Goal: Task Accomplishment & Management: Manage account settings

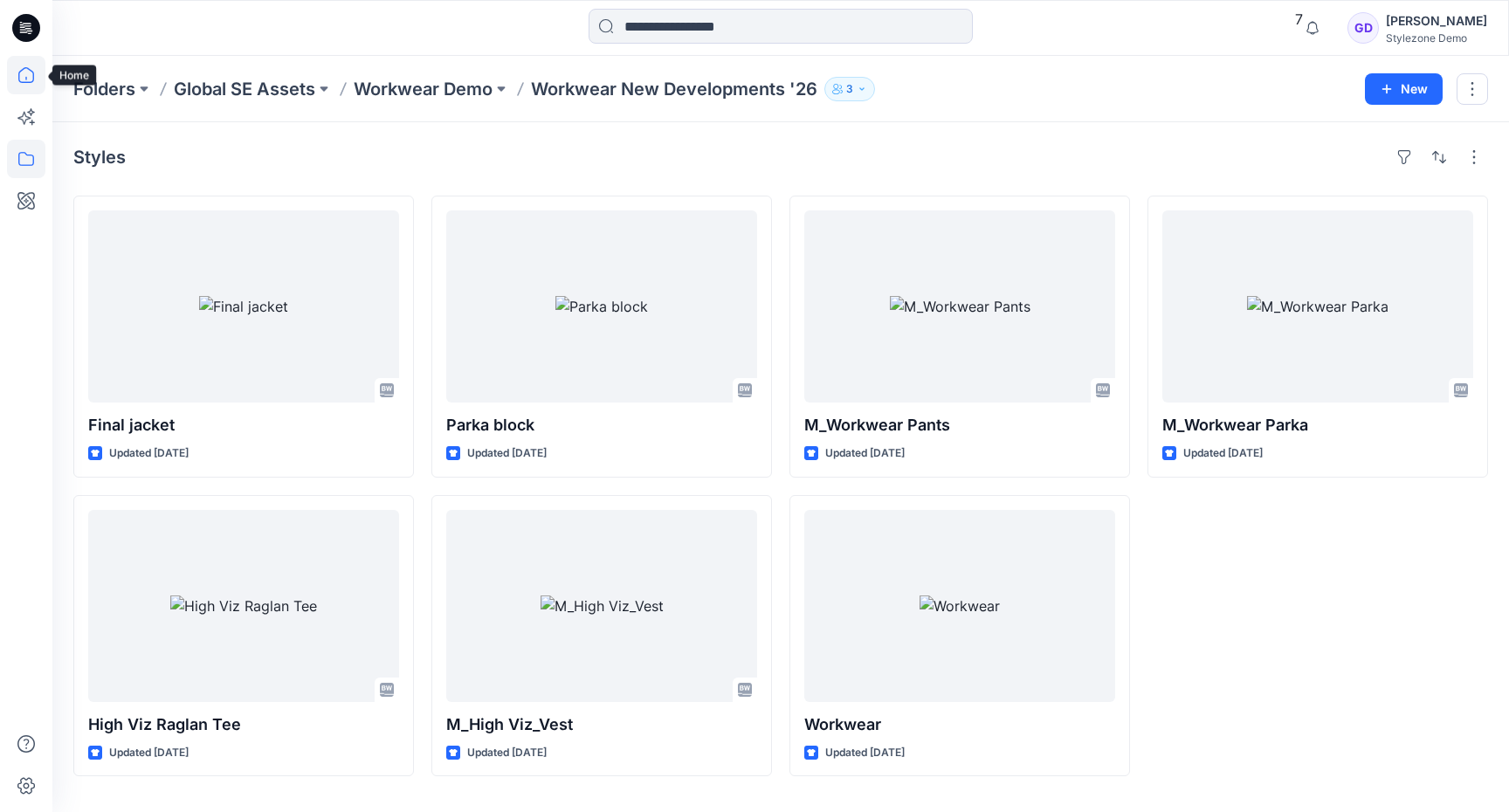
click at [24, 72] on icon at bounding box center [26, 75] width 38 height 38
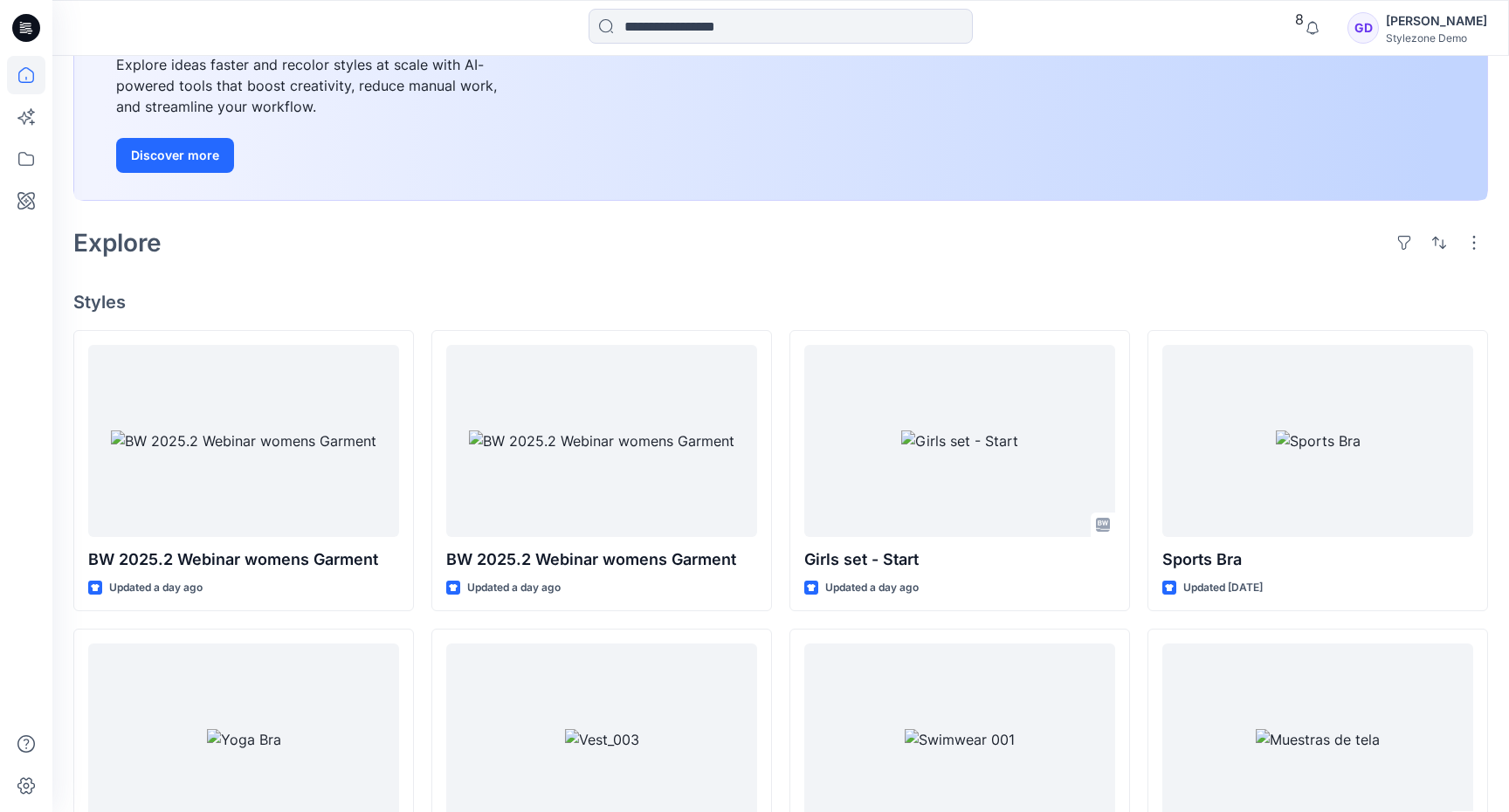
scroll to position [244, 0]
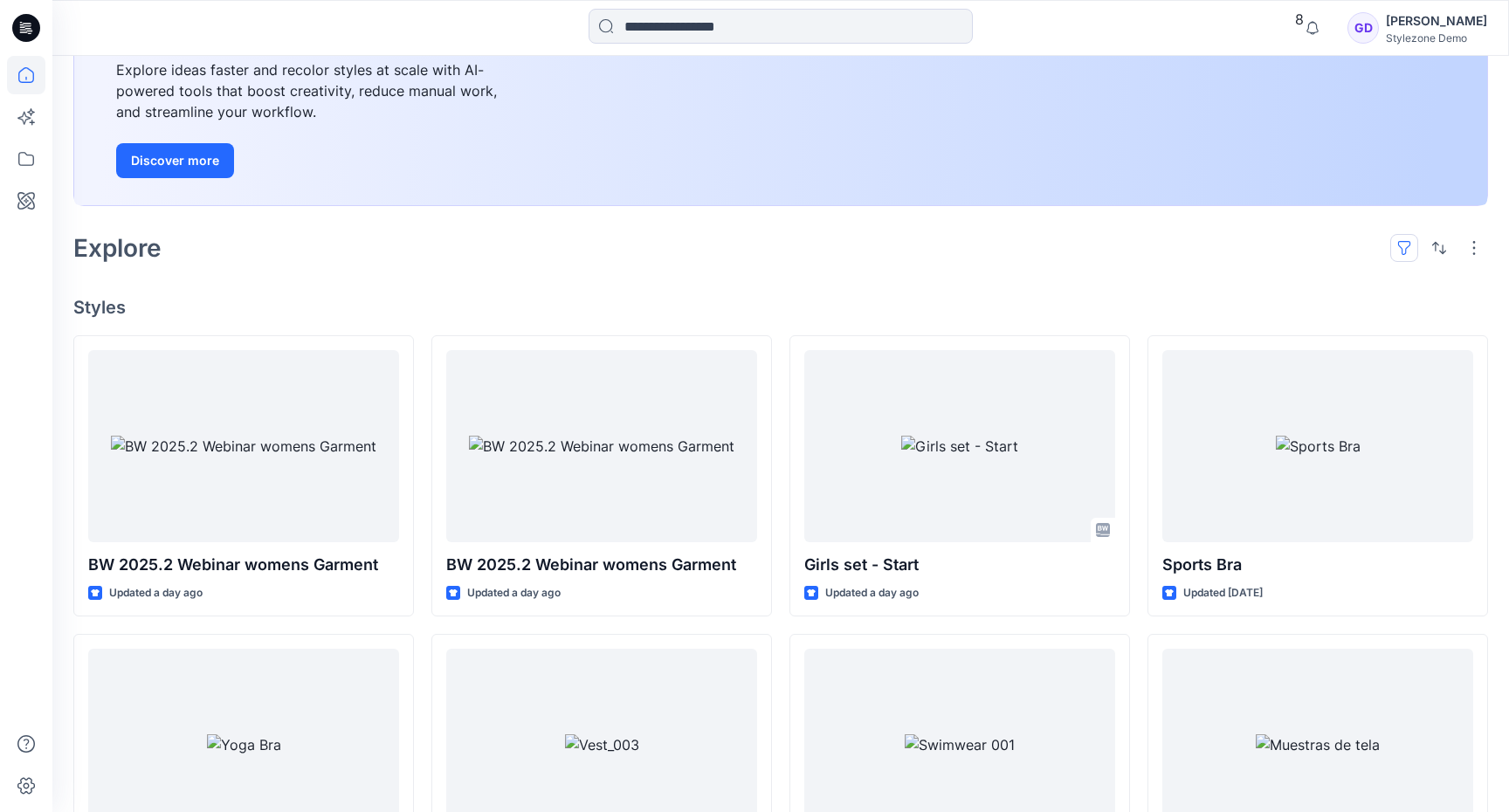
click at [1409, 250] on button "button" at bounding box center [1404, 248] width 28 height 28
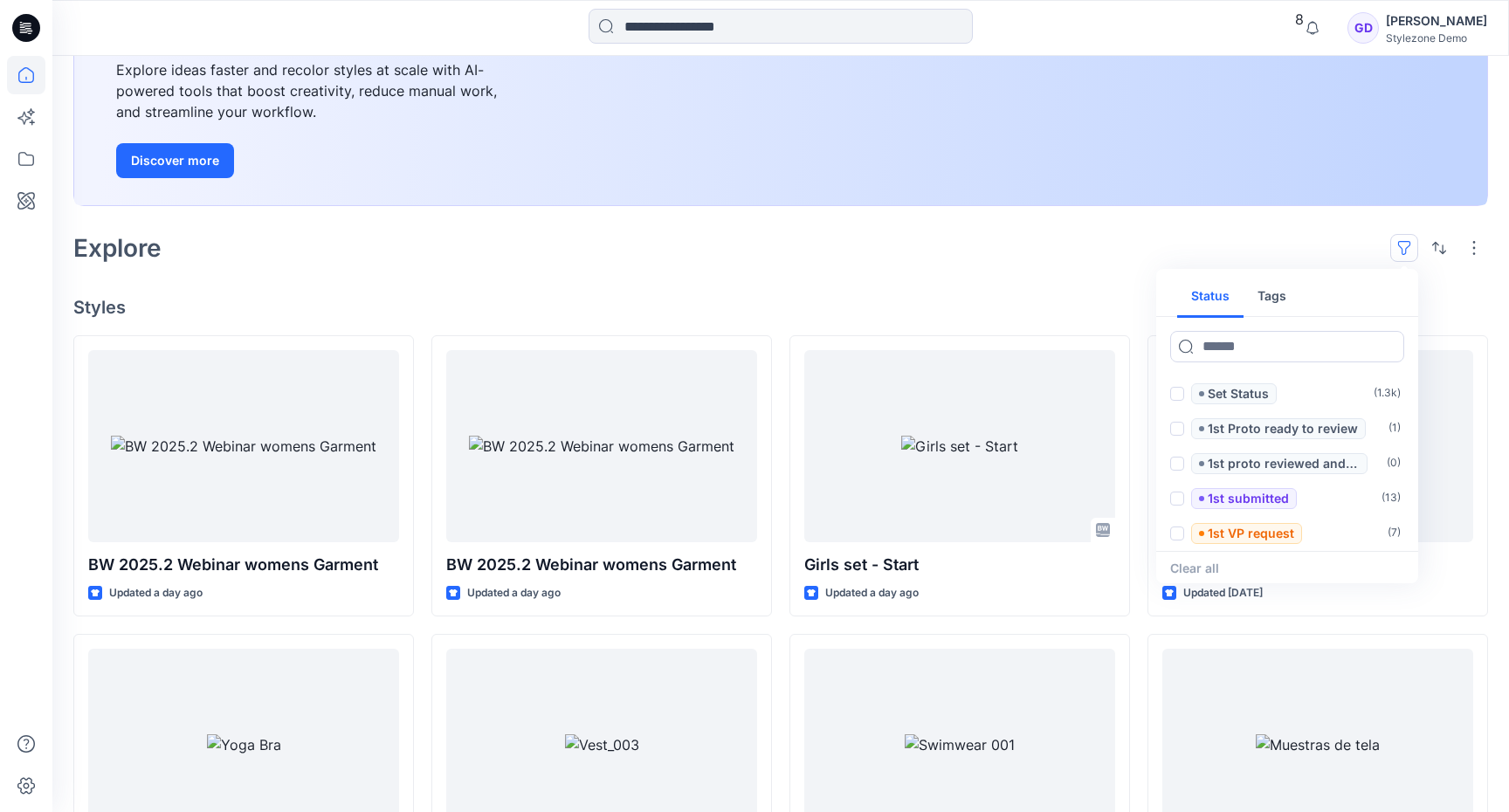
click at [1272, 305] on button "Tags" at bounding box center [1272, 297] width 57 height 42
click at [1196, 293] on button "Status" at bounding box center [1210, 297] width 66 height 42
click at [1273, 302] on button "Tags" at bounding box center [1272, 297] width 57 height 42
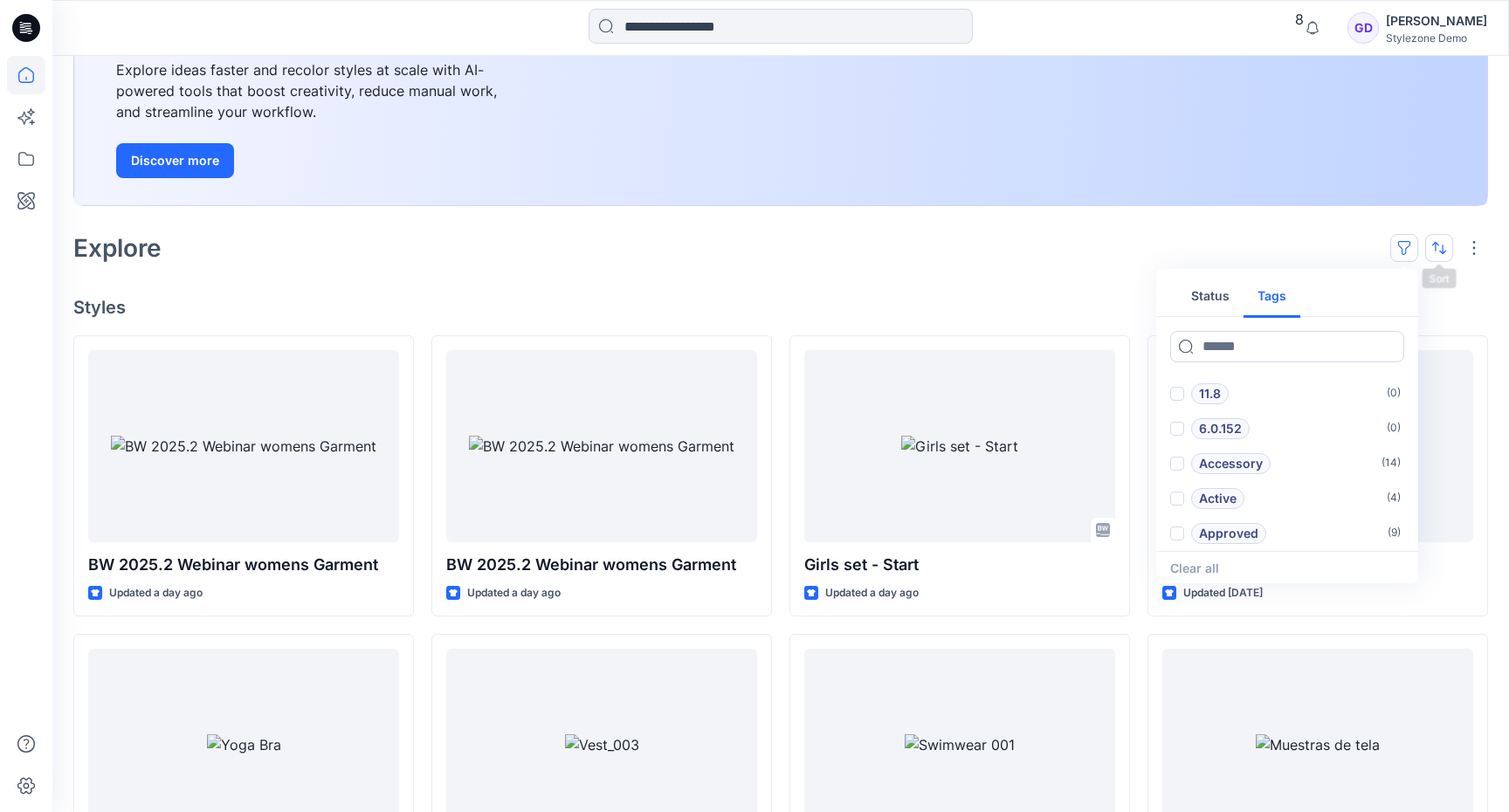
click at [1445, 240] on button "button" at bounding box center [1439, 248] width 28 height 28
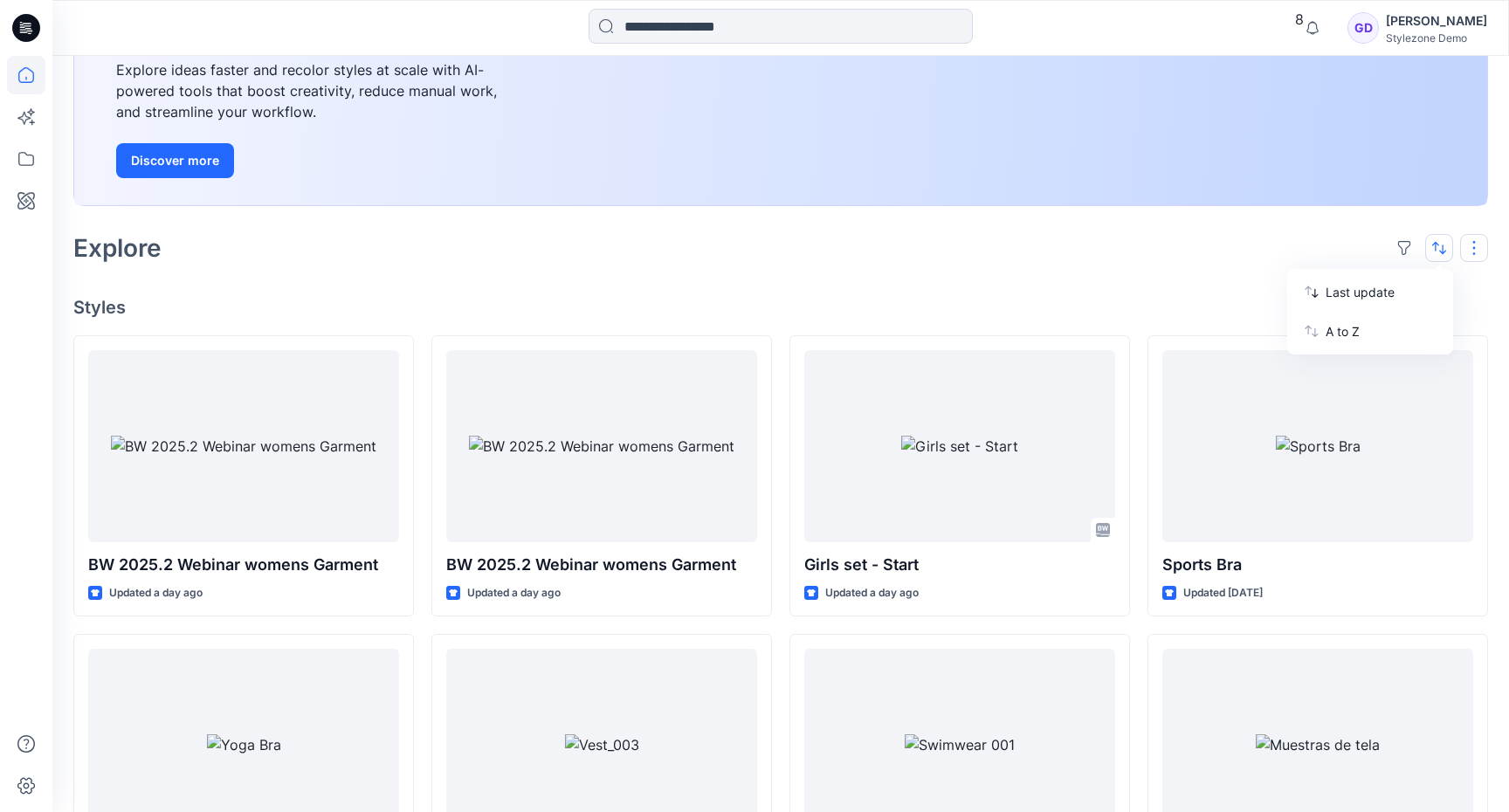
click at [1469, 239] on button "button" at bounding box center [1474, 248] width 28 height 28
click at [1282, 305] on p "Large Grid" at bounding box center [1248, 307] width 87 height 21
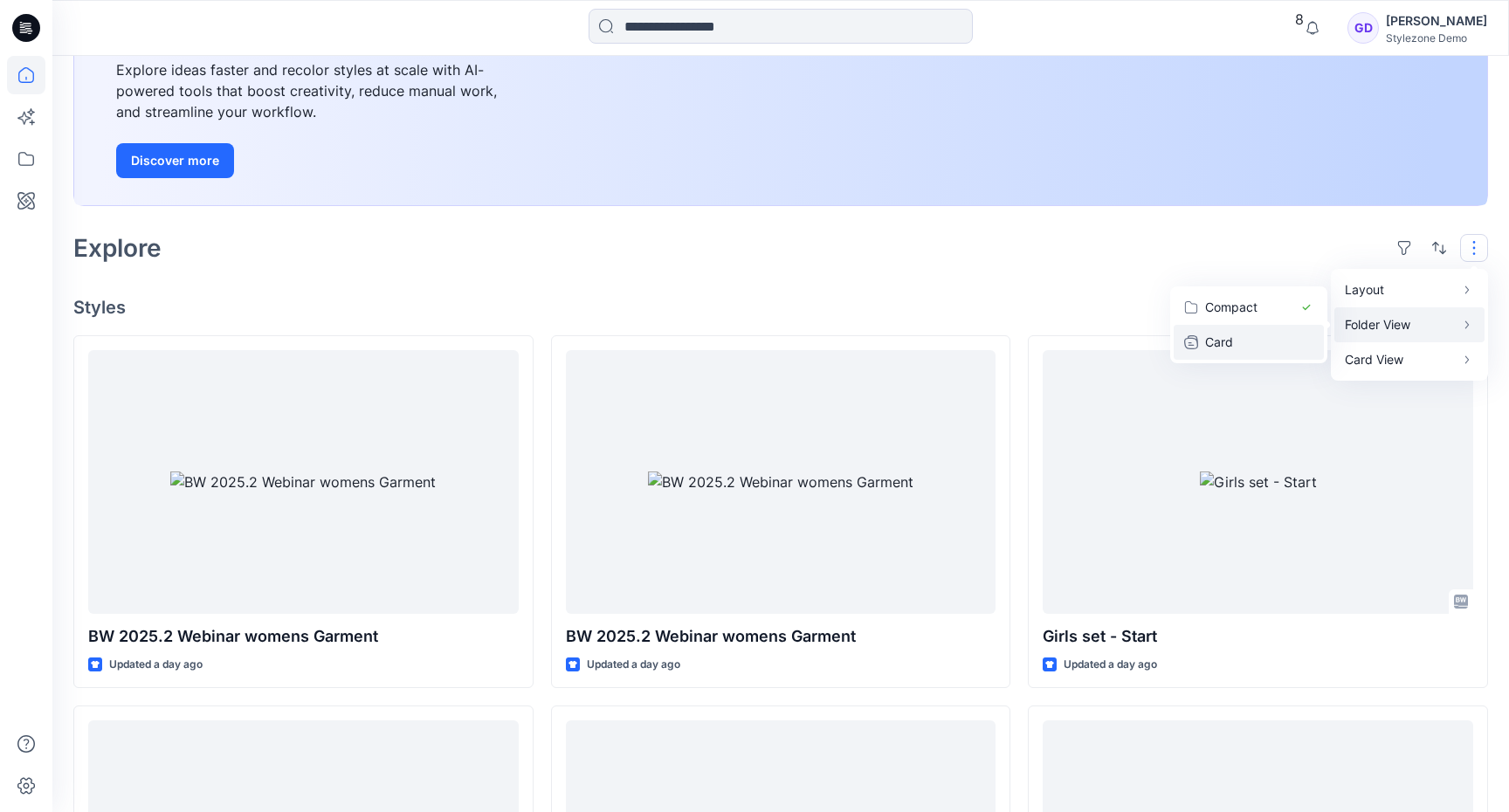
click at [1234, 334] on p "Card" at bounding box center [1248, 342] width 87 height 21
click at [1285, 299] on p "Compact" at bounding box center [1248, 307] width 87 height 21
click at [1294, 278] on button "Grid" at bounding box center [1249, 272] width 150 height 35
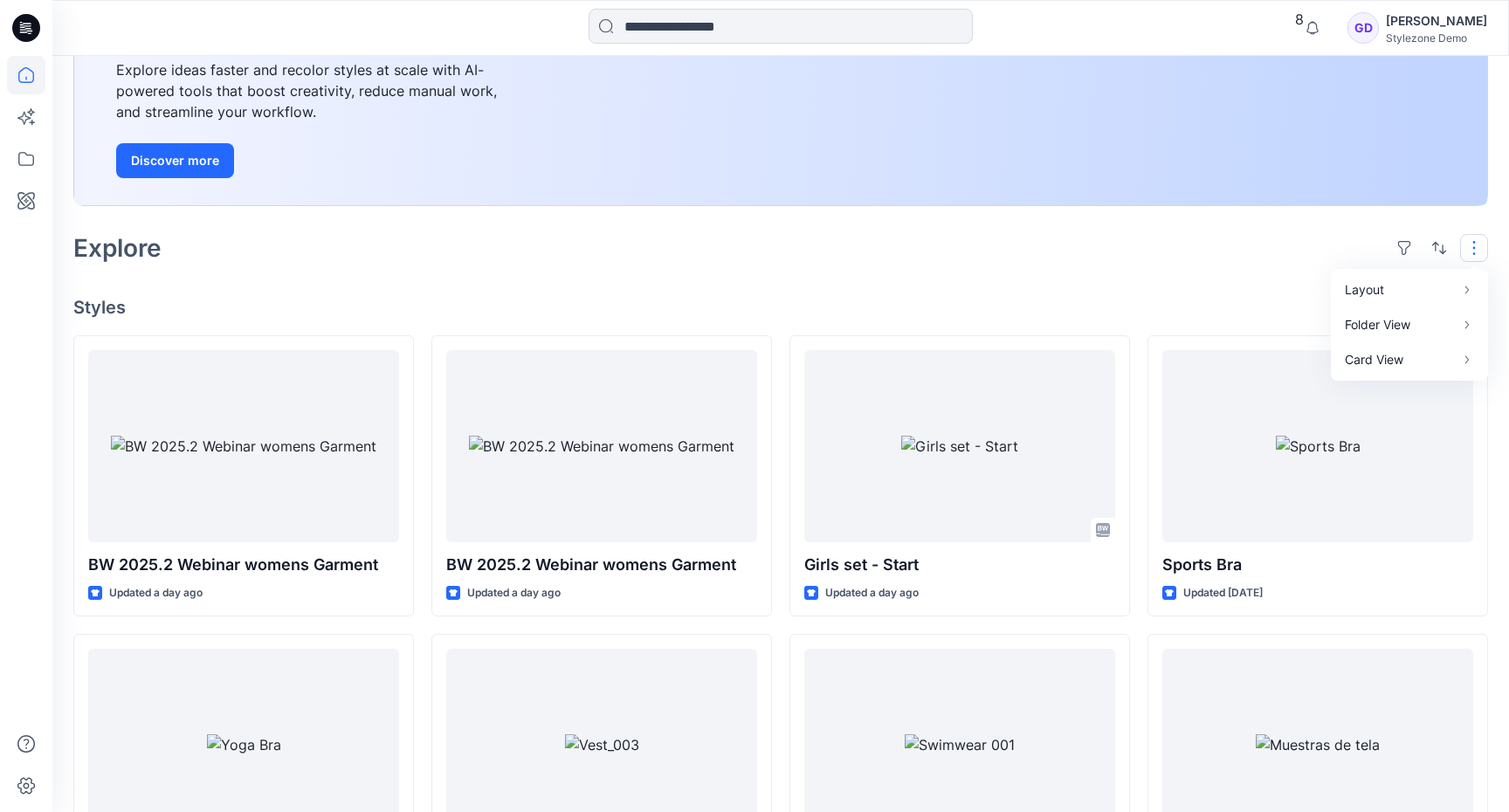
click at [895, 231] on div "Explore Layout Grid Large Grid Folder View Compact Card Card View Card Info Tags" at bounding box center [780, 248] width 1415 height 42
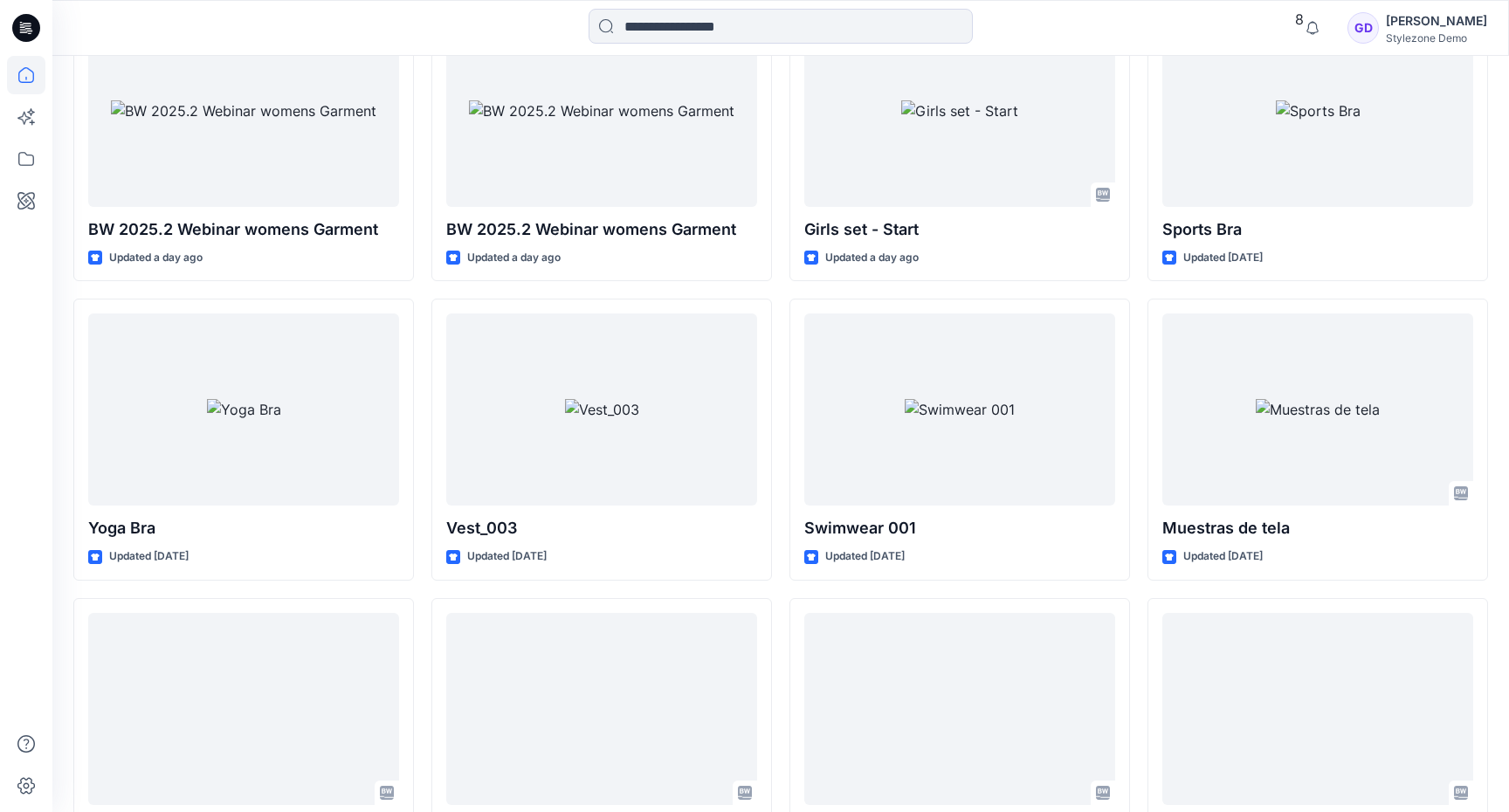
scroll to position [0, 0]
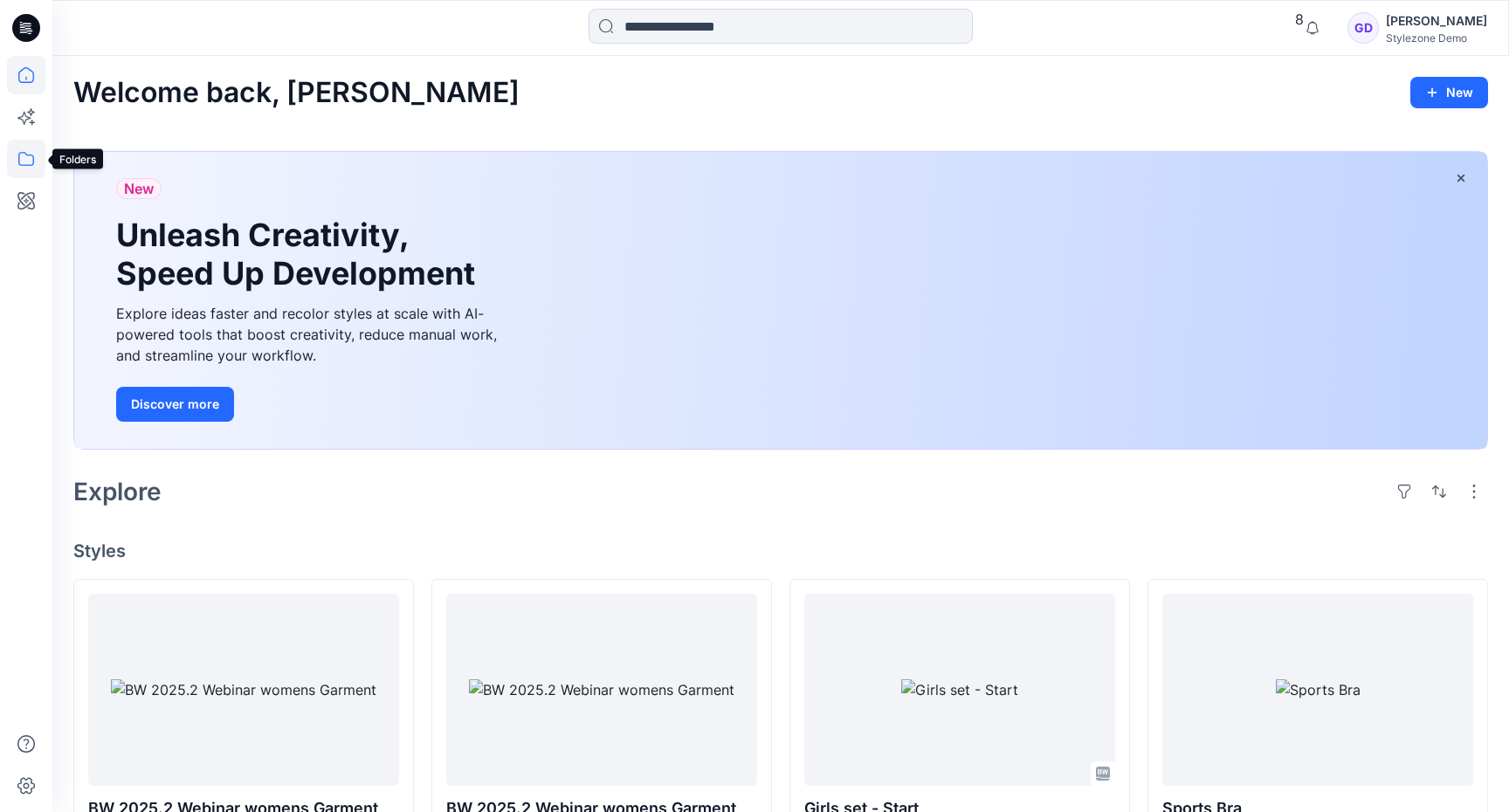
click at [24, 166] on icon at bounding box center [26, 159] width 38 height 38
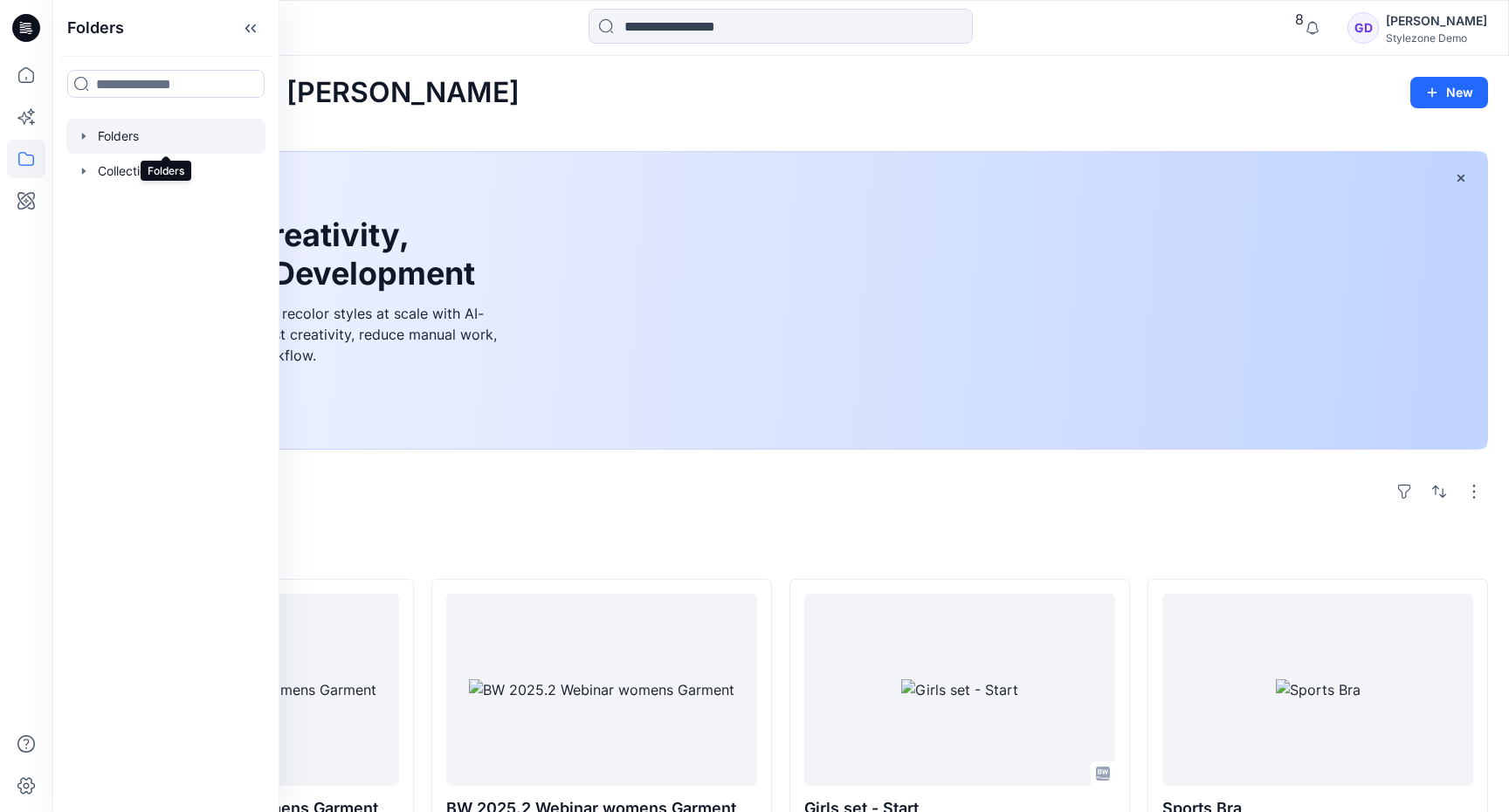
click at [93, 135] on div at bounding box center [165, 136] width 199 height 35
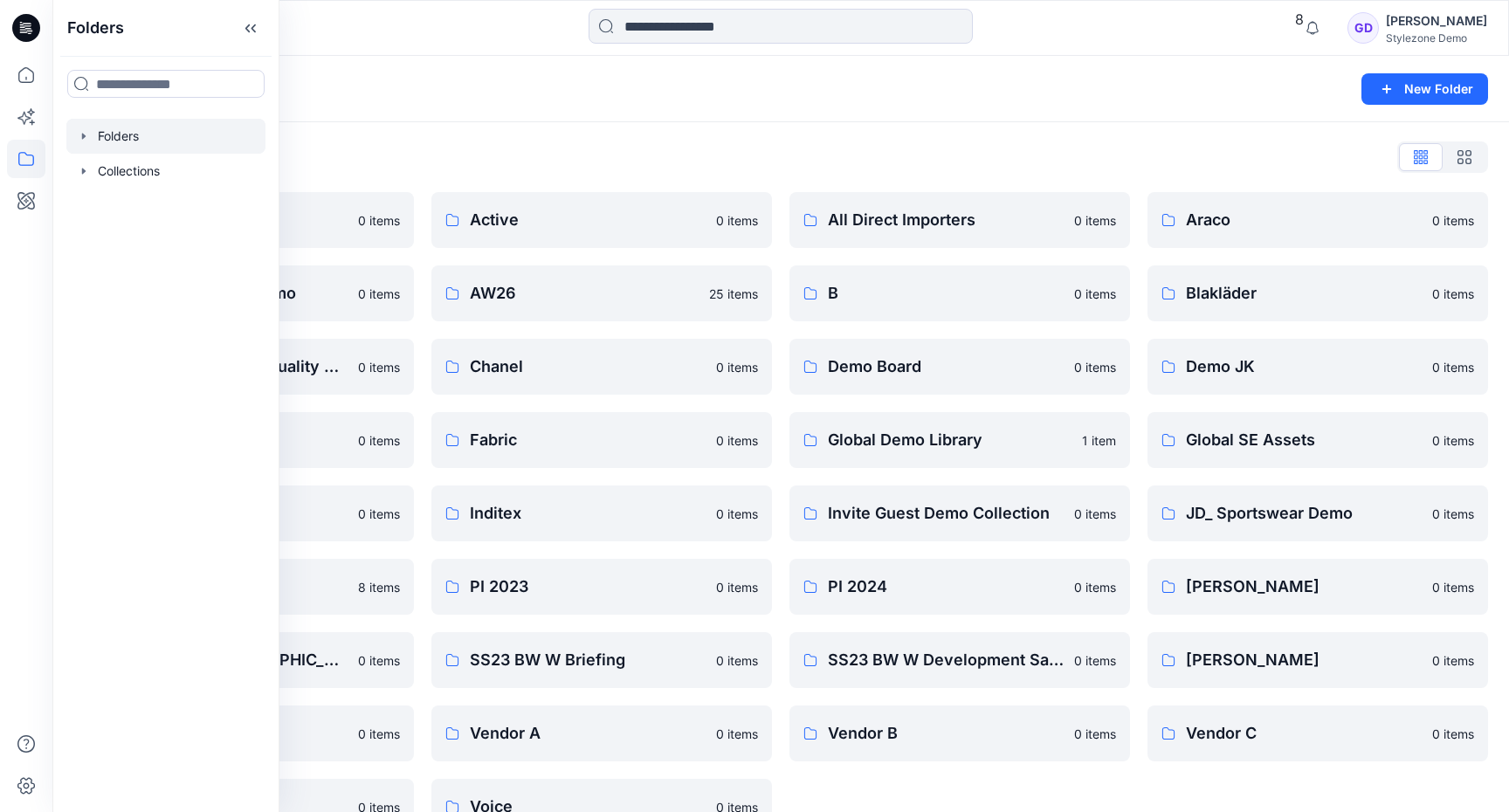
click at [590, 153] on div "Folders List" at bounding box center [780, 157] width 1415 height 28
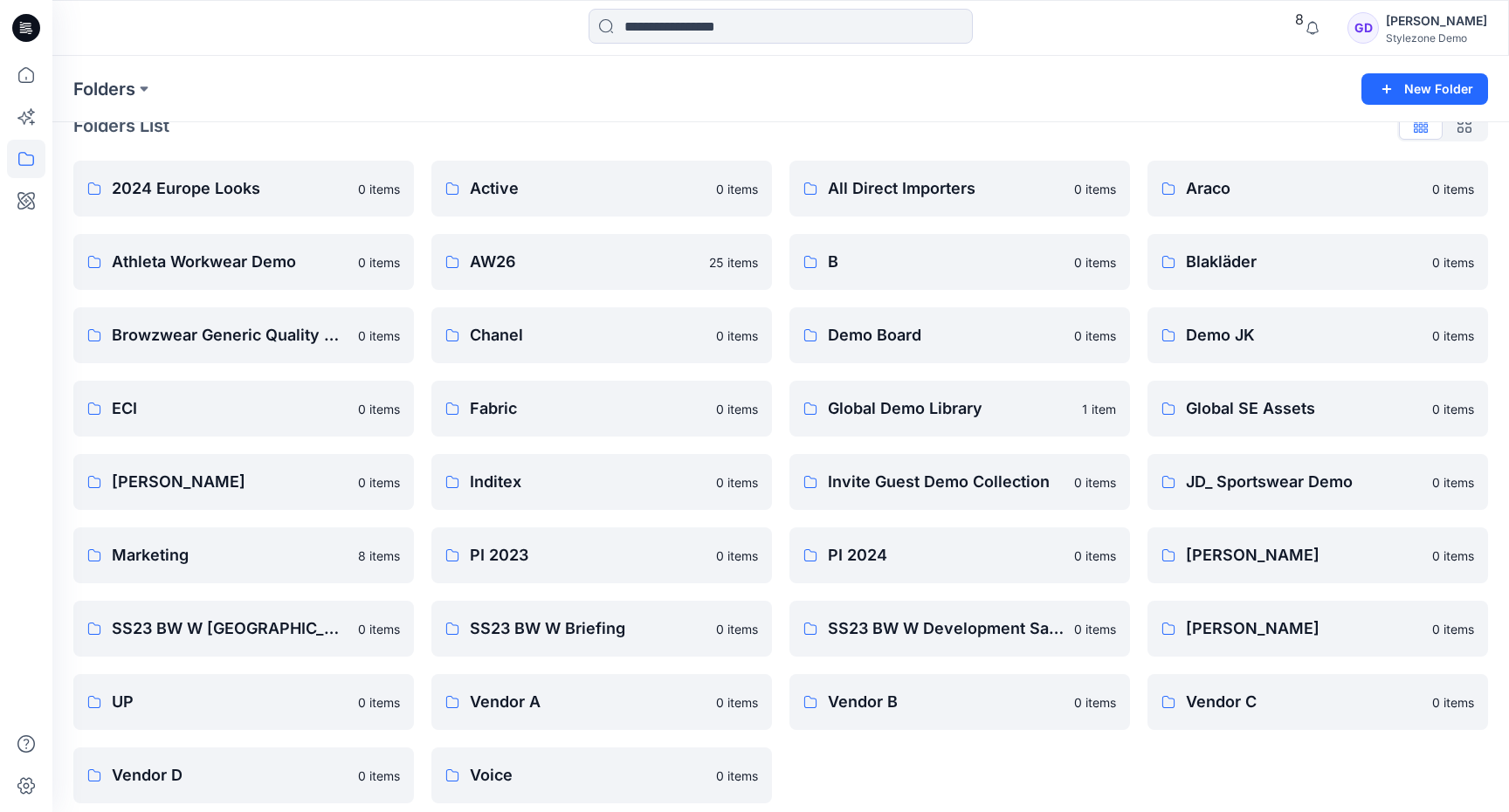
scroll to position [44, 0]
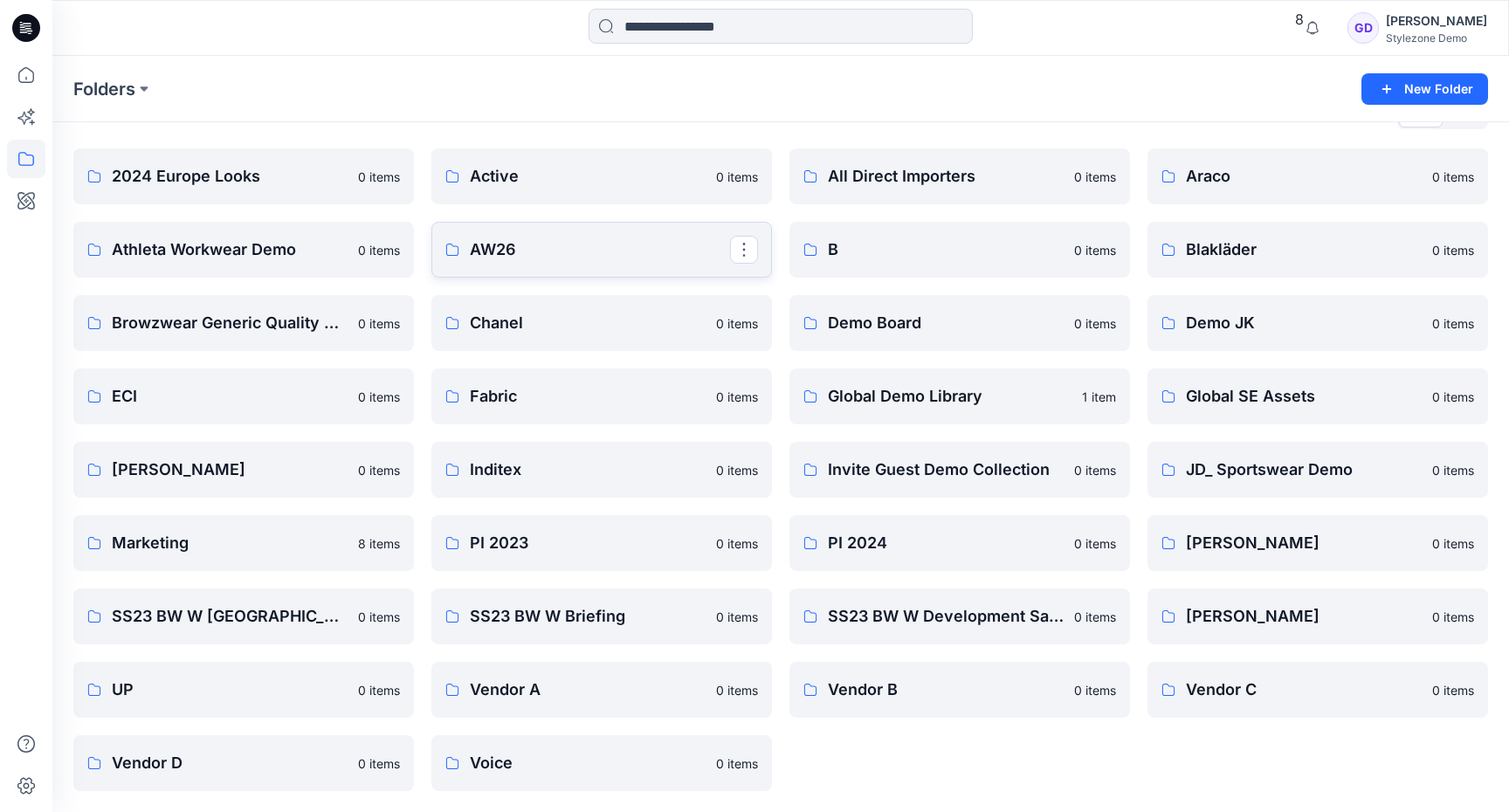
click at [501, 252] on p "AW26" at bounding box center [600, 250] width 260 height 24
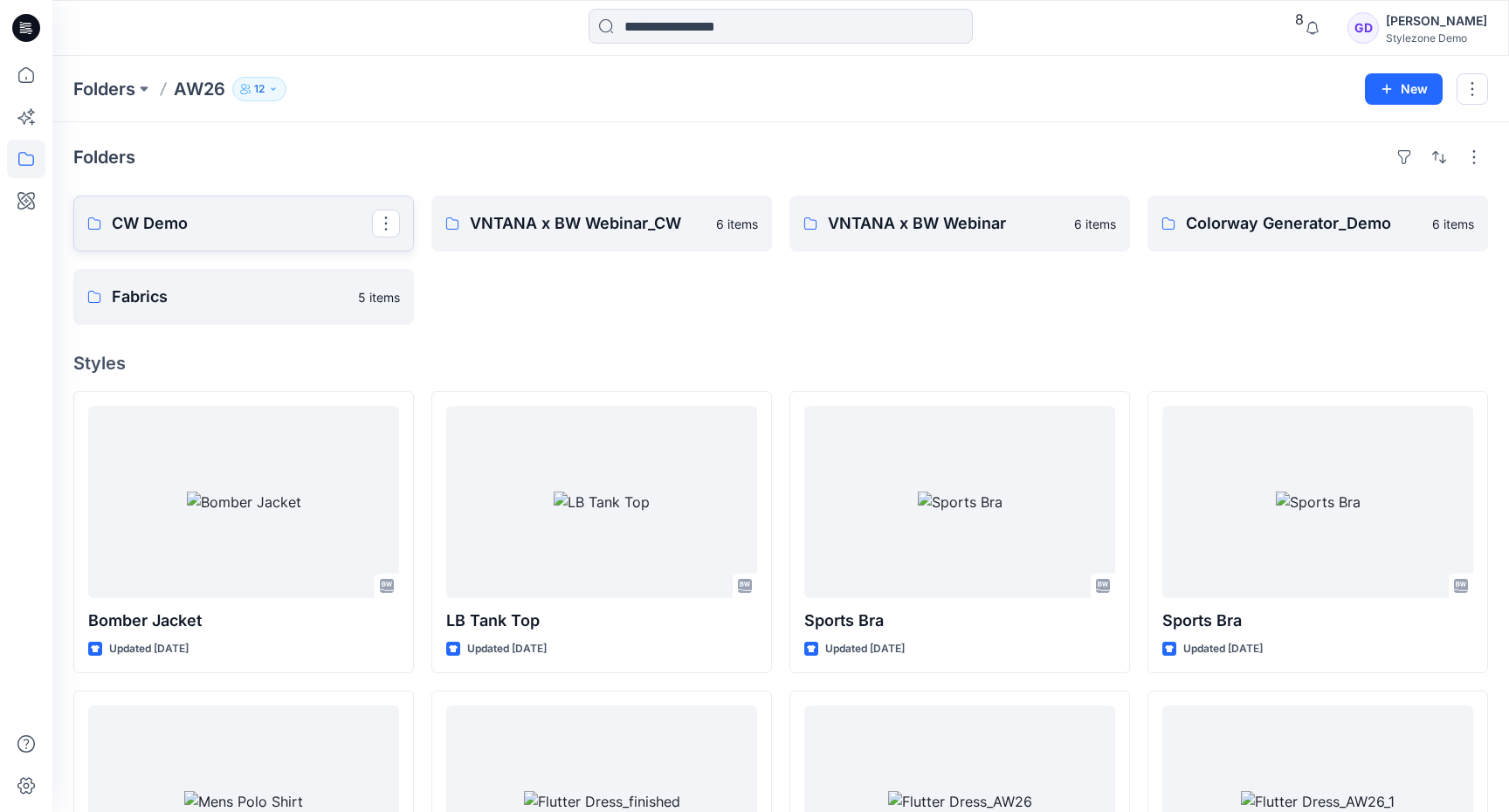
click at [210, 219] on p "CW Demo" at bounding box center [242, 223] width 260 height 24
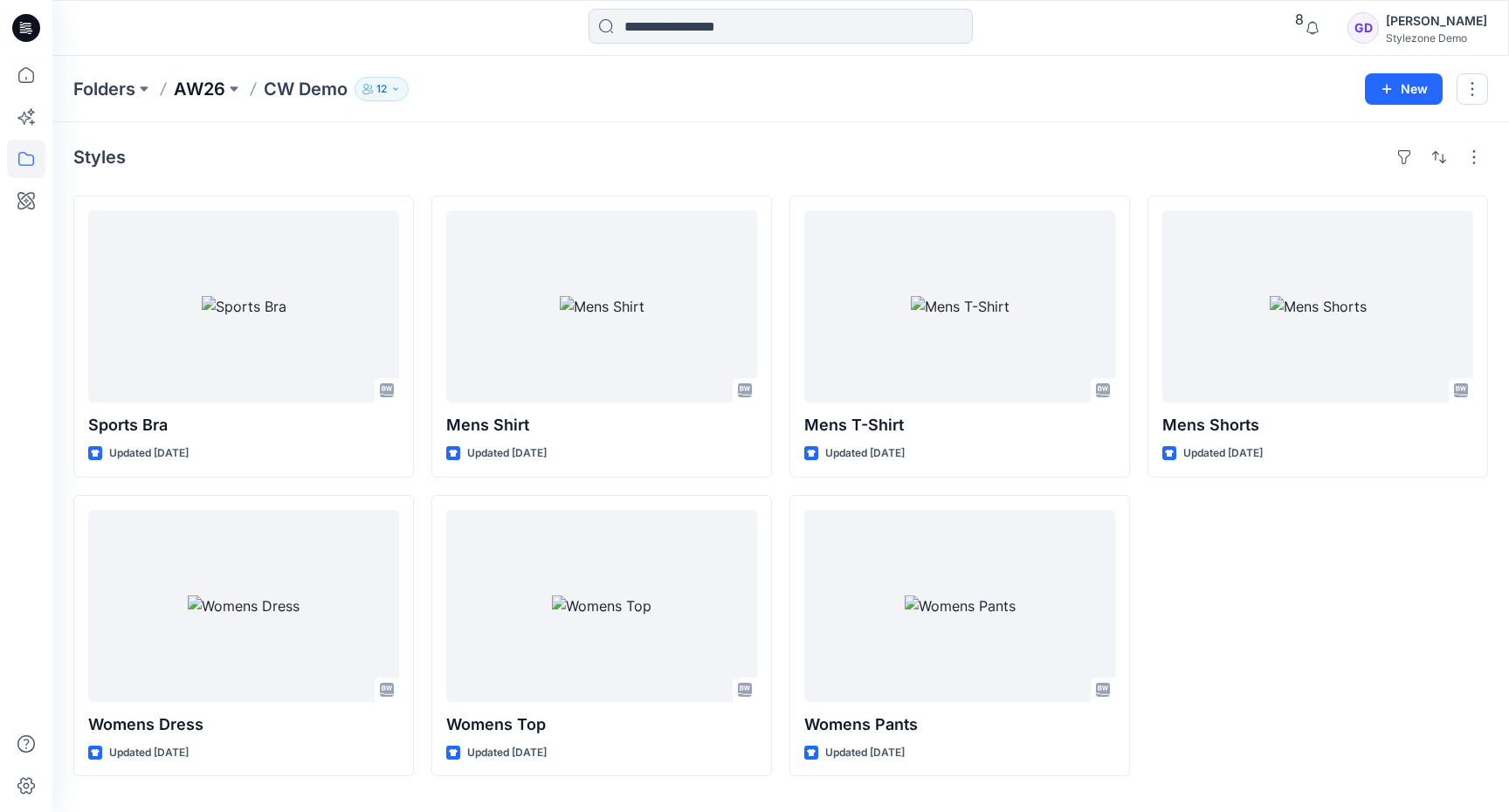
click at [196, 86] on p "AW26" at bounding box center [200, 89] width 52 height 24
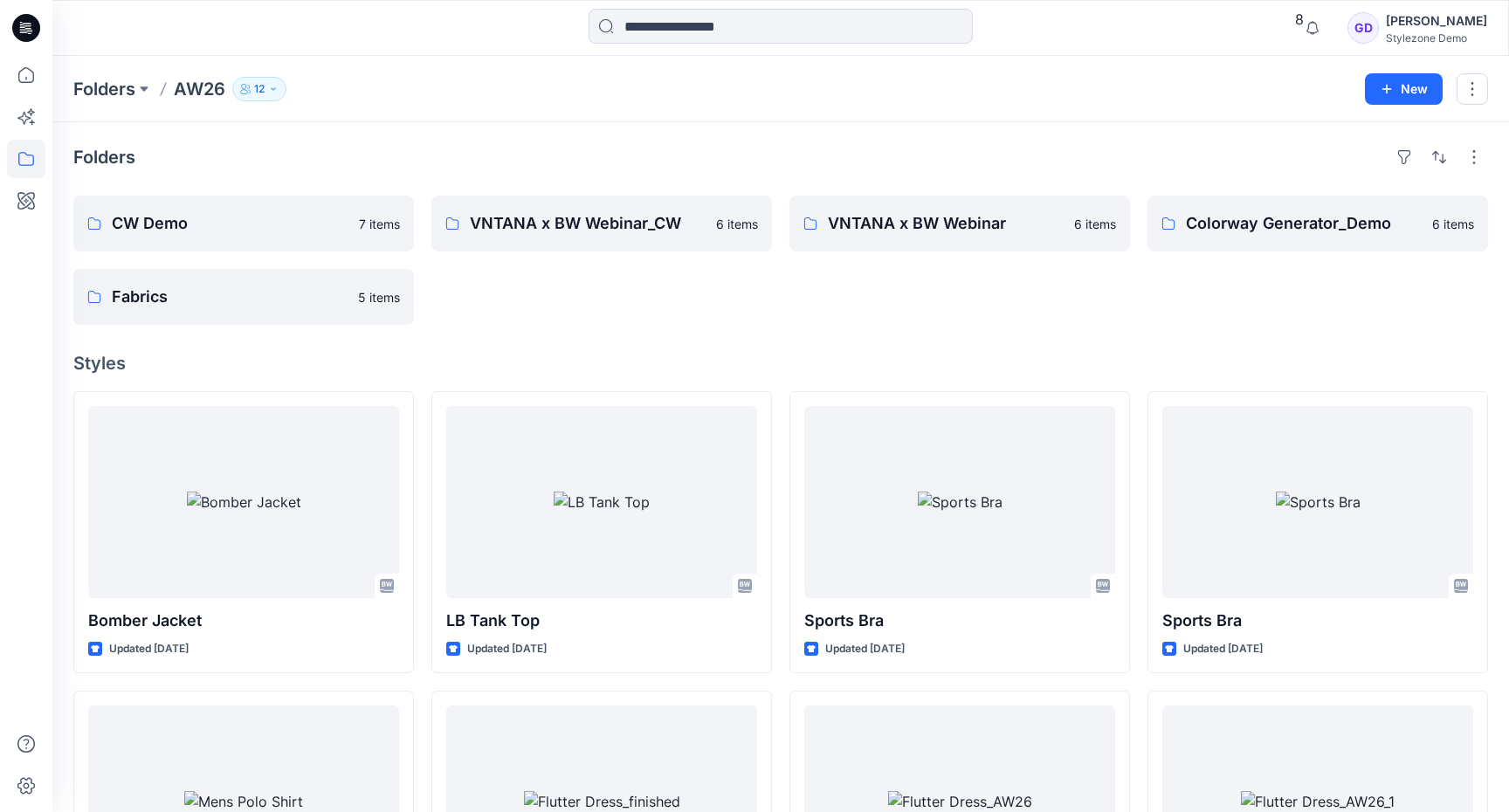
click at [265, 93] on p "12" at bounding box center [259, 88] width 10 height 19
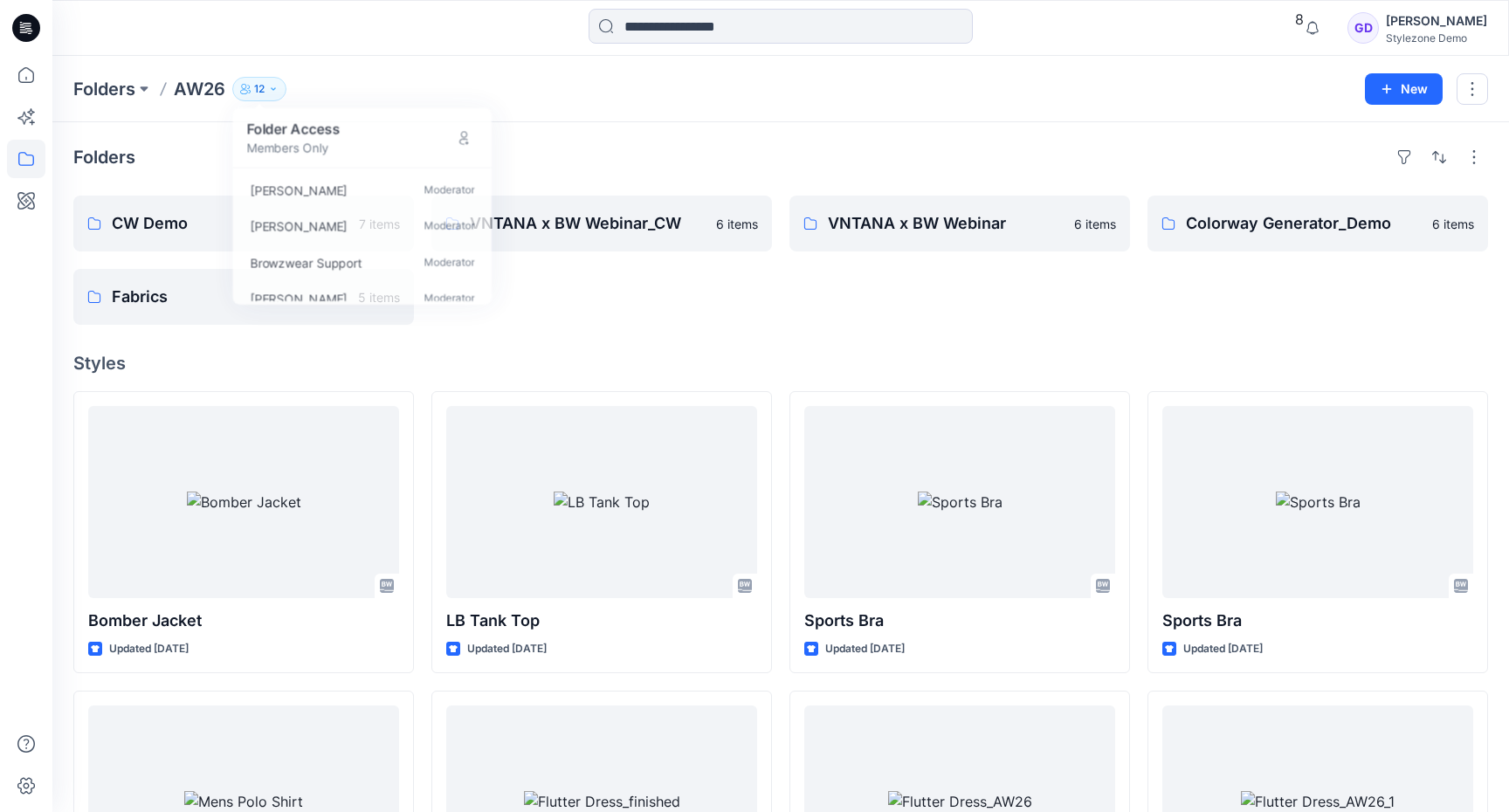
click at [607, 92] on div "Folders AW26 12 Folder Access Members Only [PERSON_NAME] Moderator [PERSON_NAME…" at bounding box center [712, 89] width 1279 height 24
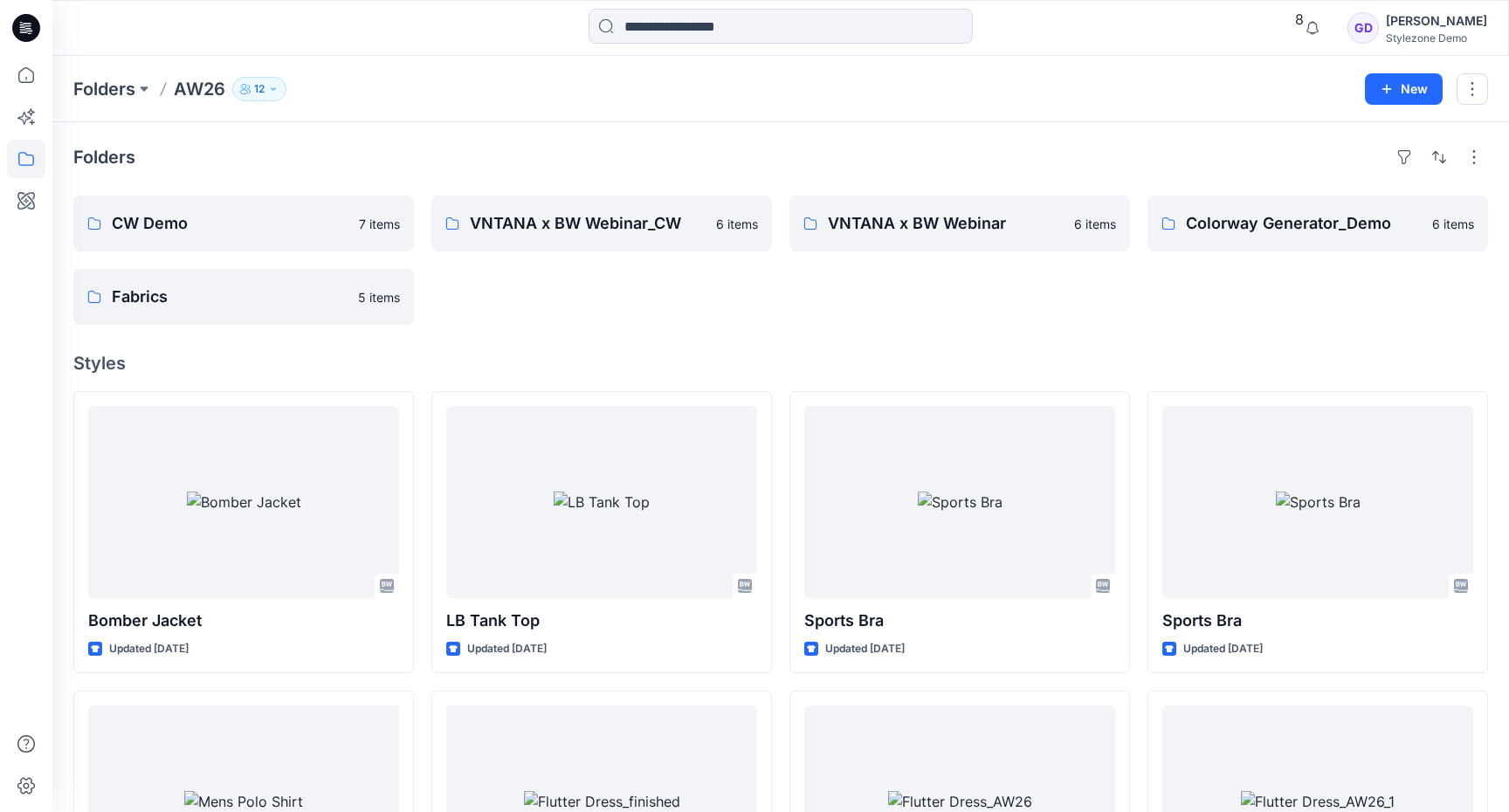
click at [1379, 27] on div "GD" at bounding box center [1363, 27] width 31 height 31
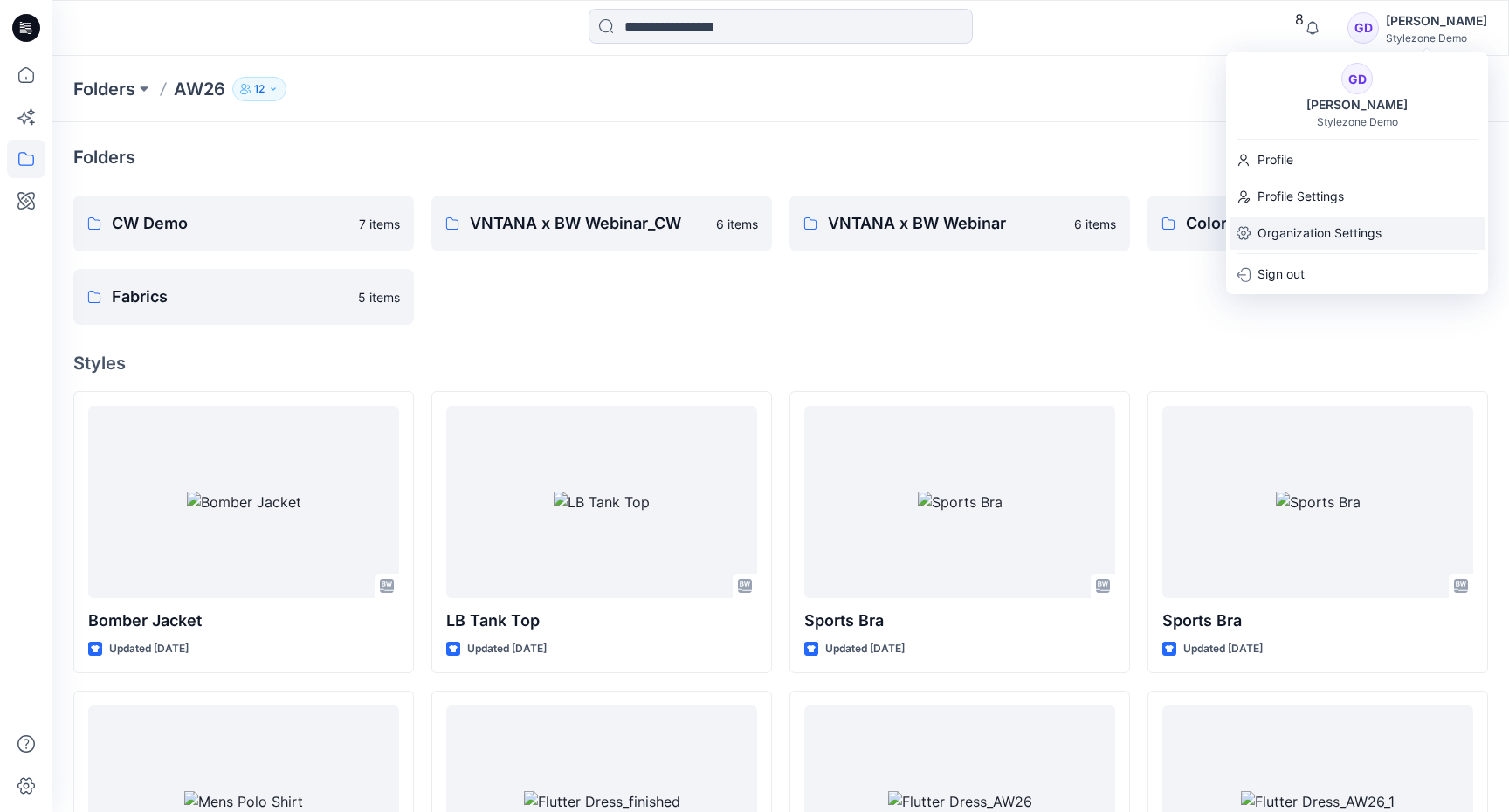
click at [1280, 231] on p "Organization Settings" at bounding box center [1320, 233] width 124 height 33
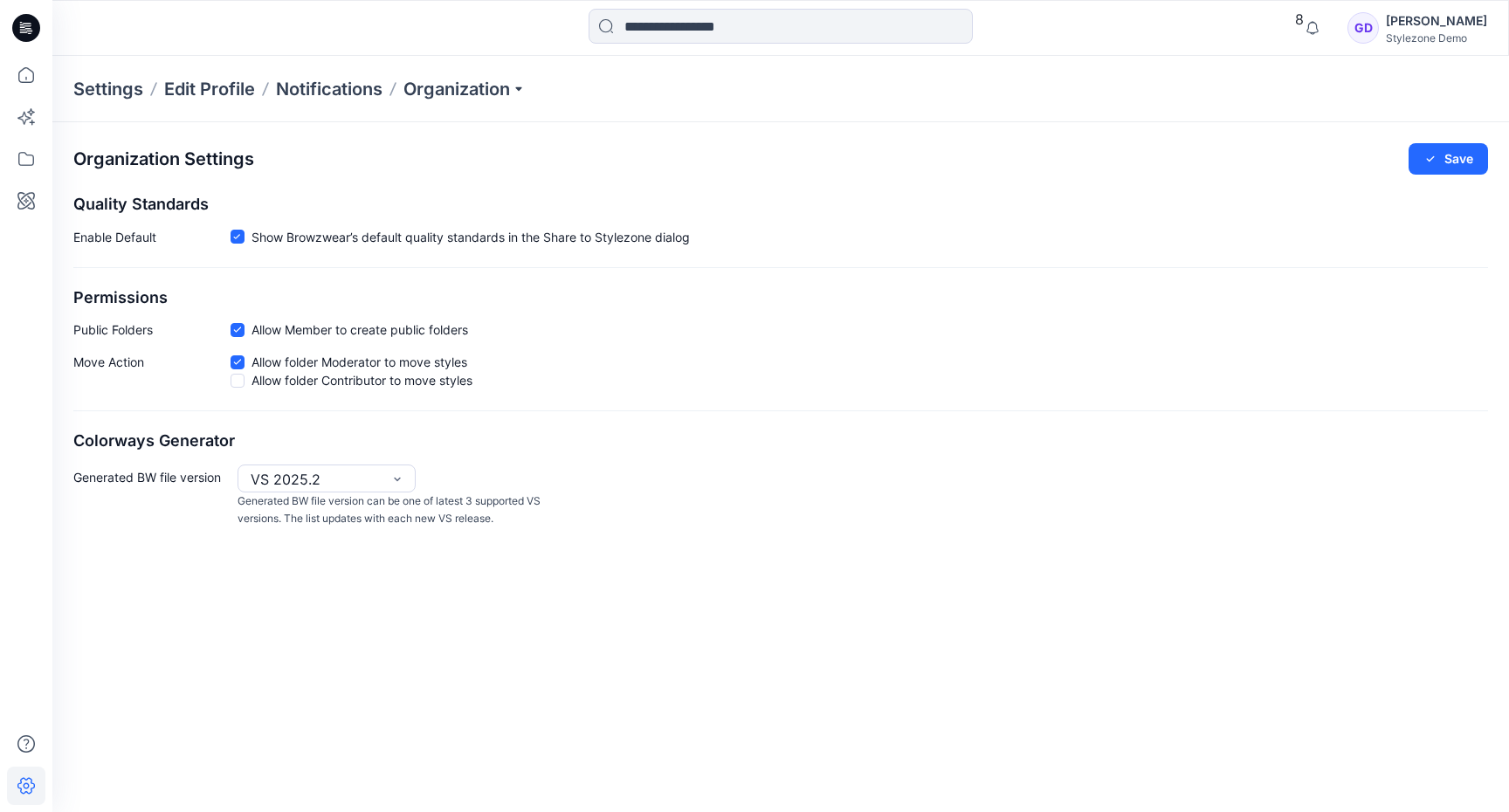
click at [114, 93] on p "Settings" at bounding box center [108, 89] width 70 height 24
click at [482, 95] on p "Organization" at bounding box center [465, 89] width 122 height 24
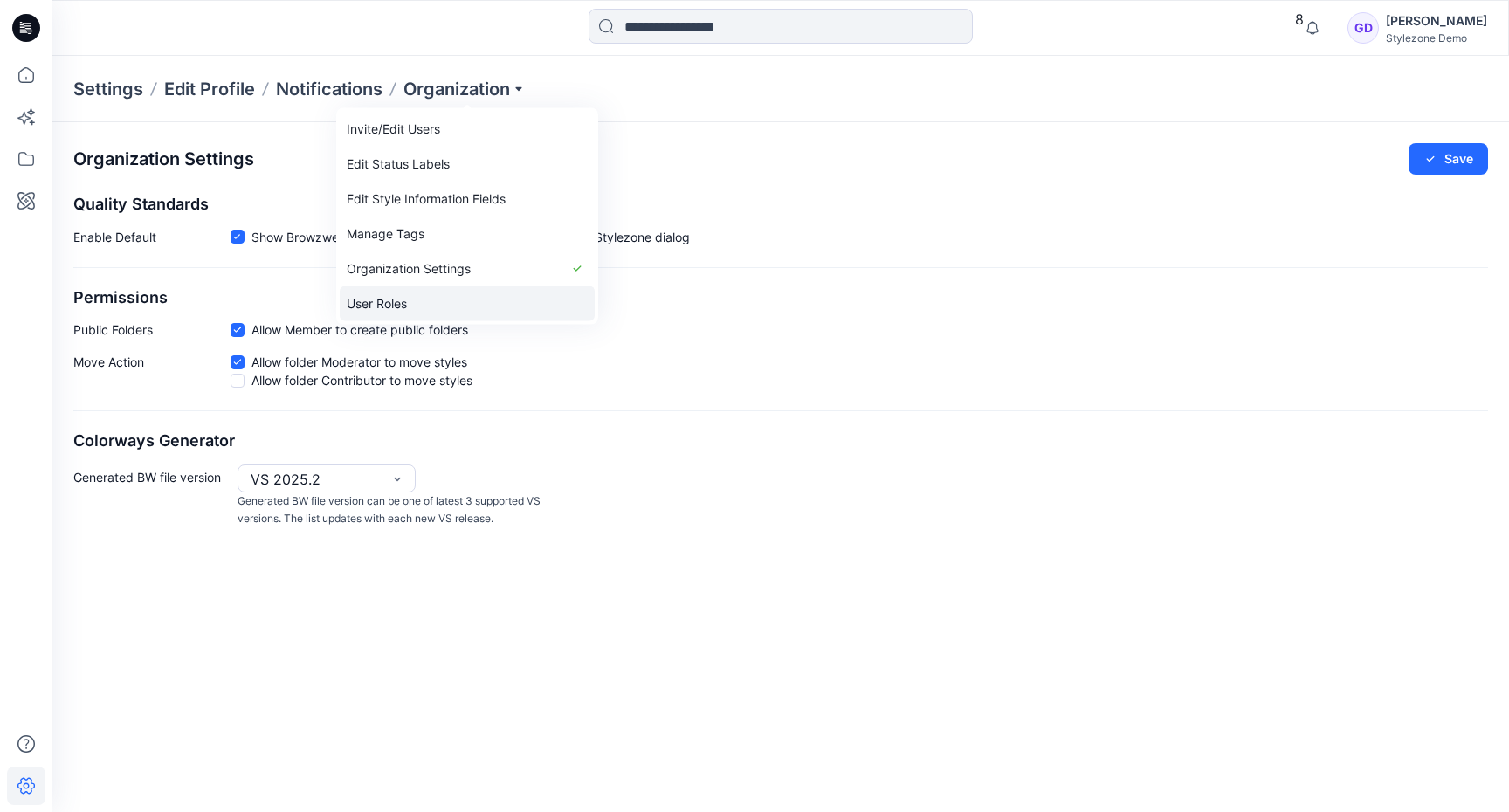
click at [415, 297] on link "User Roles" at bounding box center [467, 303] width 255 height 35
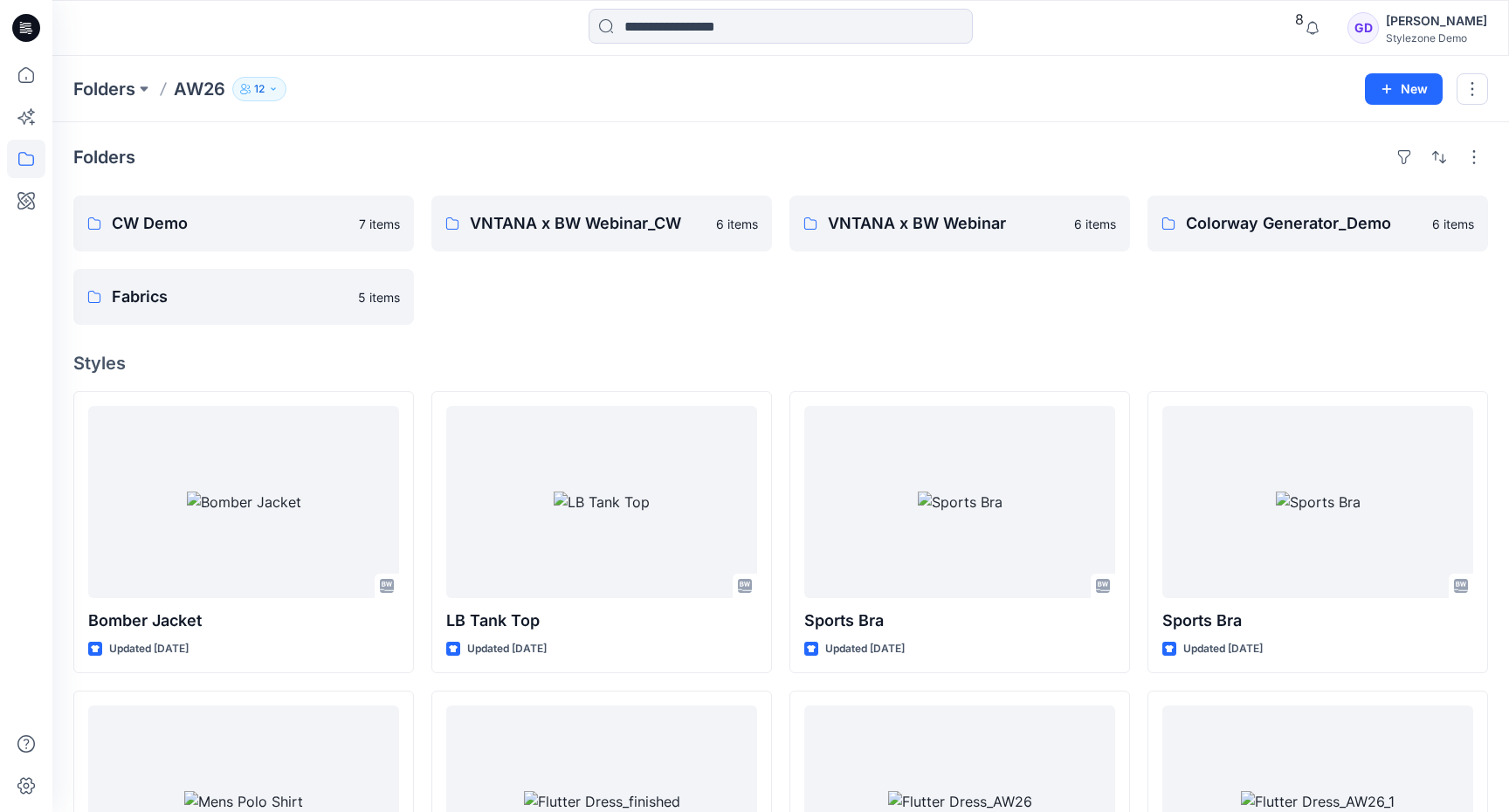
click at [257, 89] on p "12" at bounding box center [259, 88] width 10 height 19
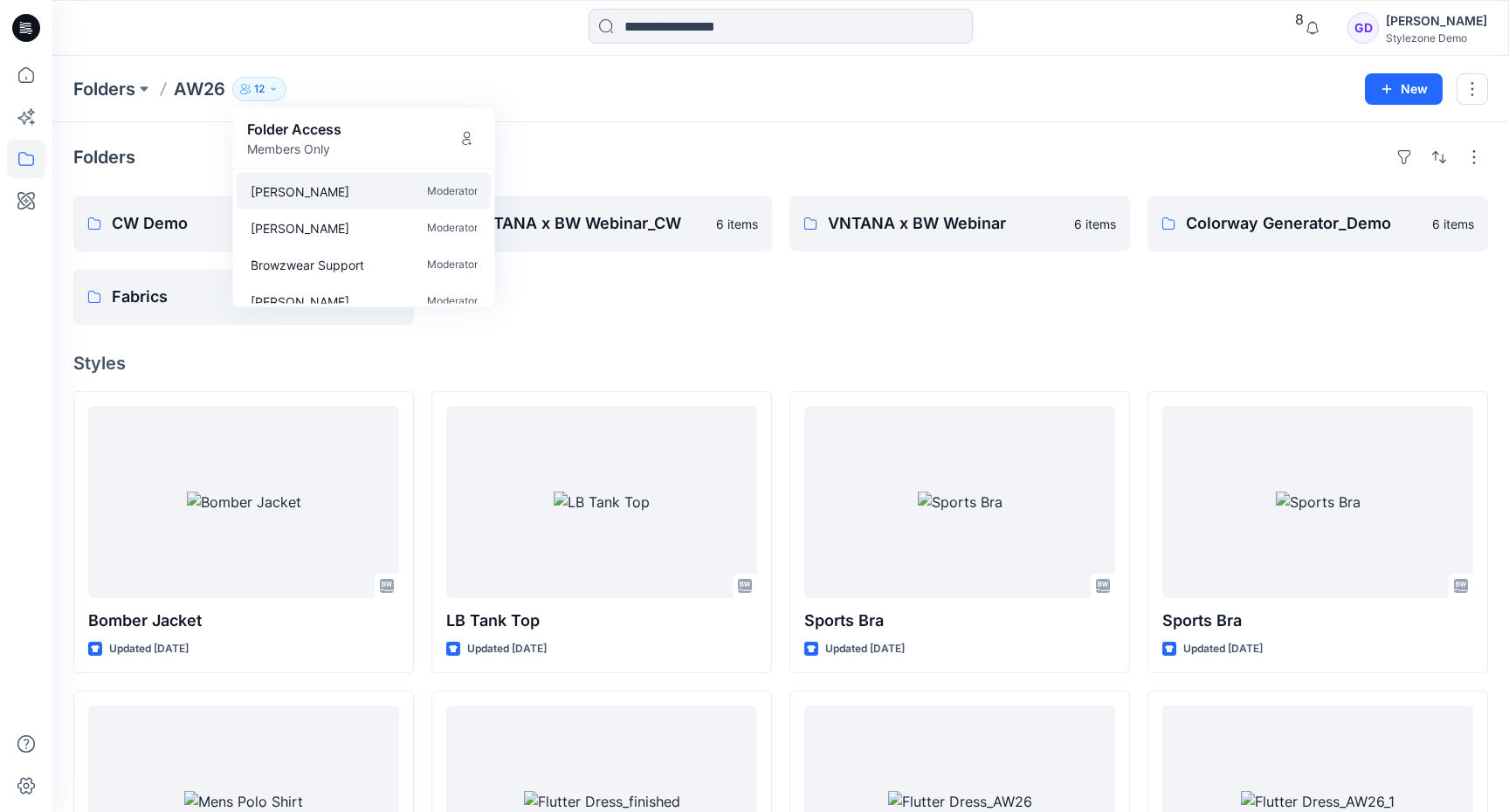
scroll to position [309, 0]
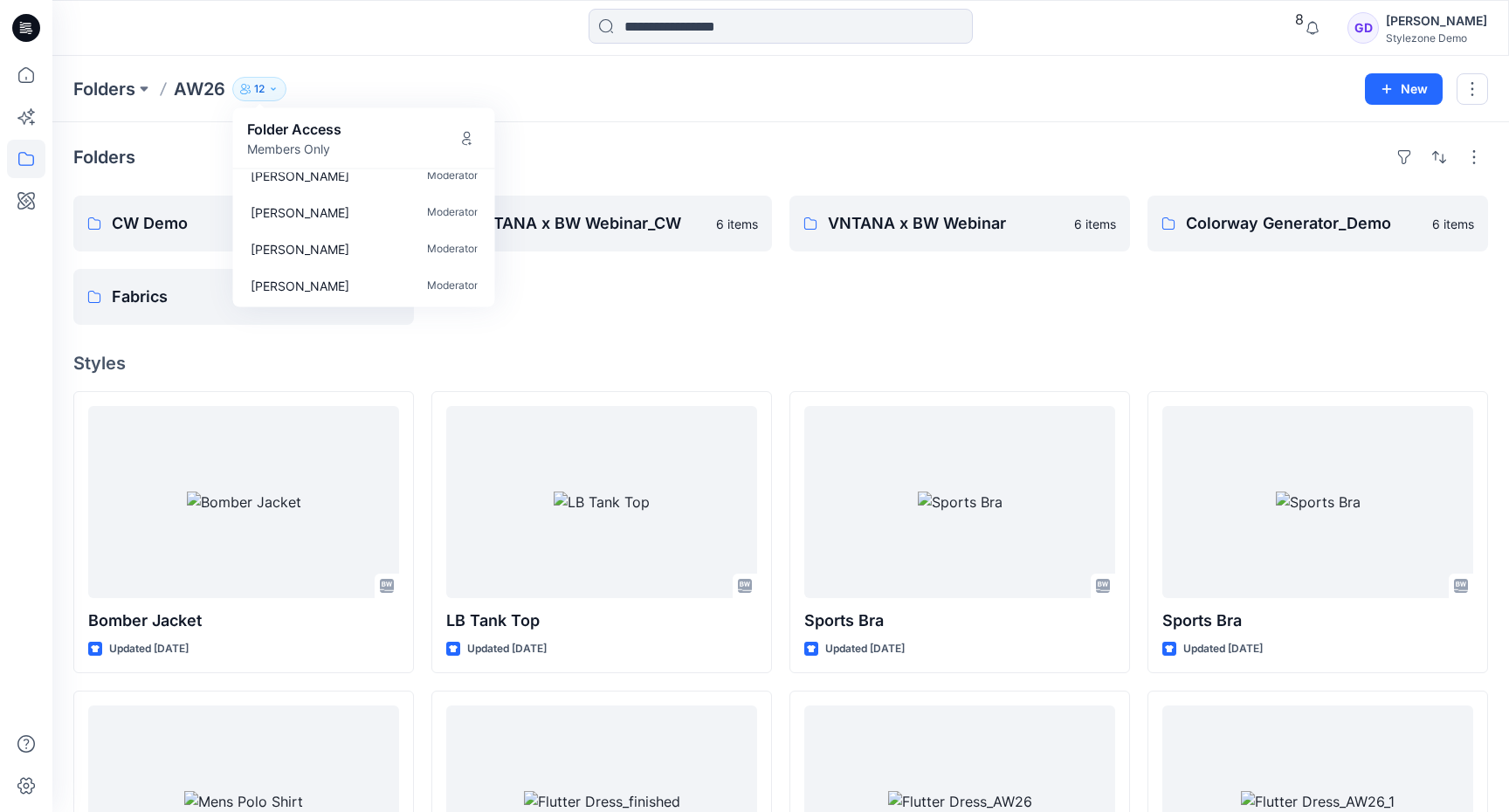
click at [771, 279] on div "VNTANA x BW Webinar_CW 6 items" at bounding box center [601, 260] width 341 height 129
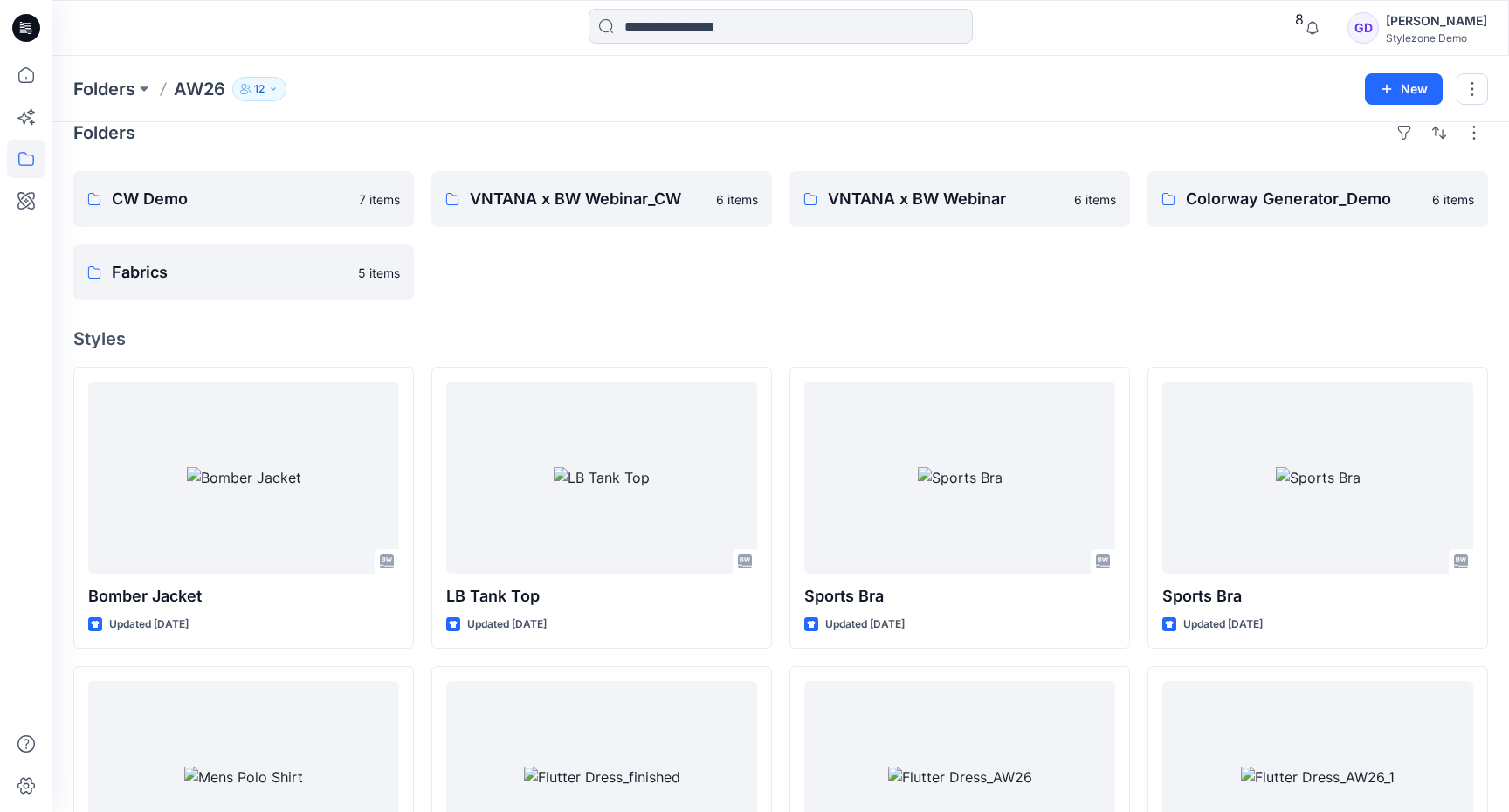
scroll to position [0, 0]
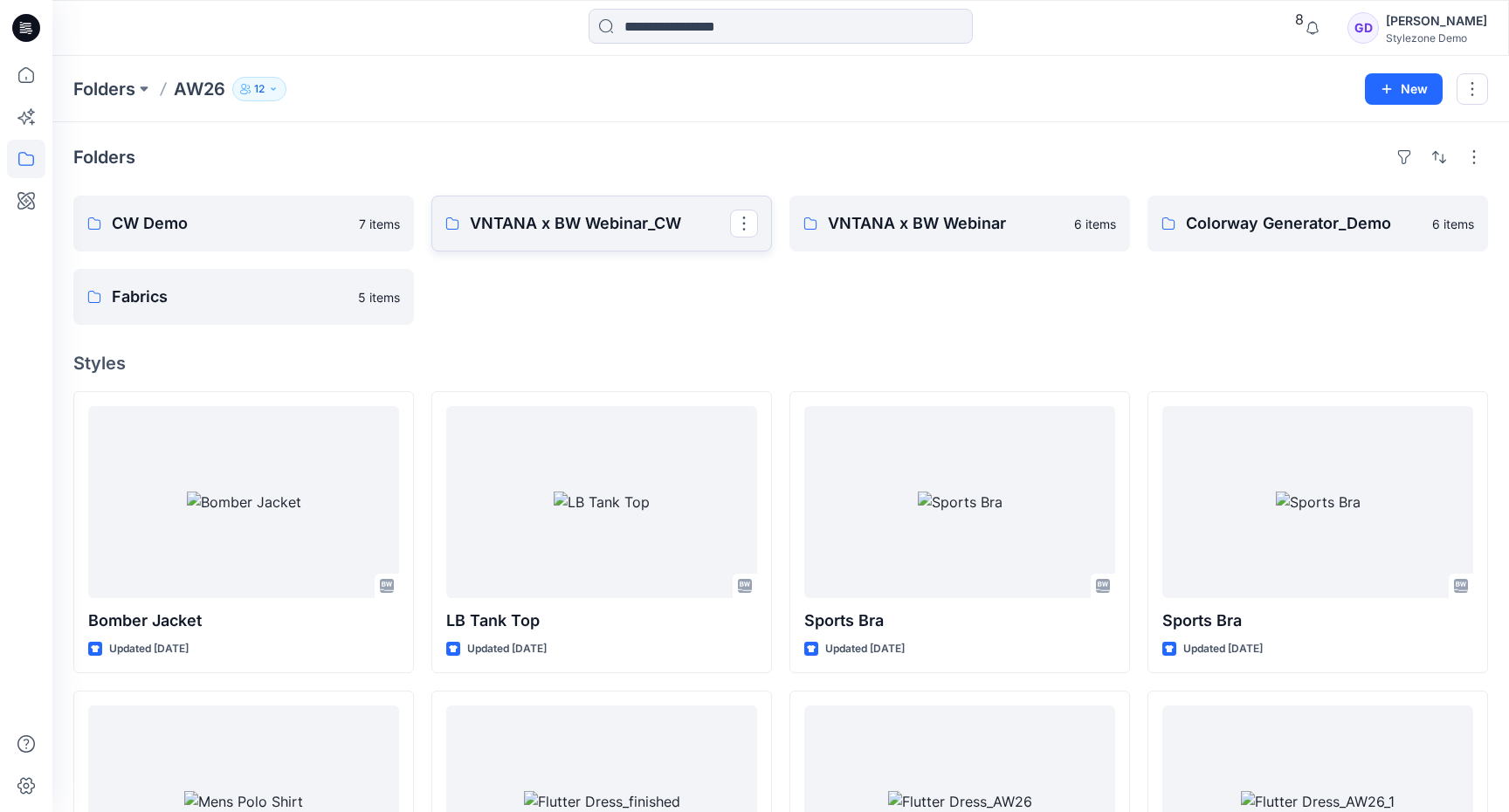
click at [602, 230] on p "VNTANA x BW Webinar_CW" at bounding box center [600, 223] width 260 height 24
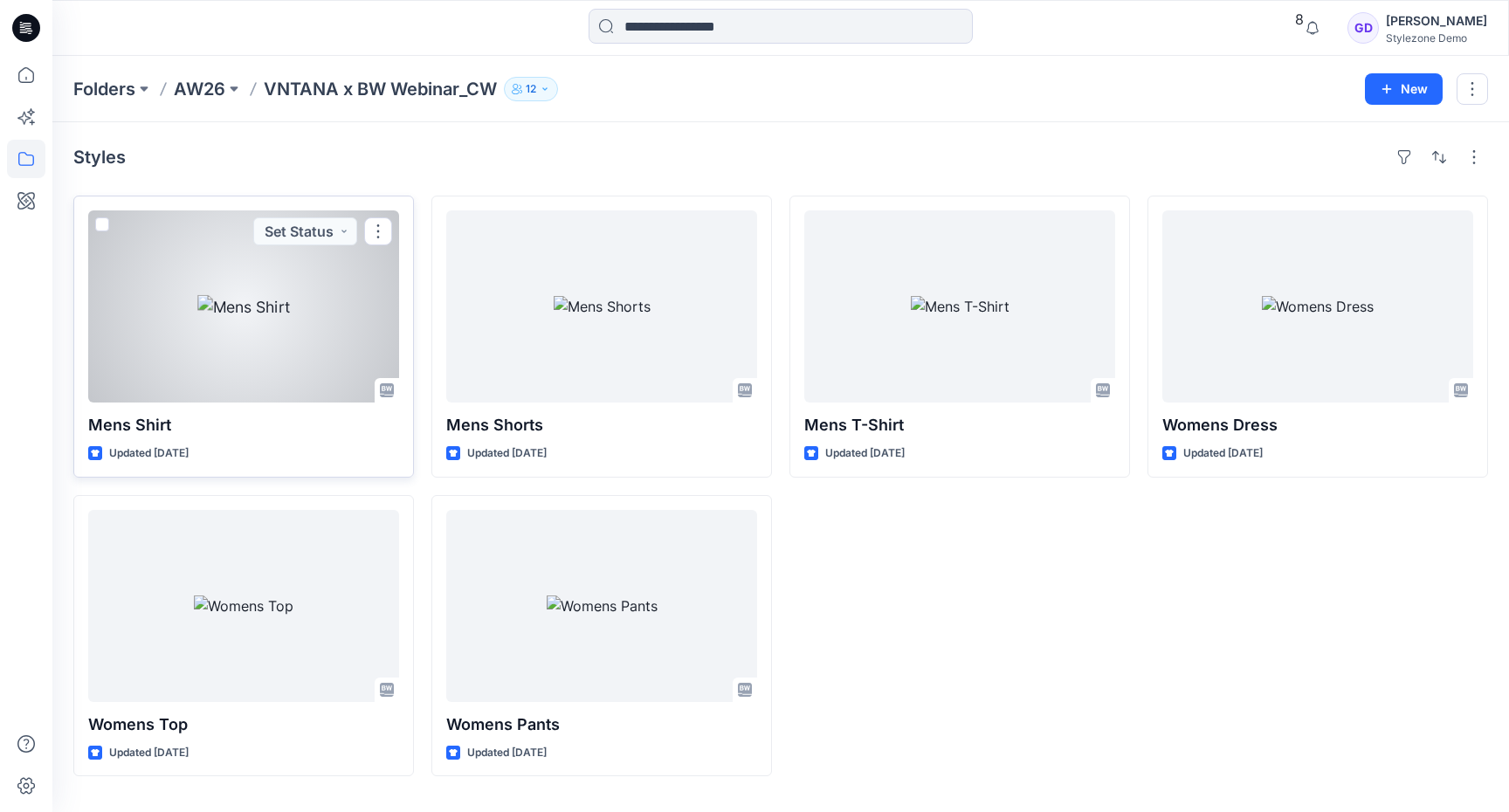
click at [254, 316] on div at bounding box center [243, 306] width 311 height 192
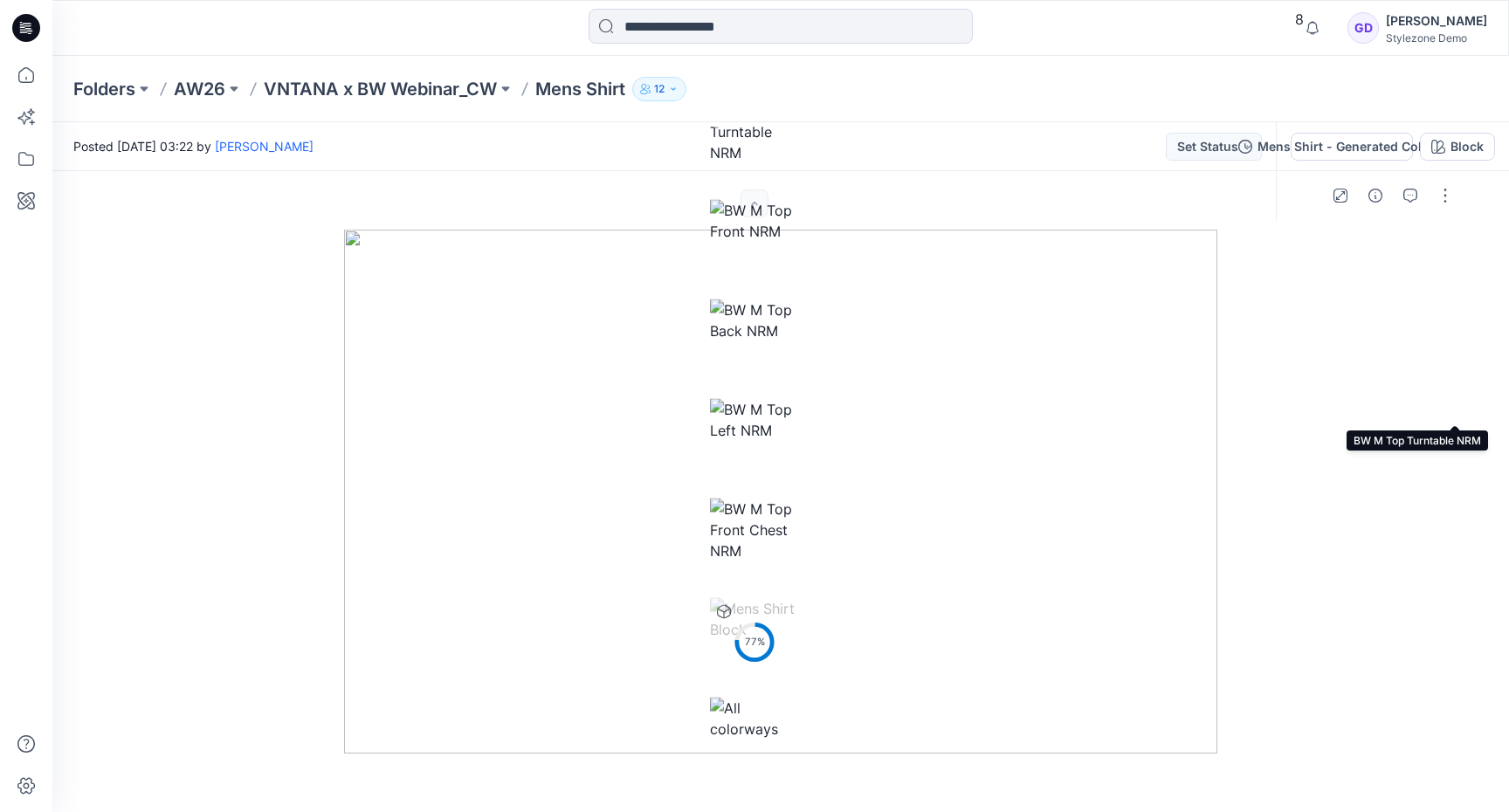
click at [799, 162] on img at bounding box center [754, 131] width 89 height 63
drag, startPoint x: 796, startPoint y: 547, endPoint x: 839, endPoint y: 570, distance: 49.6
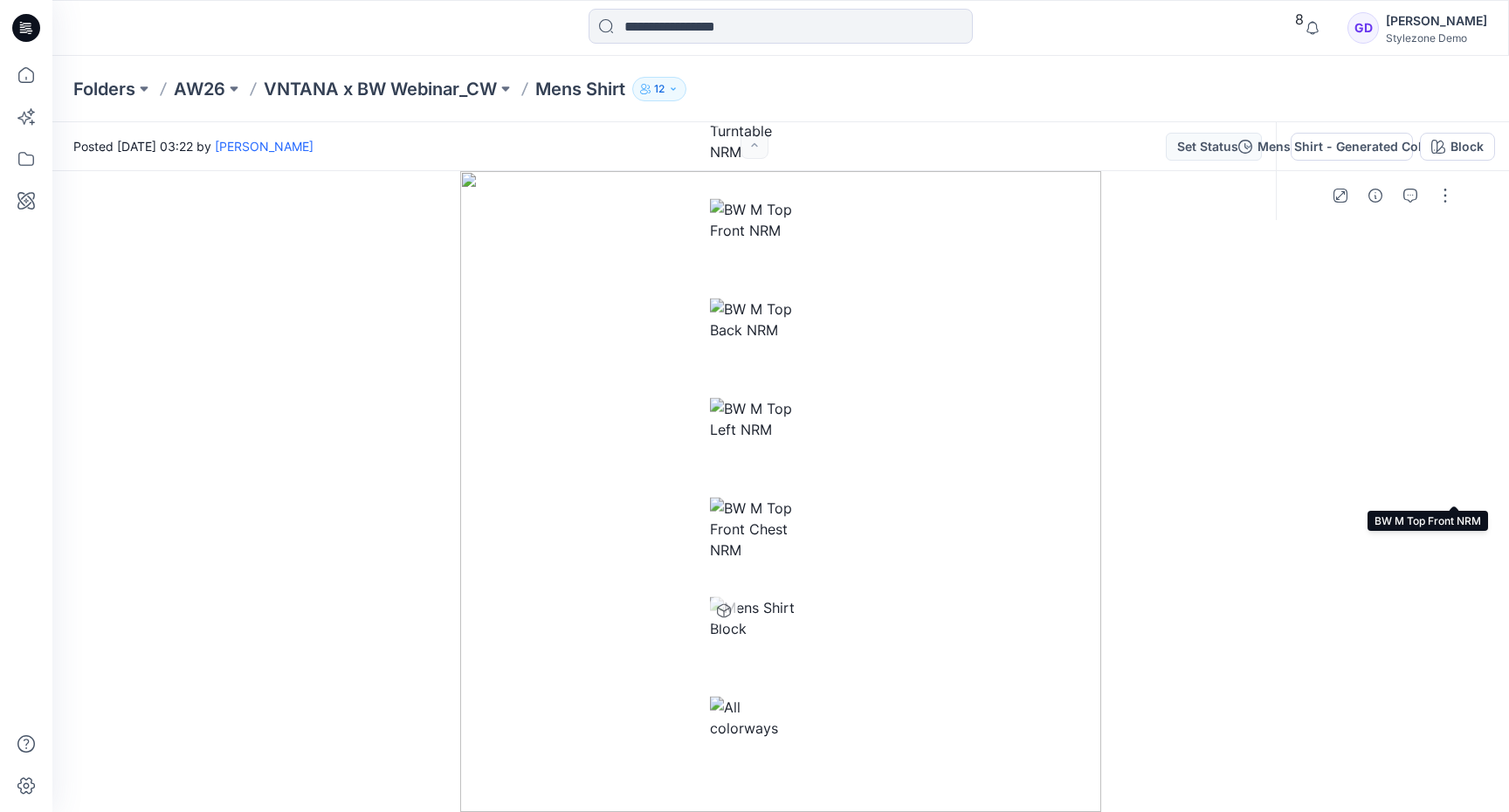
click at [799, 241] on img at bounding box center [754, 220] width 89 height 42
click at [799, 341] on img at bounding box center [754, 320] width 89 height 42
click at [799, 440] on img at bounding box center [754, 419] width 89 height 42
click at [799, 561] on img at bounding box center [754, 529] width 89 height 63
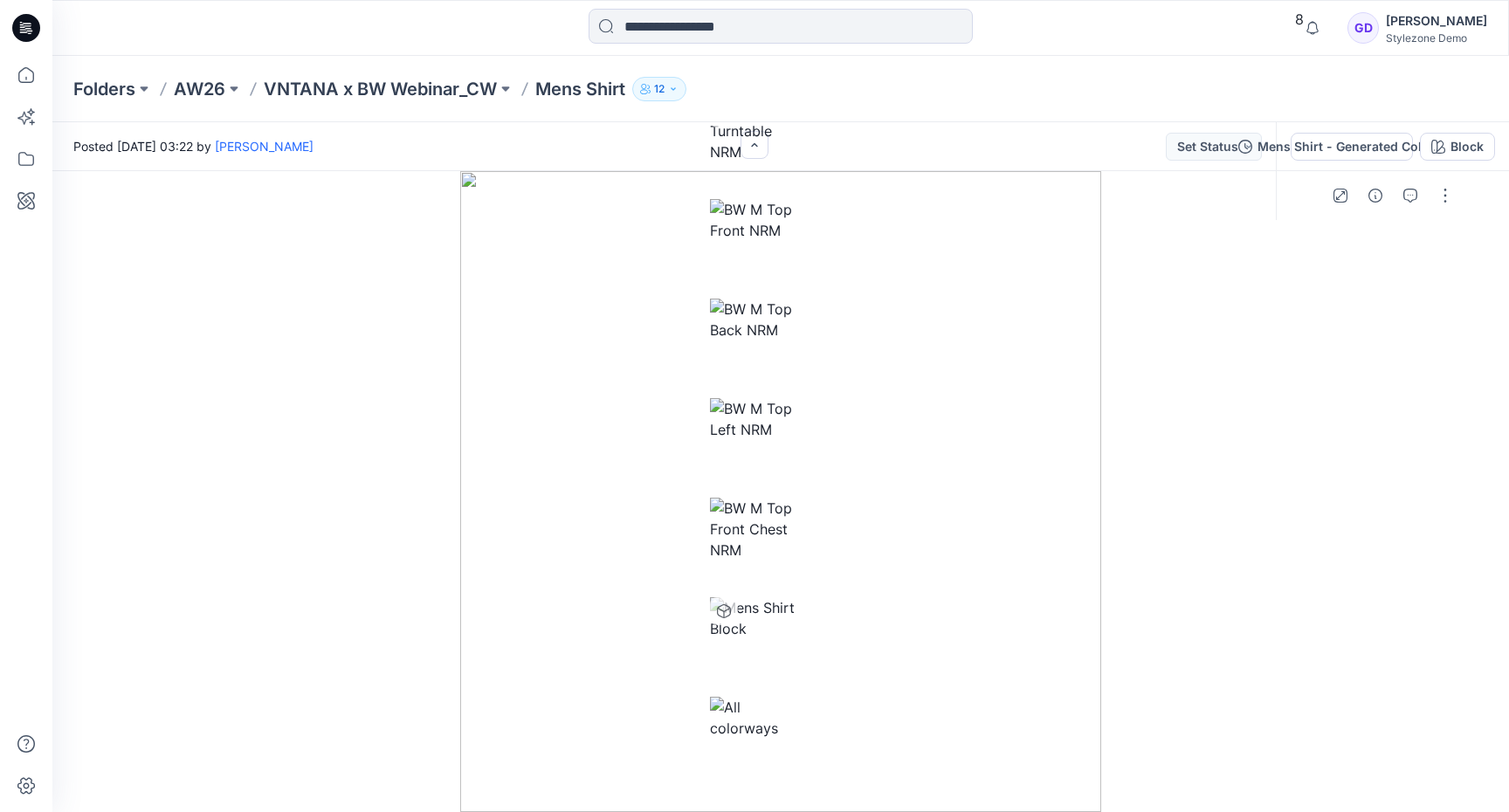
scroll to position [196, 0]
click at [799, 597] on img at bounding box center [754, 618] width 89 height 42
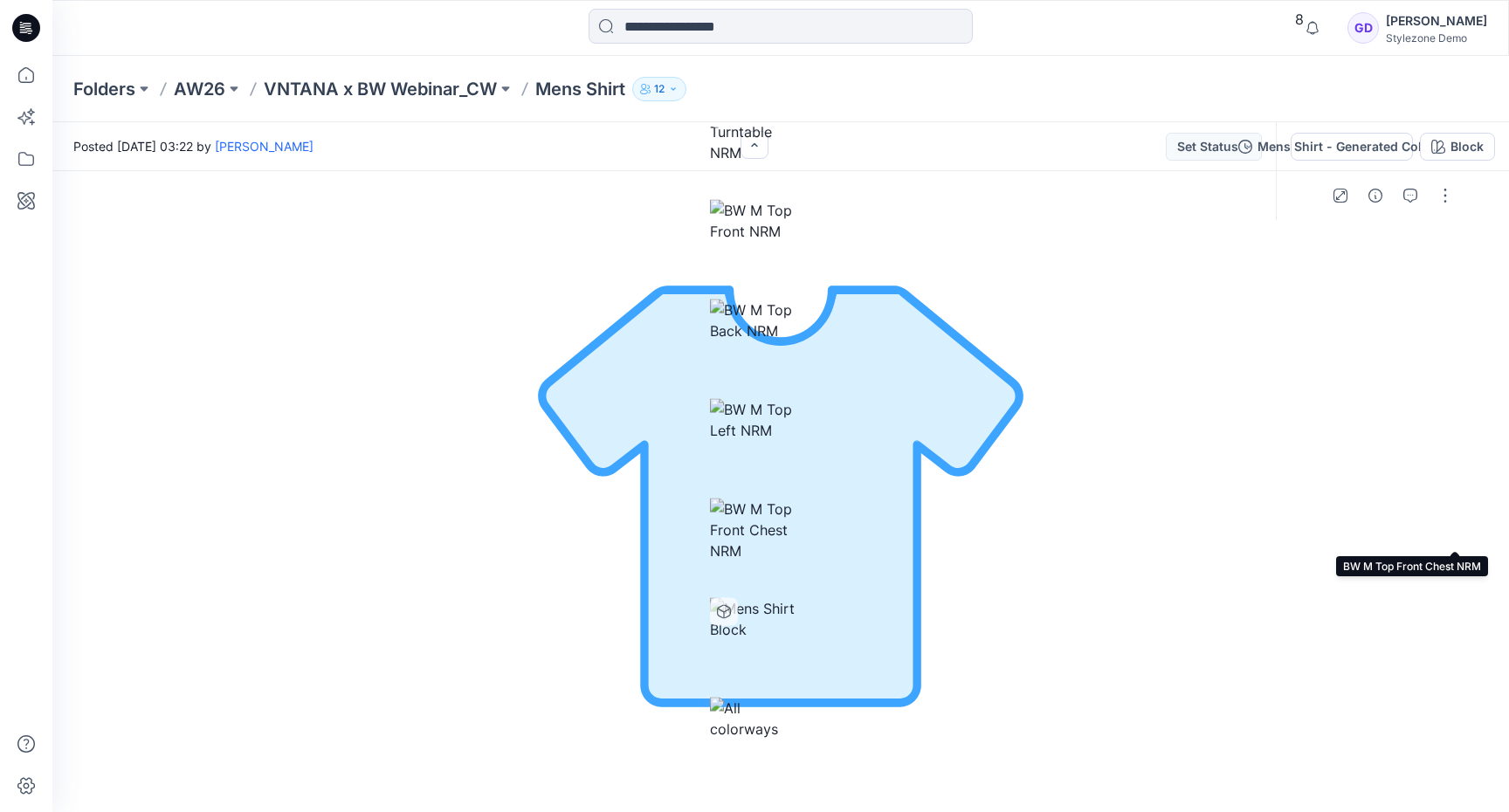
click at [799, 498] on img at bounding box center [754, 529] width 89 height 63
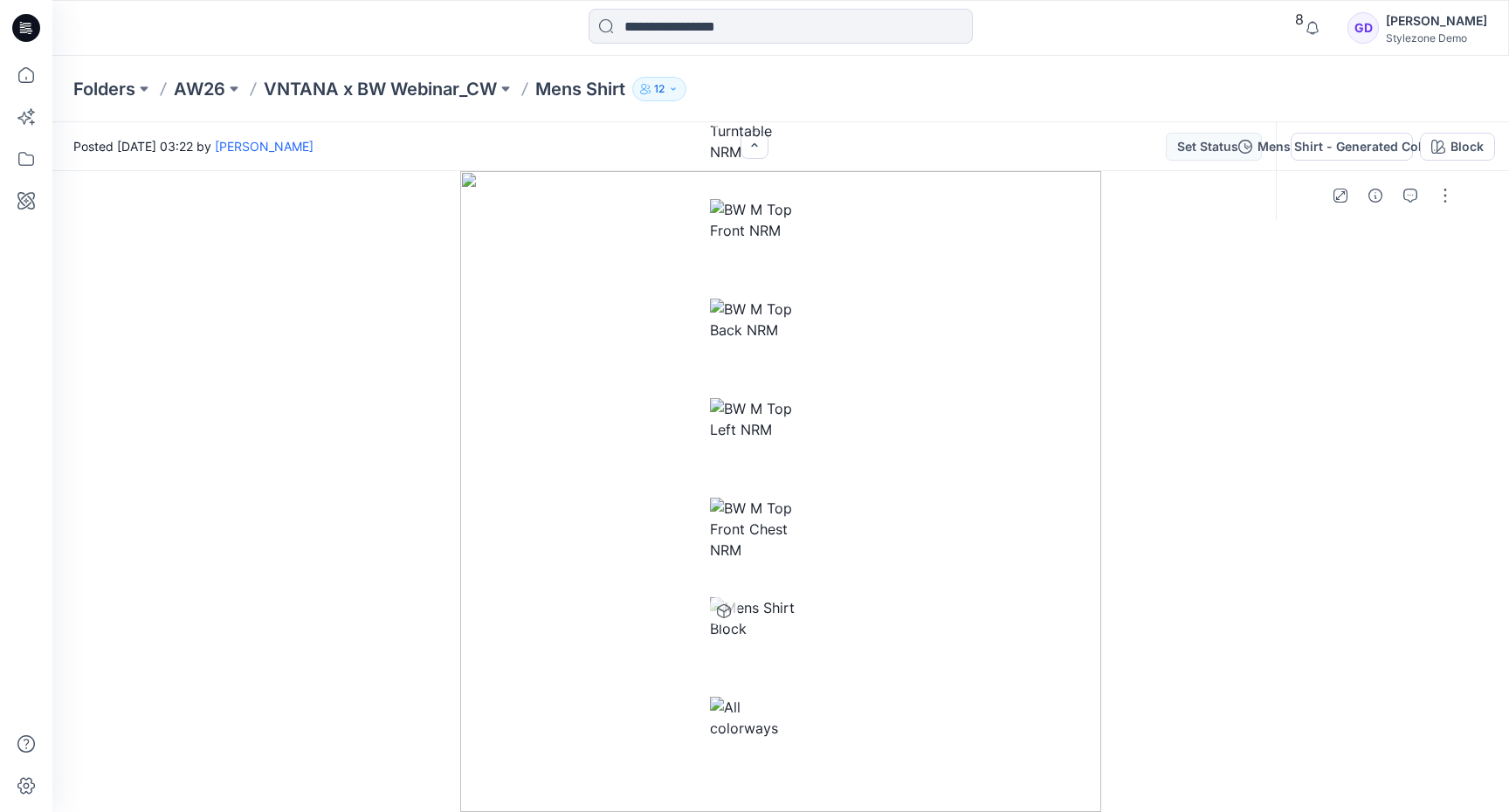
scroll to position [0, 0]
click at [1258, 144] on div "Mens Shirt - Generated Colorways" at bounding box center [1362, 146] width 209 height 19
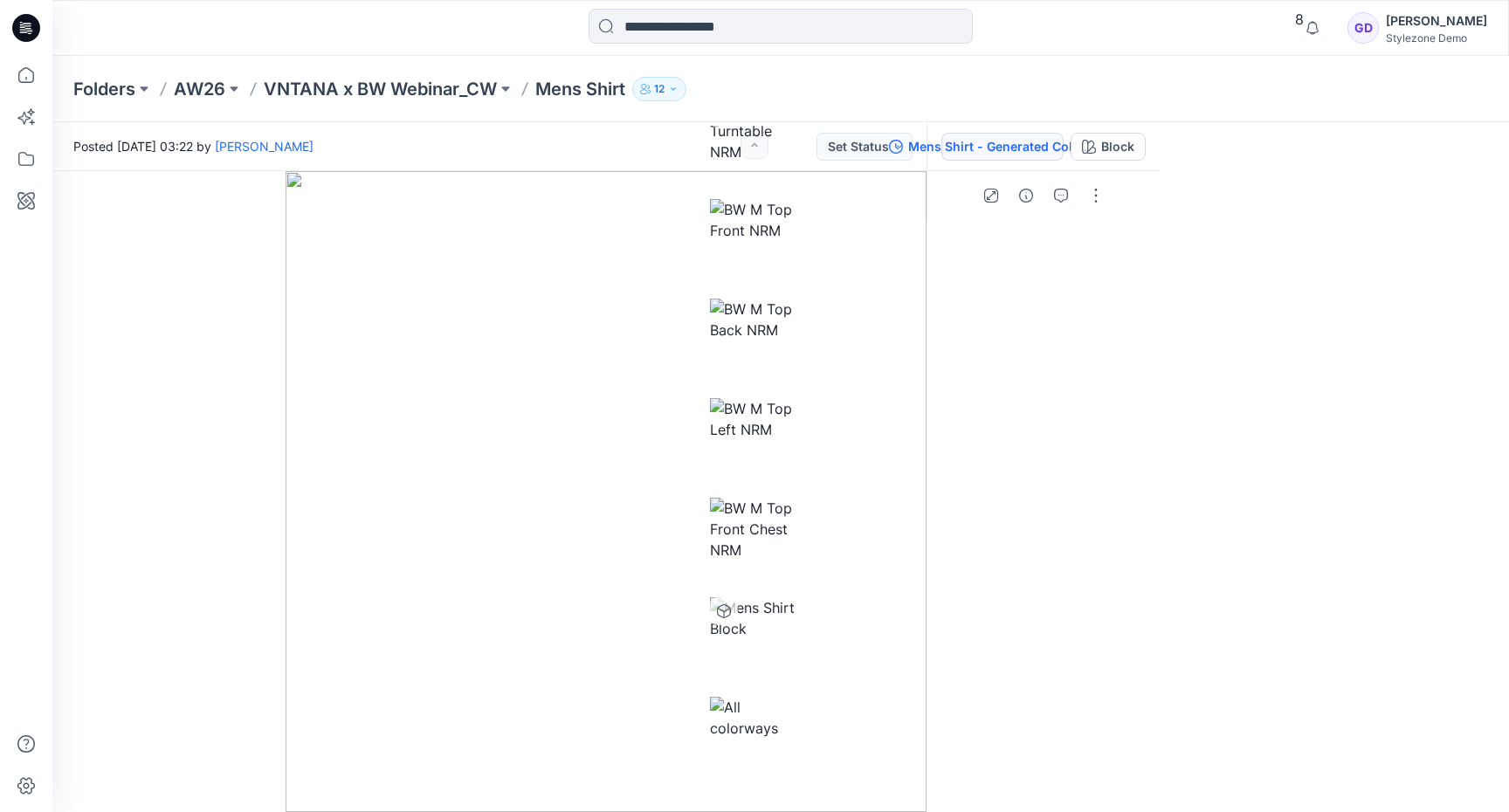
drag, startPoint x: 1383, startPoint y: 630, endPoint x: 1471, endPoint y: 89, distance: 547.8
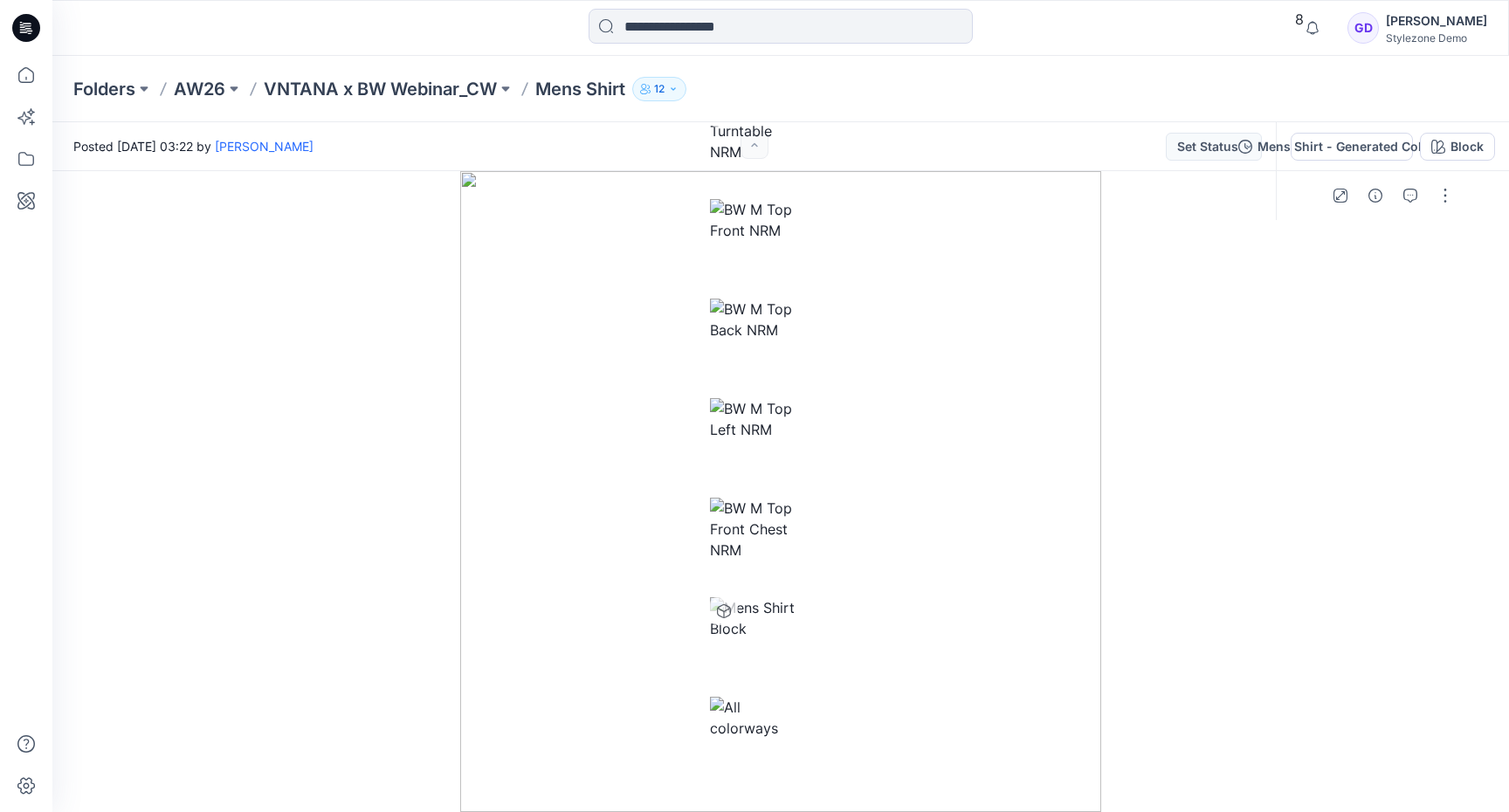
click at [1276, 162] on div "Mens Shirt - Generated Colorways Block" at bounding box center [1392, 146] width 233 height 49
click at [1451, 137] on div "Block" at bounding box center [1467, 146] width 33 height 19
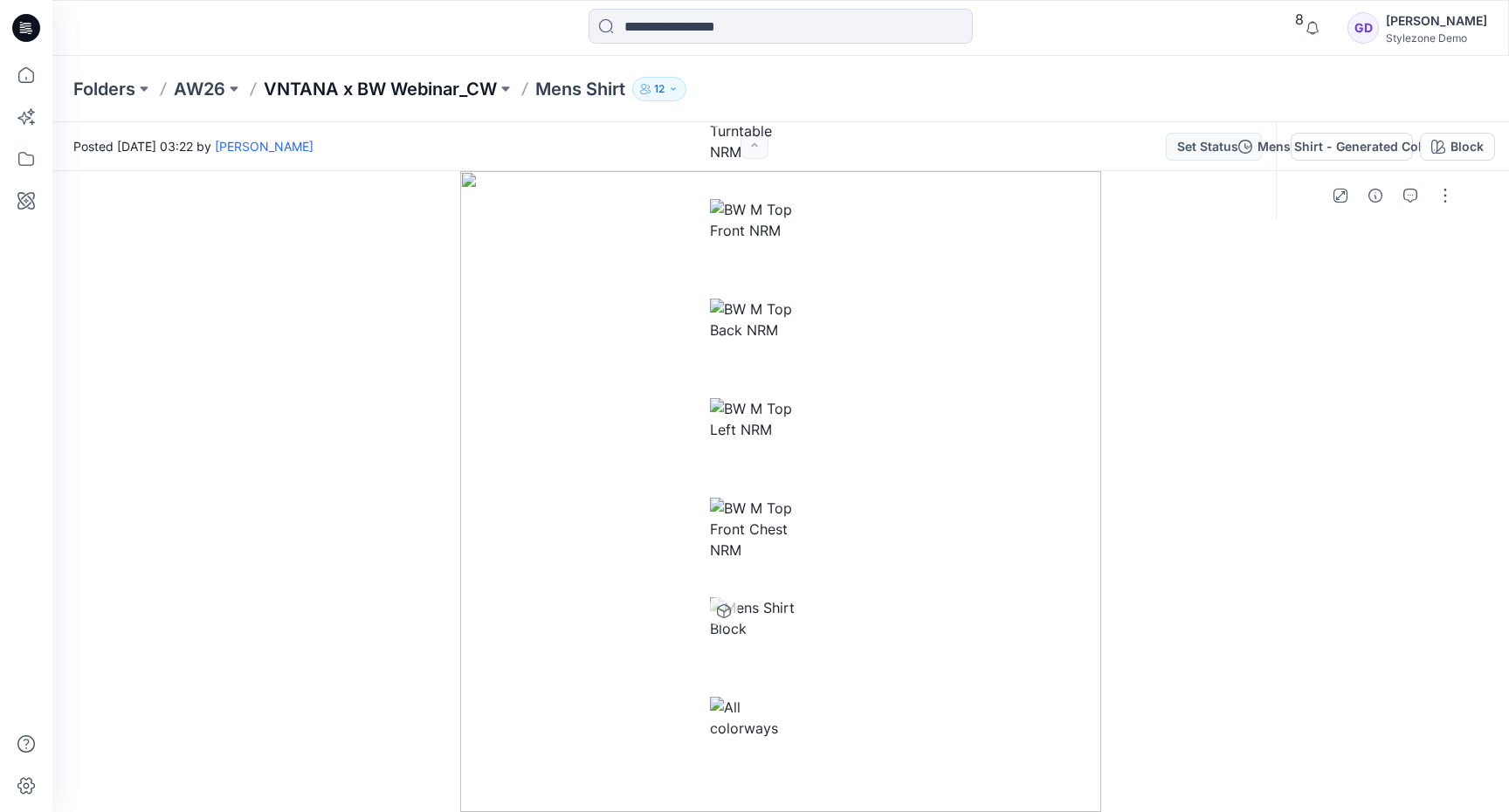
click at [423, 97] on p "VNTANA x BW Webinar_CW" at bounding box center [380, 89] width 233 height 24
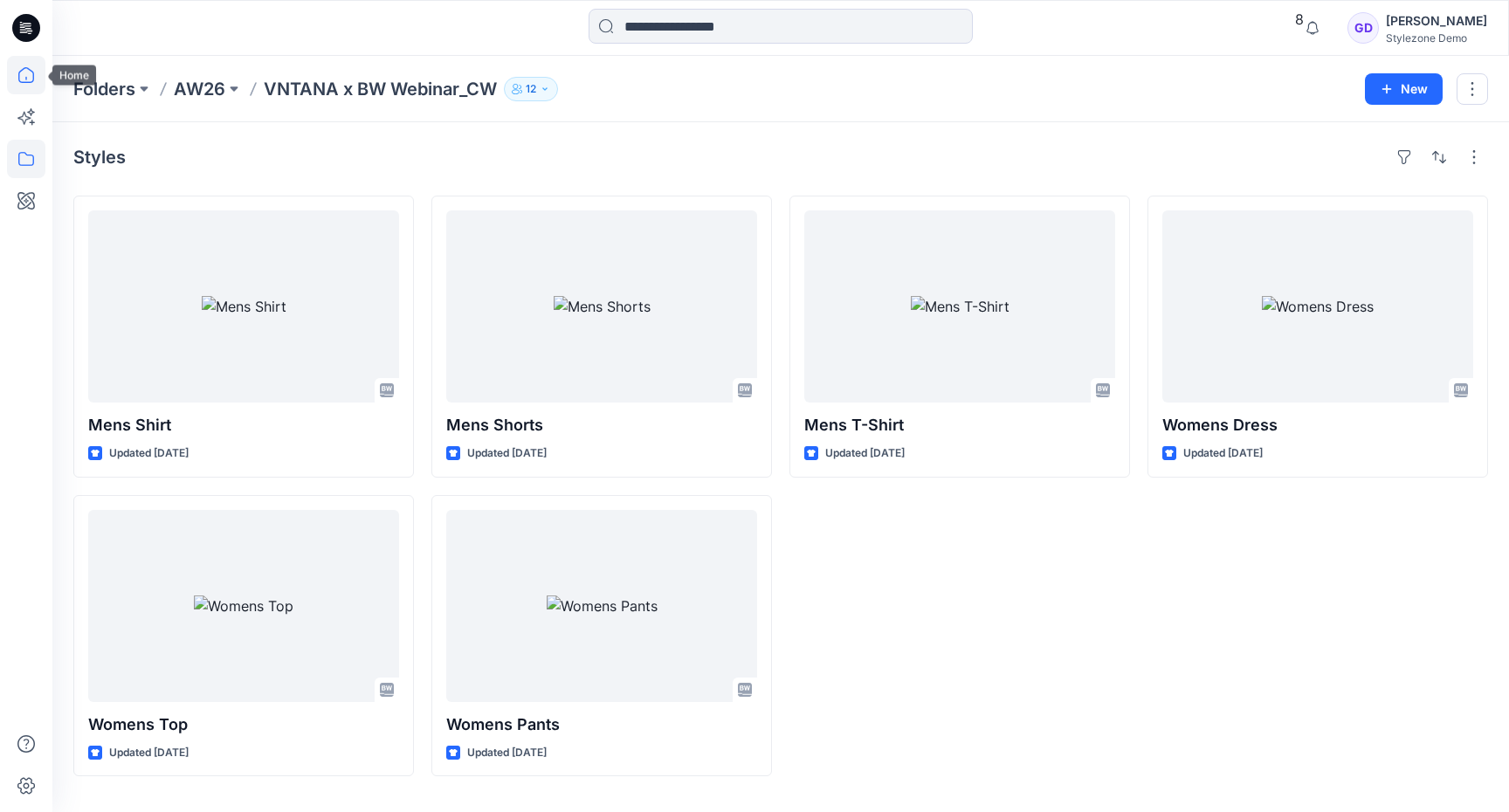
click at [23, 70] on icon at bounding box center [26, 75] width 38 height 38
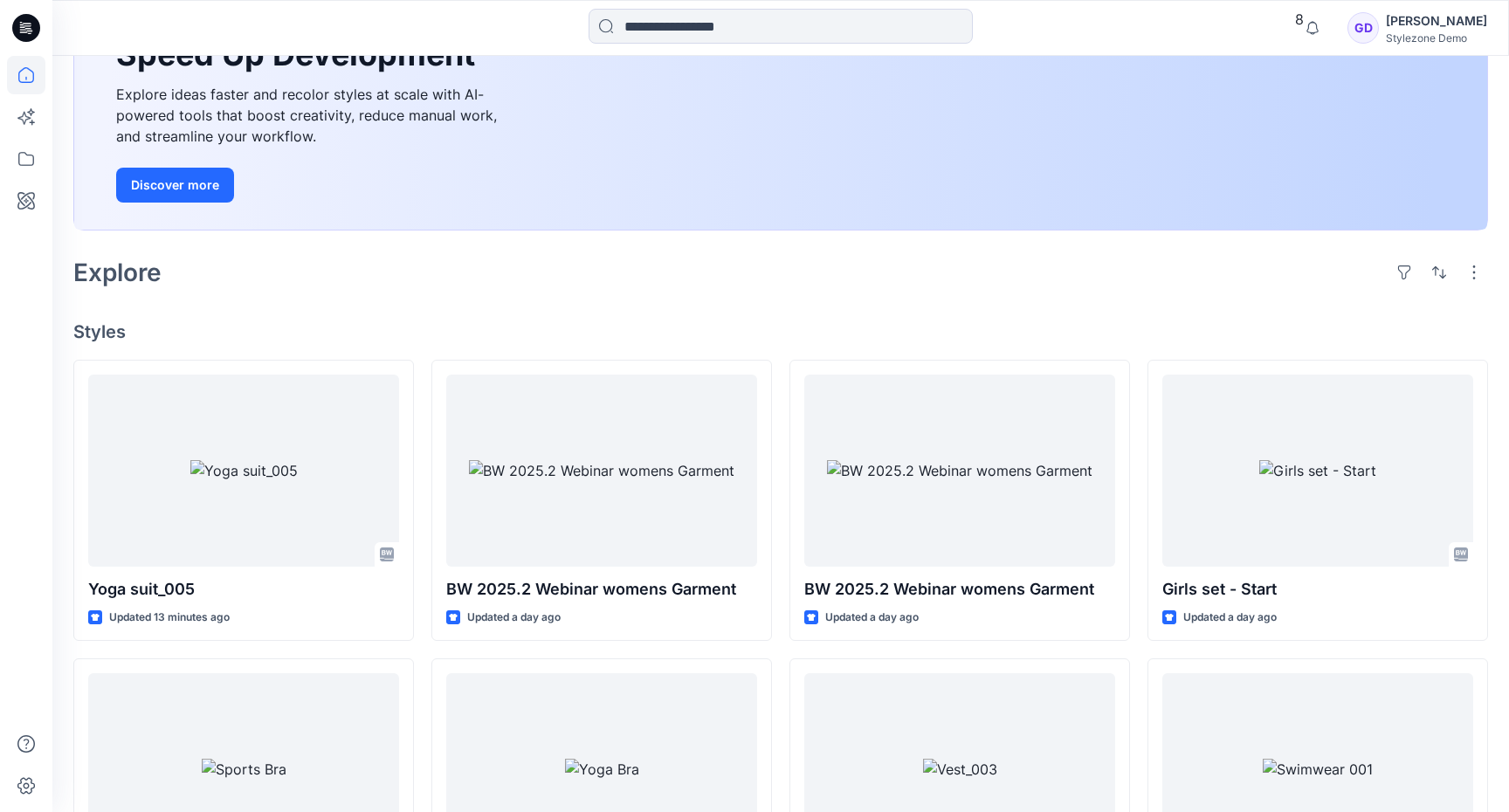
scroll to position [280, 0]
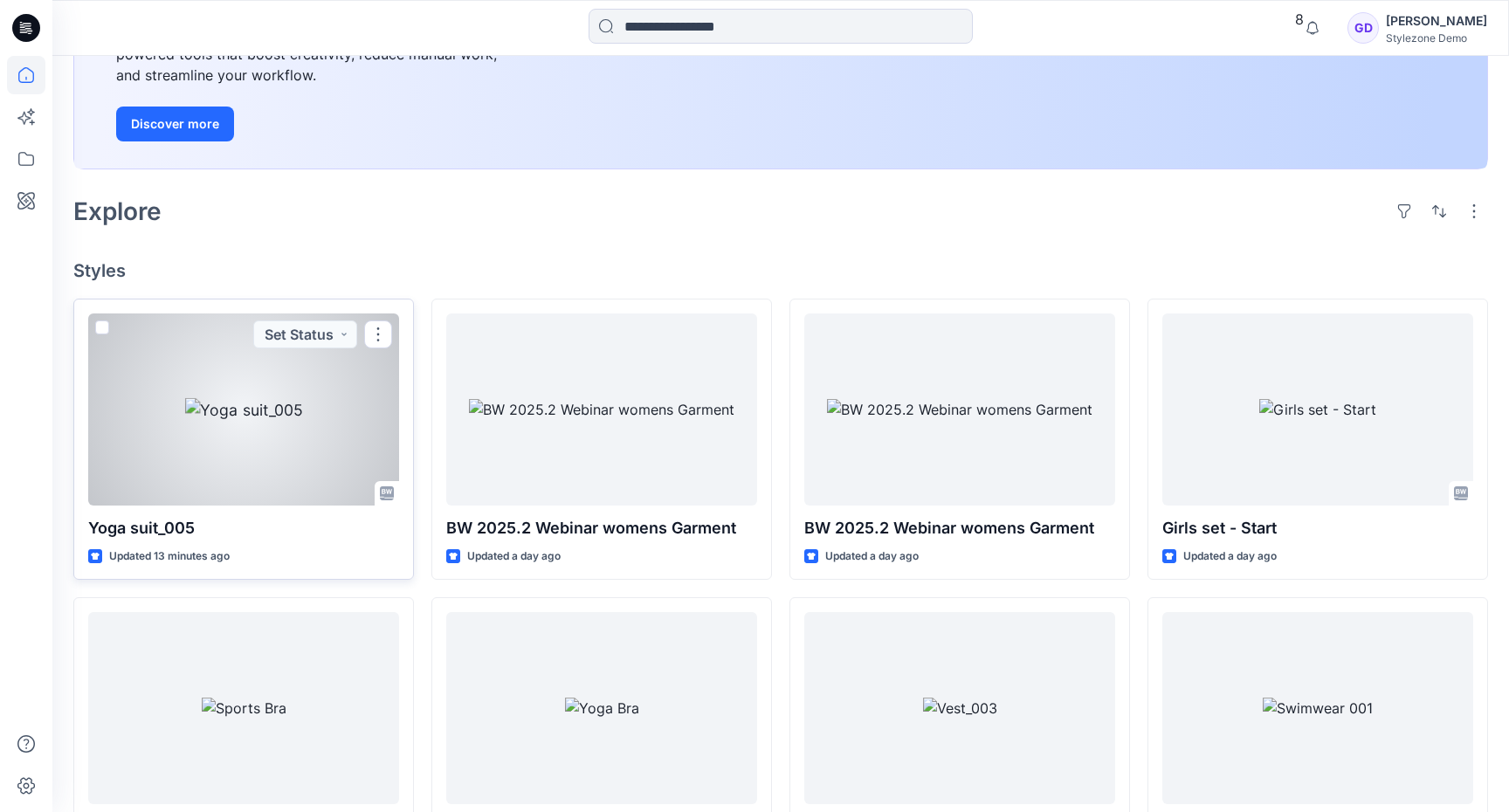
click at [295, 407] on div at bounding box center [243, 410] width 311 height 192
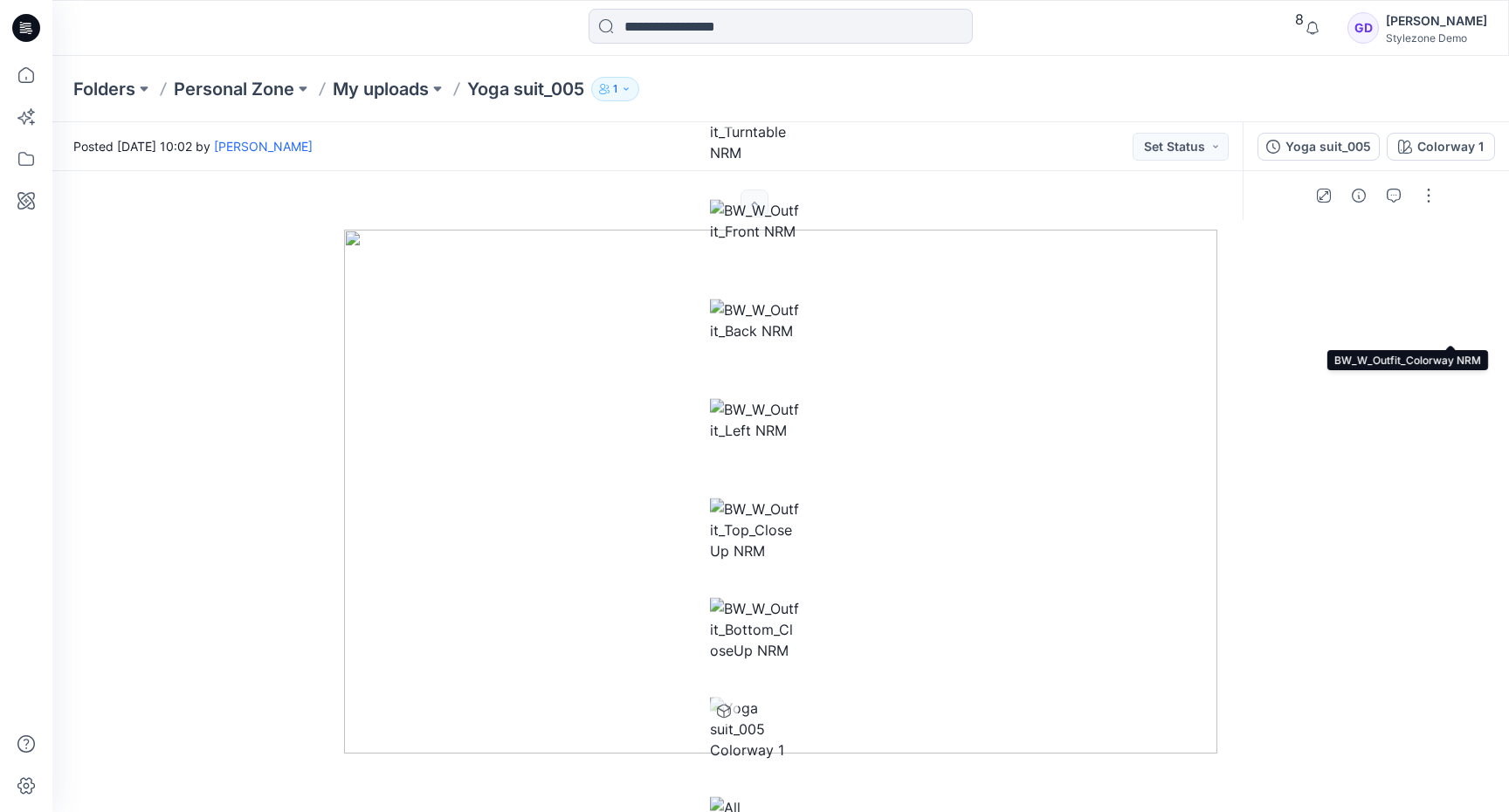
click at [799, 63] on img at bounding box center [754, 31] width 89 height 63
click at [799, 162] on img at bounding box center [754, 131] width 89 height 63
drag, startPoint x: 776, startPoint y: 528, endPoint x: 817, endPoint y: 543, distance: 42.8
click at [799, 241] on img at bounding box center [754, 220] width 89 height 42
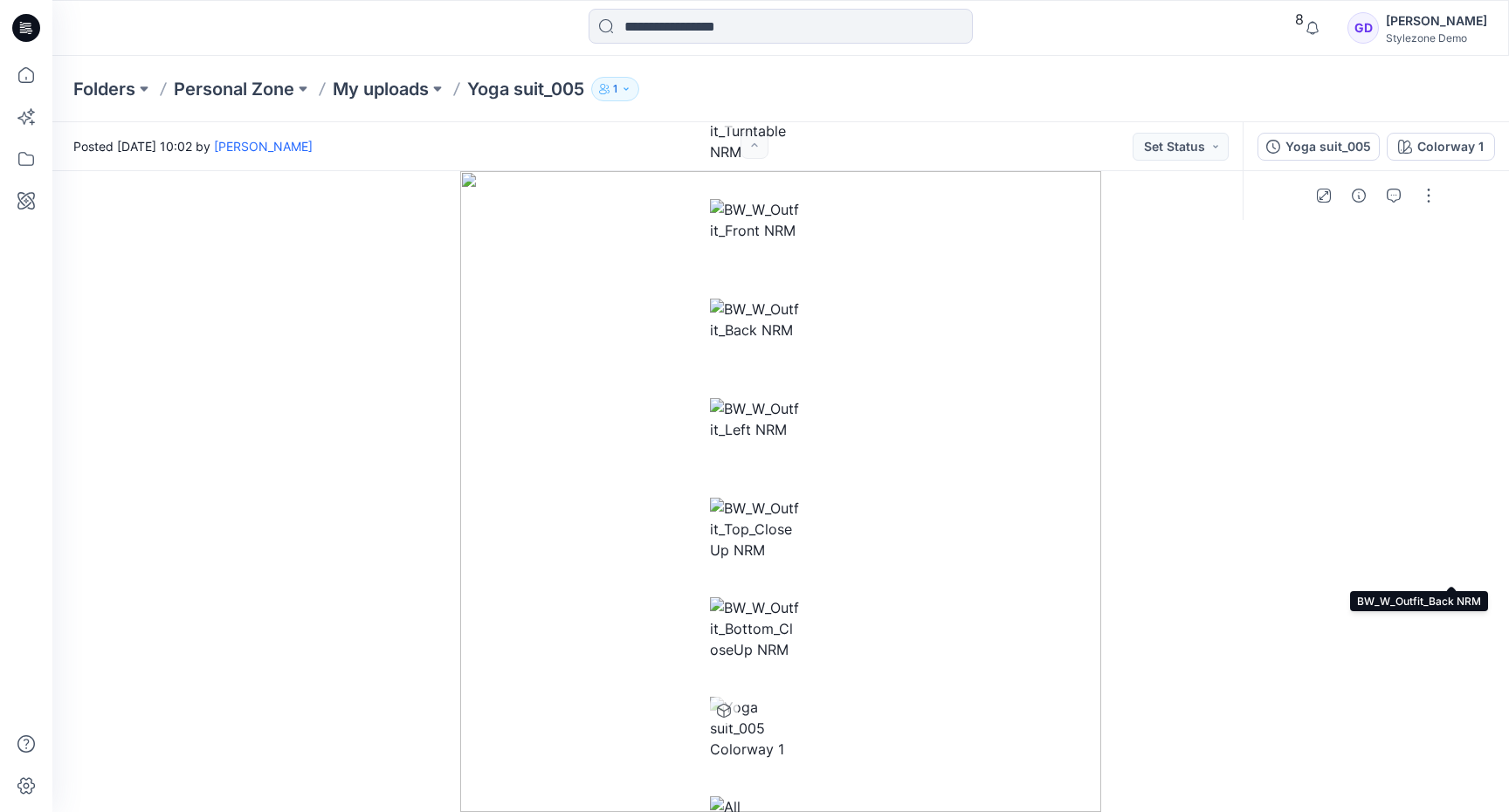
click at [799, 341] on img at bounding box center [754, 320] width 89 height 42
click at [799, 440] on img at bounding box center [754, 419] width 89 height 42
click at [799, 526] on img at bounding box center [754, 529] width 89 height 63
click at [799, 597] on img at bounding box center [754, 628] width 89 height 63
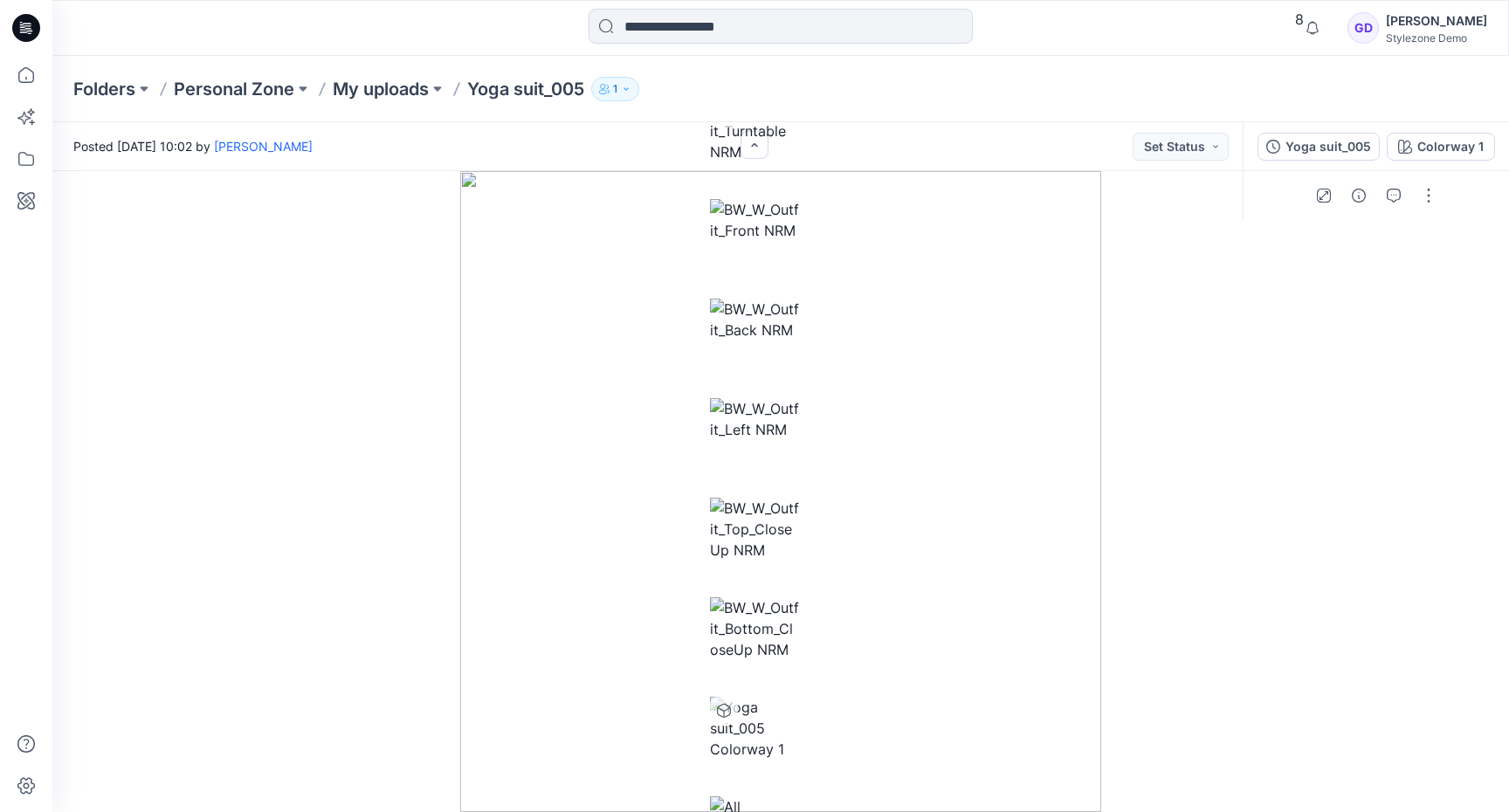
scroll to position [276, 0]
click at [1387, 144] on button "Colorway 1" at bounding box center [1441, 147] width 108 height 28
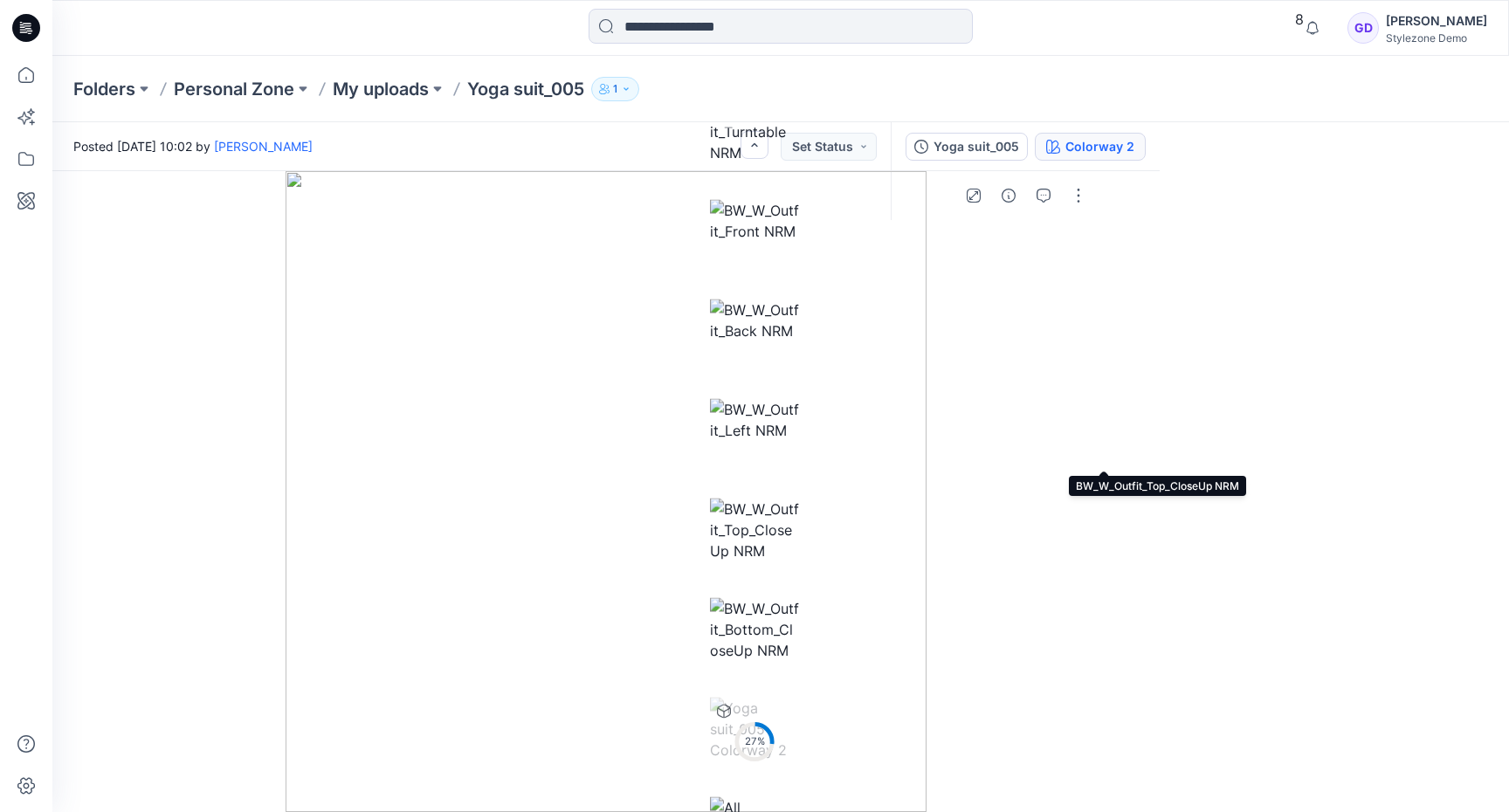
click at [799, 498] on img at bounding box center [754, 529] width 89 height 63
click at [799, 398] on img at bounding box center [754, 419] width 89 height 42
click at [799, 241] on img at bounding box center [754, 220] width 89 height 42
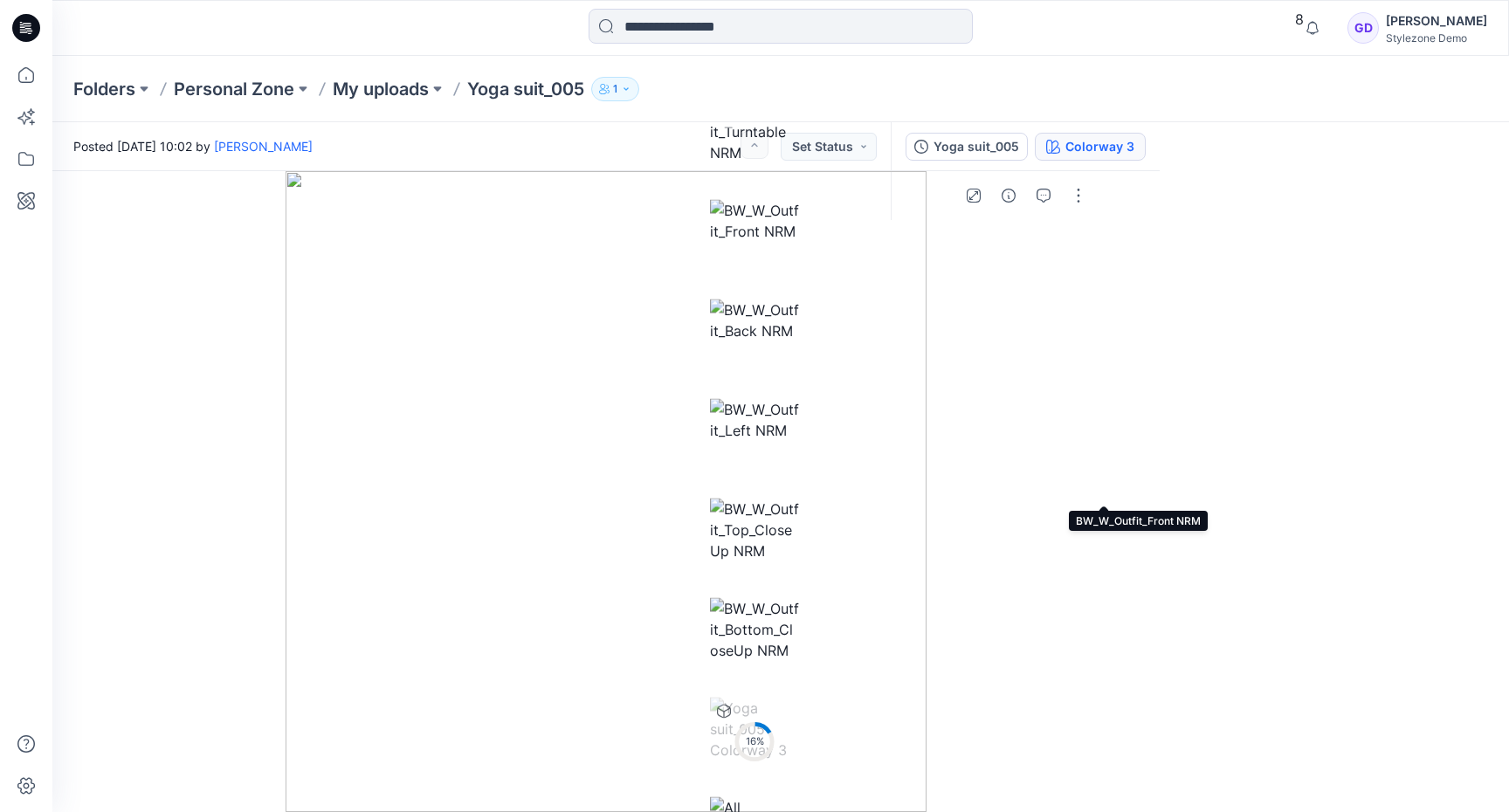
click at [799, 241] on img at bounding box center [754, 220] width 89 height 42
click at [799, 341] on img at bounding box center [754, 320] width 89 height 42
click at [799, 63] on img at bounding box center [754, 31] width 89 height 63
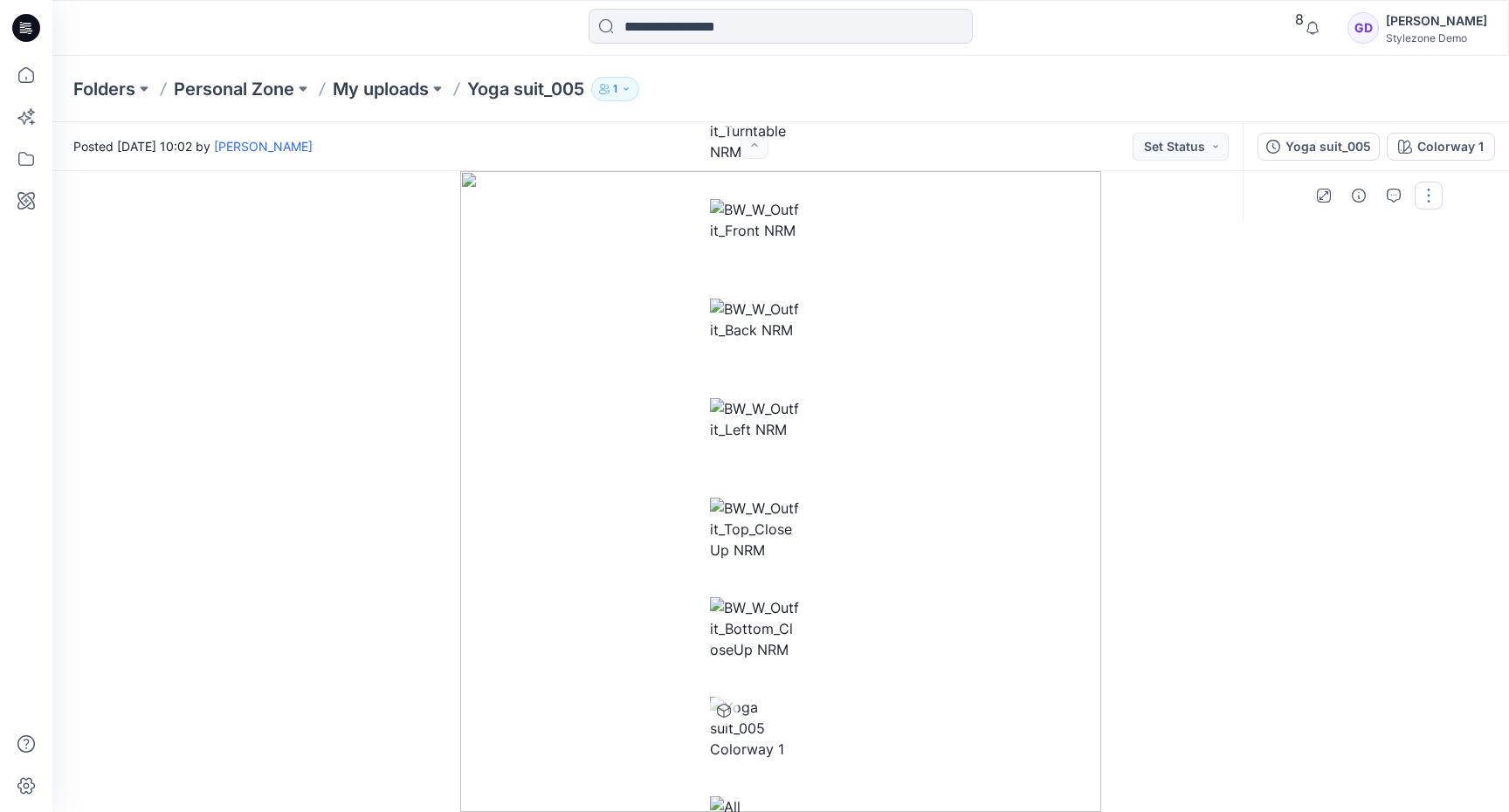
click at [1443, 182] on button "button" at bounding box center [1429, 196] width 28 height 28
click at [1391, 360] on p "Move to..." at bounding box center [1380, 365] width 57 height 18
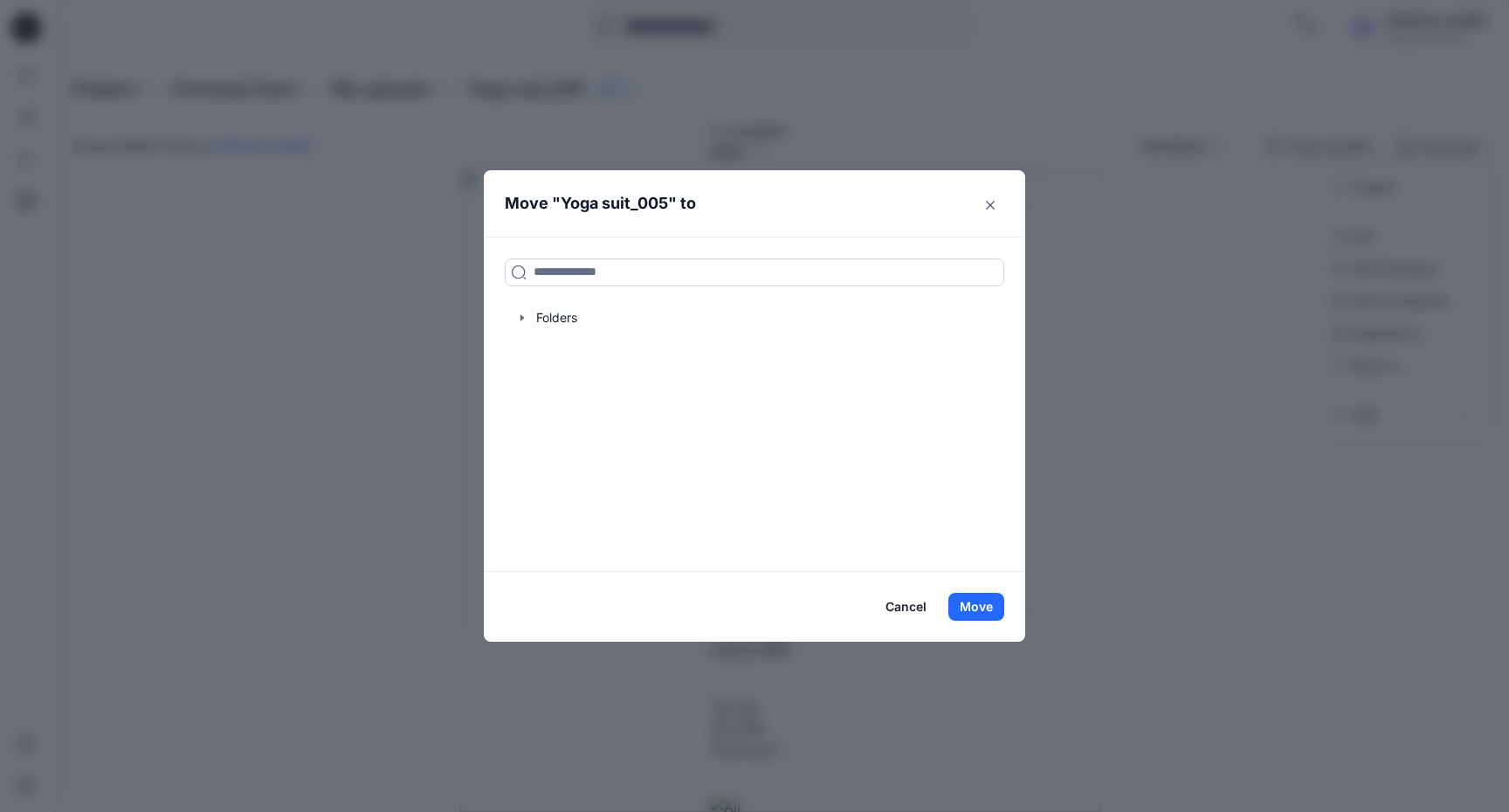
click at [636, 274] on input at bounding box center [755, 273] width 500 height 28
click at [517, 321] on icon "button" at bounding box center [522, 318] width 14 height 14
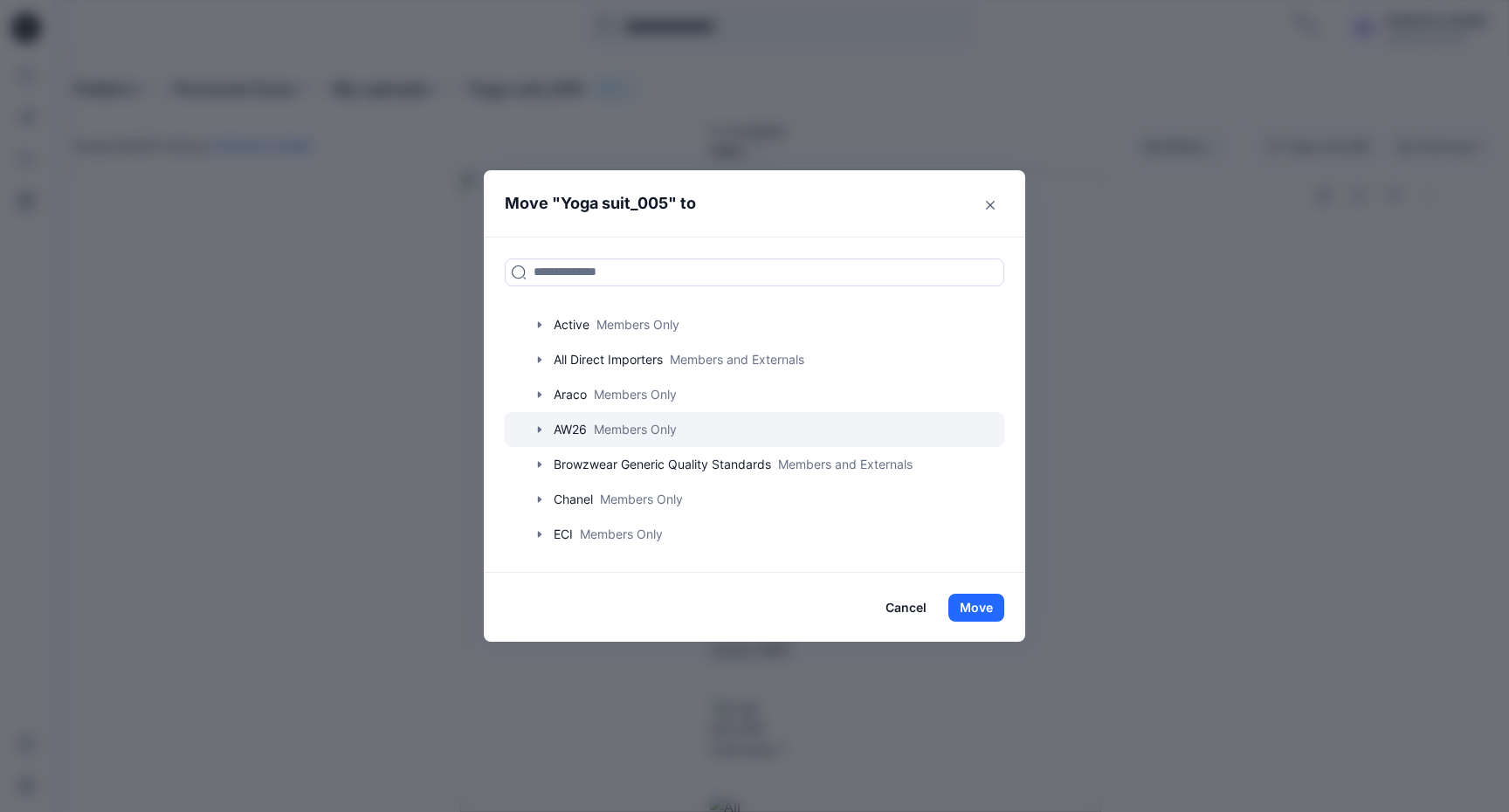
scroll to position [30, 0]
click at [656, 422] on div at bounding box center [755, 428] width 500 height 35
click at [539, 428] on icon "button" at bounding box center [539, 427] width 3 height 6
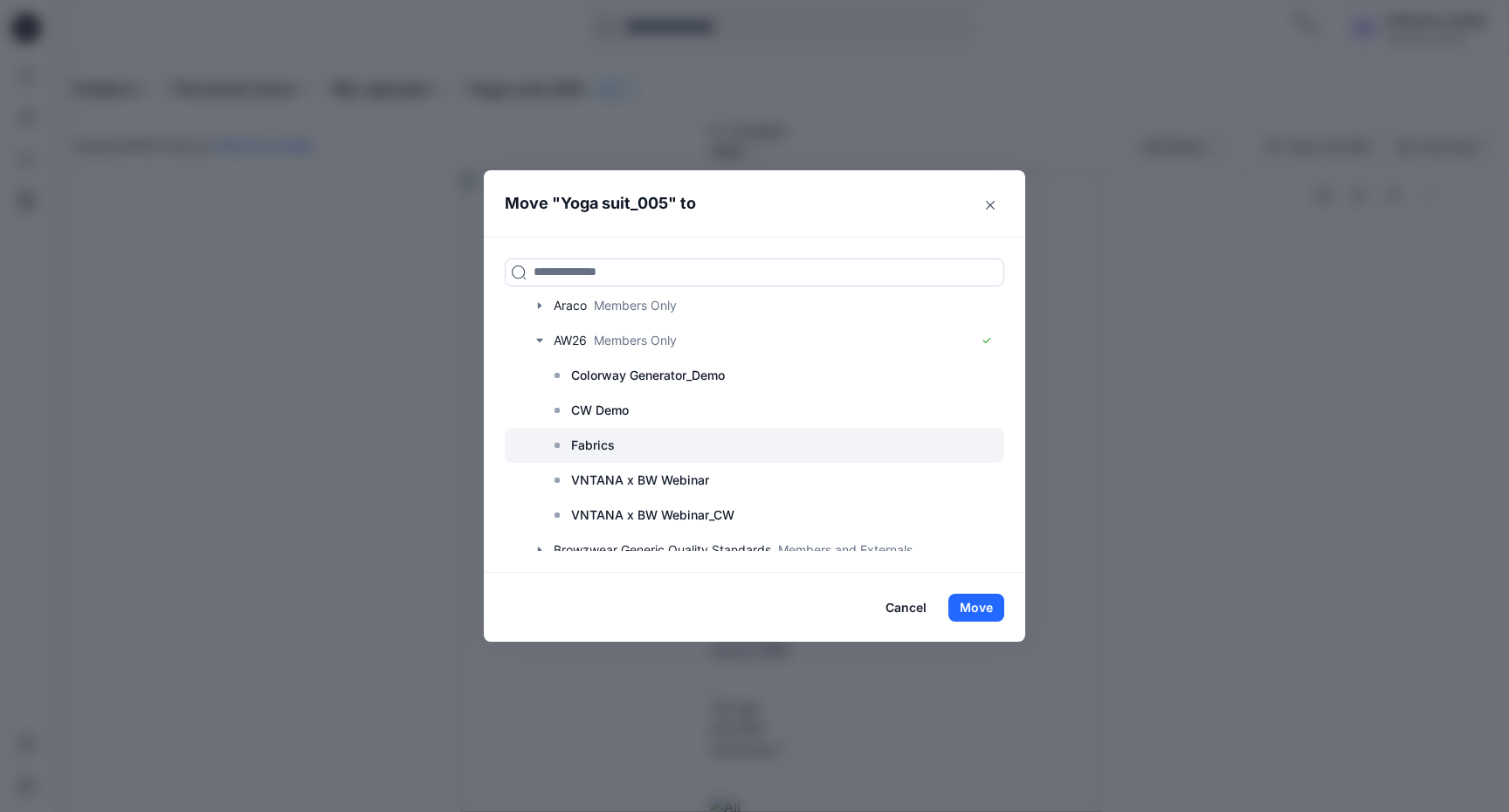
scroll to position [94, 0]
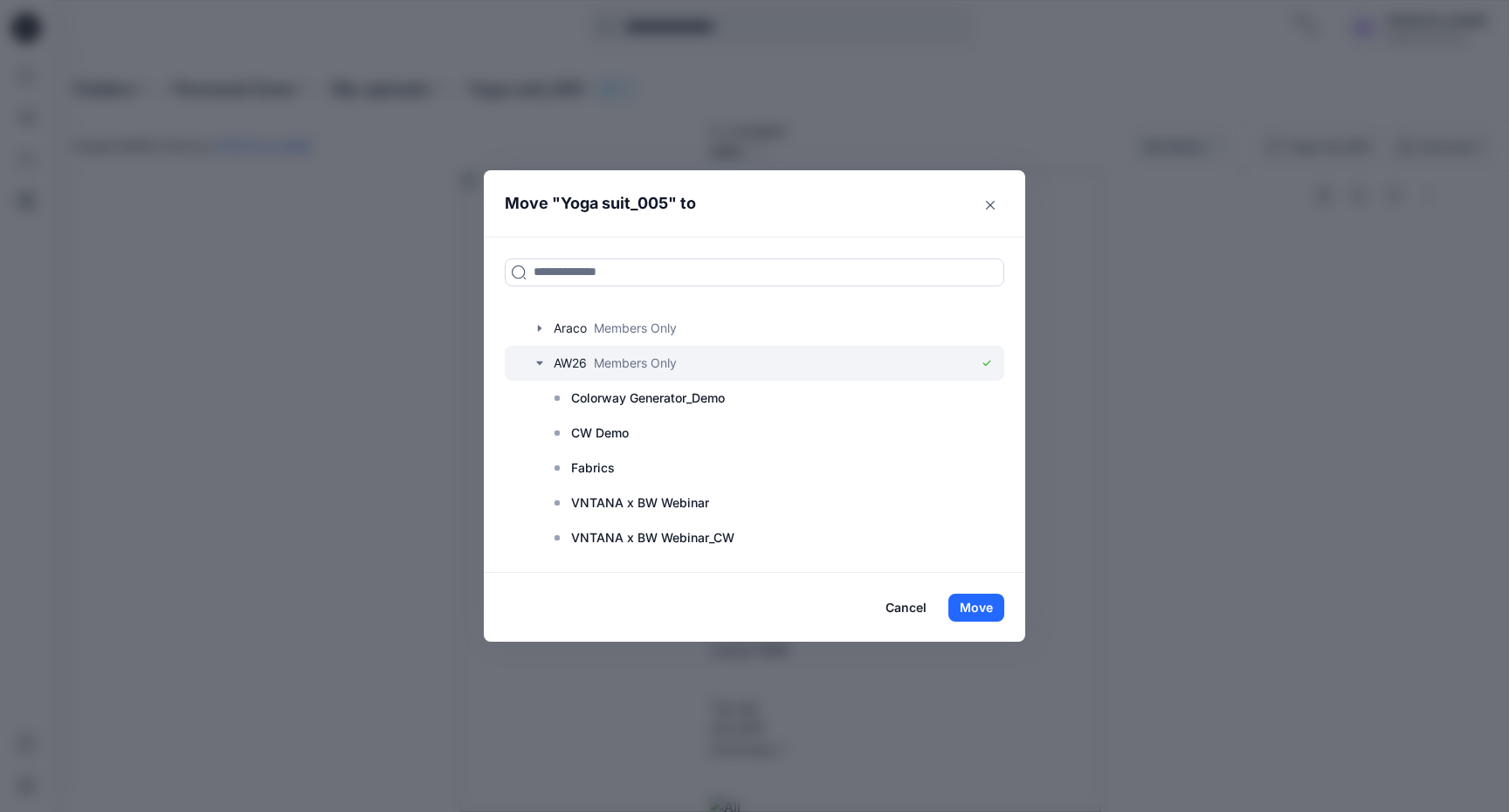
click at [655, 356] on div at bounding box center [755, 363] width 500 height 35
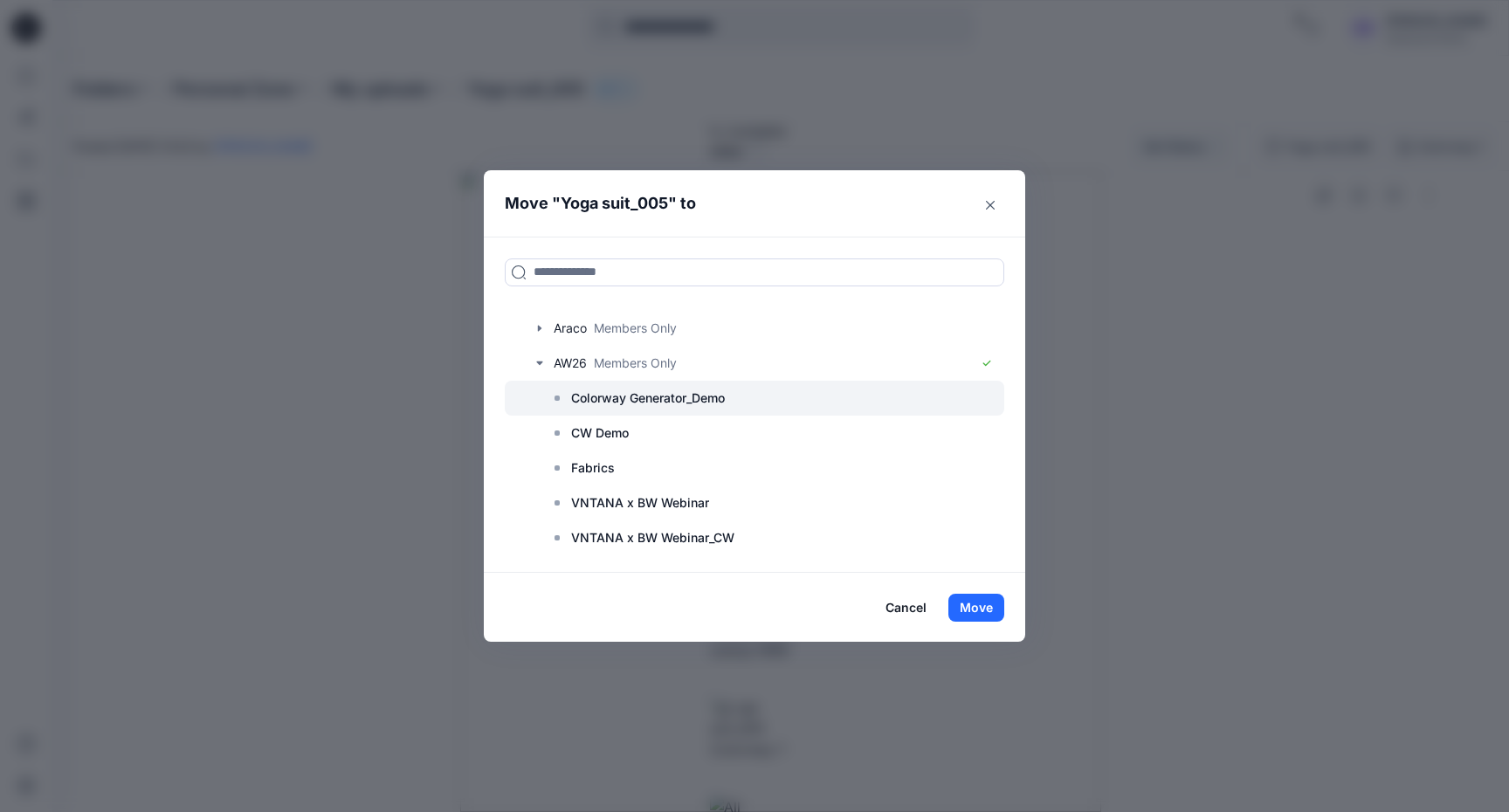
click at [651, 411] on div at bounding box center [755, 398] width 500 height 35
click at [974, 599] on button "Move" at bounding box center [977, 608] width 56 height 28
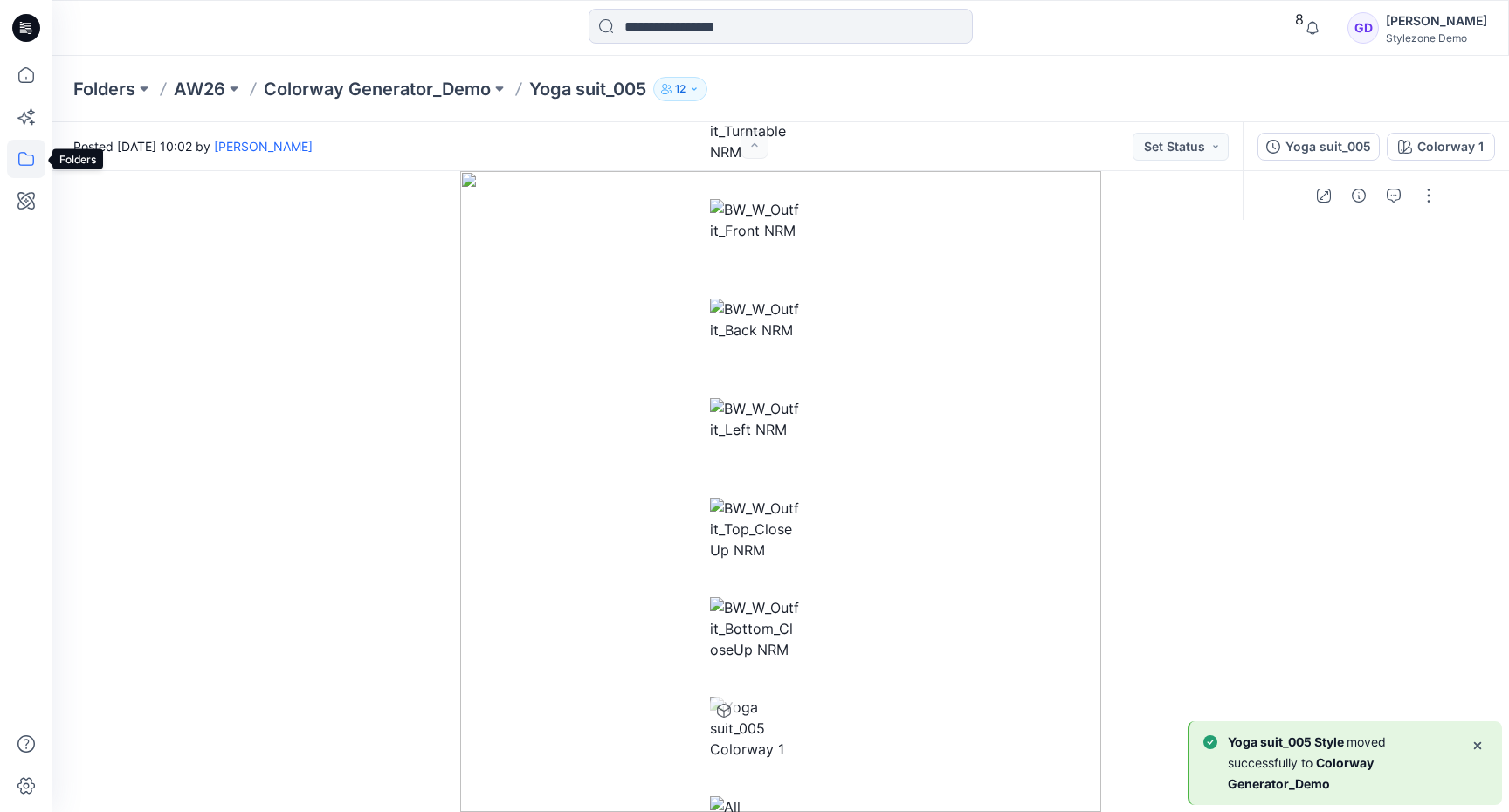
click at [26, 161] on icon at bounding box center [26, 159] width 38 height 38
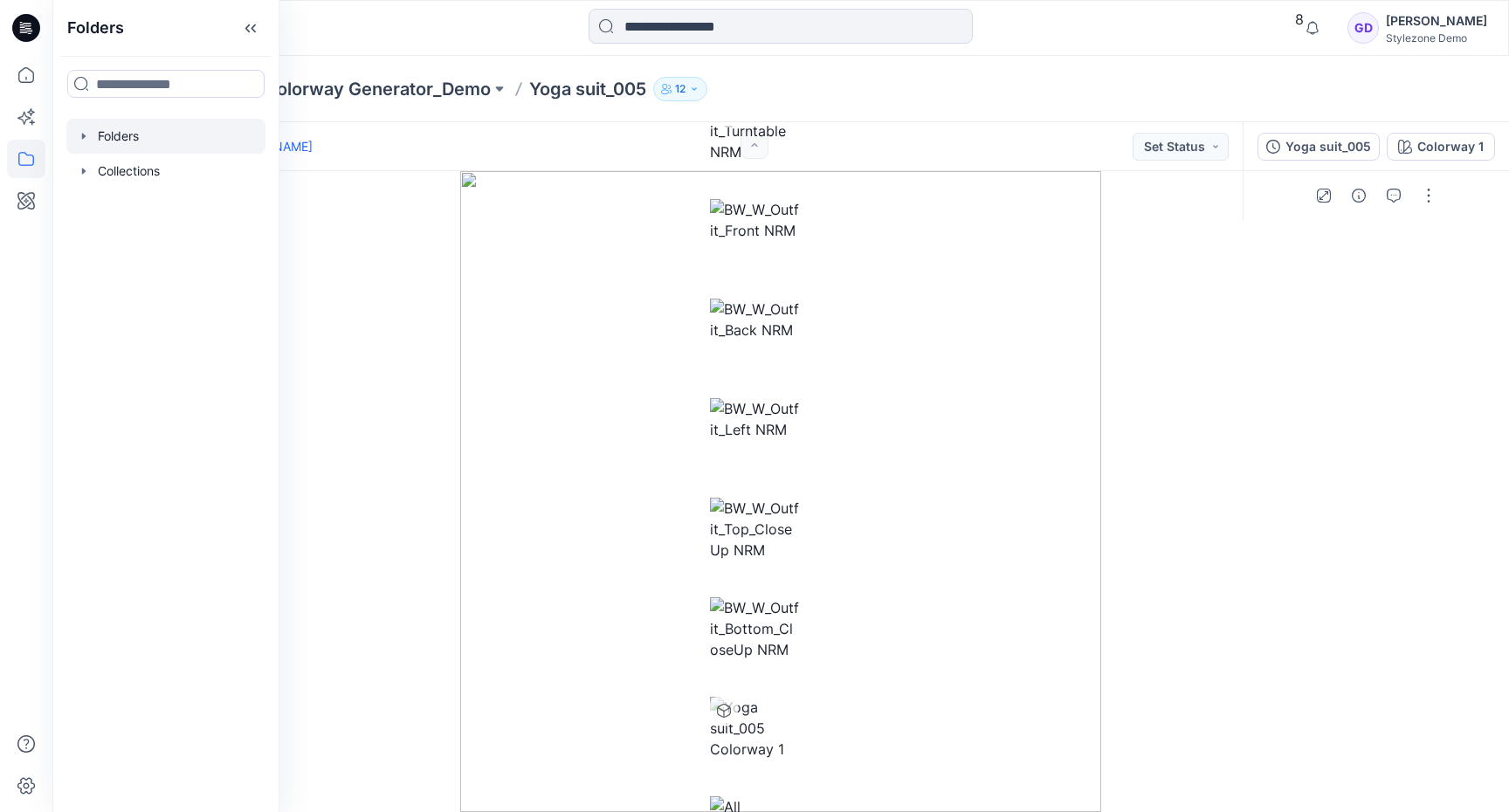
click at [109, 143] on div at bounding box center [165, 136] width 199 height 35
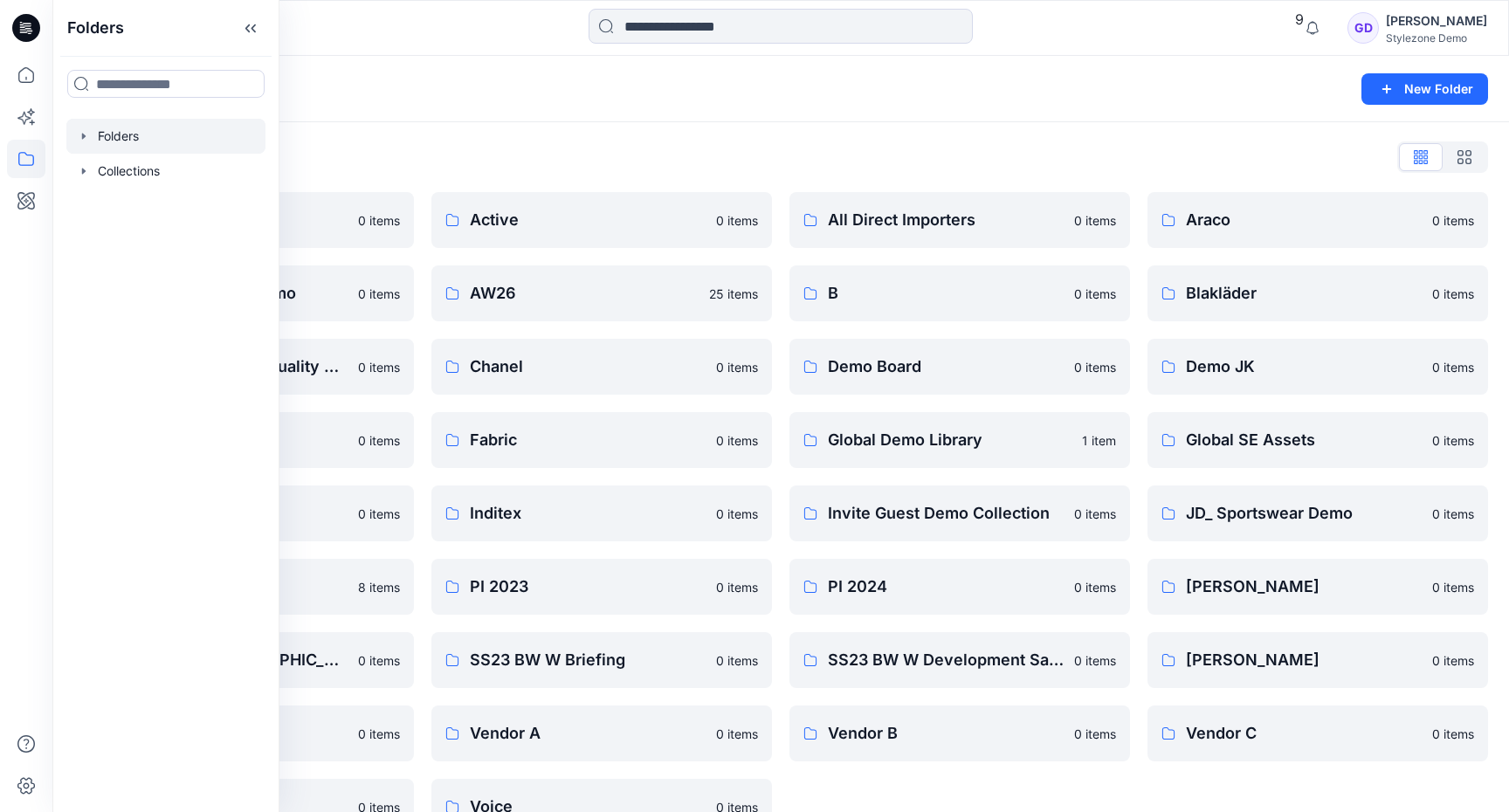
click at [734, 107] on div "Folders New Folder" at bounding box center [780, 89] width 1457 height 66
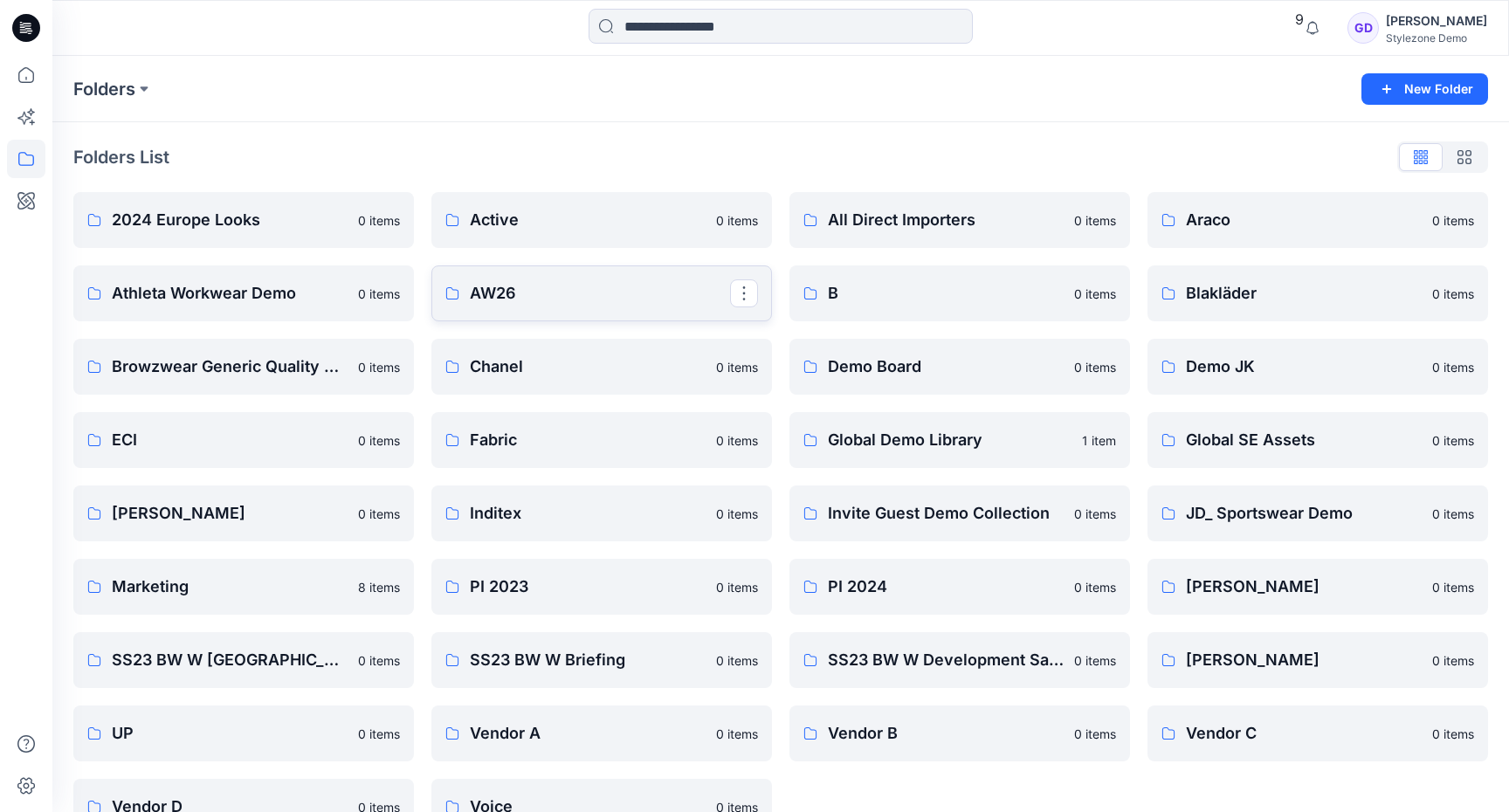
click at [476, 288] on p "AW26" at bounding box center [600, 293] width 260 height 24
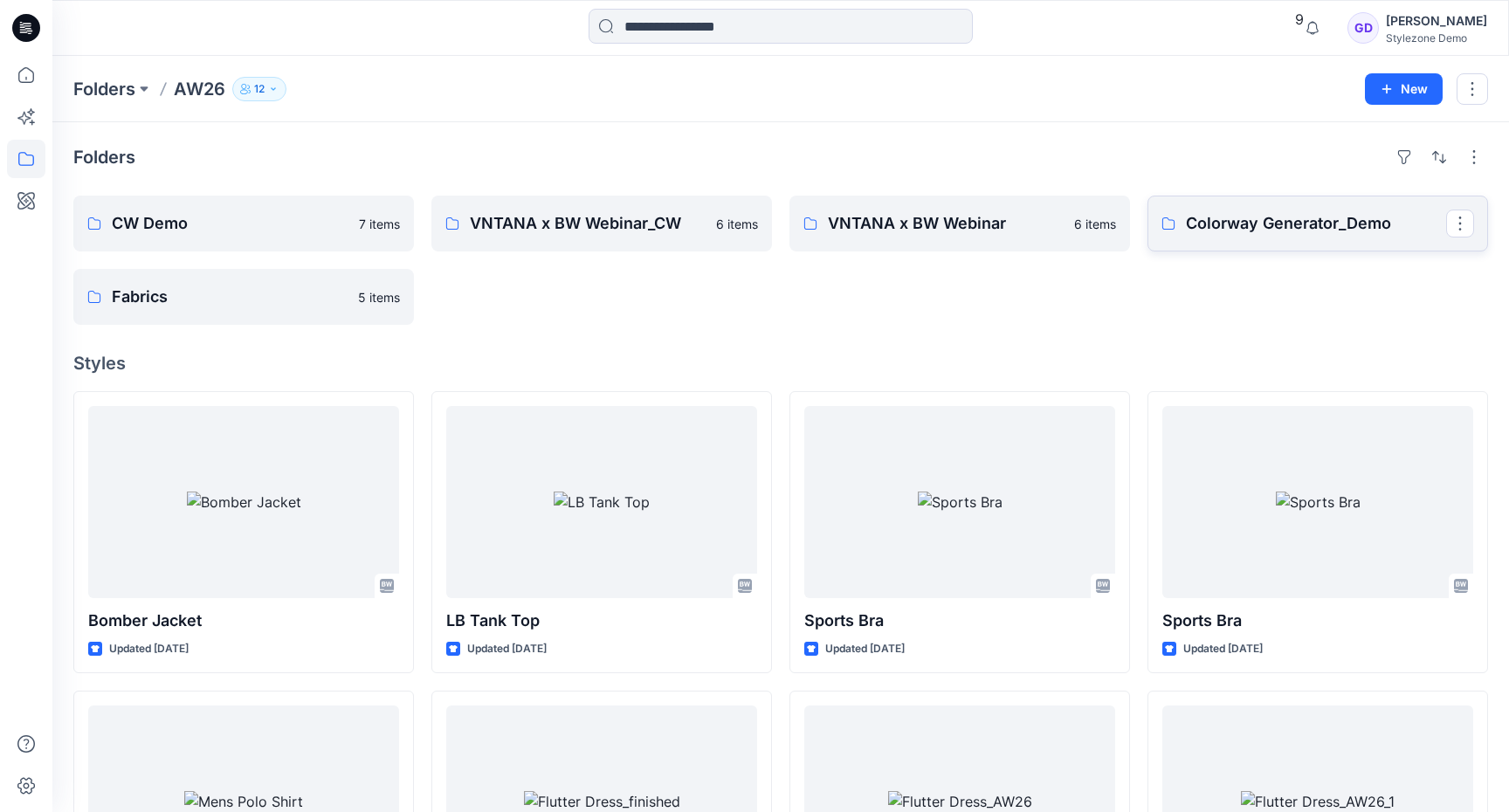
click at [1247, 240] on link "Colorway Generator_Demo" at bounding box center [1318, 224] width 341 height 56
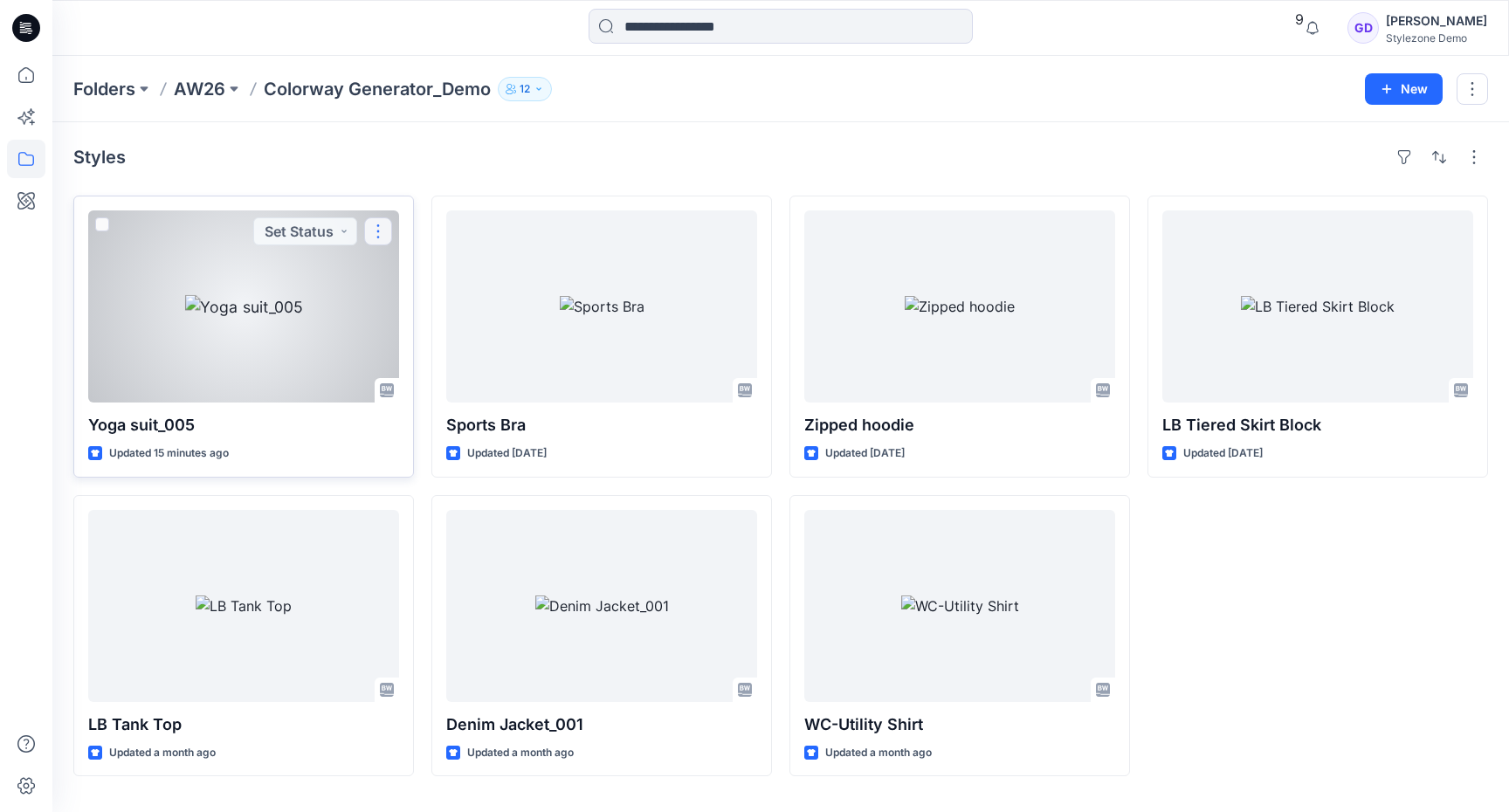
click at [386, 226] on button "button" at bounding box center [378, 231] width 28 height 28
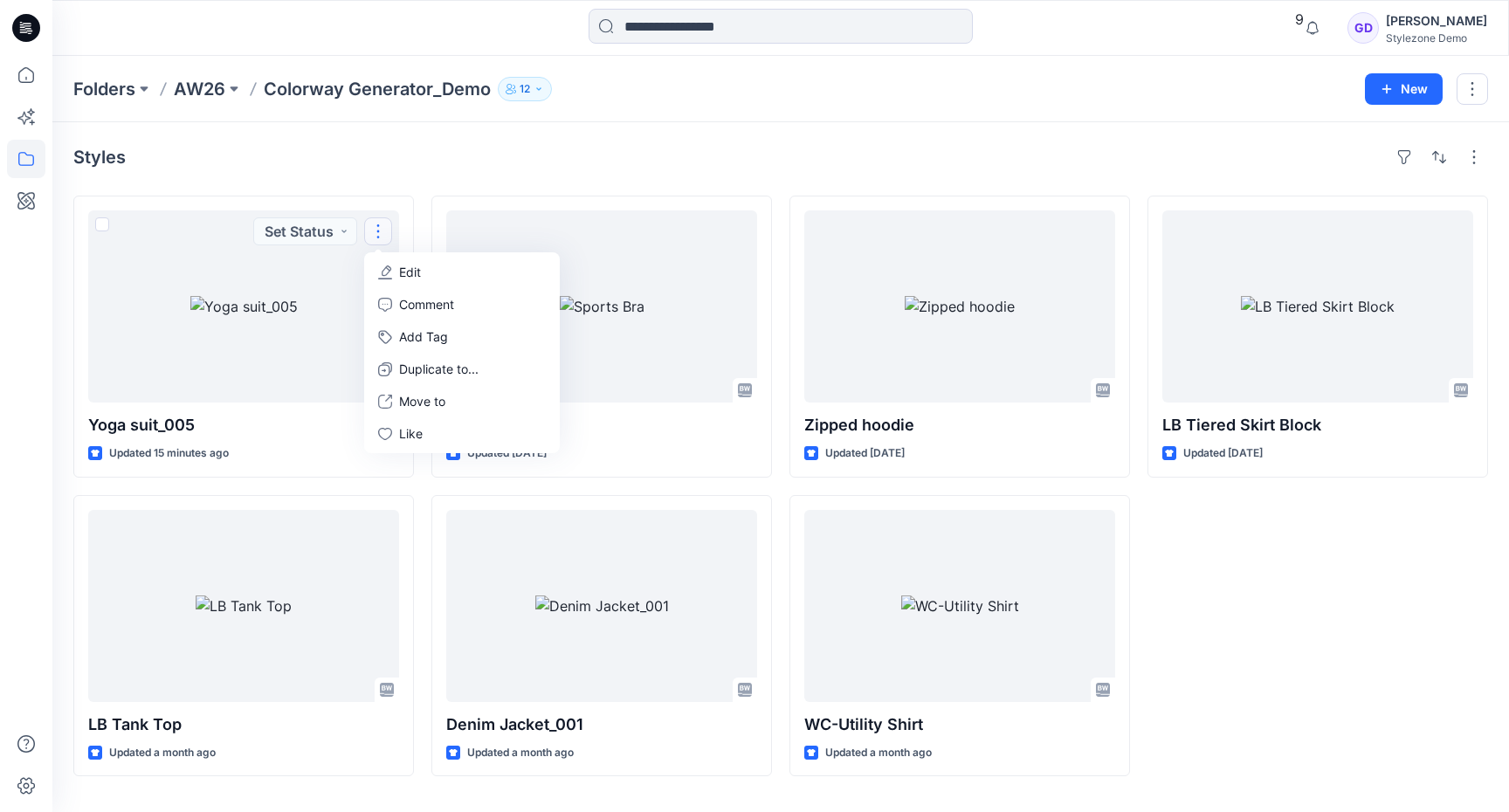
click at [379, 171] on div "Styles Yoga suit_005 Updated 15 minutes ago Set Status Edit Comment Add Tag Dup…" at bounding box center [780, 467] width 1457 height 690
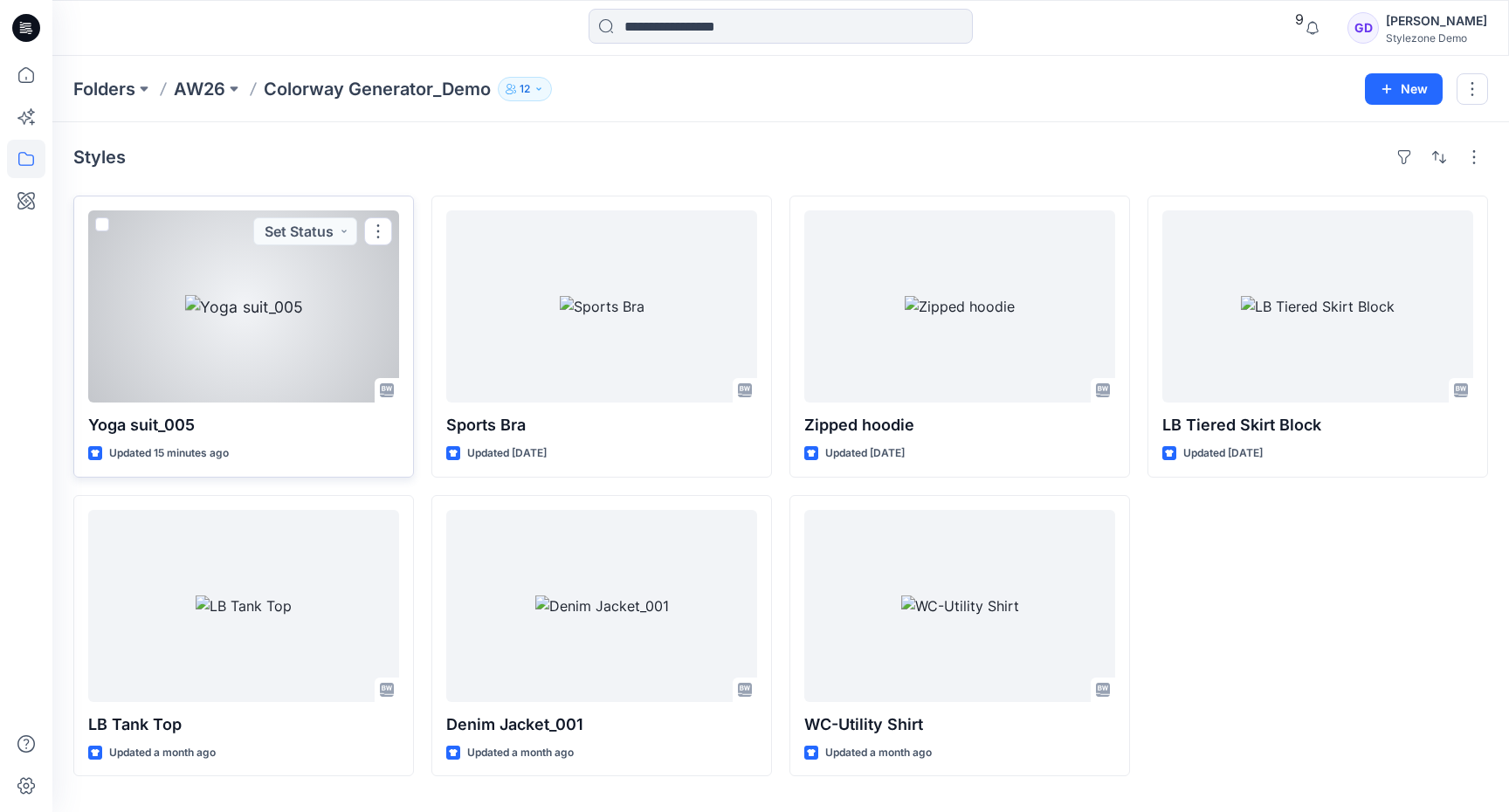
click at [220, 310] on div at bounding box center [243, 306] width 311 height 192
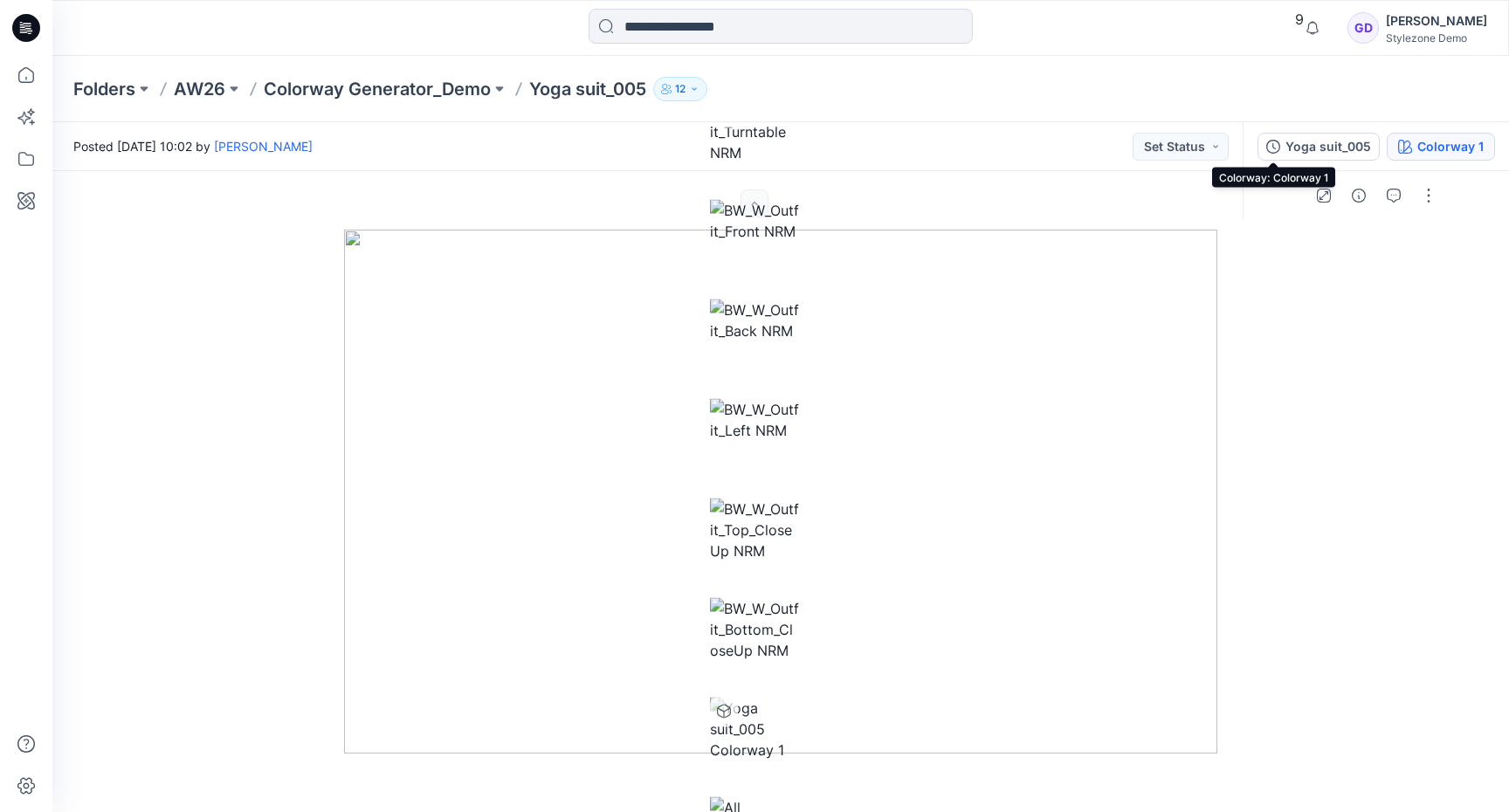
click at [1398, 150] on icon "button" at bounding box center [1405, 147] width 14 height 14
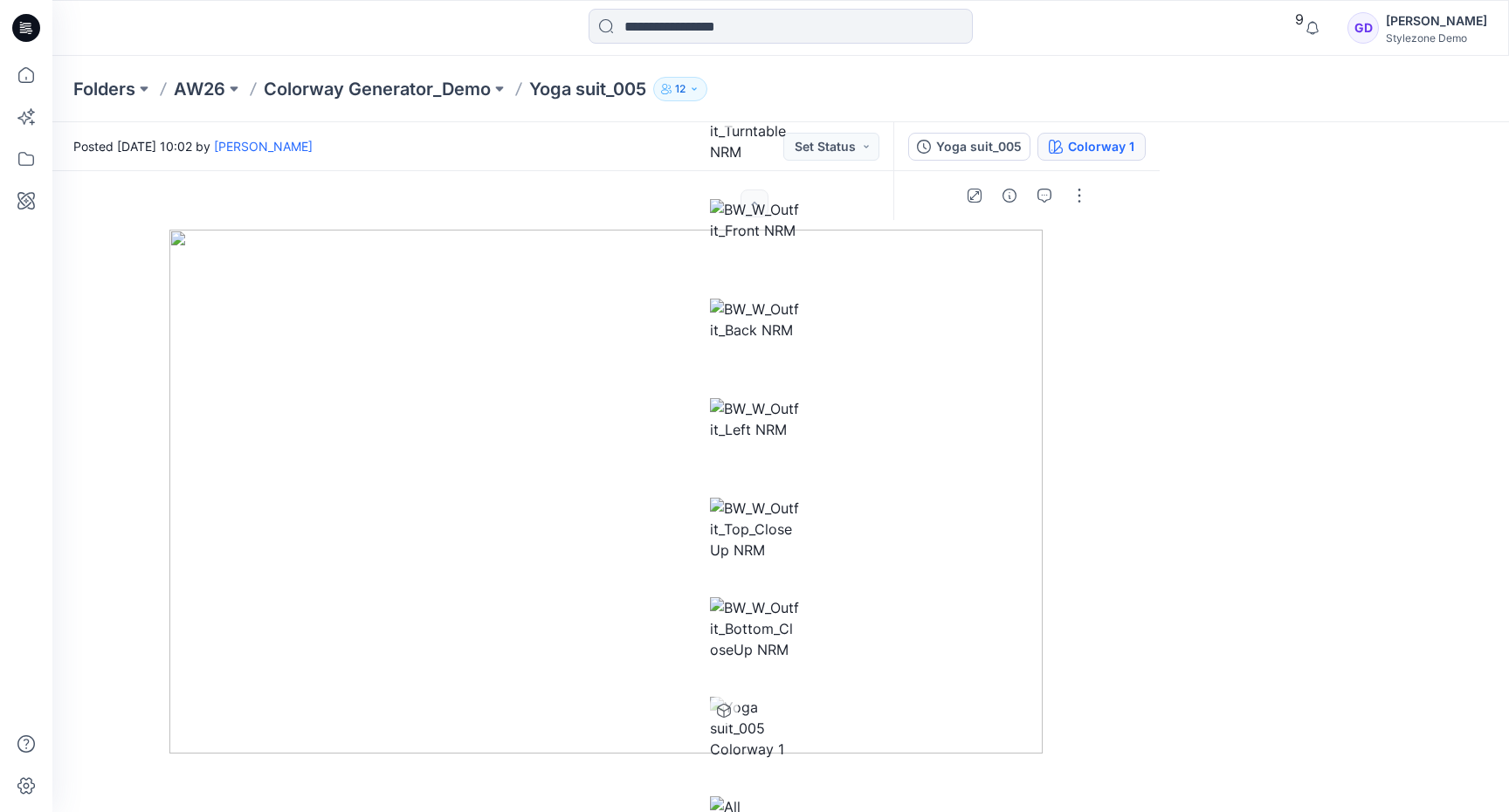
click at [1133, 144] on button "Set Status" at bounding box center [1181, 147] width 96 height 28
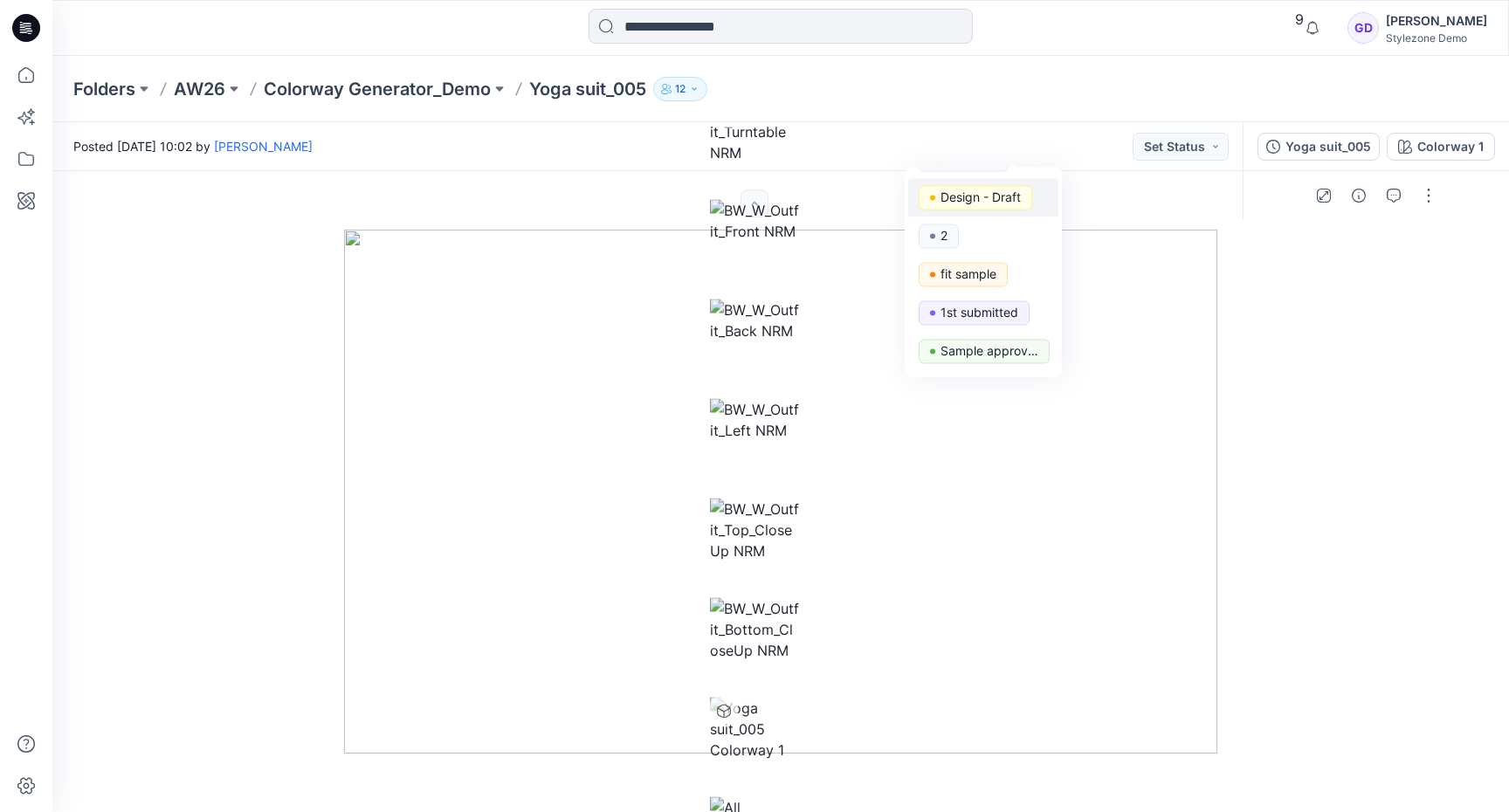
scroll to position [71, 0]
click at [976, 306] on p "1st submitted" at bounding box center [980, 311] width 78 height 23
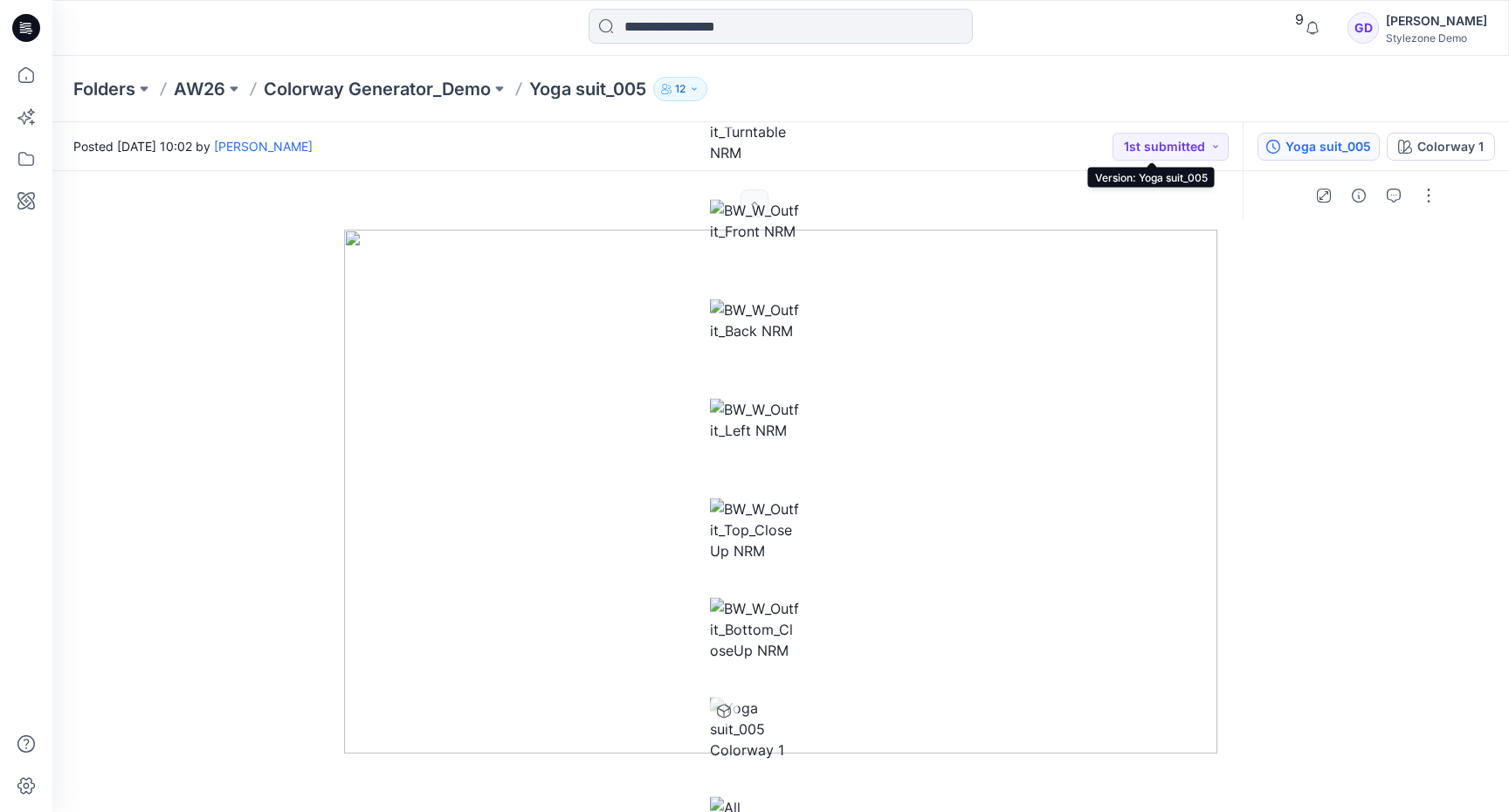
click at [1266, 146] on icon "button" at bounding box center [1273, 147] width 14 height 14
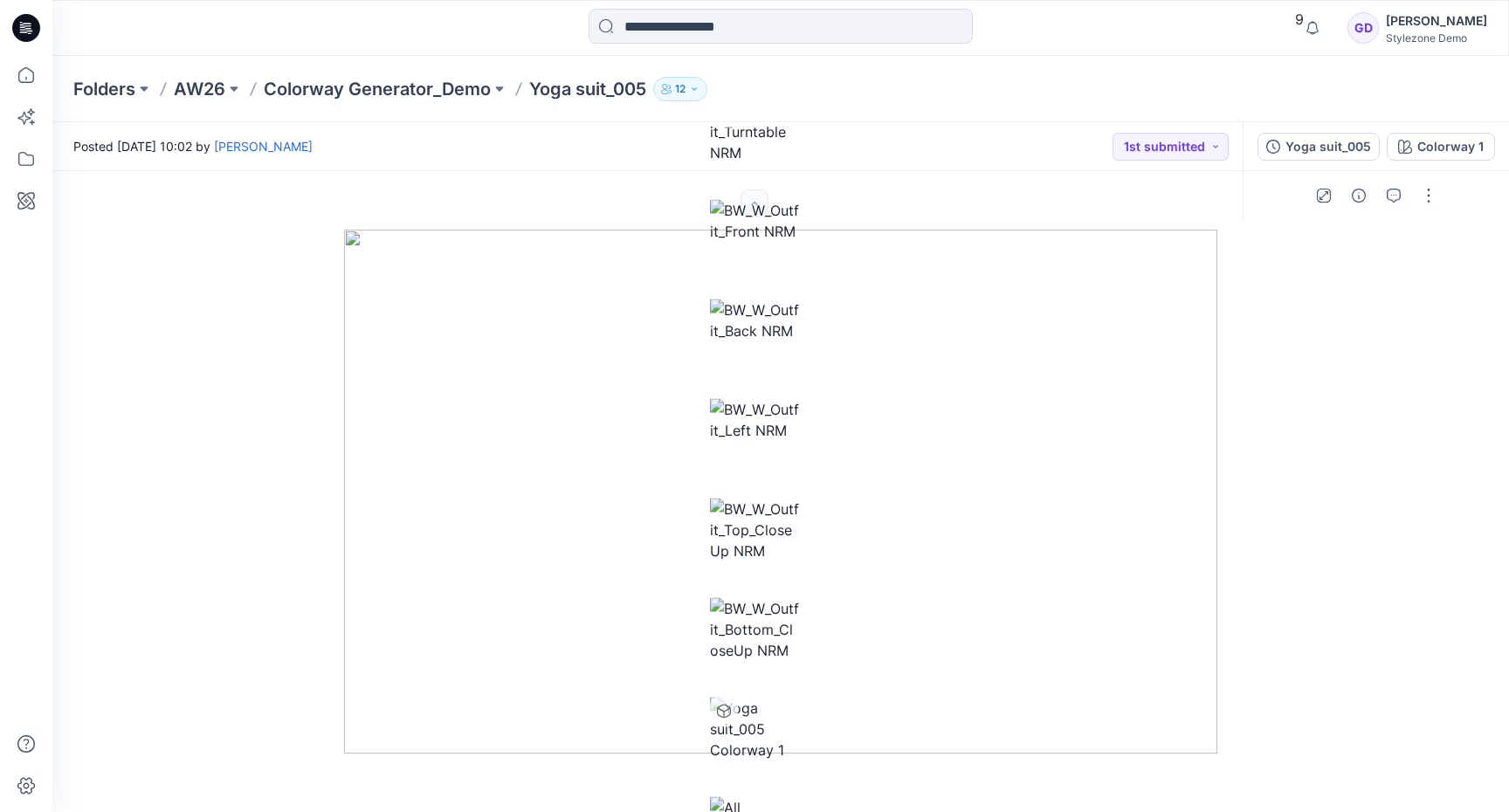
click at [690, 91] on button "12" at bounding box center [680, 89] width 54 height 24
click at [1168, 532] on img at bounding box center [780, 492] width 873 height 524
click at [1366, 189] on icon "button" at bounding box center [1359, 196] width 14 height 14
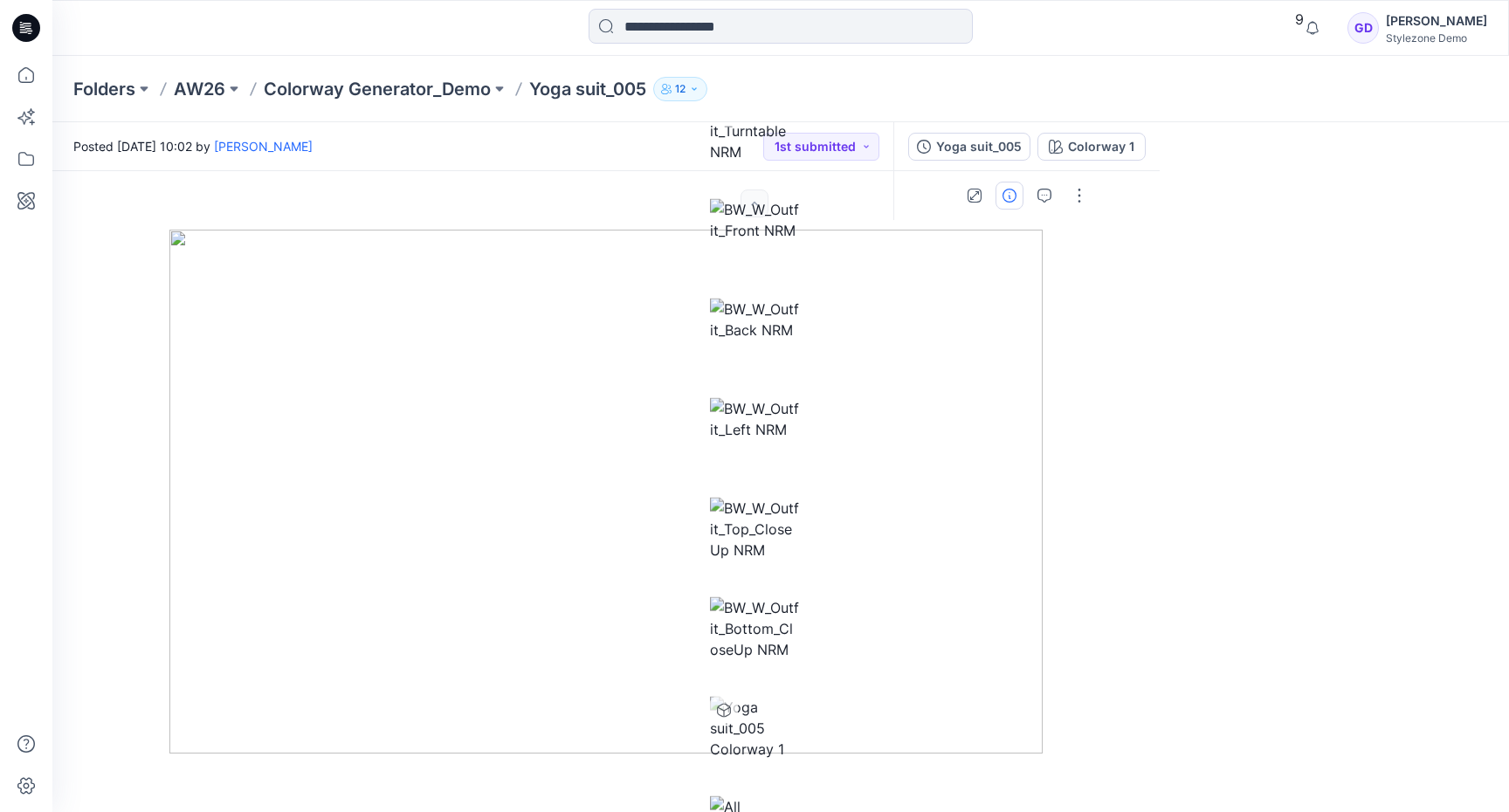
type input "****"
type input "******"
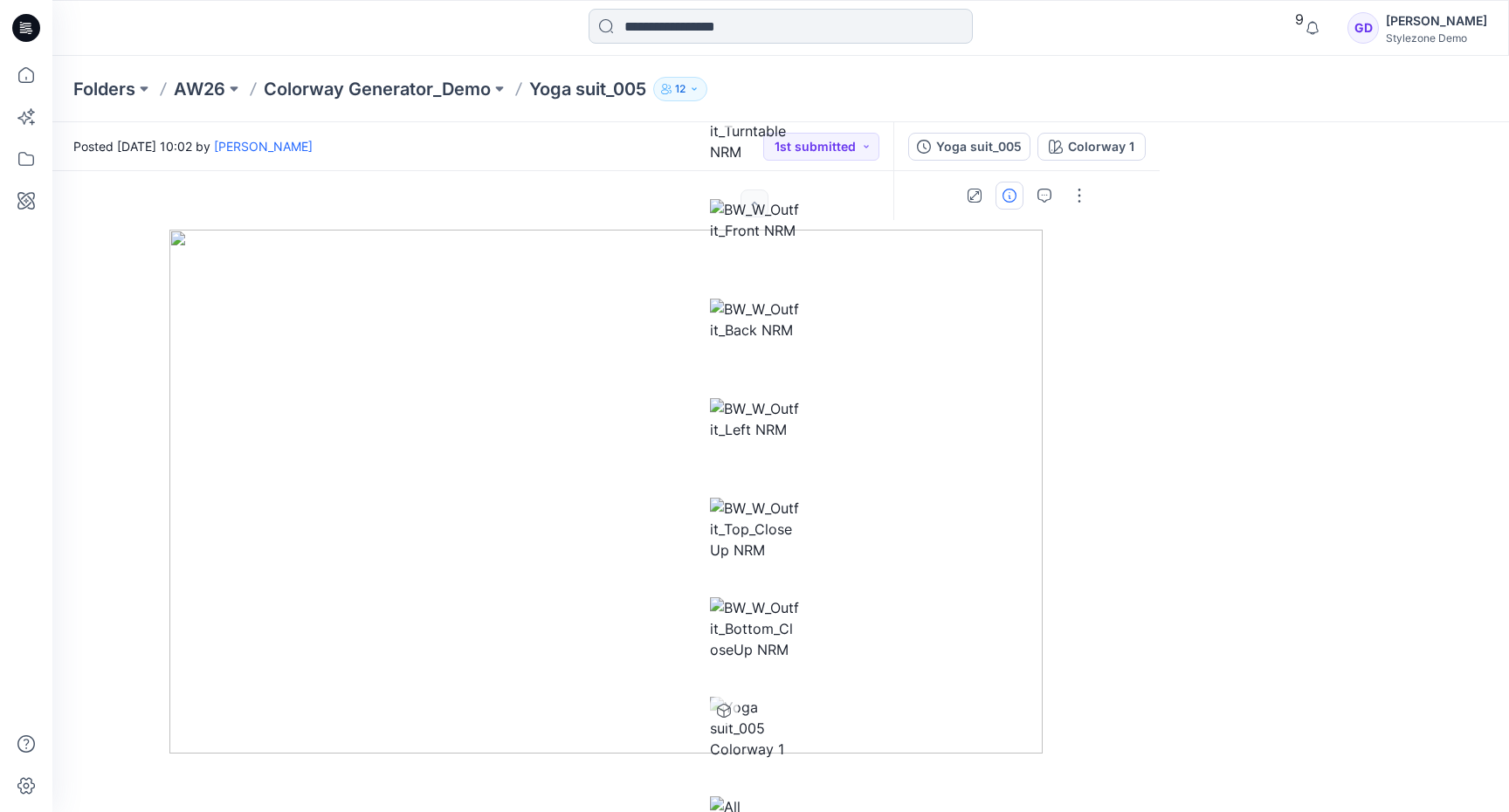
click at [814, 29] on input at bounding box center [781, 26] width 384 height 35
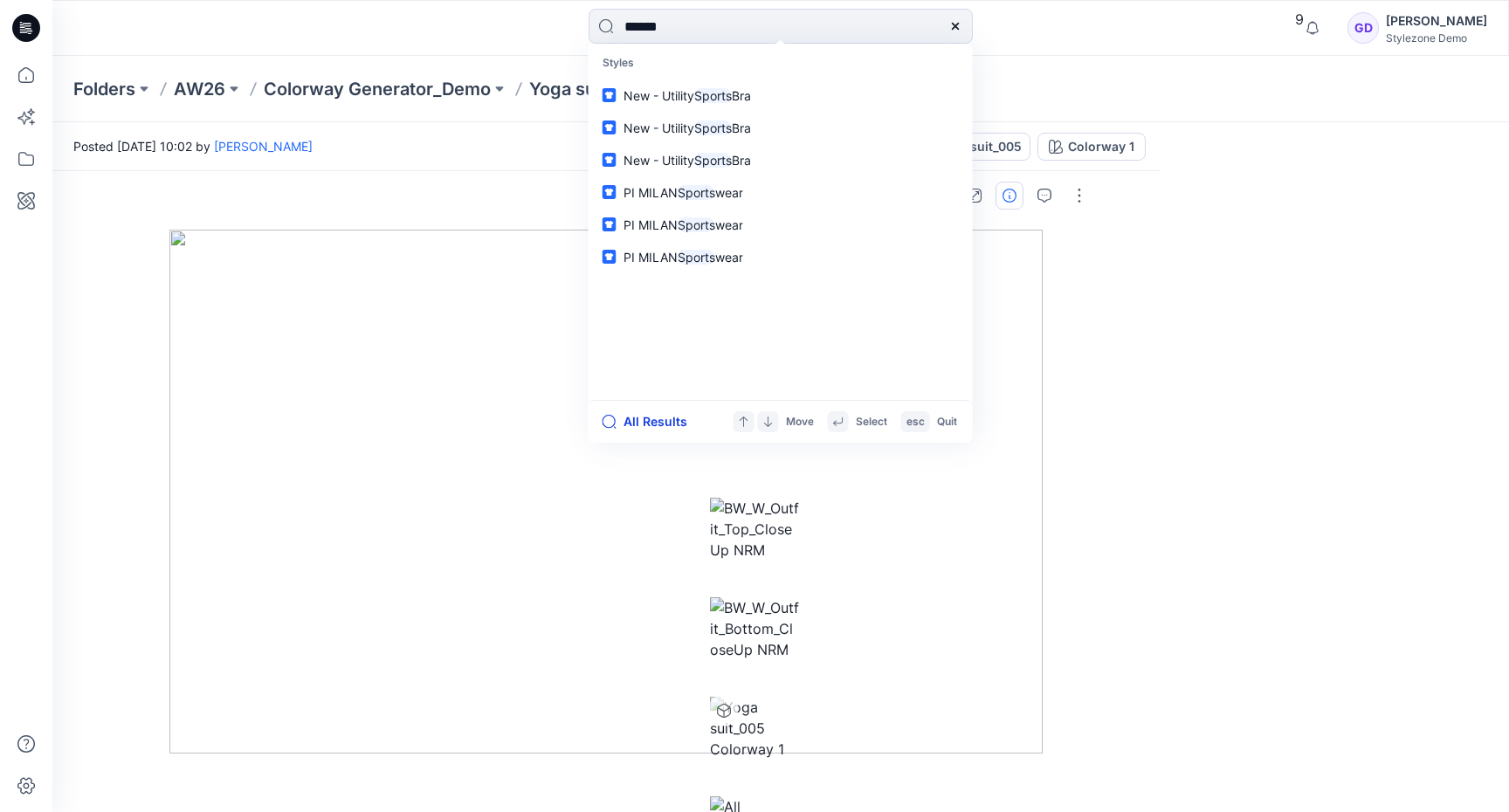
type input "******"
click at [635, 414] on button "All Results" at bounding box center [651, 421] width 96 height 21
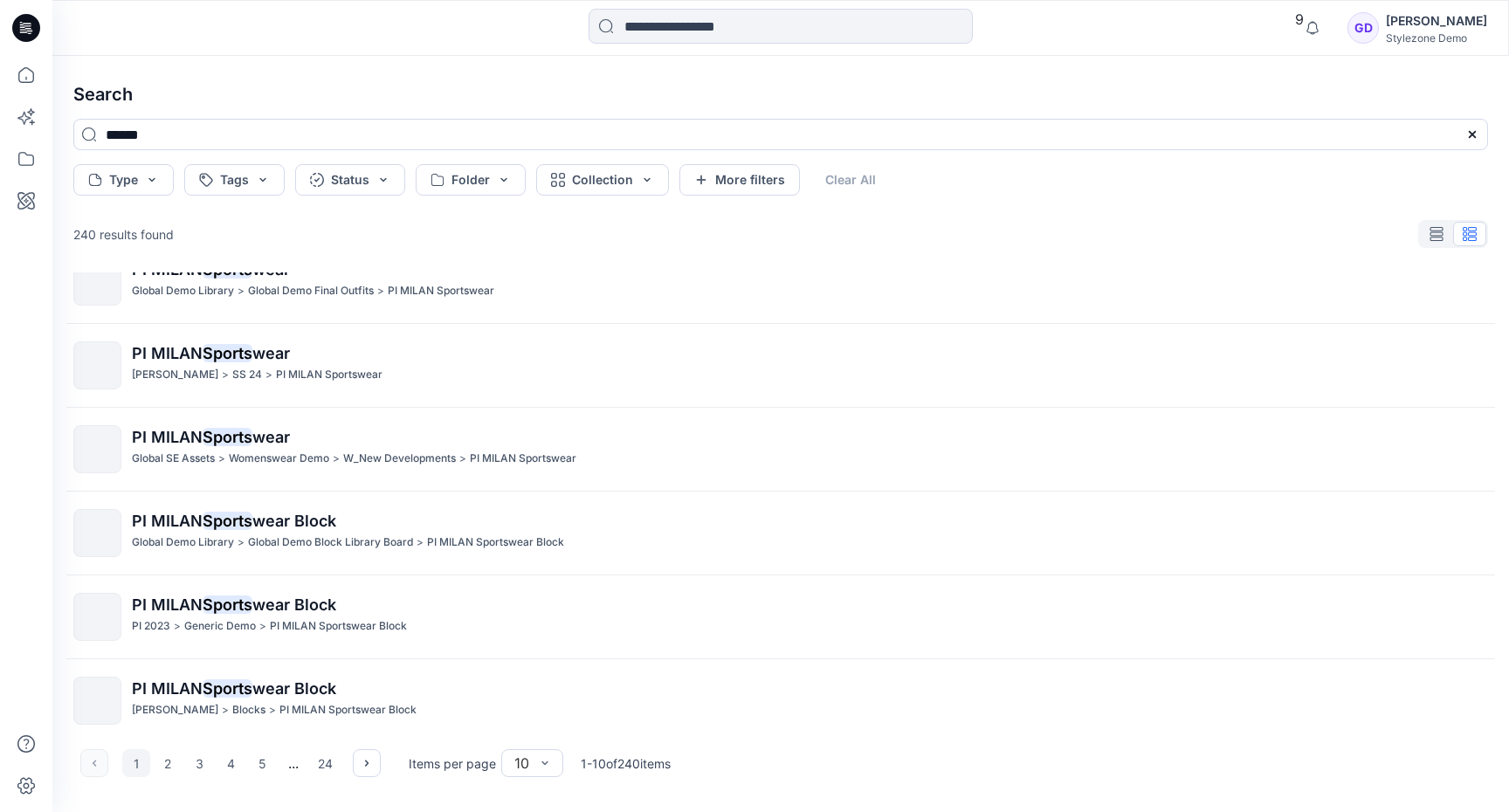
scroll to position [383, 0]
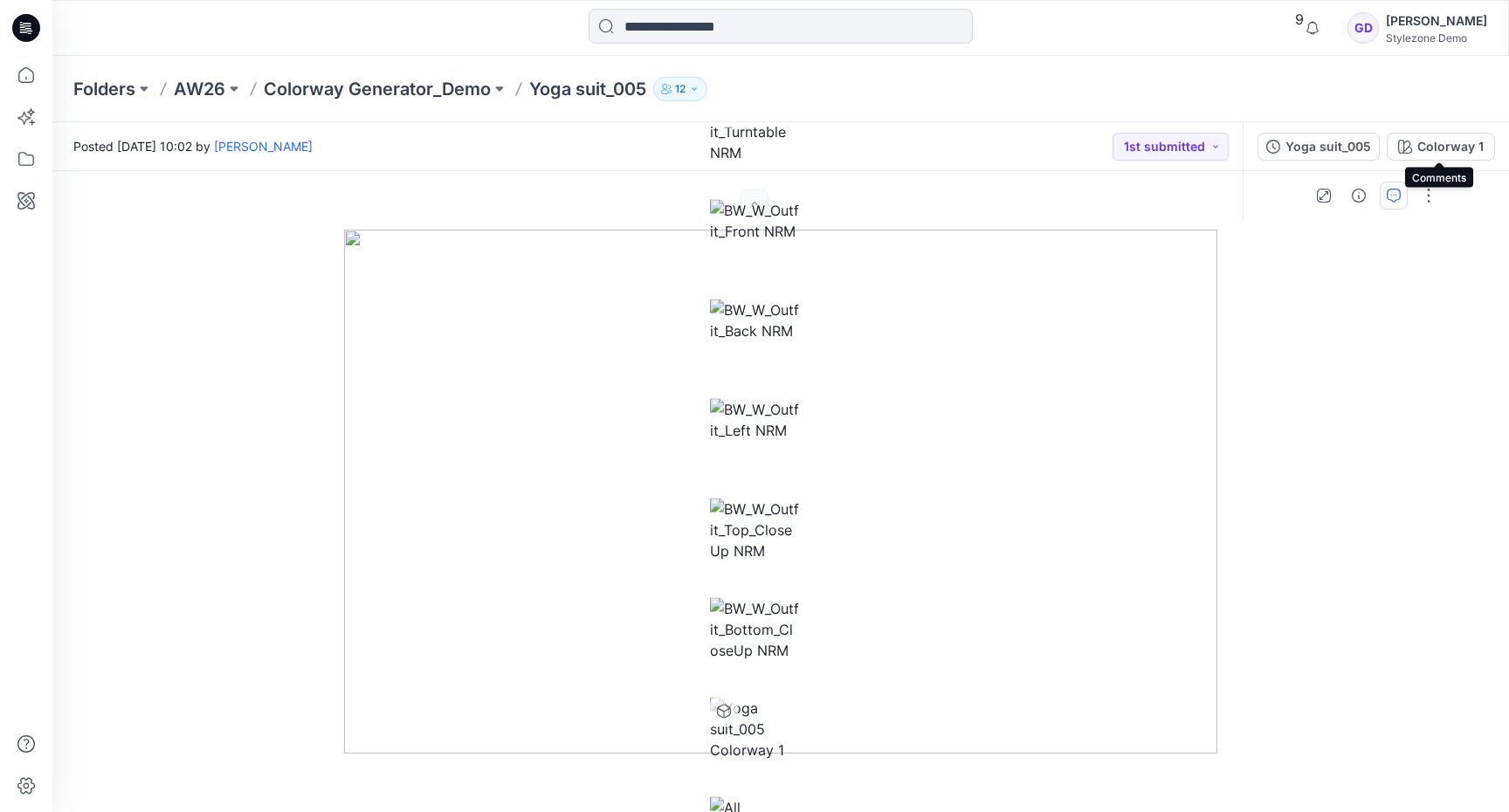
click at [1401, 189] on icon "button" at bounding box center [1394, 196] width 14 height 14
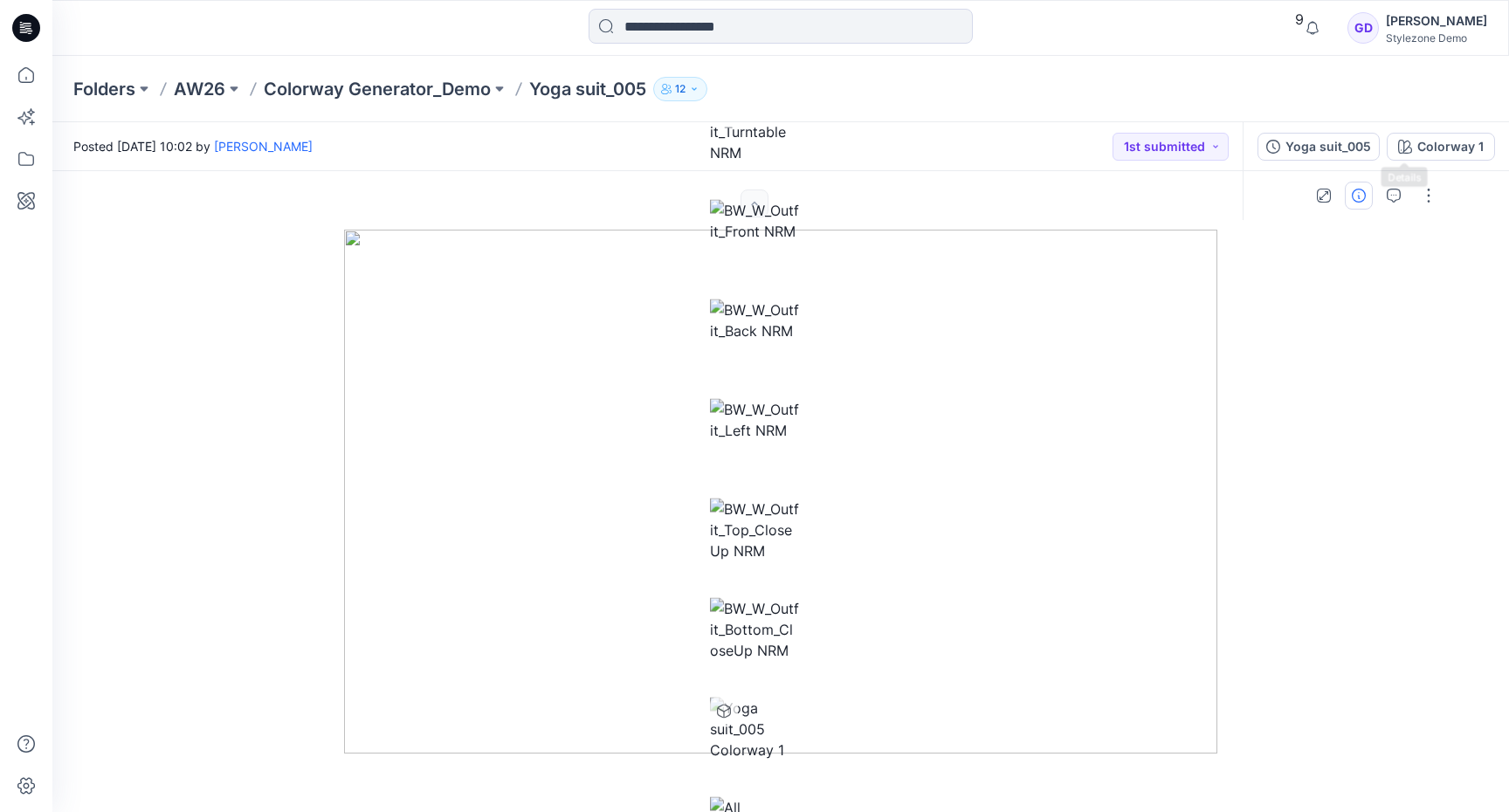
click at [1366, 189] on icon "button" at bounding box center [1359, 196] width 14 height 14
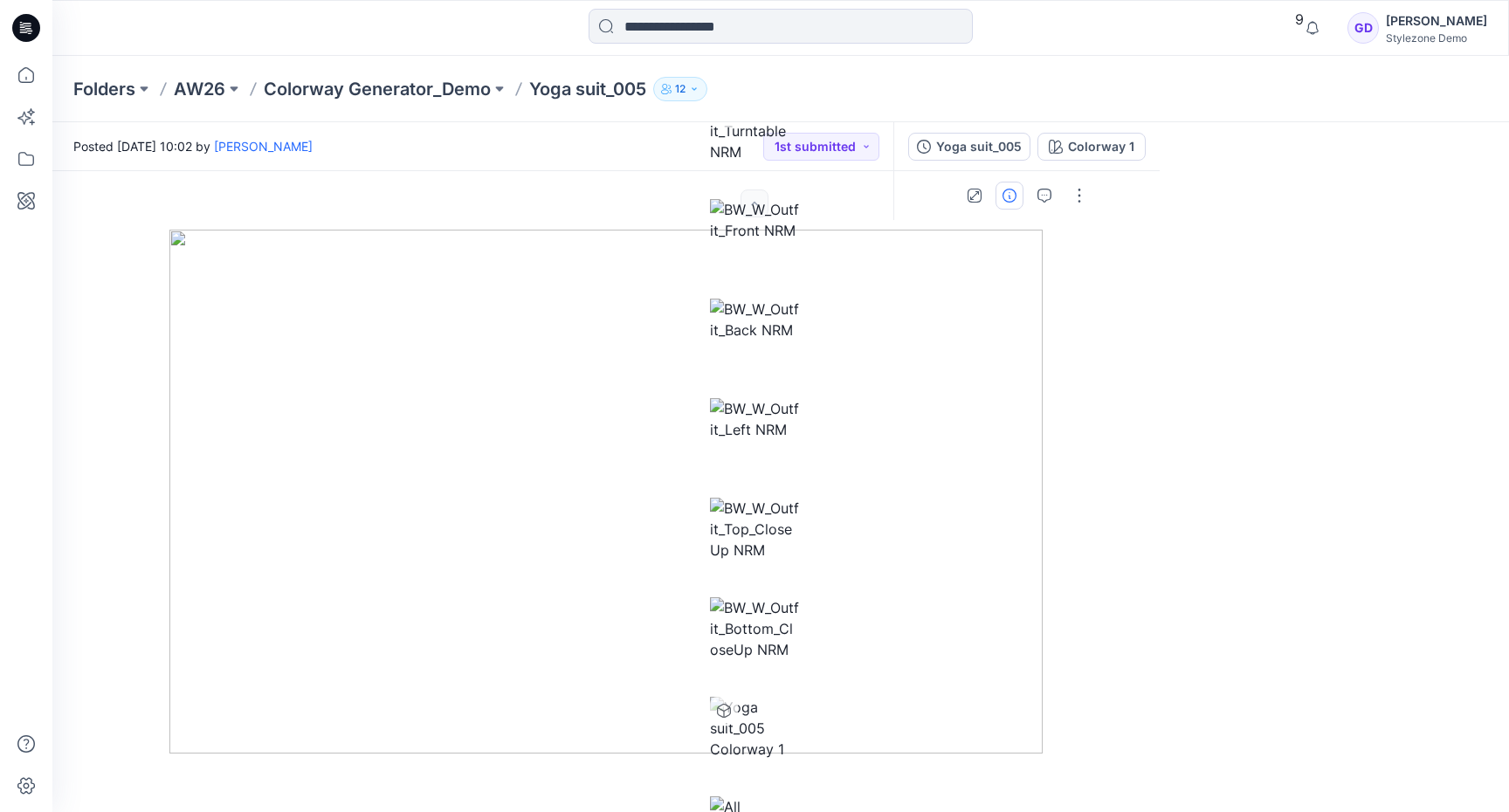
click at [805, 29] on input at bounding box center [781, 26] width 384 height 35
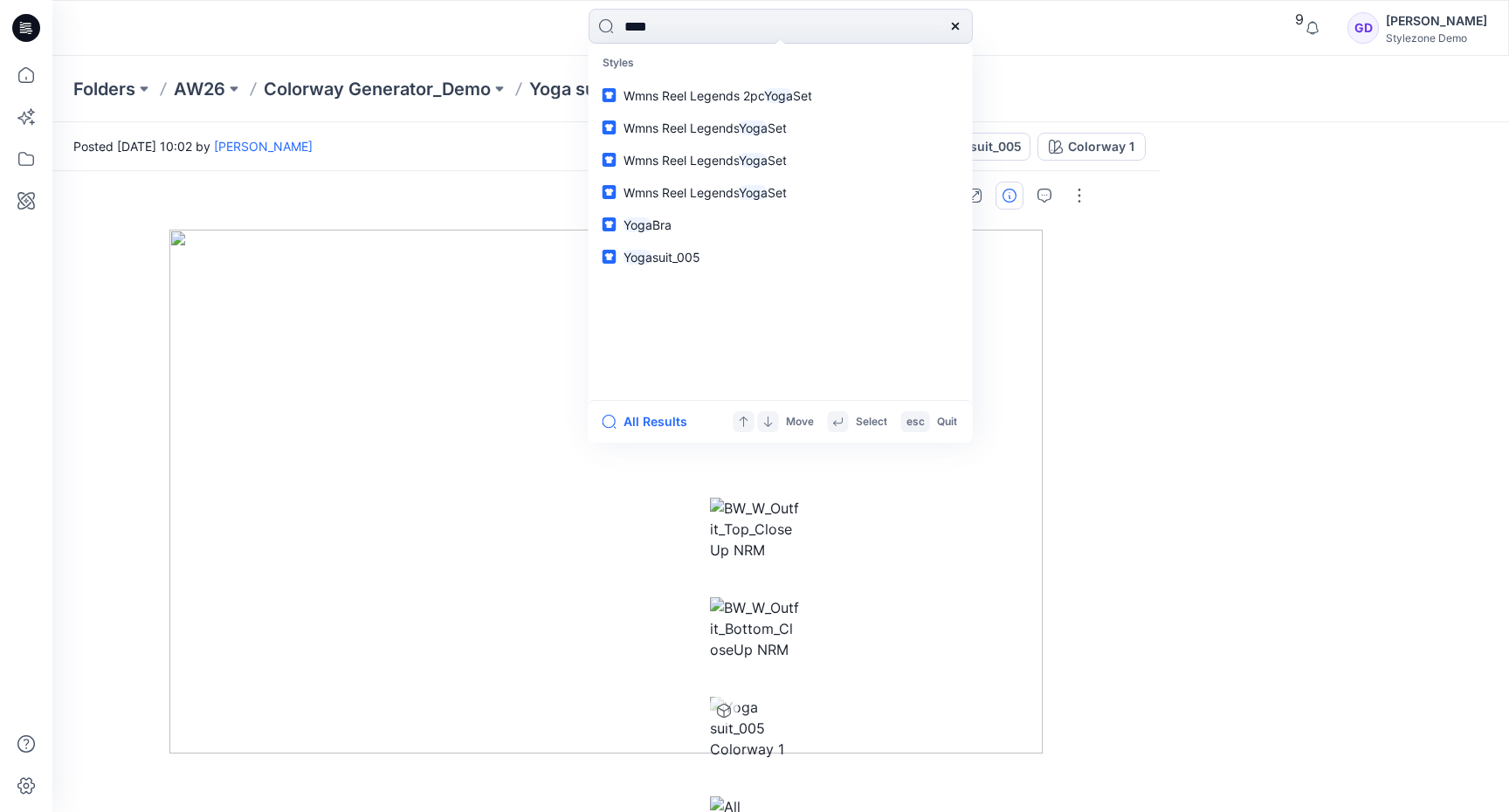
type input "****"
click at [540, 86] on p "Yoga suit_005" at bounding box center [587, 89] width 117 height 24
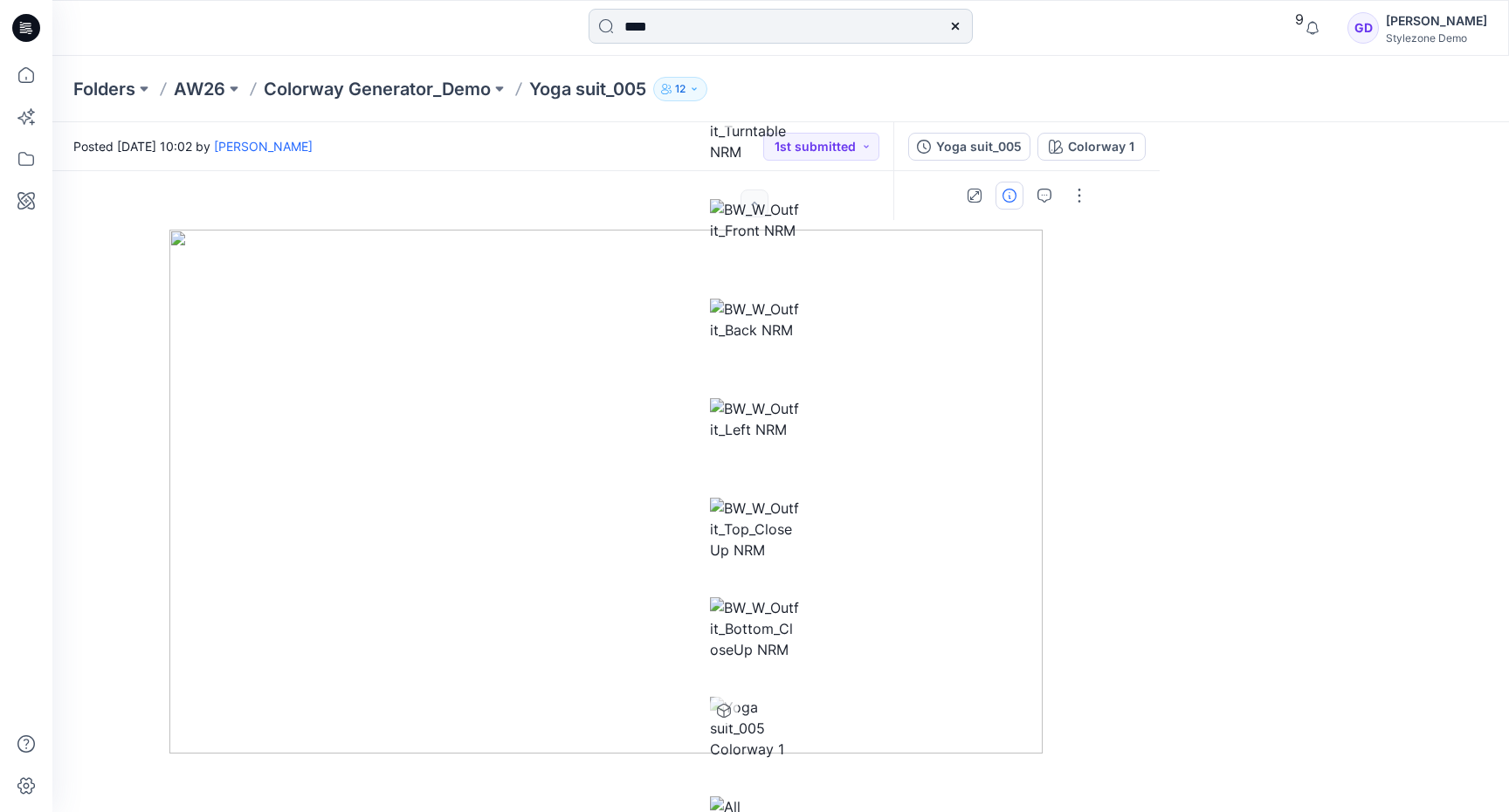
click at [735, 20] on input "****" at bounding box center [781, 26] width 384 height 35
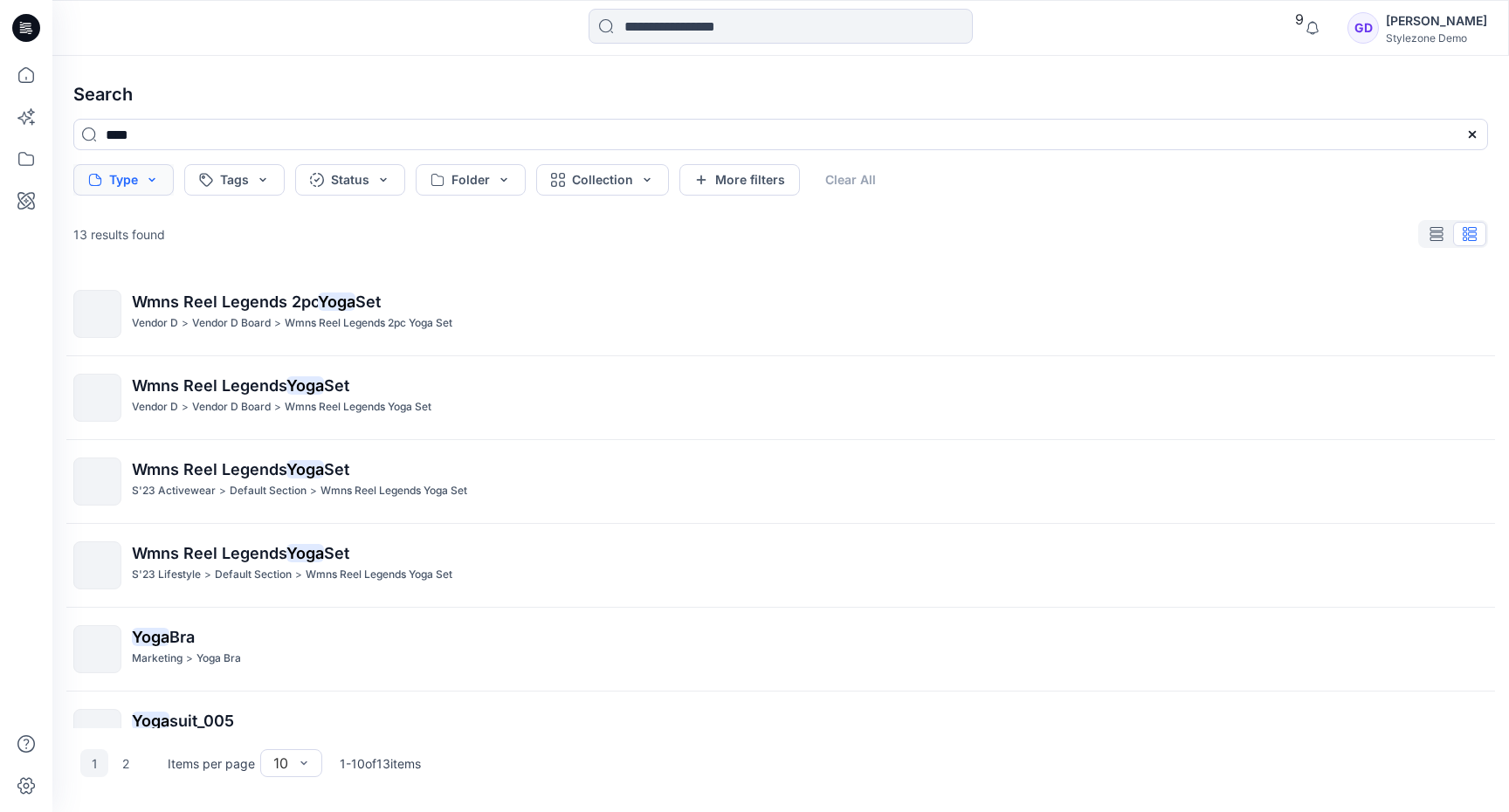
click at [154, 176] on button "Type" at bounding box center [123, 179] width 100 height 31
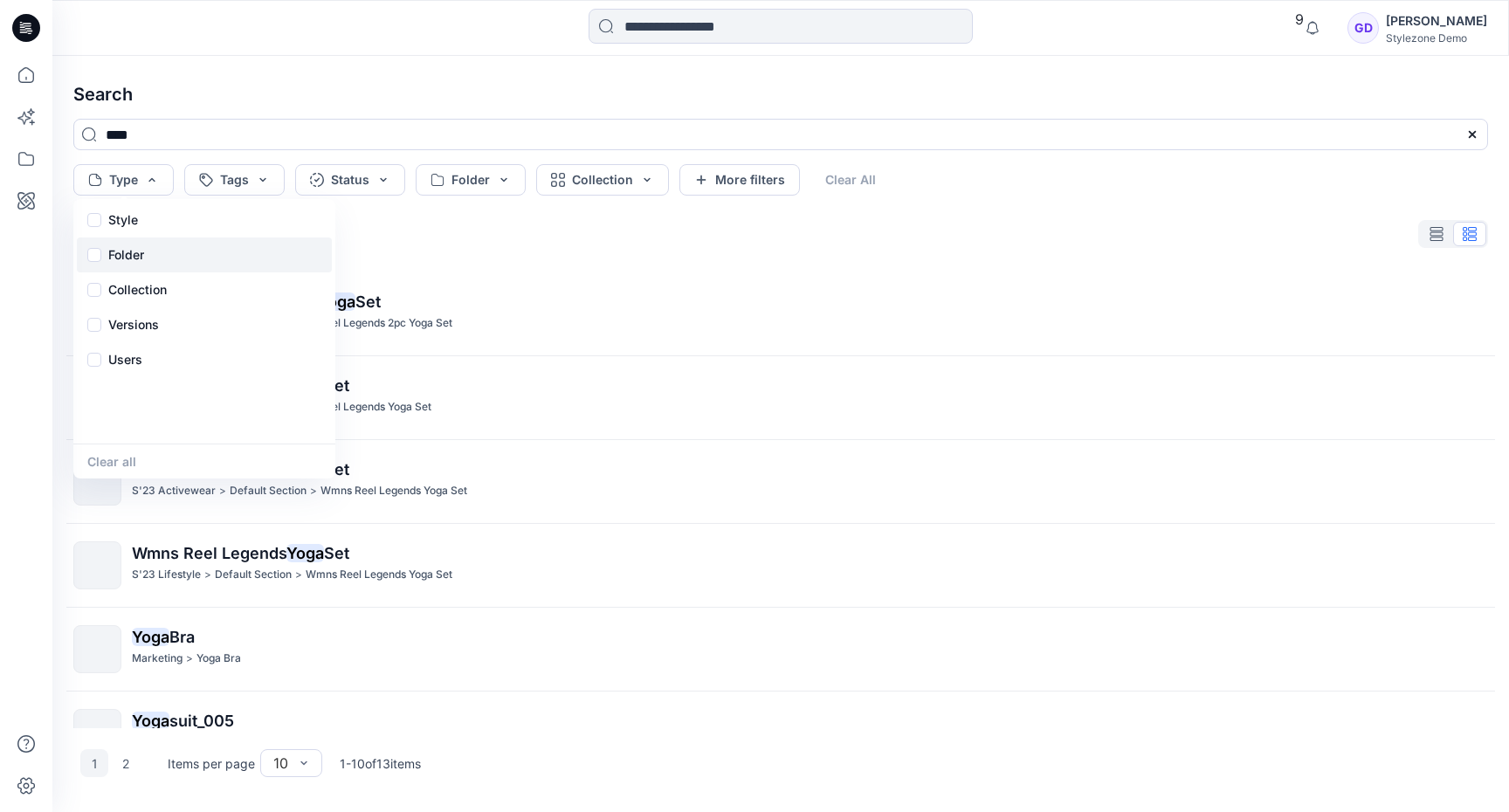
click at [108, 258] on p "Folder" at bounding box center [126, 255] width 36 height 21
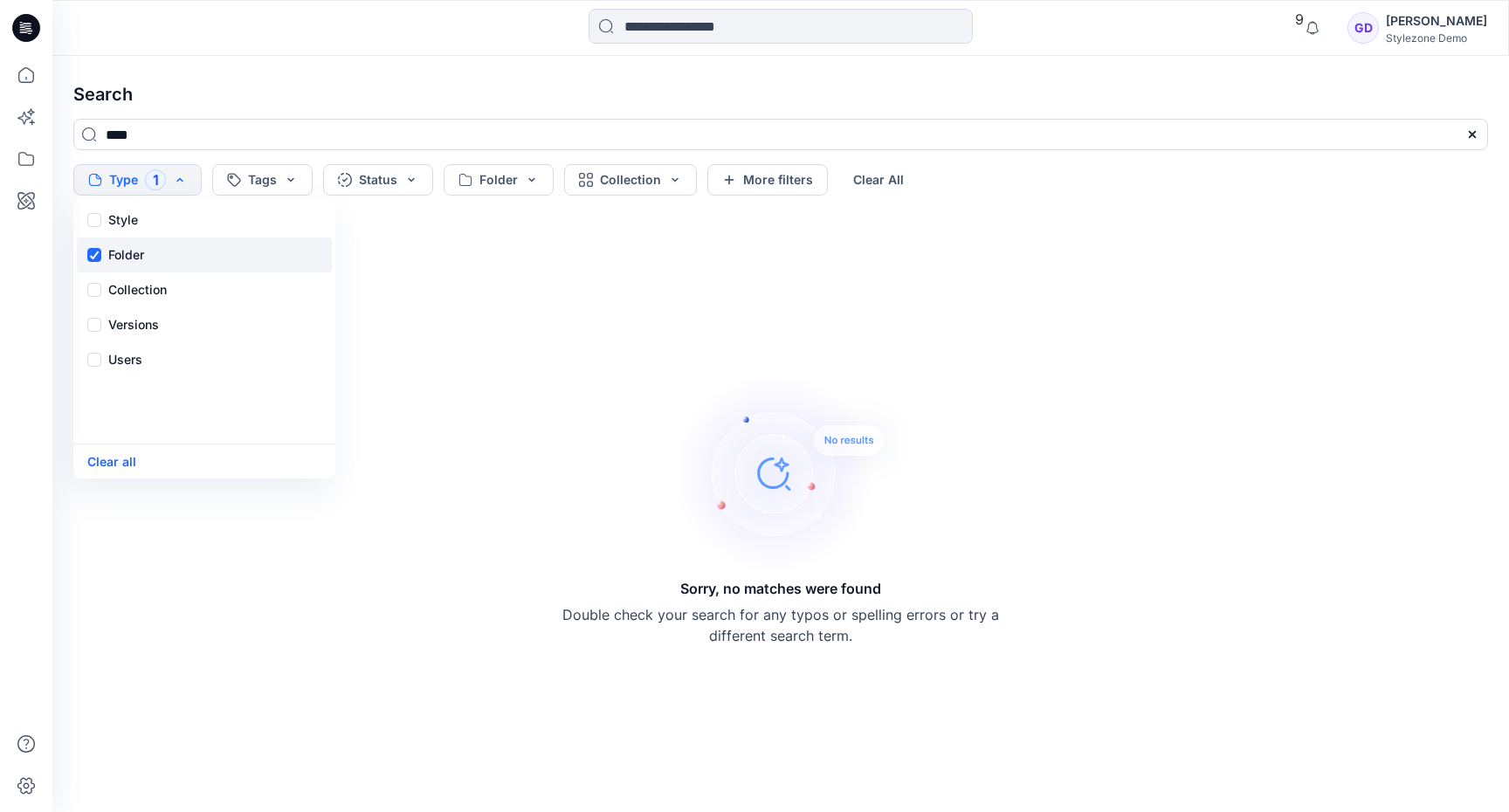
click at [106, 258] on div "Folder" at bounding box center [204, 255] width 255 height 35
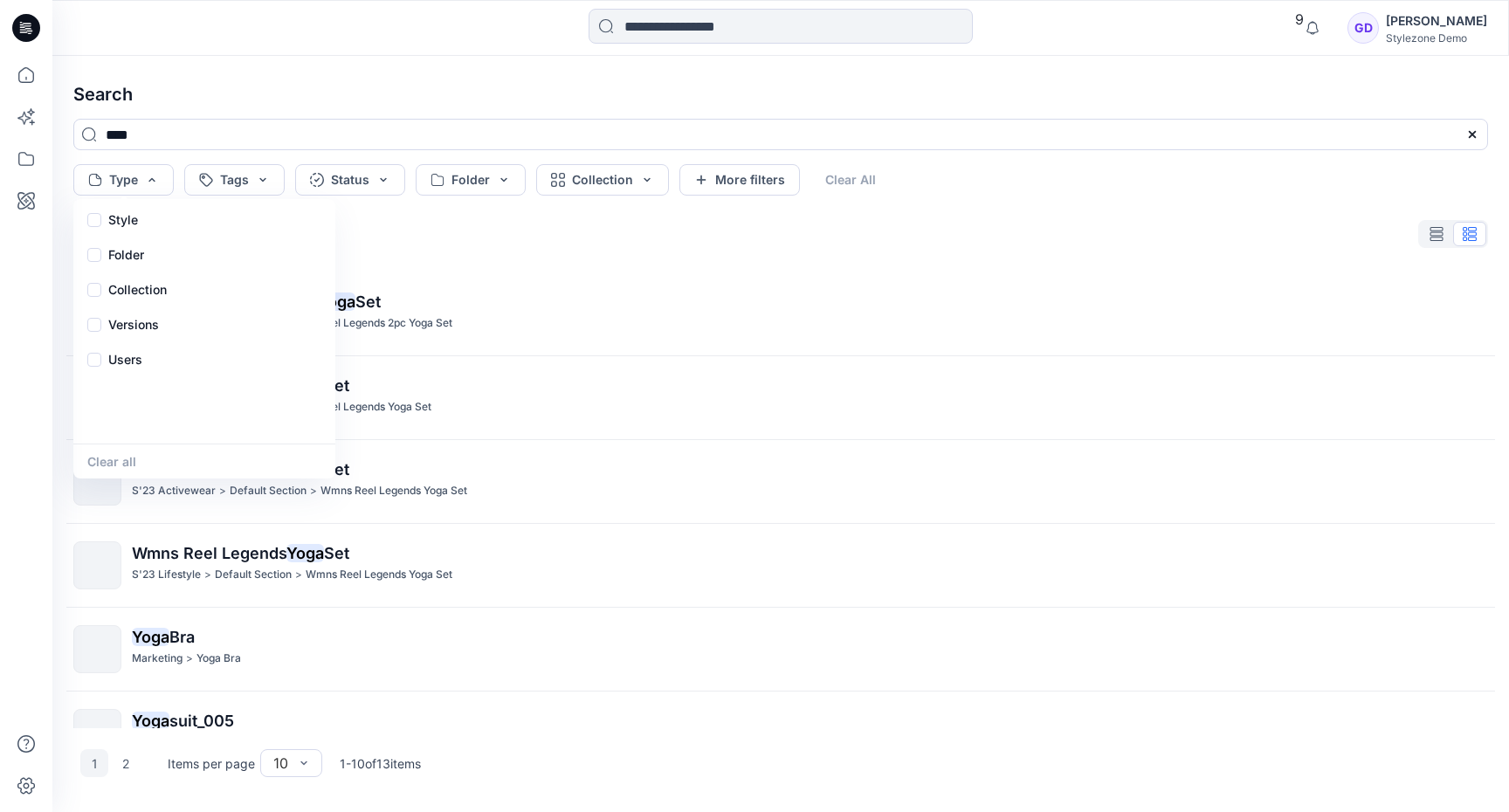
click at [220, 112] on h4 "Search" at bounding box center [780, 94] width 1443 height 49
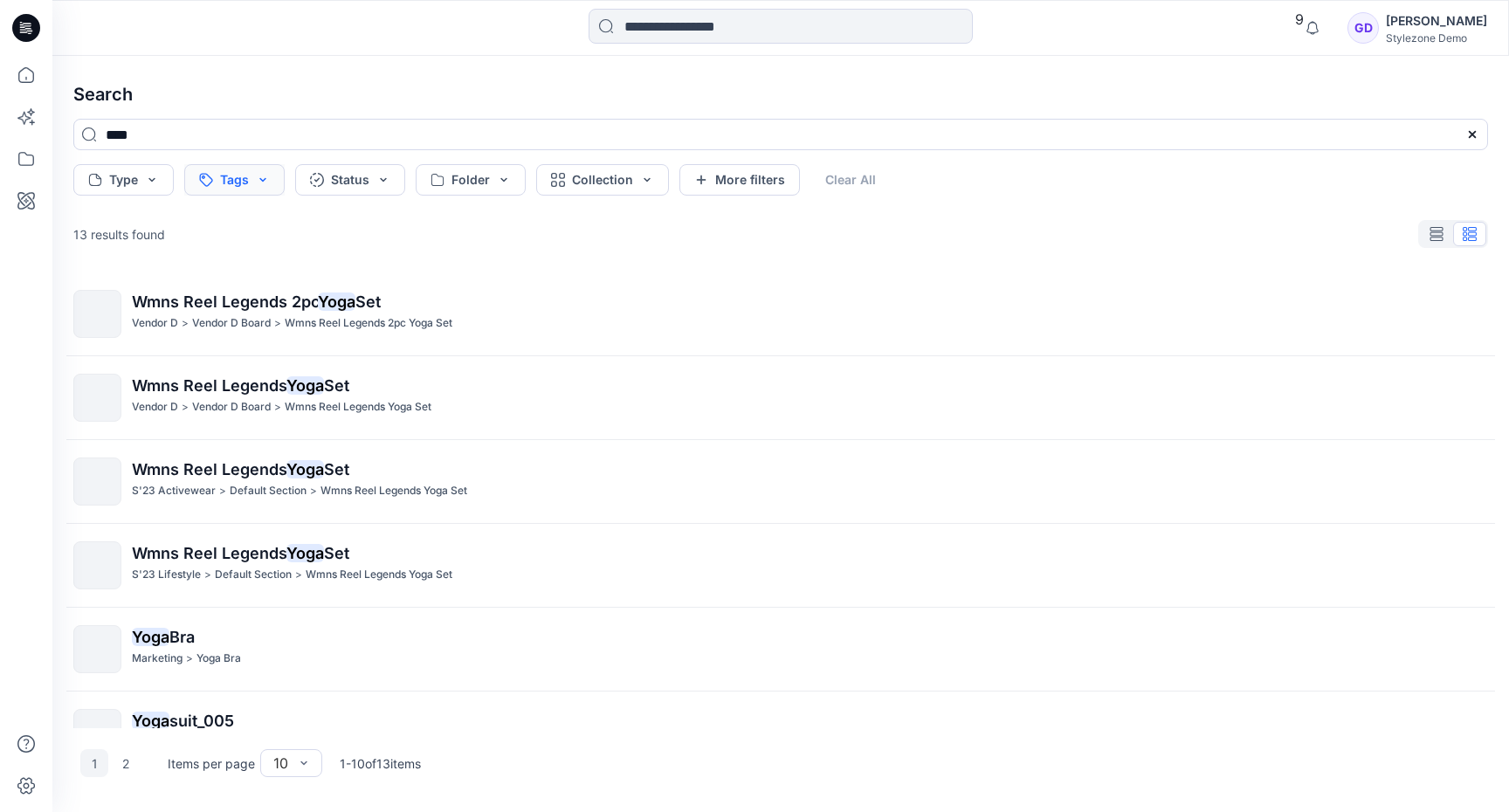
click at [258, 185] on button "Tags" at bounding box center [234, 179] width 100 height 31
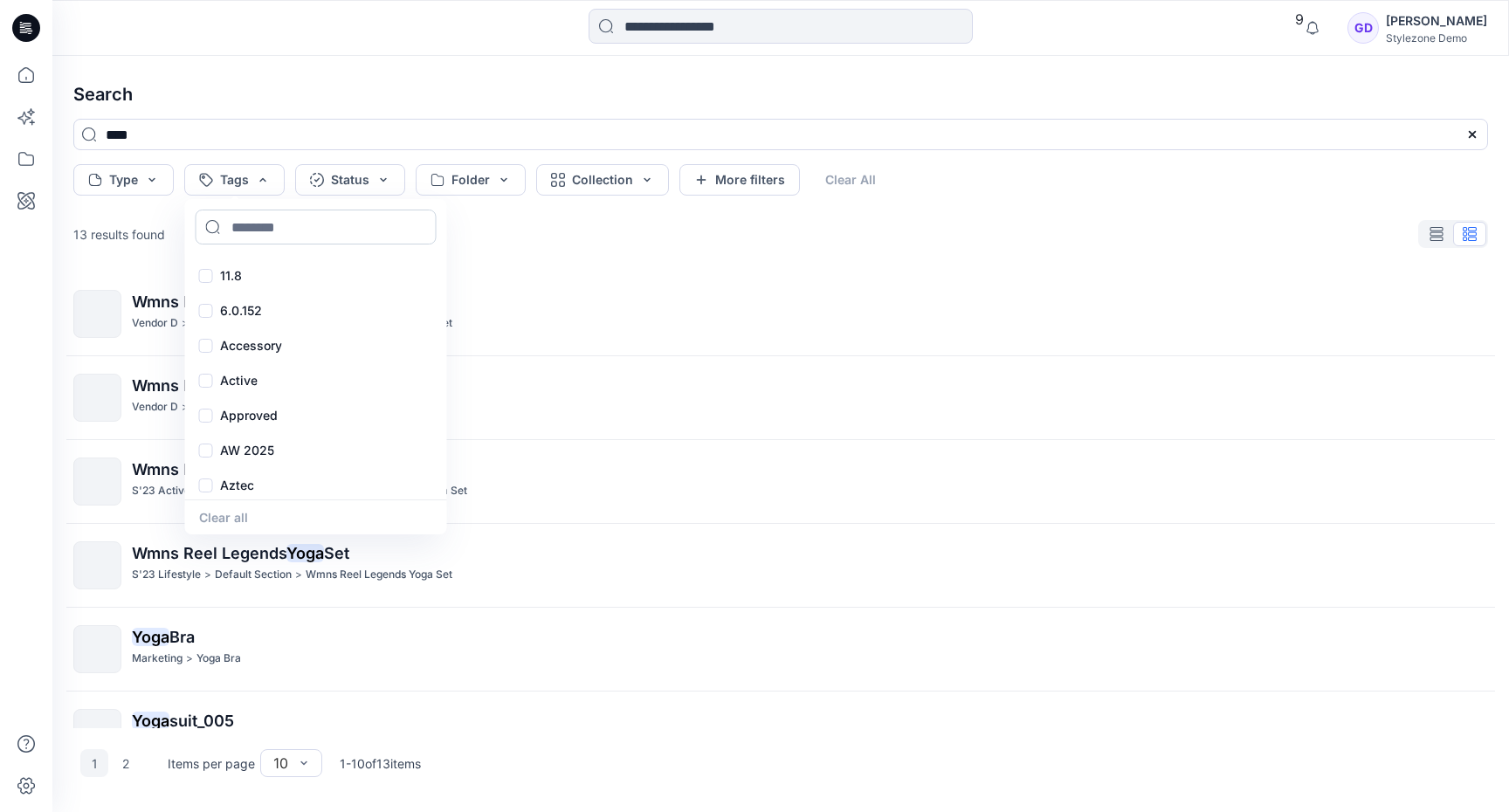
click at [269, 238] on input at bounding box center [316, 227] width 241 height 35
type input "******"
click at [212, 271] on div "sports" at bounding box center [316, 276] width 255 height 35
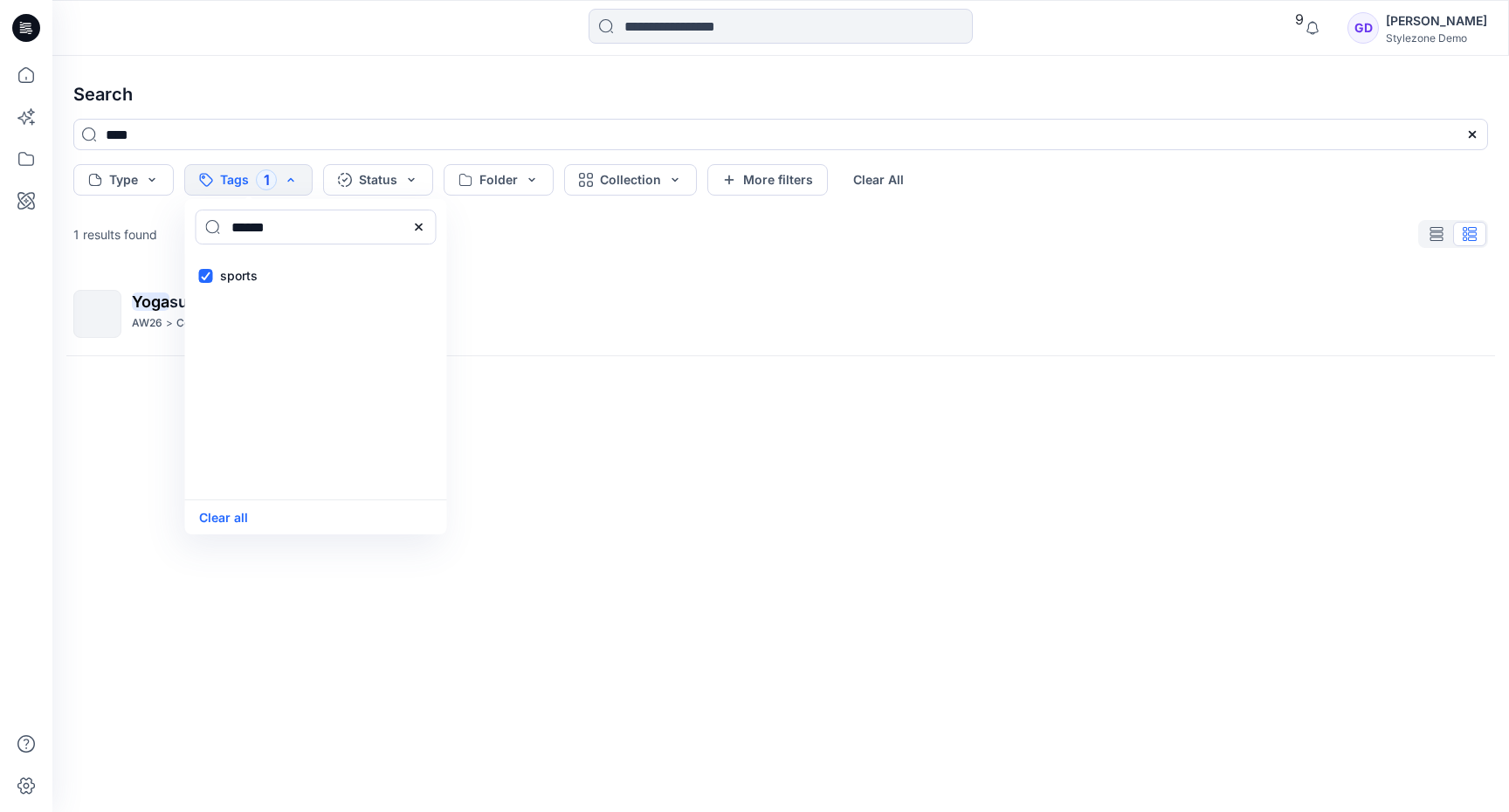
click at [338, 66] on div "Search **** Type Tags 1 ****** sports Clear all Status Folder Collection More f…" at bounding box center [780, 434] width 1457 height 756
click at [290, 186] on button "Tags 1" at bounding box center [248, 179] width 128 height 31
click at [209, 273] on div "sports" at bounding box center [316, 276] width 255 height 35
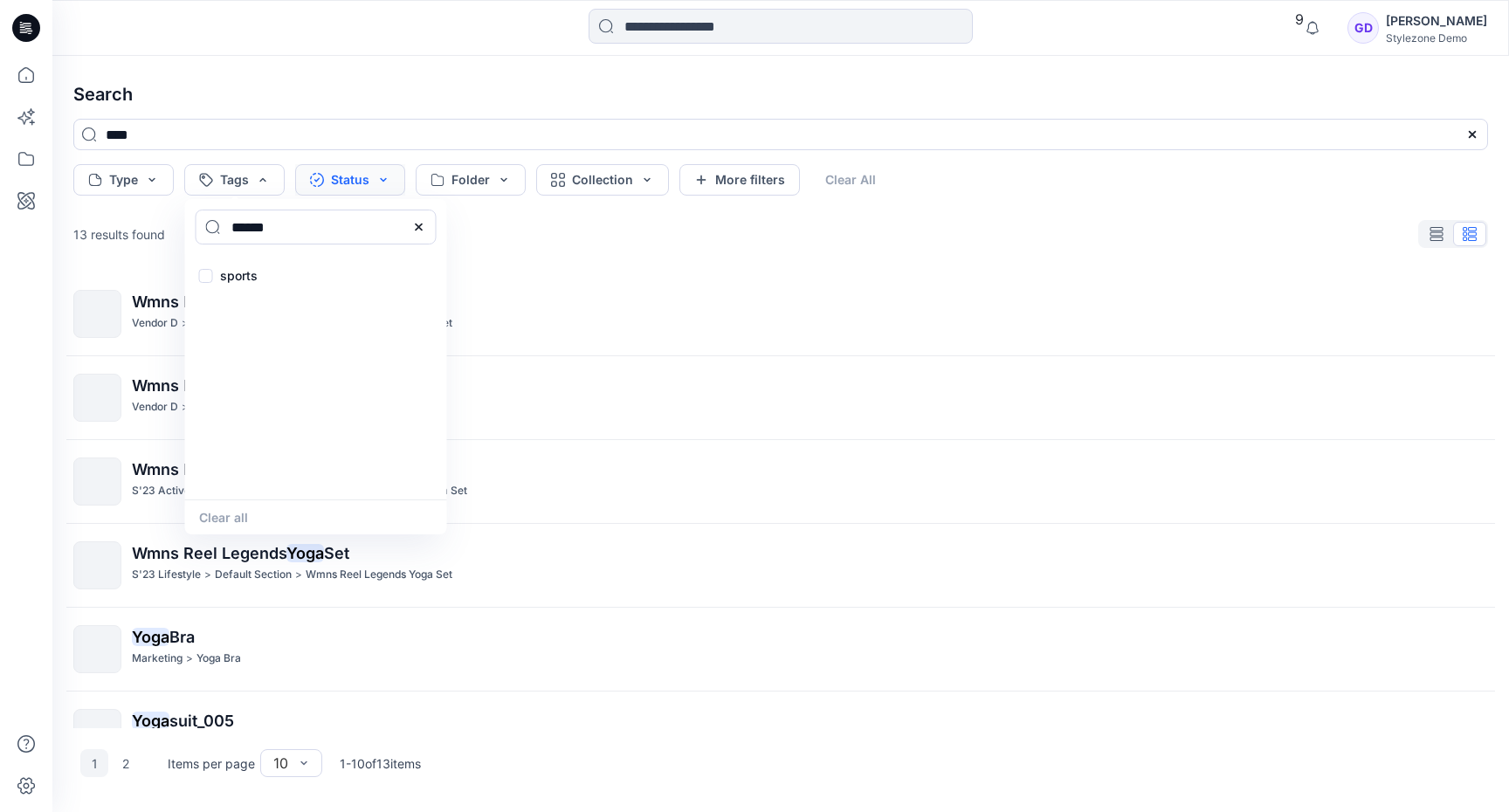
click at [362, 180] on button "Status" at bounding box center [350, 179] width 110 height 31
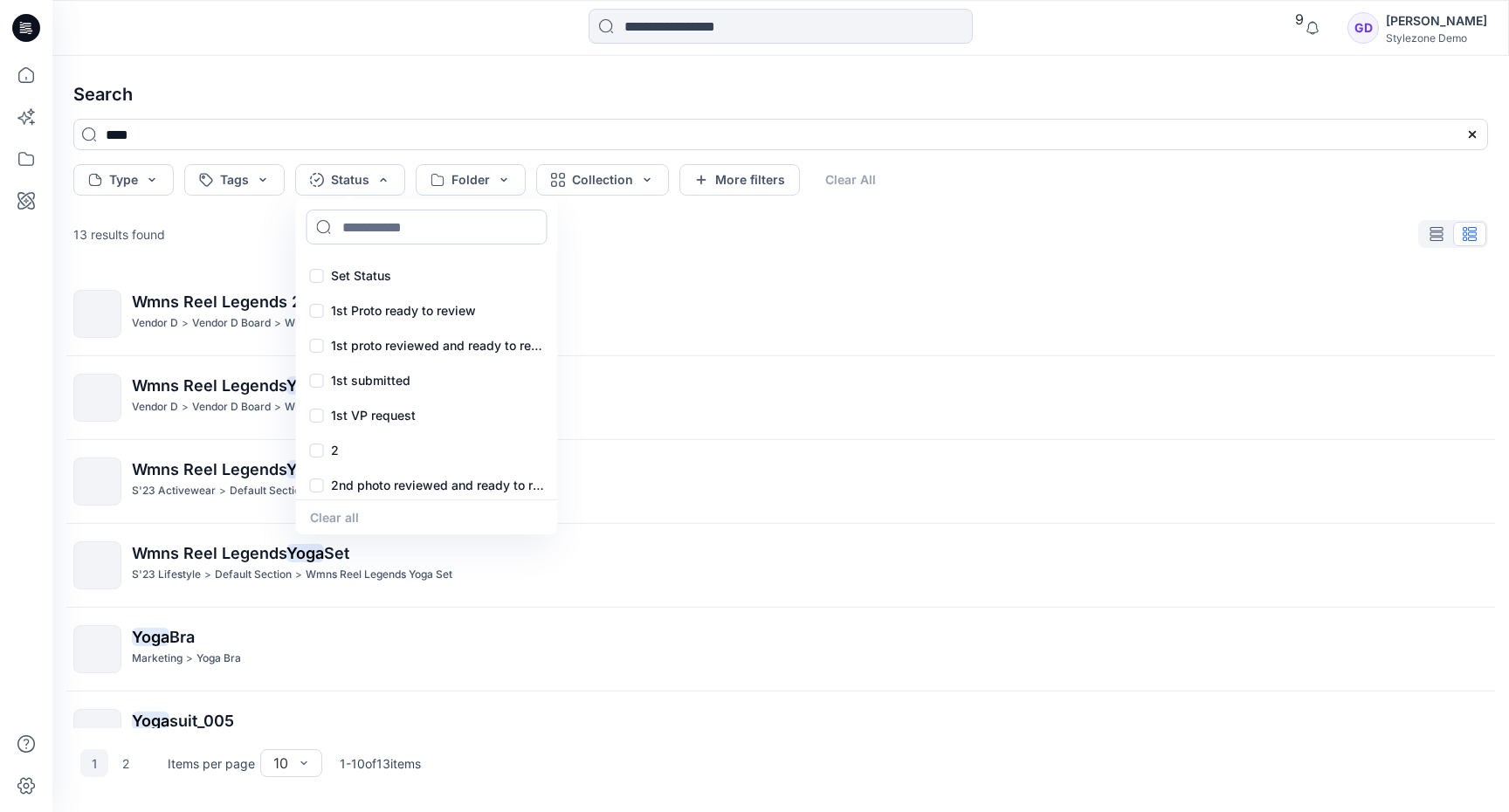
click at [351, 219] on input at bounding box center [427, 227] width 241 height 35
click at [322, 380] on div "1st submitted" at bounding box center [427, 380] width 255 height 35
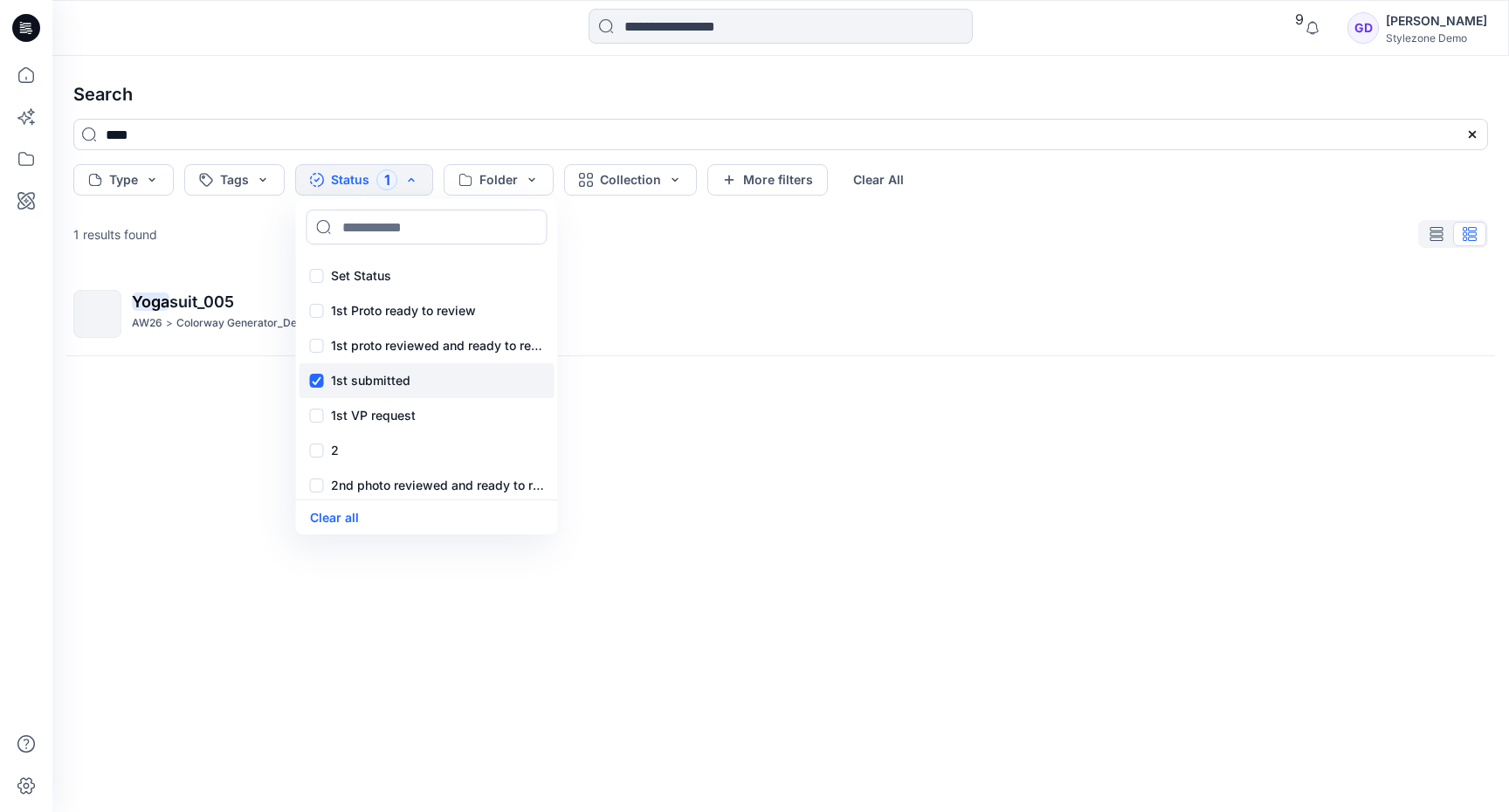
click at [320, 383] on div "1st submitted" at bounding box center [427, 380] width 255 height 35
click at [473, 139] on input "****" at bounding box center [780, 134] width 1415 height 31
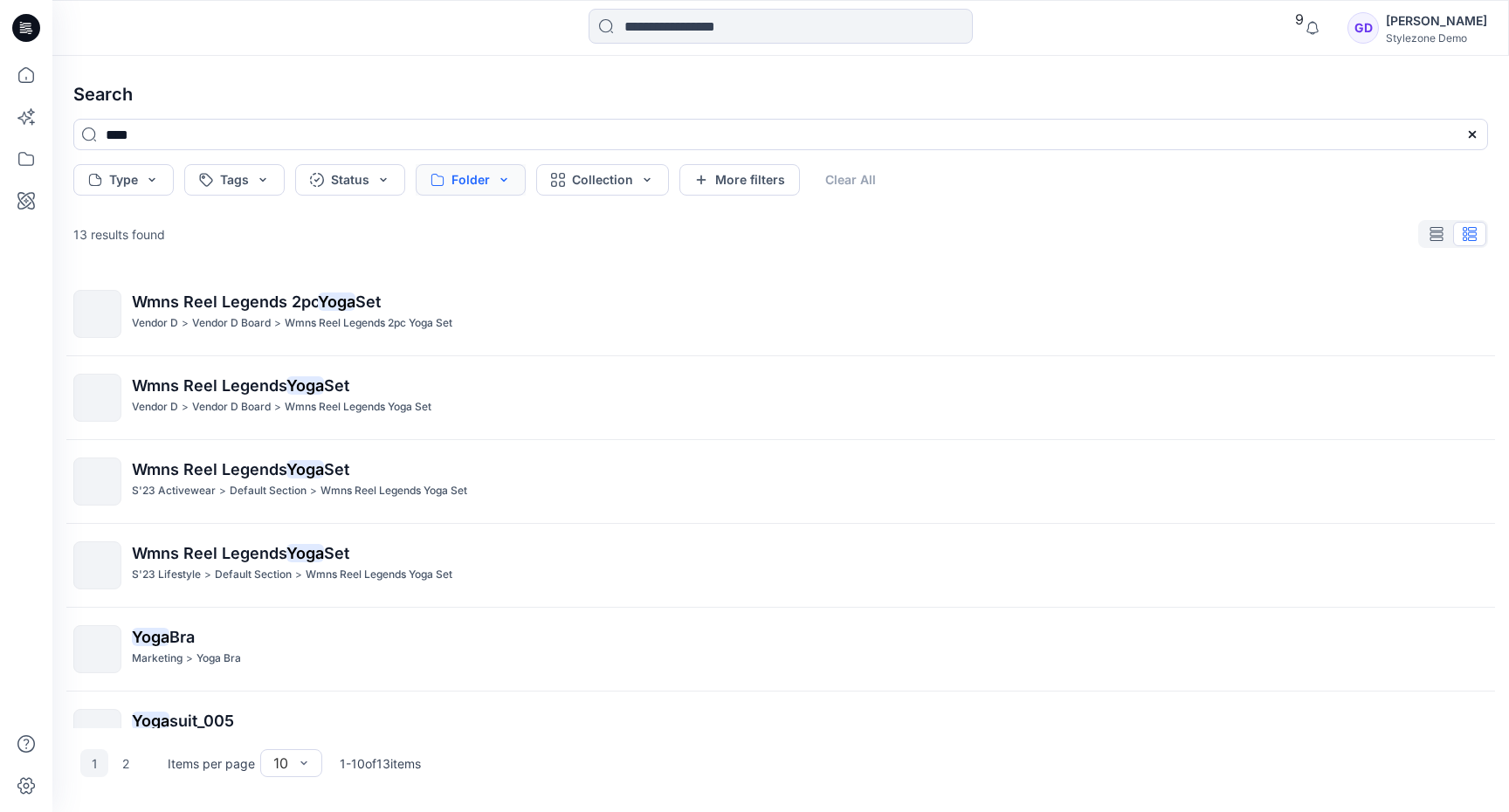
click at [488, 183] on button "Folder" at bounding box center [471, 179] width 110 height 31
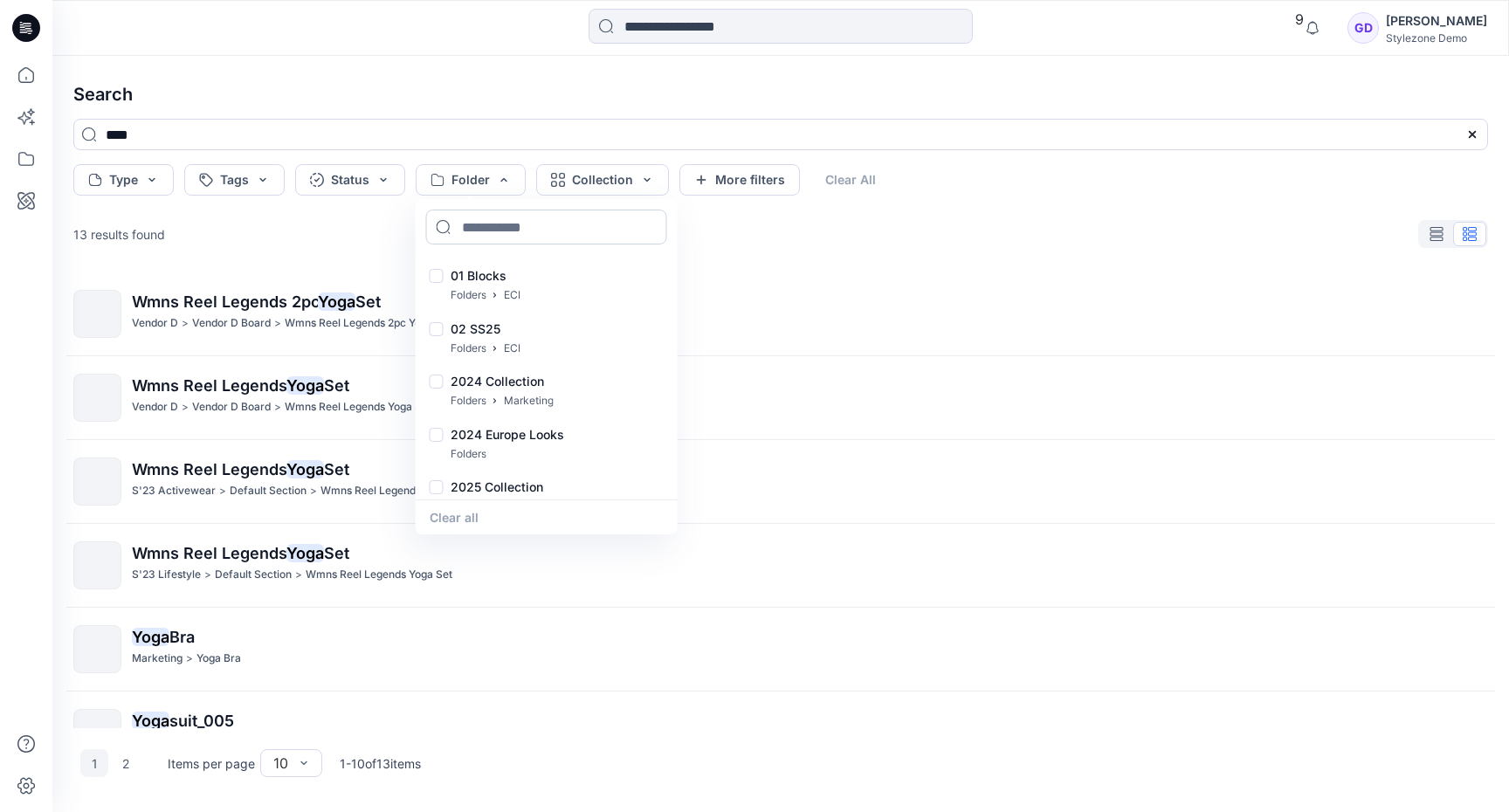
click at [499, 235] on input at bounding box center [546, 227] width 241 height 35
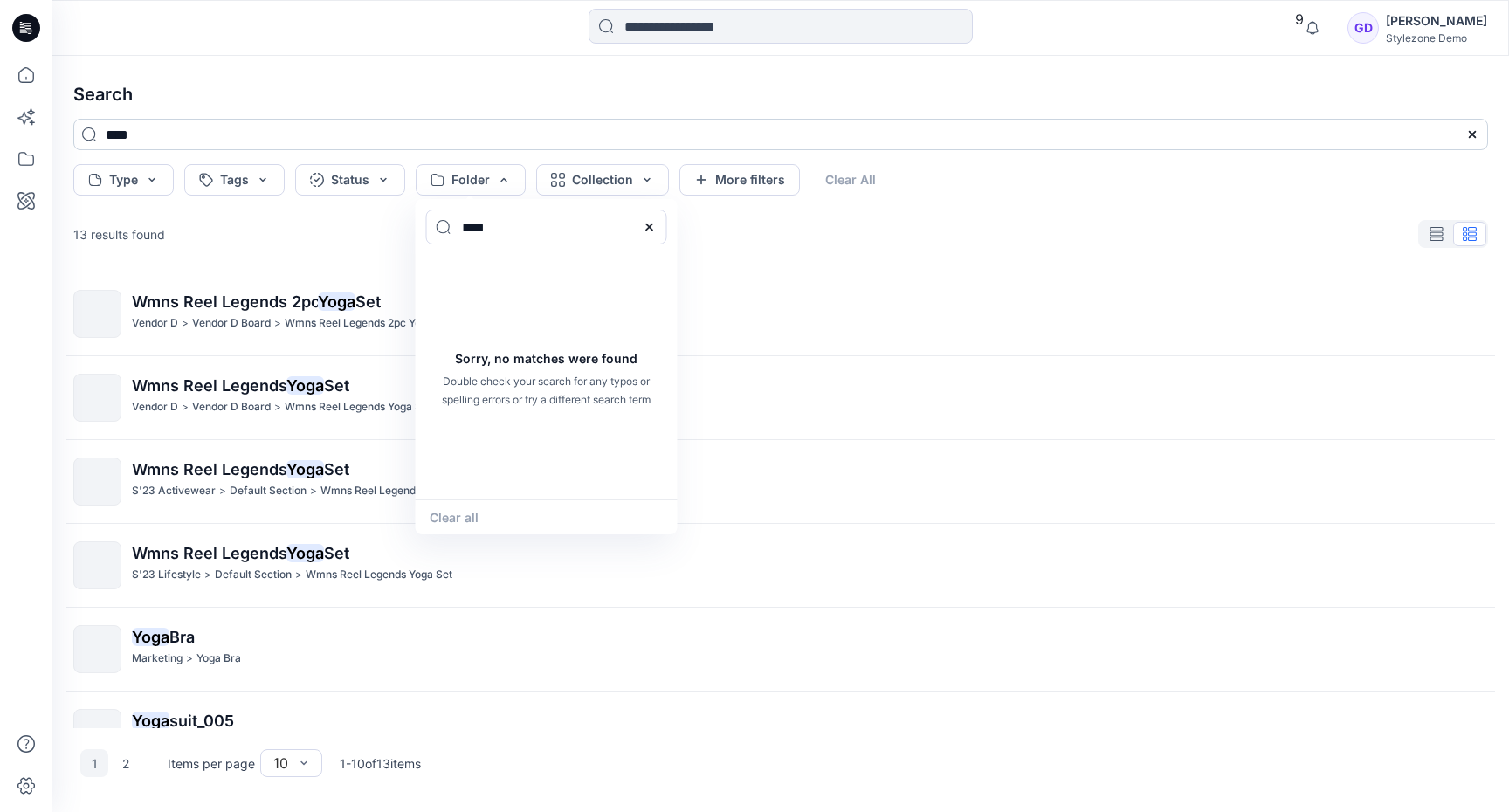
type input "****"
click at [486, 140] on input "****" at bounding box center [780, 134] width 1415 height 31
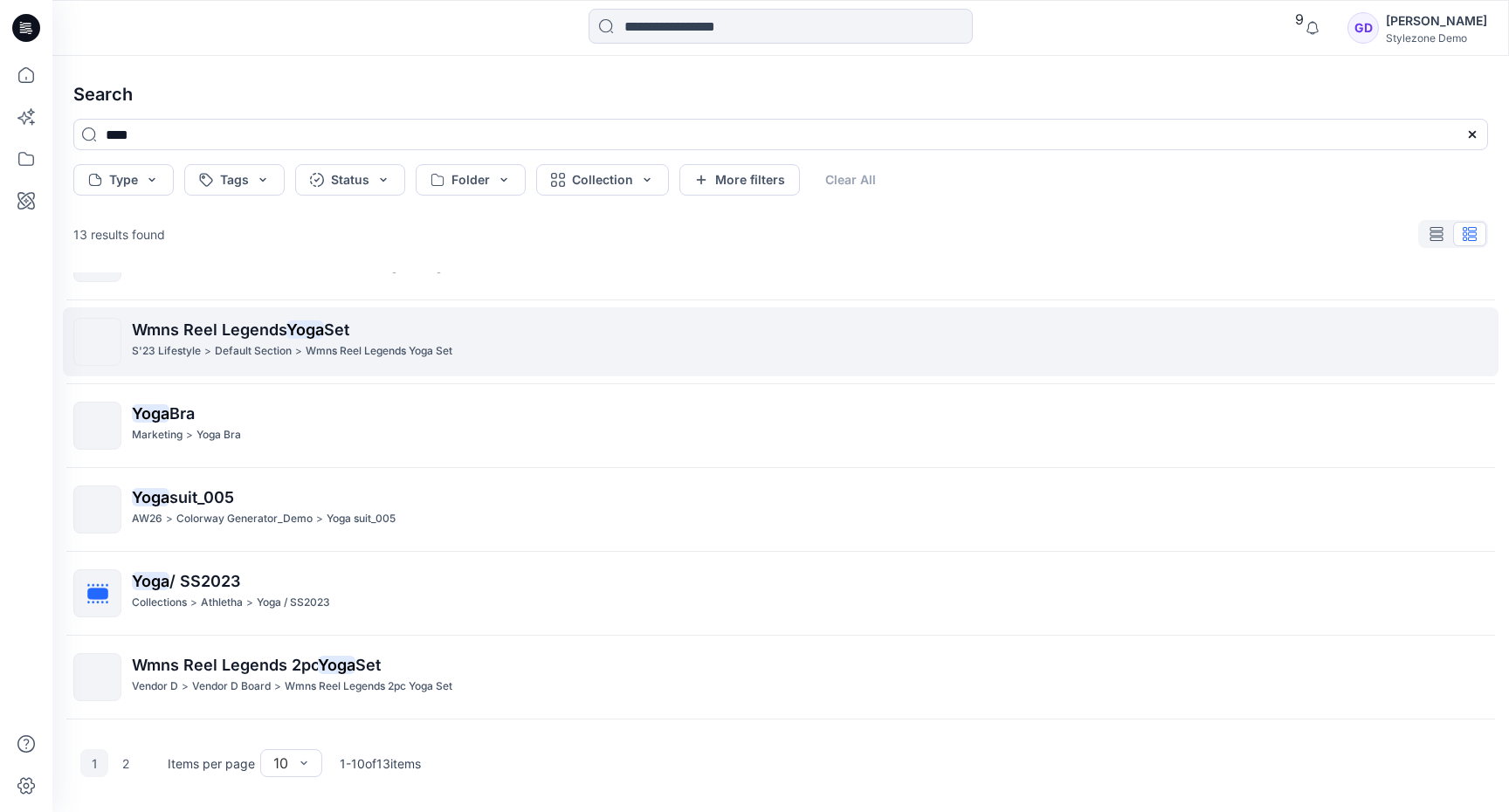
scroll to position [243, 0]
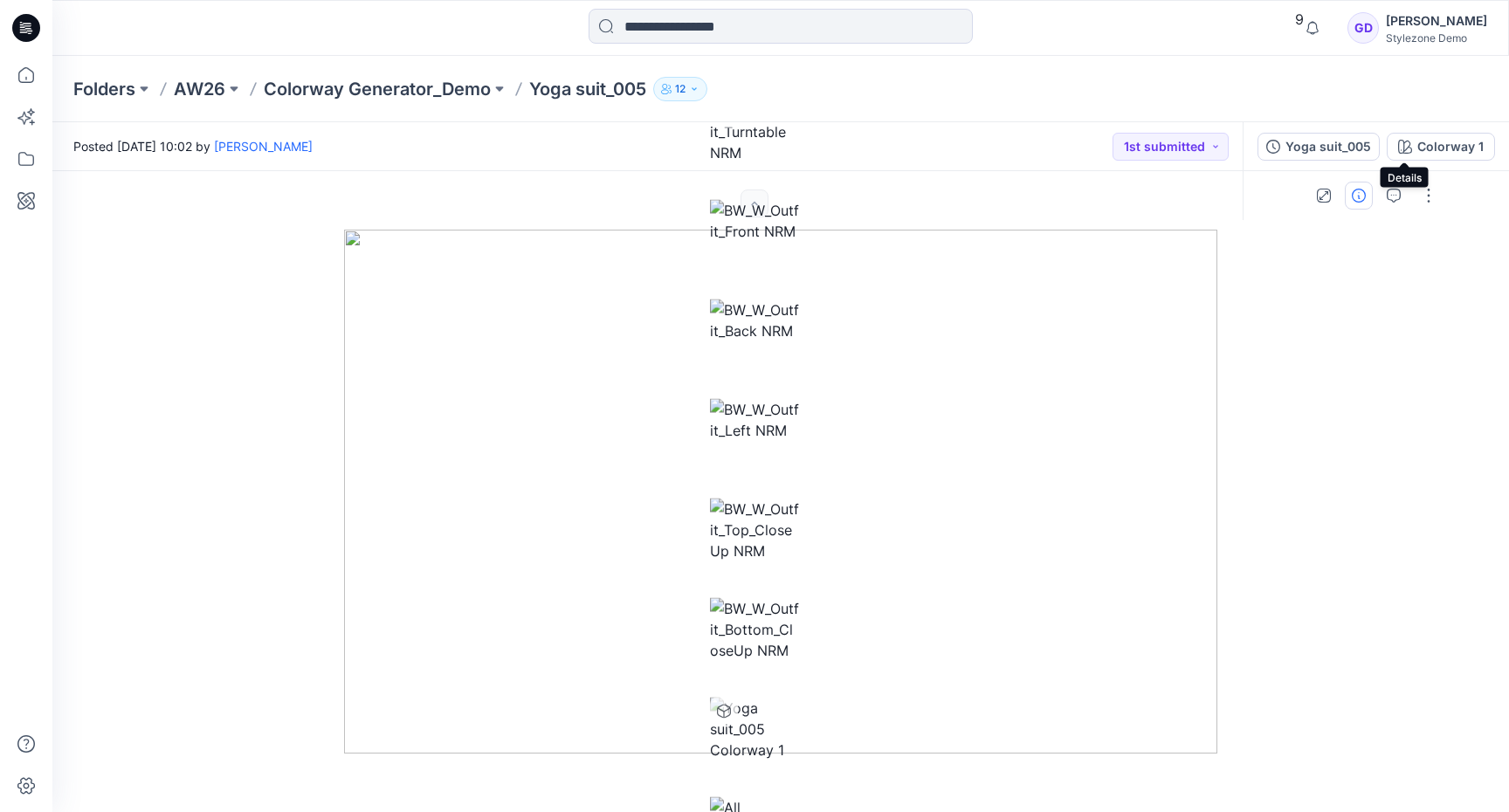
click at [1366, 189] on icon "button" at bounding box center [1359, 196] width 14 height 14
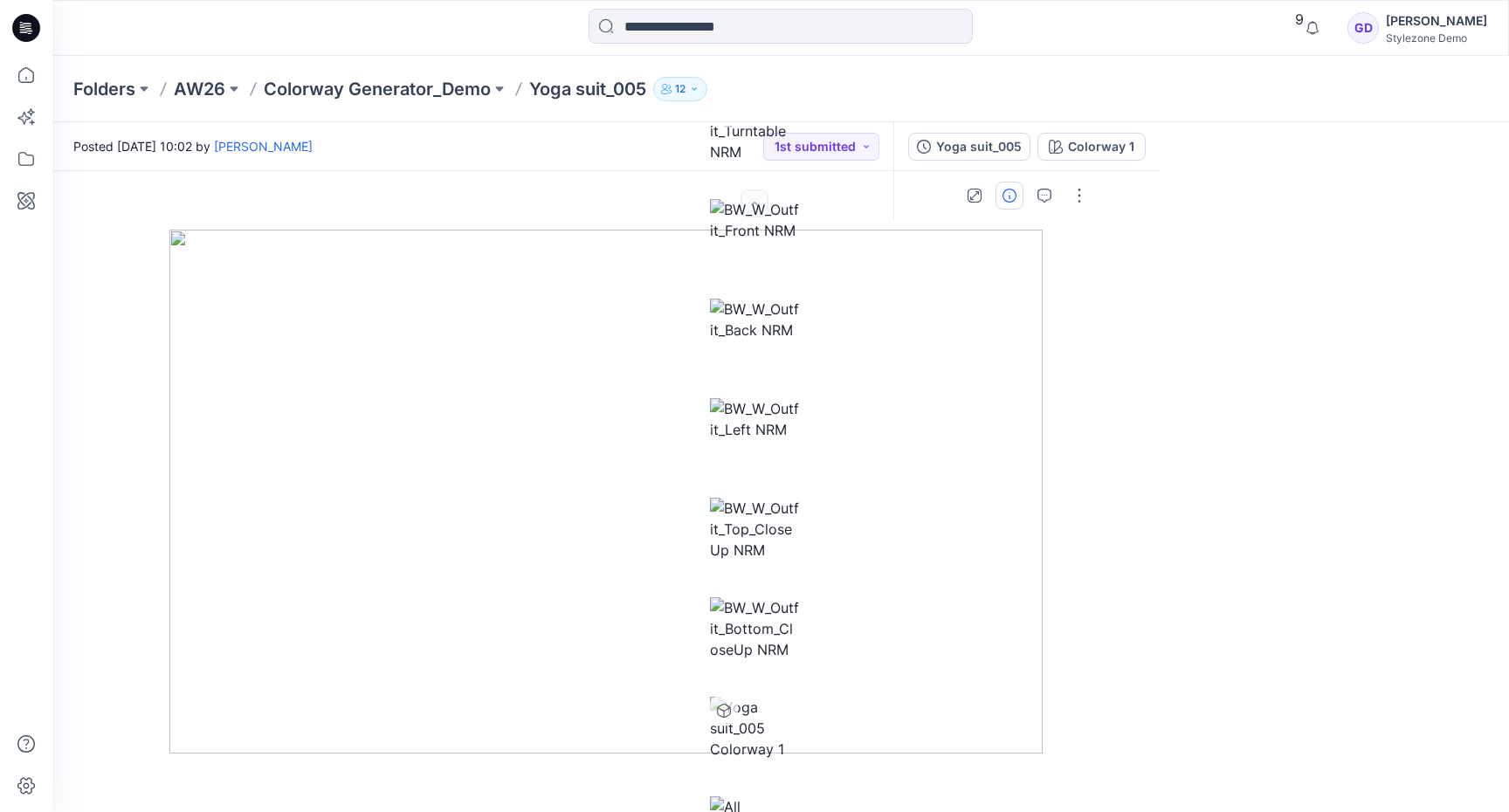
click at [48, 250] on div "19" at bounding box center [33, 235] width 30 height 30
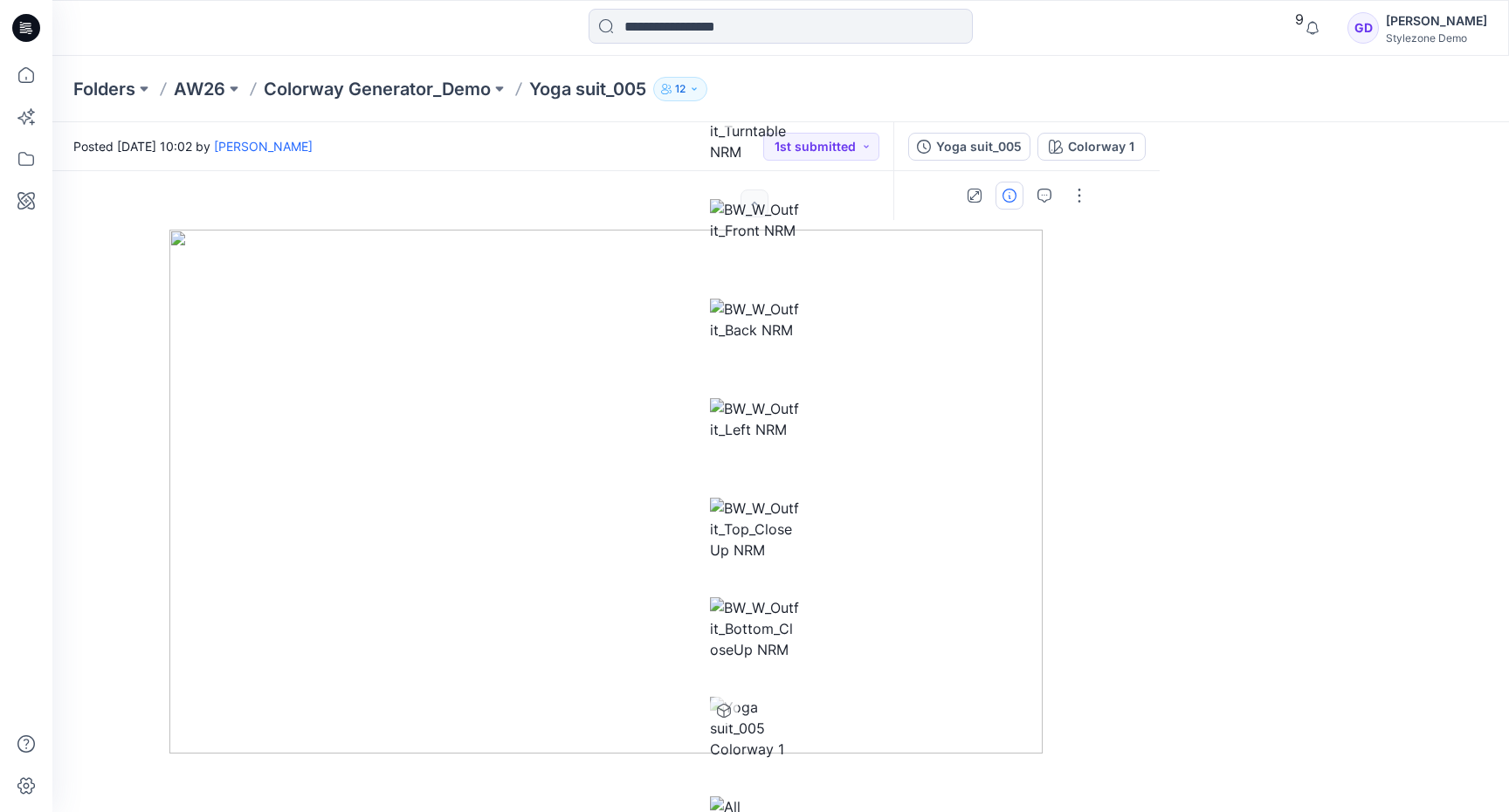
type textarea "******"
click at [1415, 40] on div "Stylezone Demo" at bounding box center [1436, 37] width 101 height 13
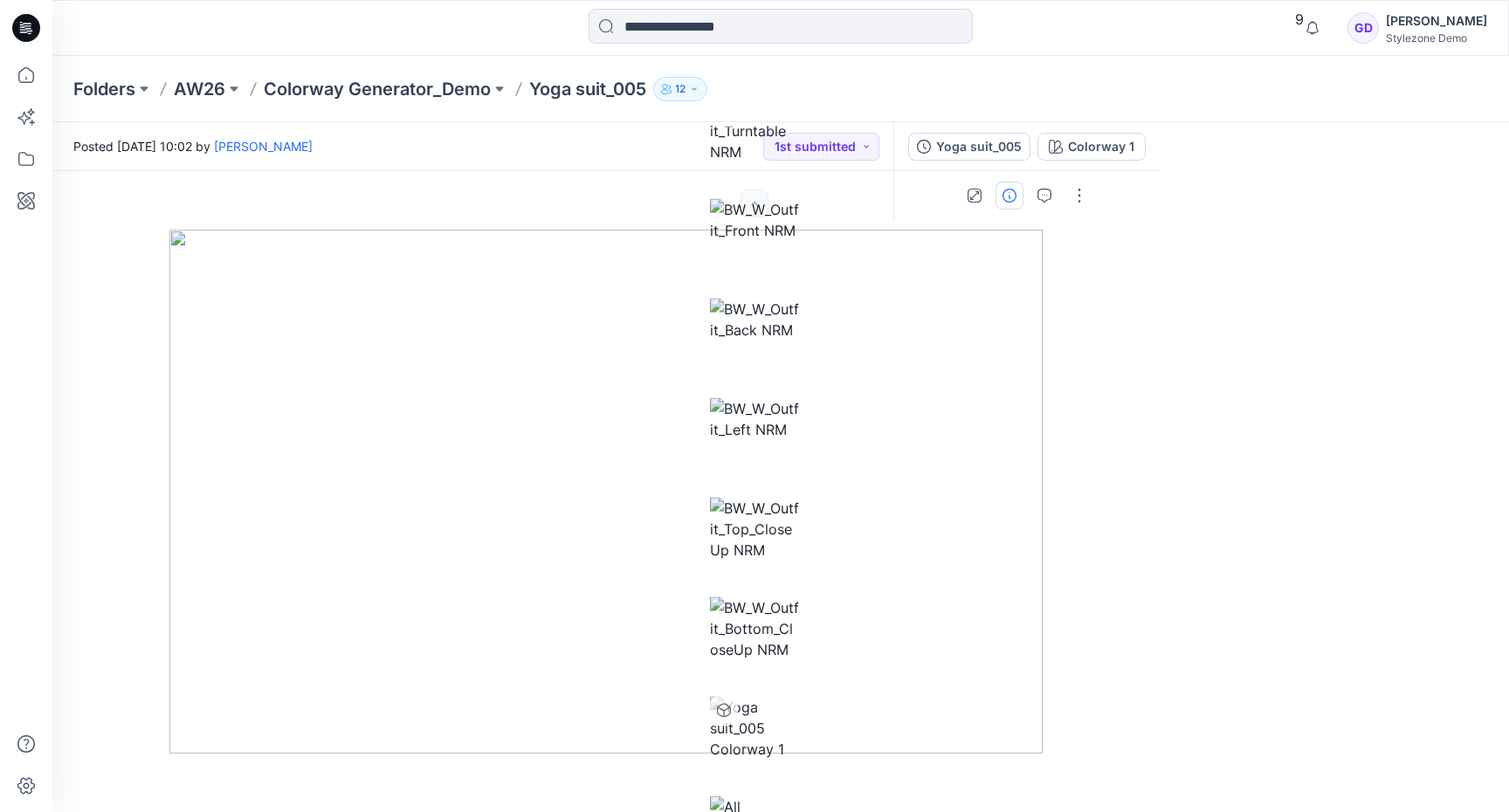
scroll to position [880, 0]
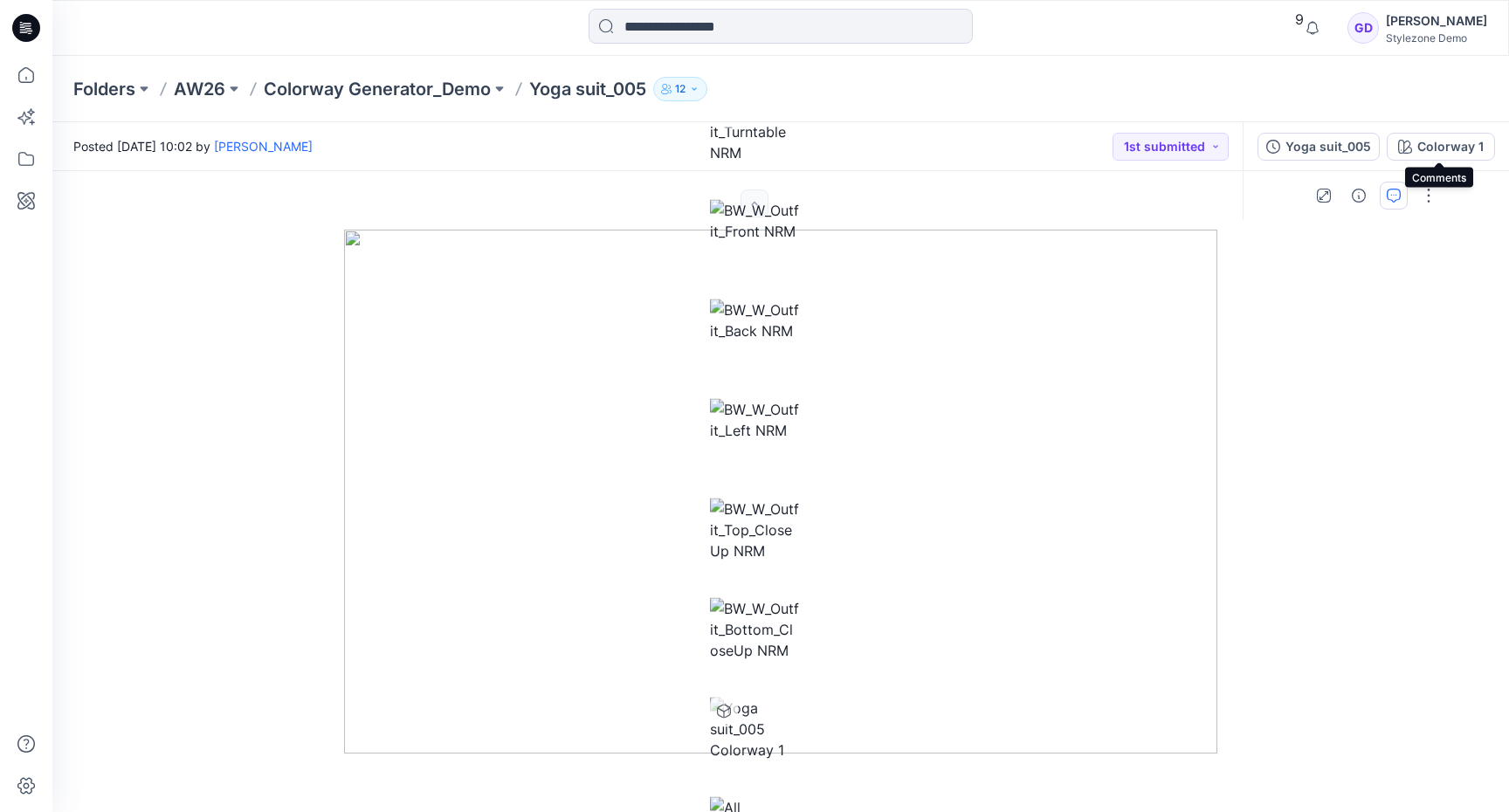
click at [1401, 189] on icon "button" at bounding box center [1394, 196] width 14 height 14
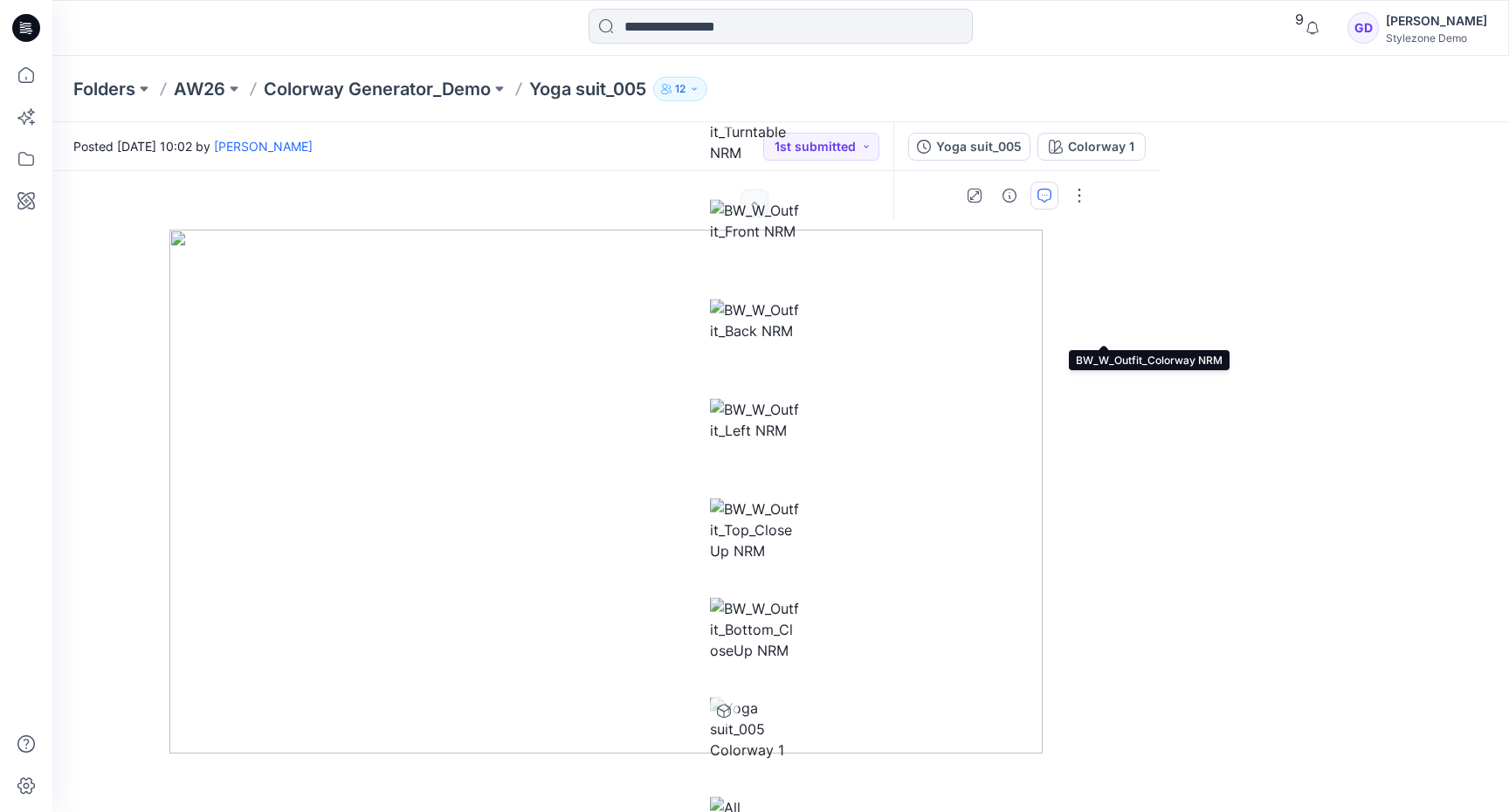
click at [799, 63] on img at bounding box center [754, 31] width 89 height 63
click at [799, 241] on img at bounding box center [754, 220] width 89 height 42
drag, startPoint x: 614, startPoint y: 324, endPoint x: 617, endPoint y: 495, distance: 171.2
click at [617, 495] on img at bounding box center [598, 702] width 1107 height 1135
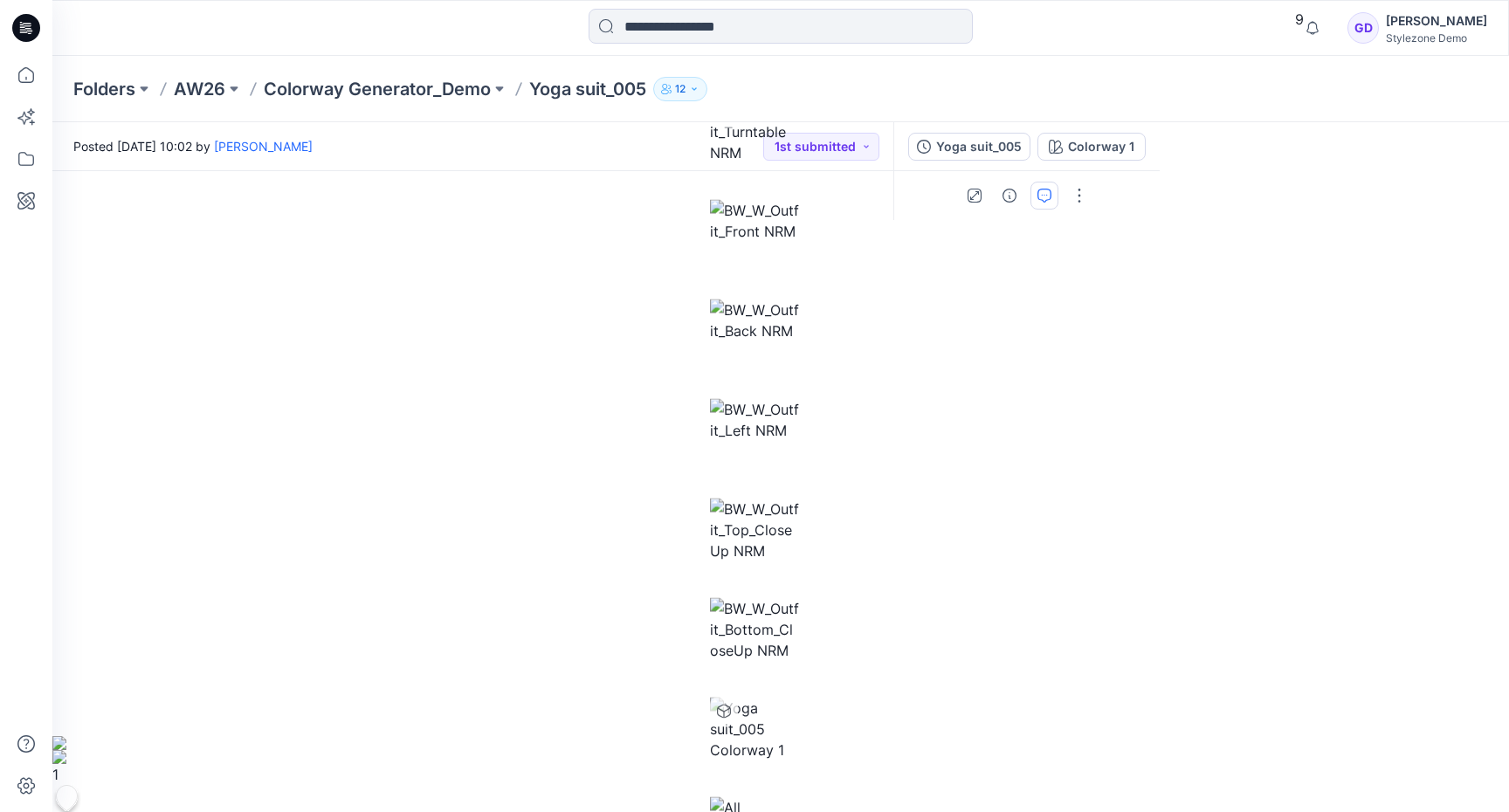
drag, startPoint x: 618, startPoint y: 476, endPoint x: 215, endPoint y: 285, distance: 445.8
click at [70, 811] on button at bounding box center [60, 826] width 17 height 17
type textarea "**********"
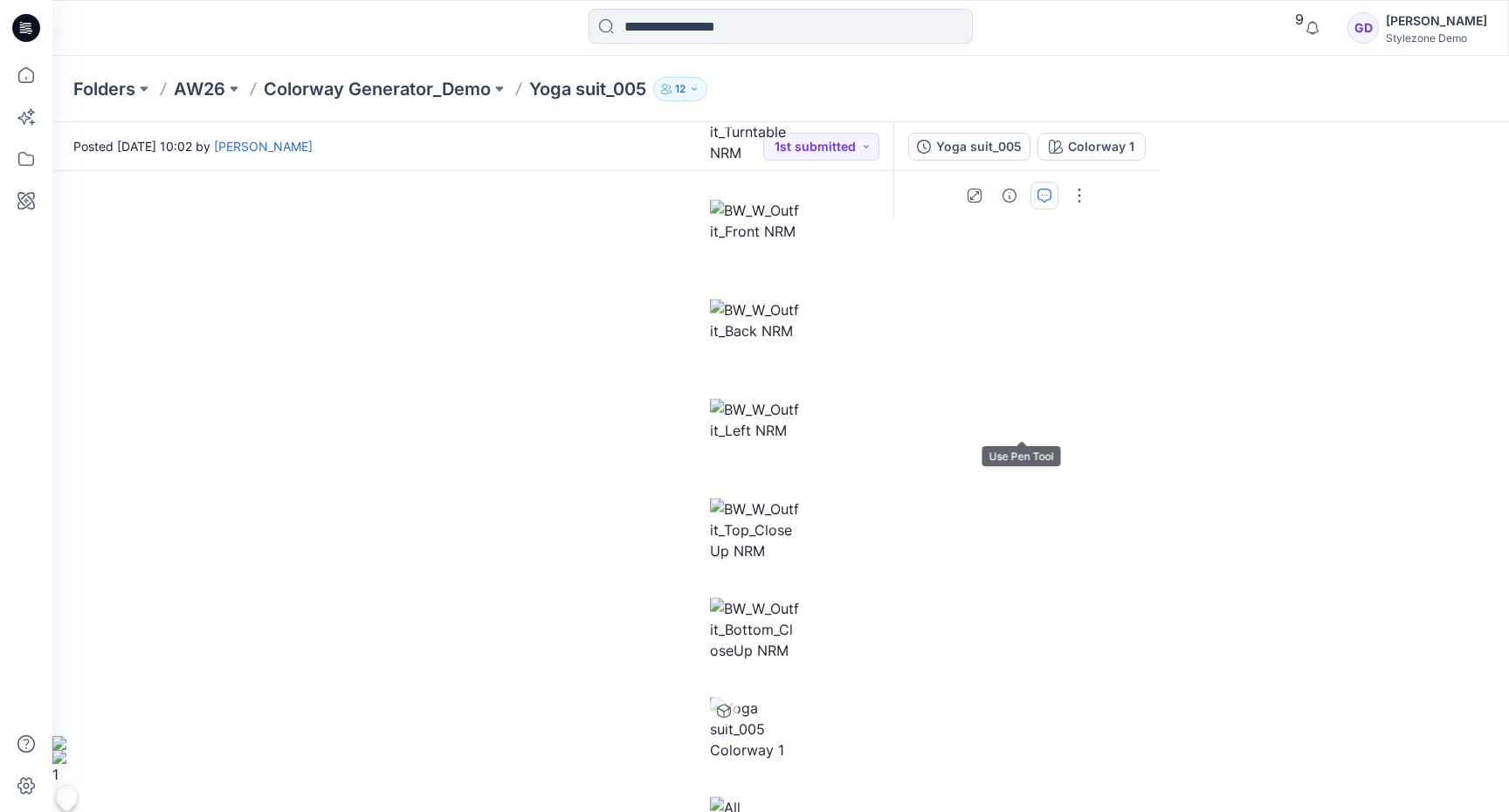
drag, startPoint x: 627, startPoint y: 482, endPoint x: 659, endPoint y: 473, distance: 32.6
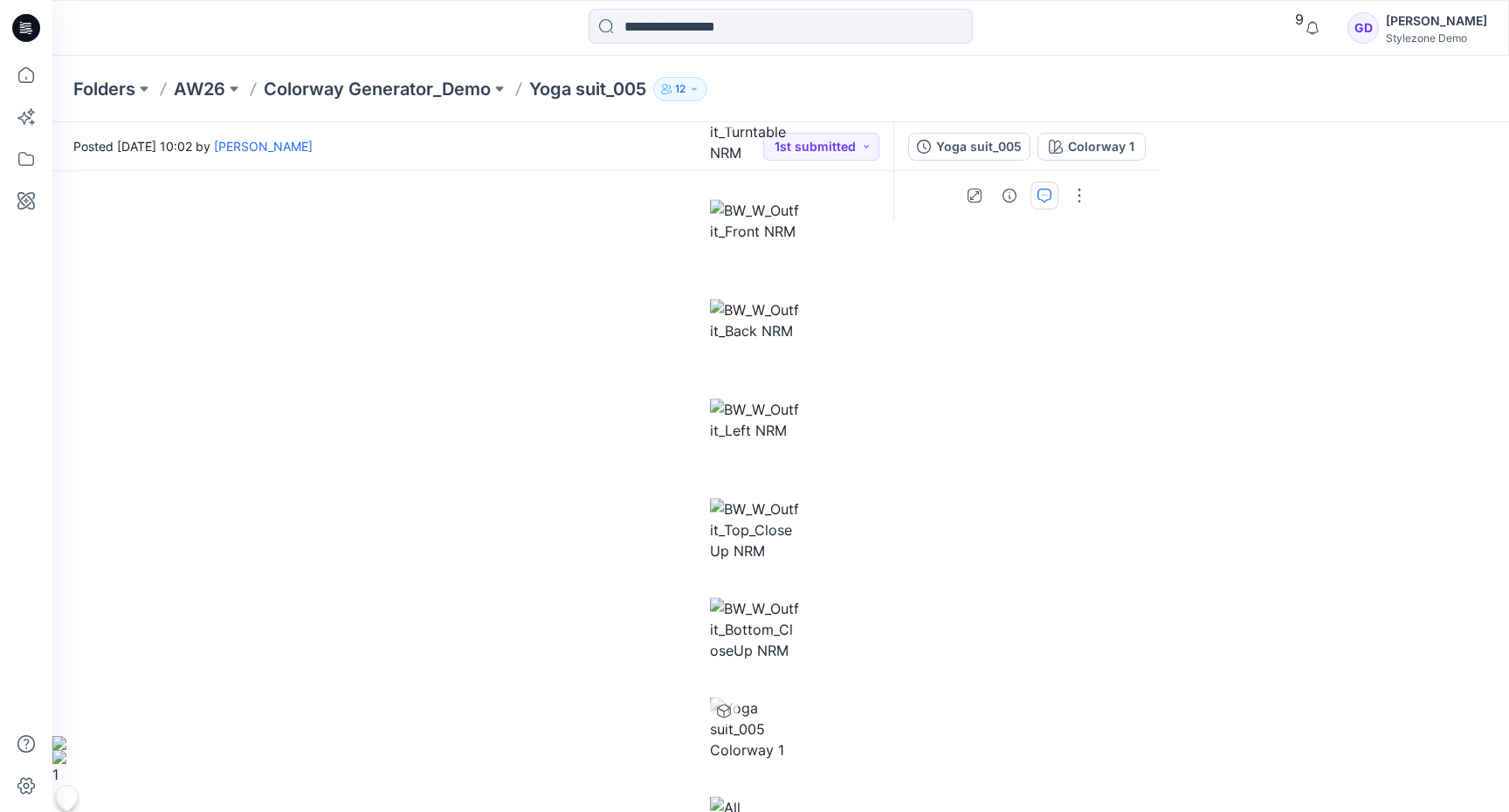
click at [799, 341] on img at bounding box center [754, 320] width 89 height 42
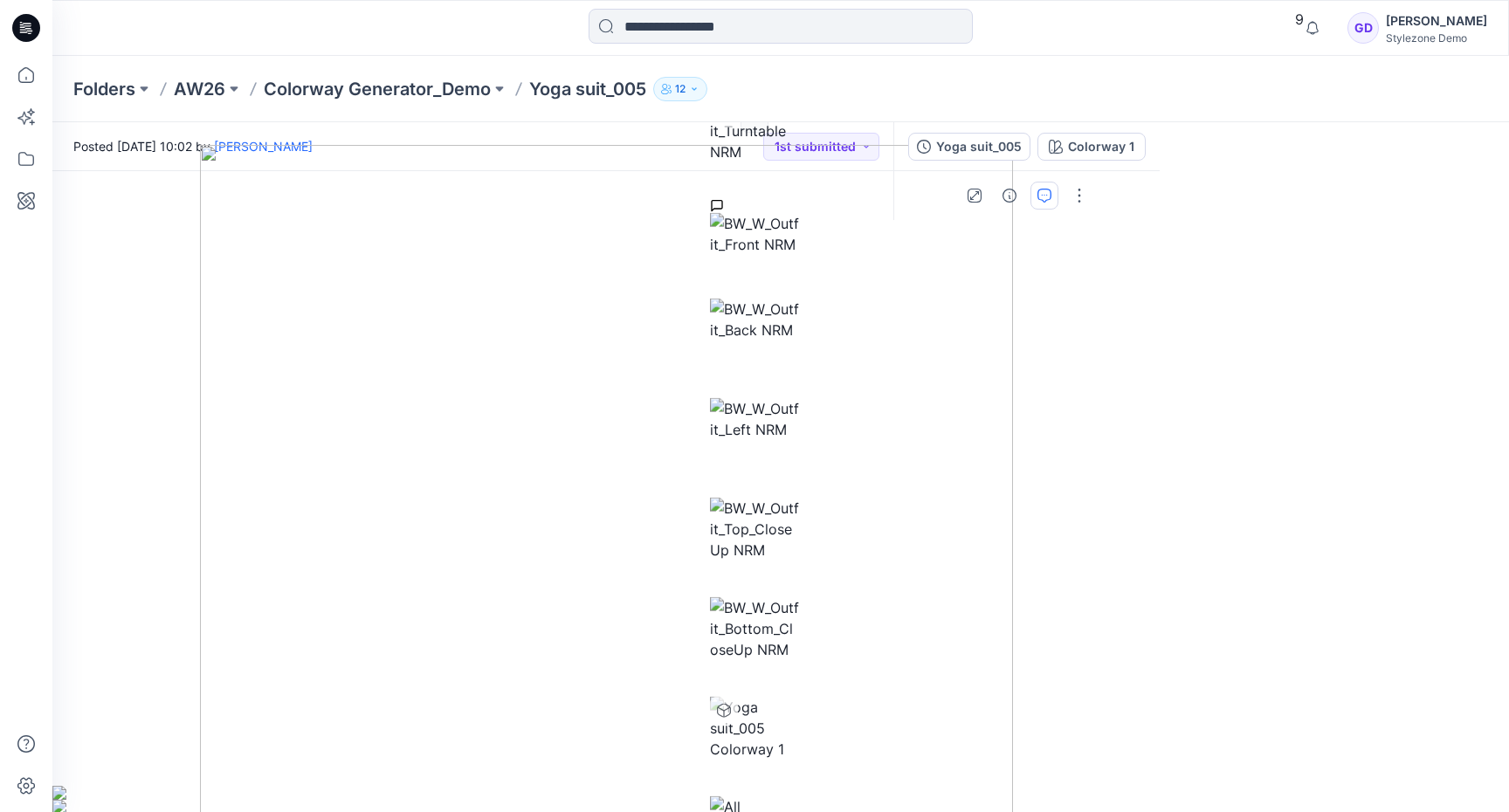
drag, startPoint x: 661, startPoint y: 432, endPoint x: 769, endPoint y: 248, distance: 213.8
type textarea "**********"
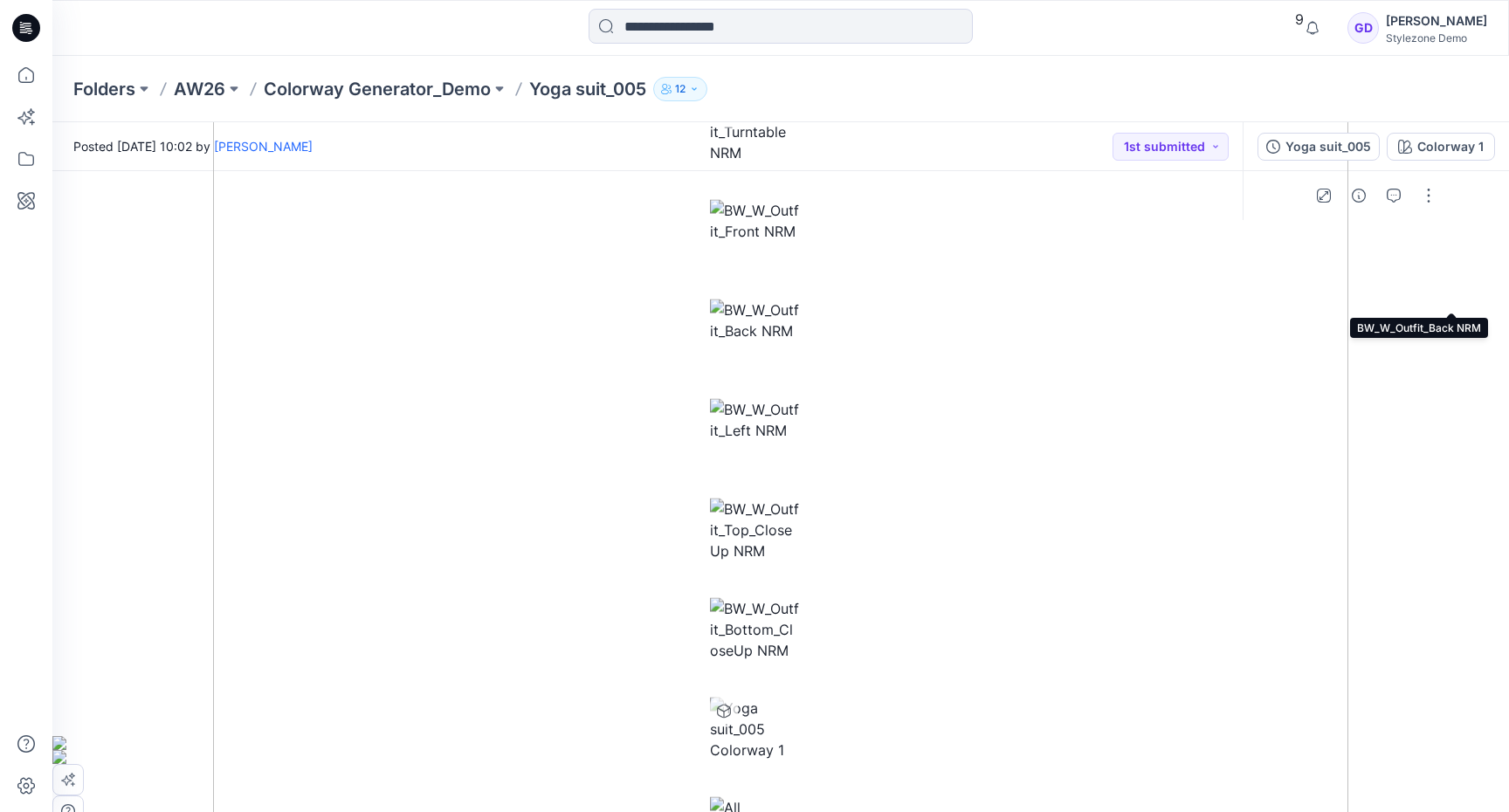
scroll to position [0, 0]
click at [1401, 189] on icon "button" at bounding box center [1394, 196] width 14 height 14
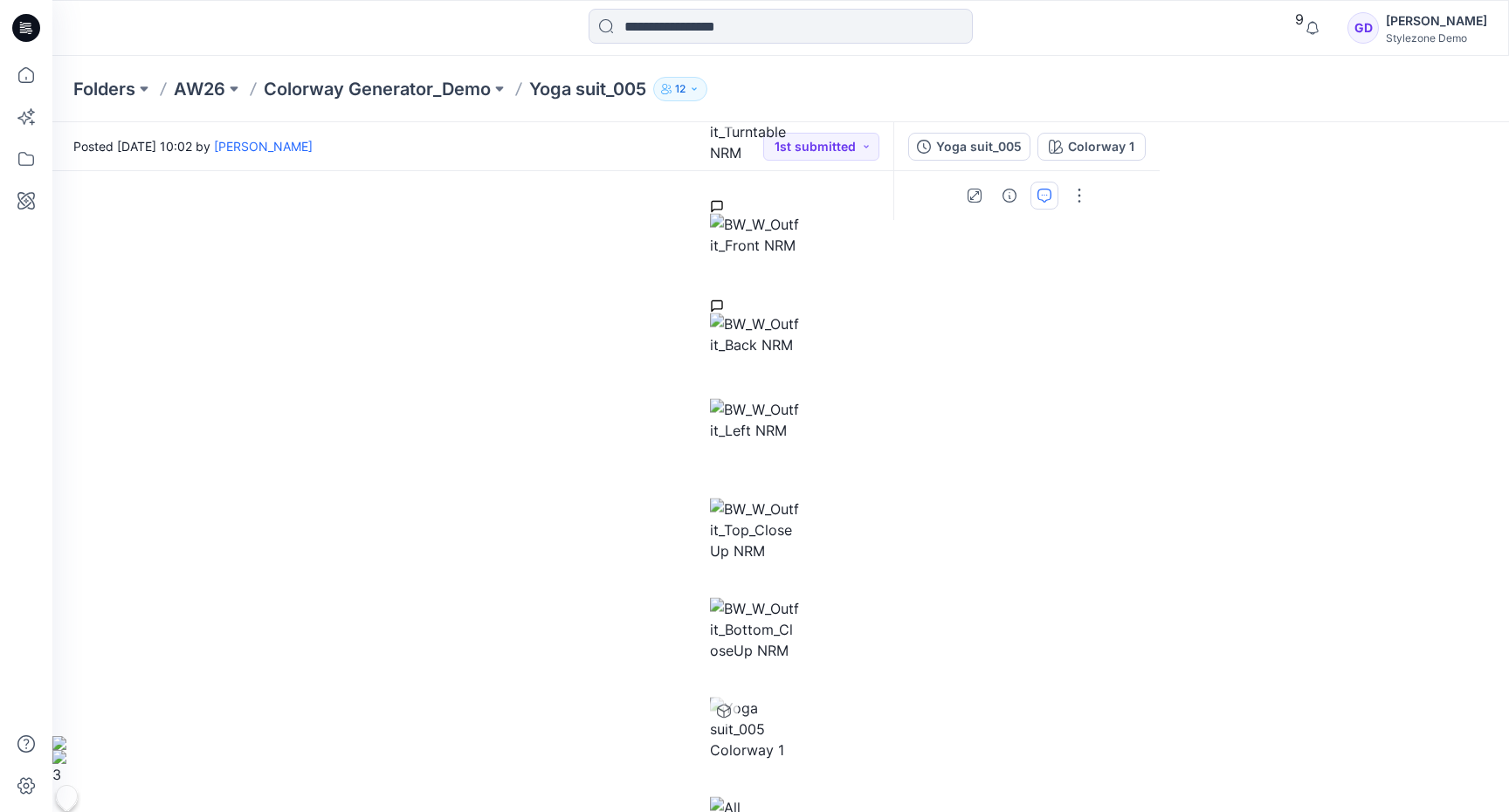
type textarea "*"
type textarea "*********"
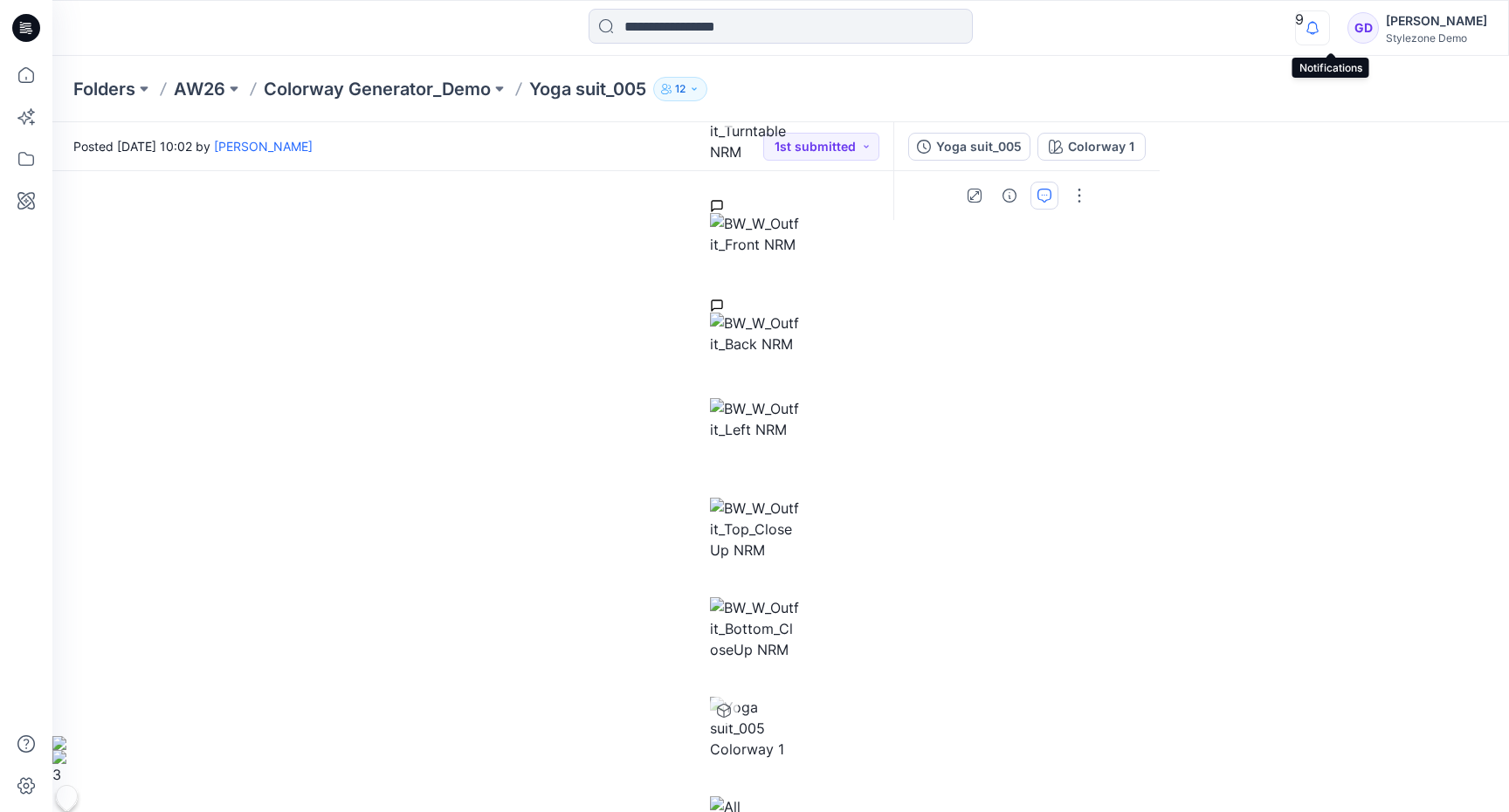
click at [1325, 32] on icon "button" at bounding box center [1312, 27] width 33 height 35
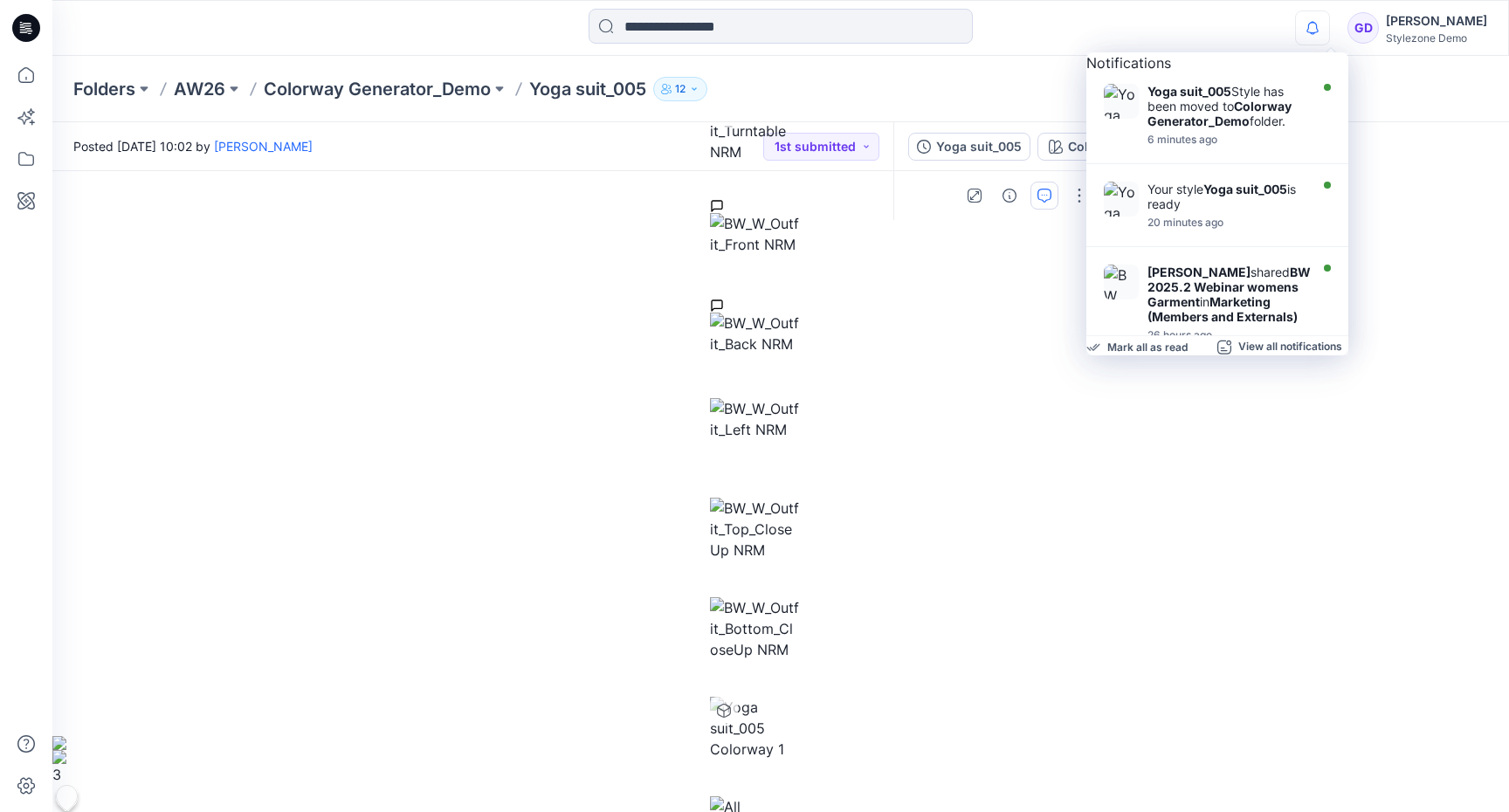
click at [1329, 35] on icon "button" at bounding box center [1312, 27] width 33 height 35
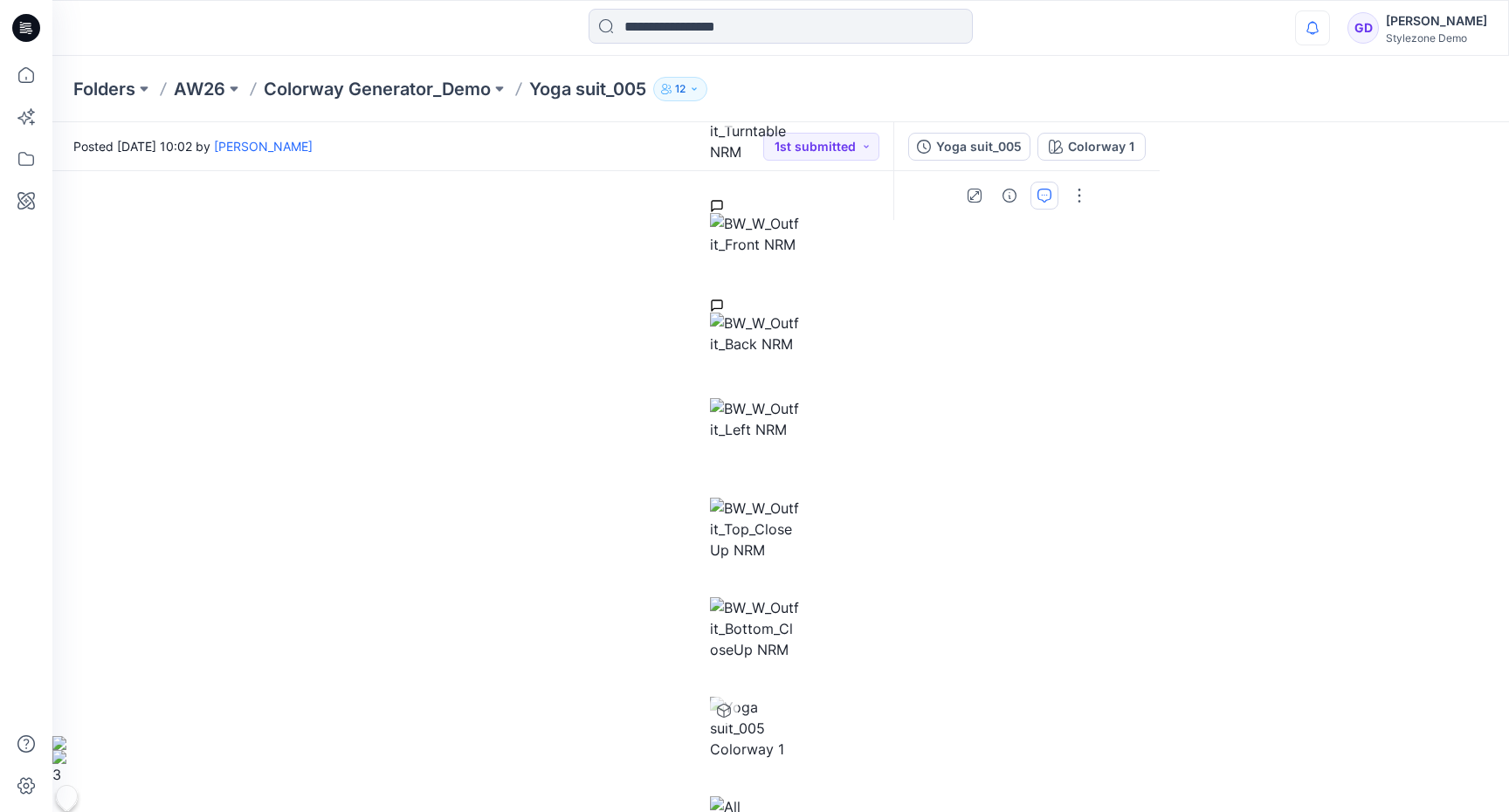
click at [1329, 35] on icon "button" at bounding box center [1312, 27] width 33 height 35
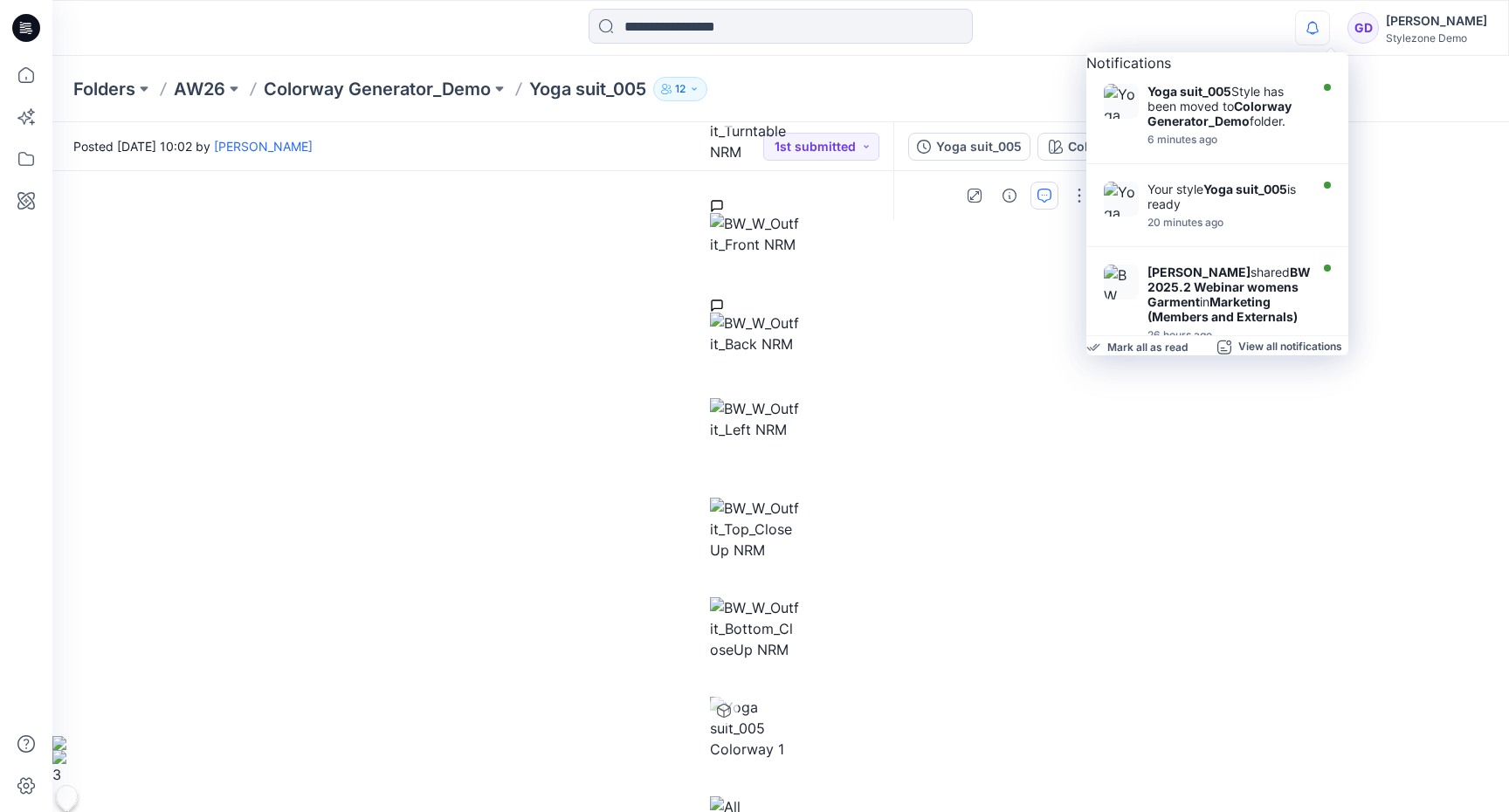
click at [1329, 23] on icon "button" at bounding box center [1312, 27] width 33 height 35
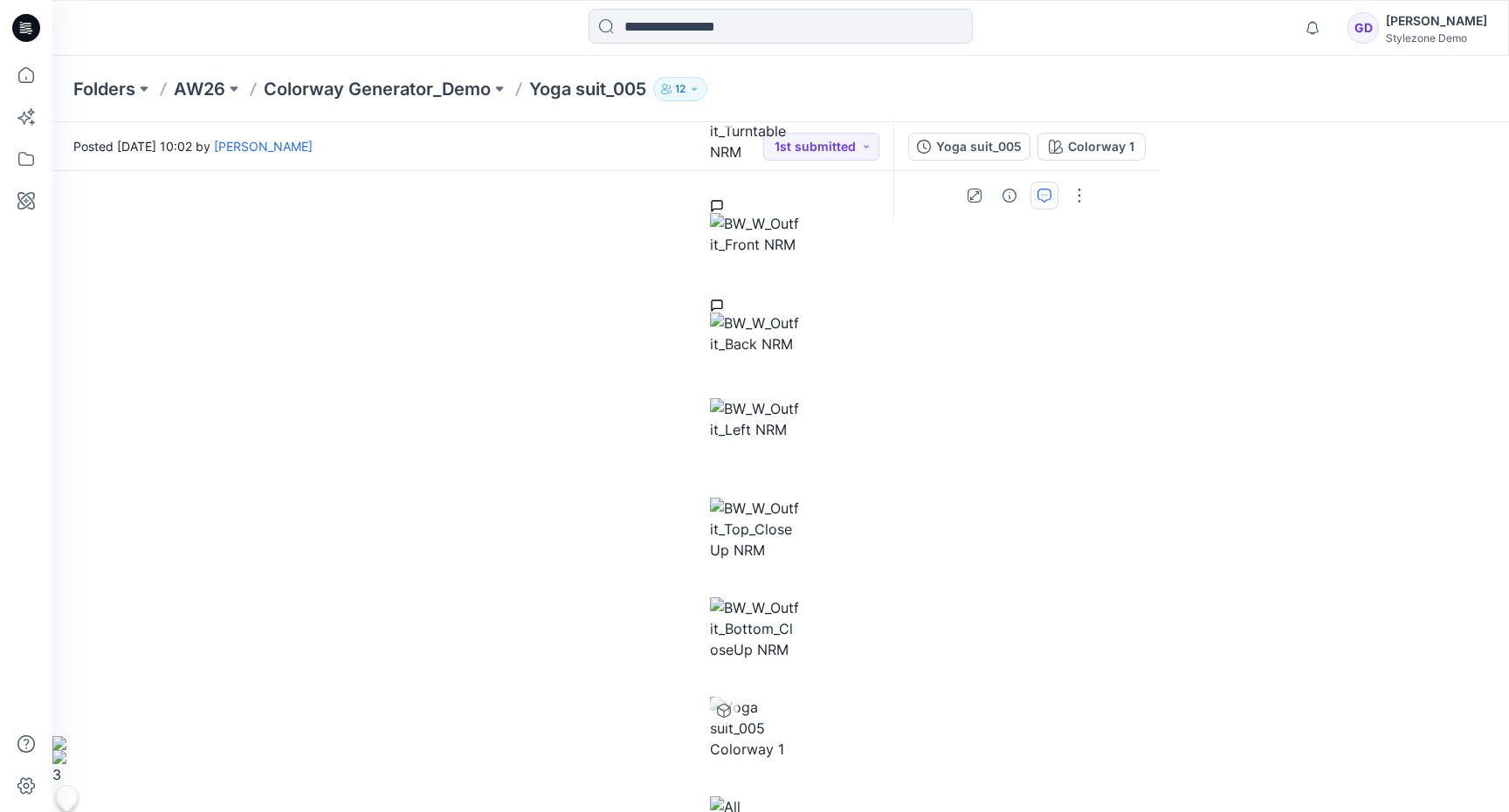
click at [1213, 40] on div "Notifications Yoga suit_005 Style has been moved to Colorway Generator_Demo fol…" at bounding box center [780, 28] width 1456 height 38
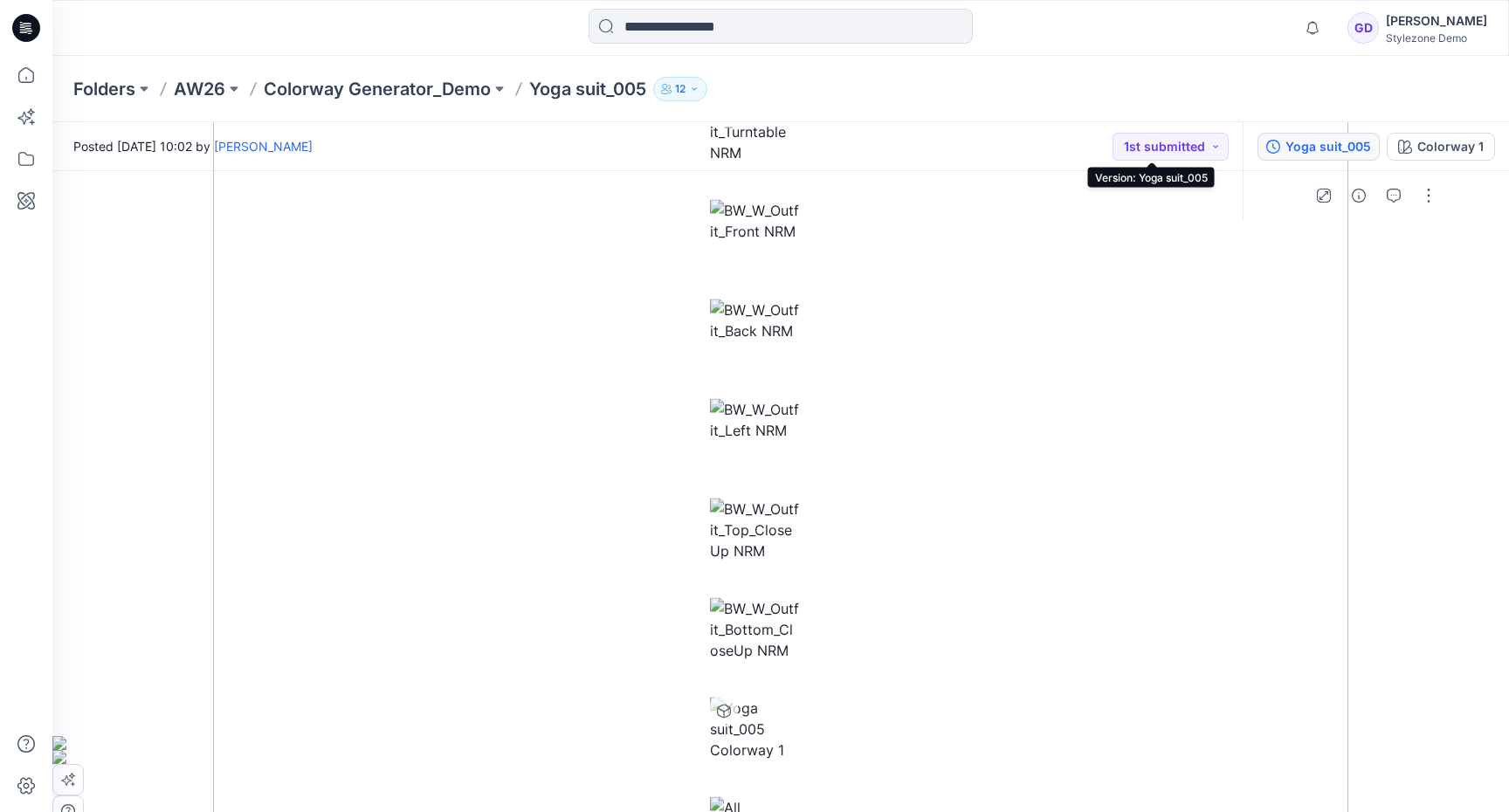
click at [1286, 153] on div "Yoga suit_005" at bounding box center [1329, 146] width 86 height 19
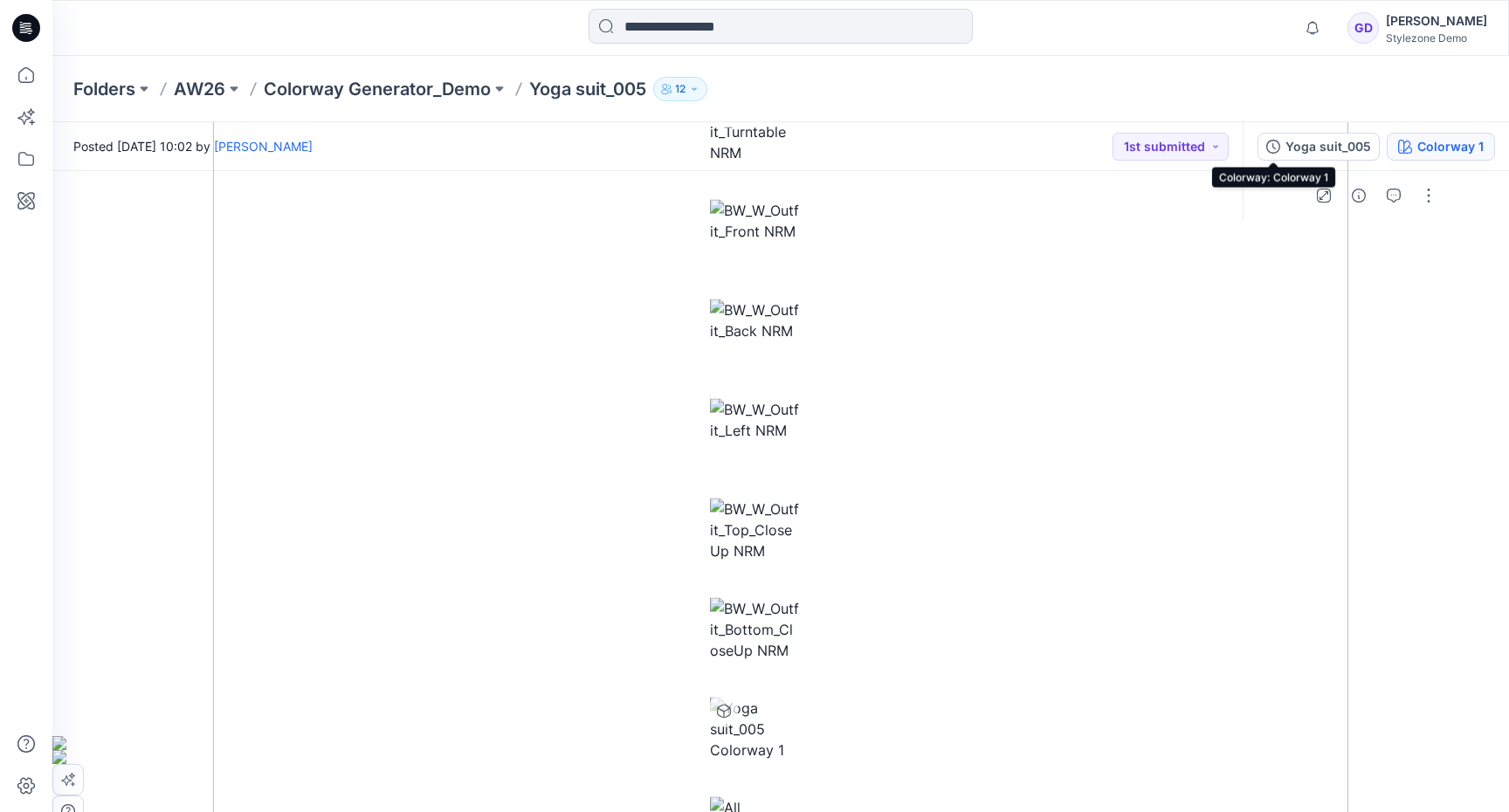
click at [1418, 150] on div "Colorway 1" at bounding box center [1451, 146] width 66 height 19
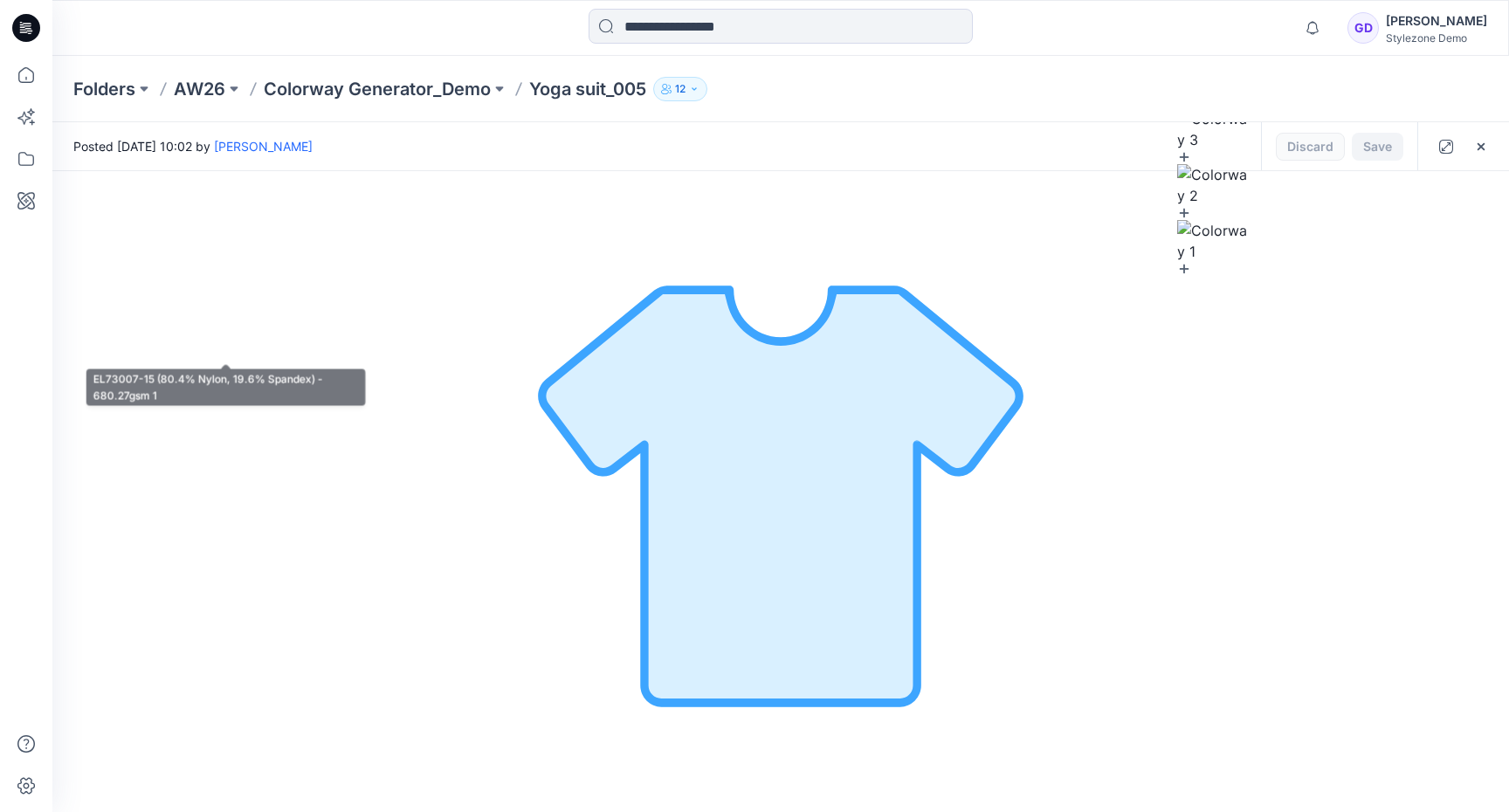
click at [176, 358] on p "EL73007-15 (80.4% Nylon, 19.6% Spandex) - 680.27gsm 1" at bounding box center [226, 353] width 224 height 18
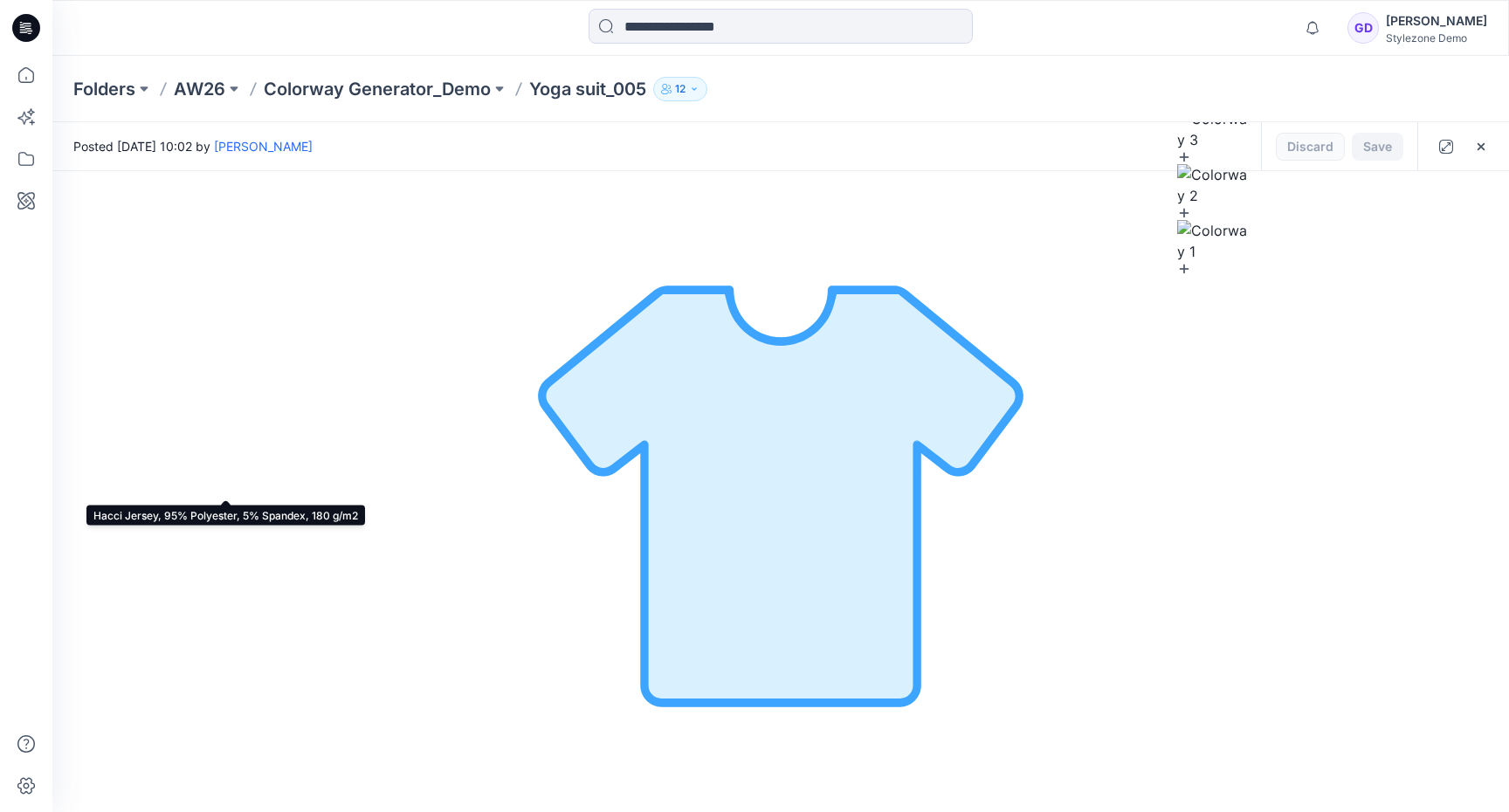
click at [177, 482] on p "Hacci Jersey, 95% Polyester, 5% Spandex, 180 g/m2" at bounding box center [226, 489] width 224 height 18
type input "****"
click at [1224, 610] on div at bounding box center [1352, 631] width 279 height 63
click at [1214, 575] on icon "button" at bounding box center [1220, 572] width 14 height 14
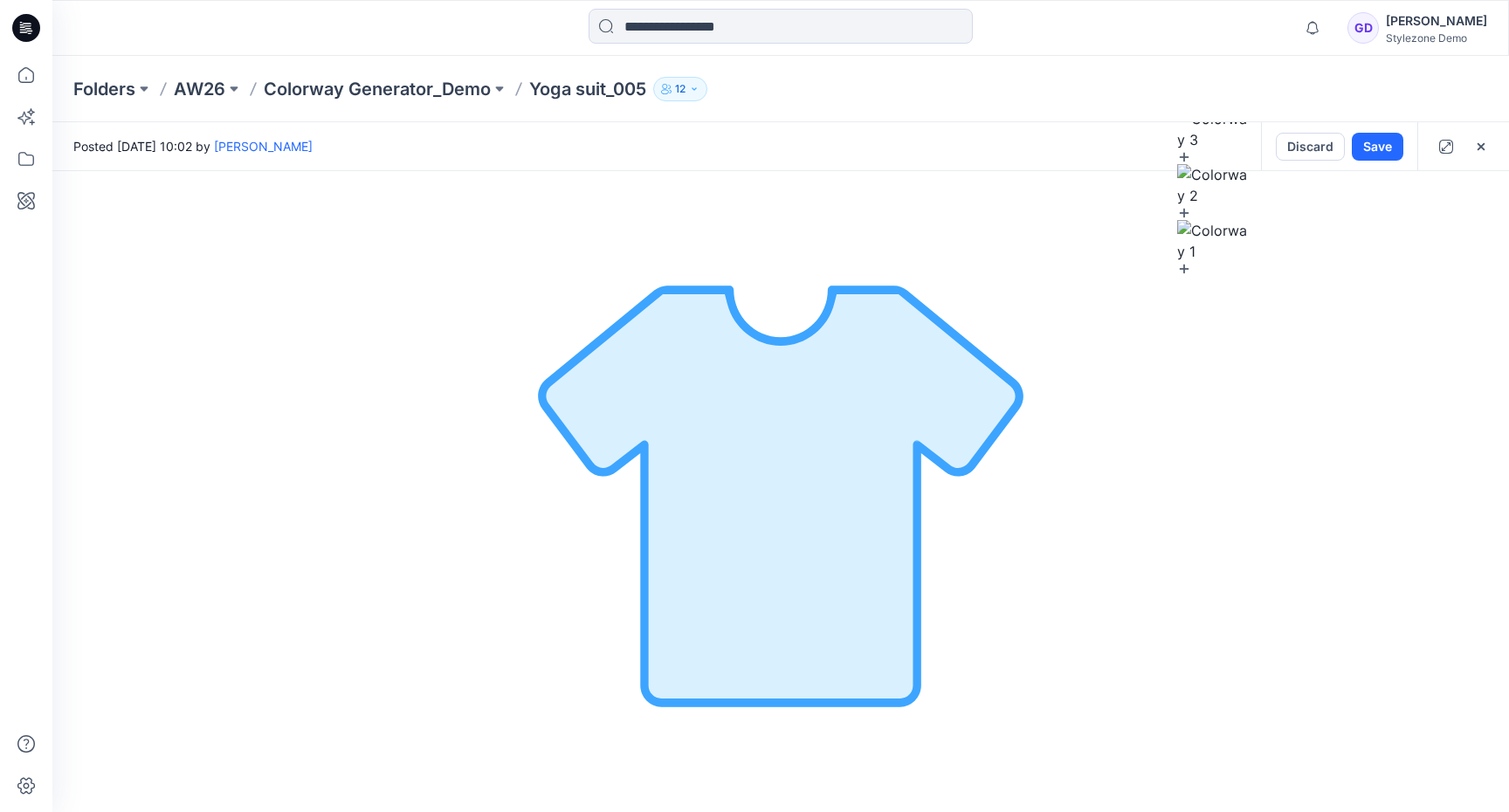
type input "*******"
click at [1307, 530] on h6 "Color" at bounding box center [1352, 537] width 279 height 21
click at [1227, 574] on div at bounding box center [1227, 572] width 28 height 28
click at [1363, 546] on h6 "Color" at bounding box center [1352, 537] width 279 height 21
click at [1224, 621] on button "button" at bounding box center [1227, 614] width 28 height 28
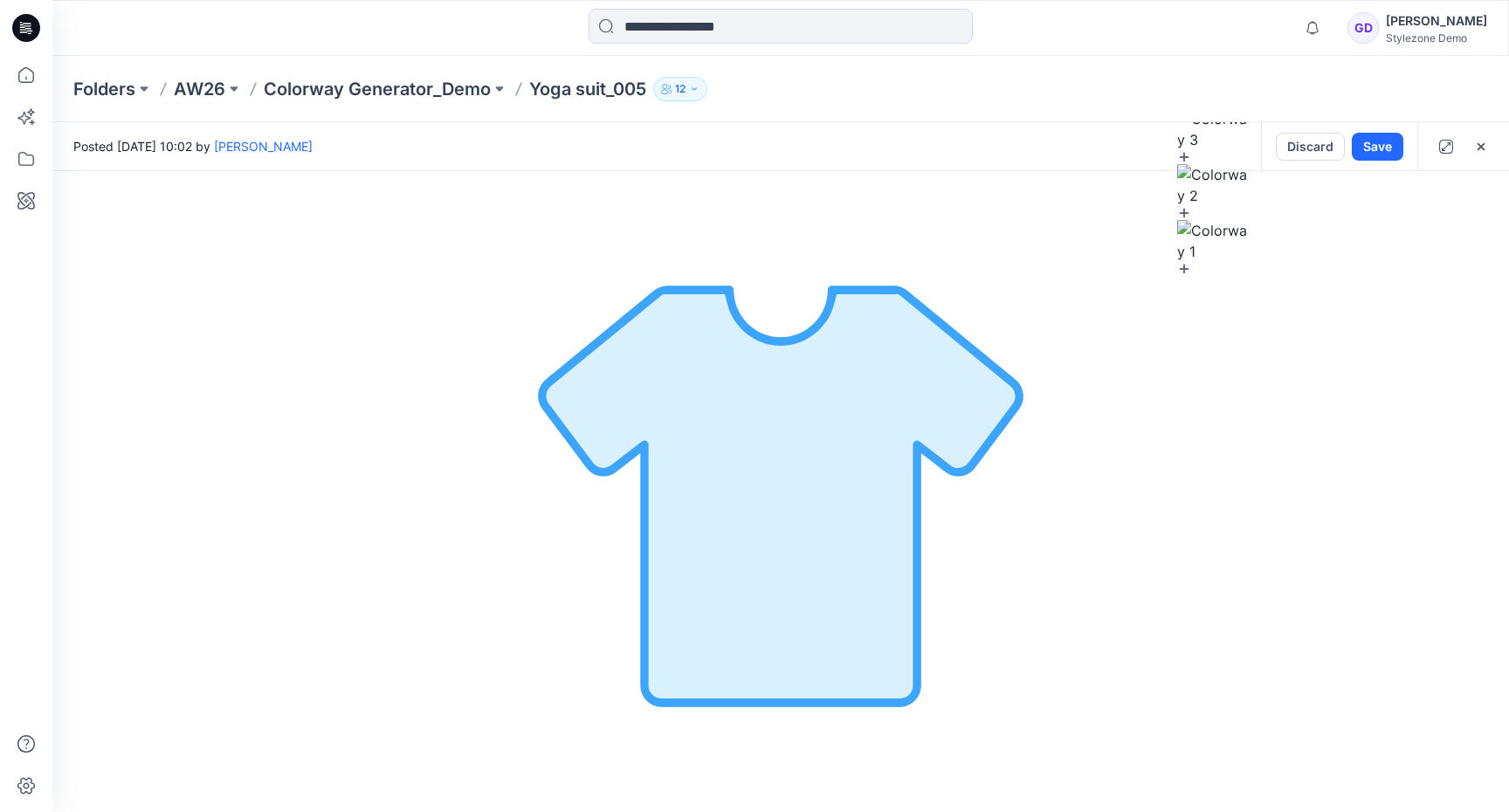
click at [126, 438] on p "Group 1" at bounding box center [137, 444] width 44 height 18
click at [101, 438] on img at bounding box center [100, 437] width 10 height 10
click at [97, 390] on img at bounding box center [93, 398] width 21 height 21
type input "*****"
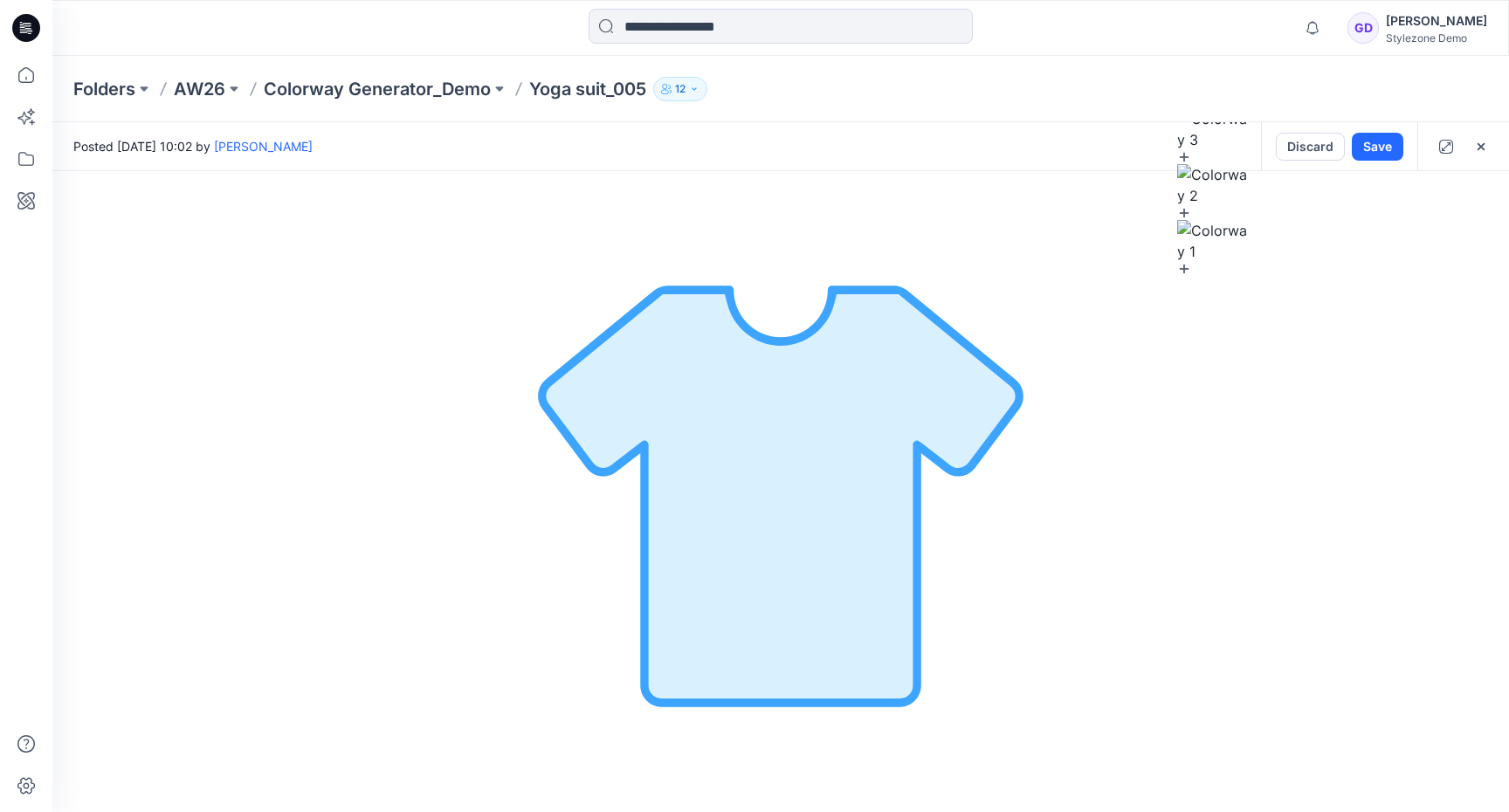
type input "****"
click at [1264, 617] on div at bounding box center [1262, 614] width 28 height 28
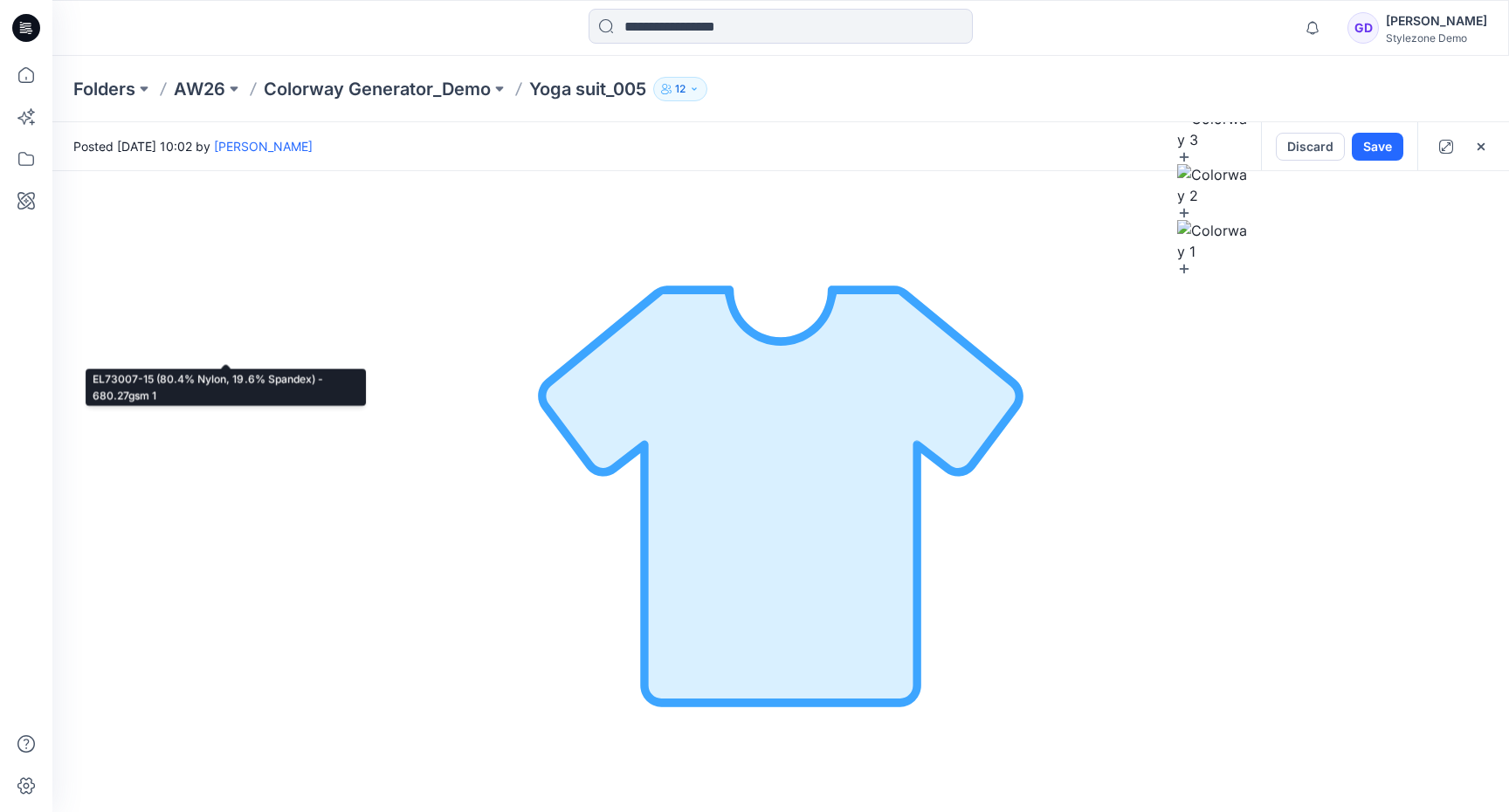
click at [179, 349] on p "EL73007-15 (80.4% Nylon, 19.6% Spandex) - 680.27gsm 1" at bounding box center [226, 353] width 224 height 18
type input "****"
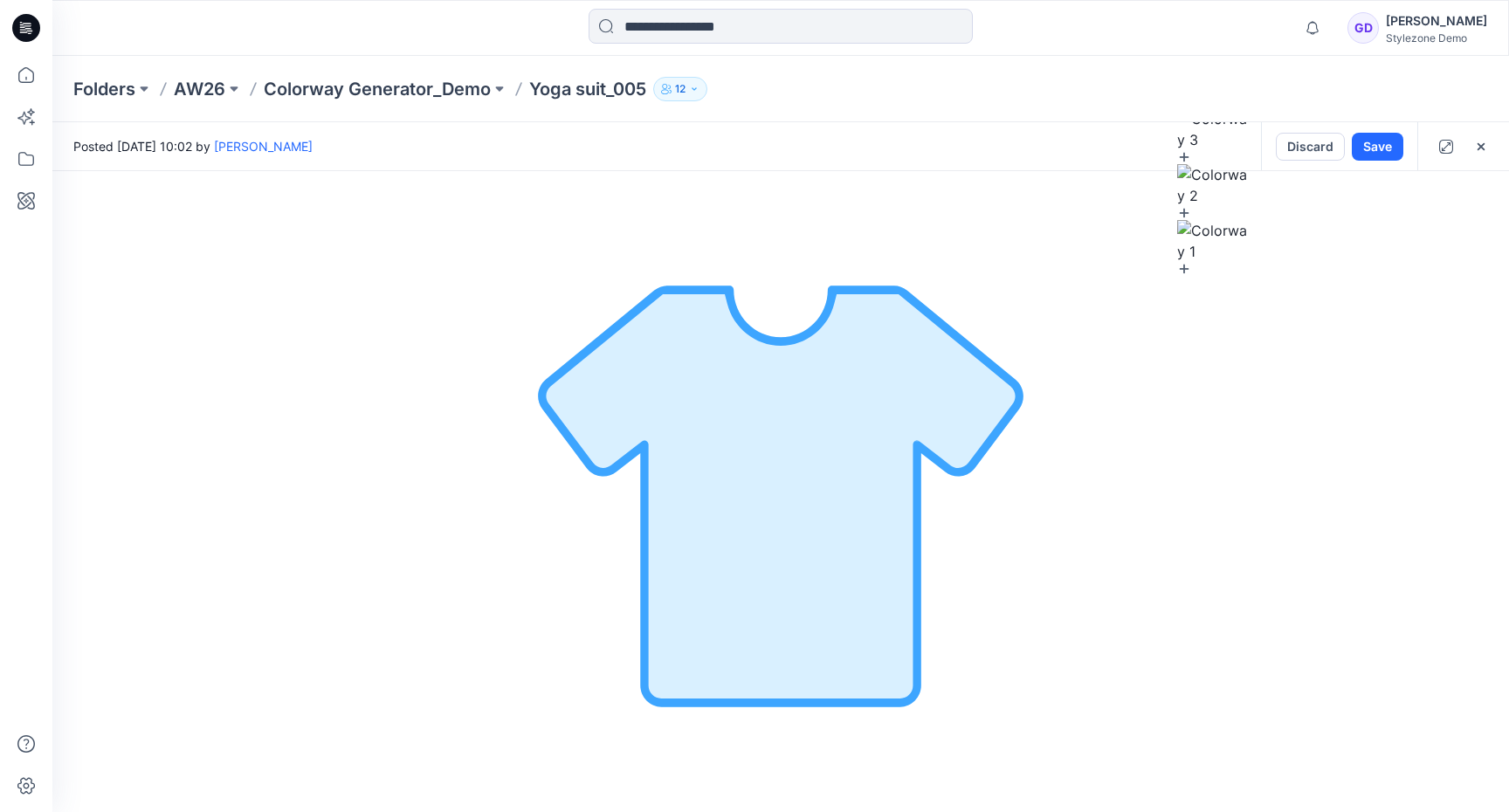
click at [1265, 613] on div at bounding box center [1262, 614] width 28 height 28
click at [176, 593] on p "Overlock 4 Threads" at bounding box center [172, 585] width 115 height 18
type input "*****"
type input "****"
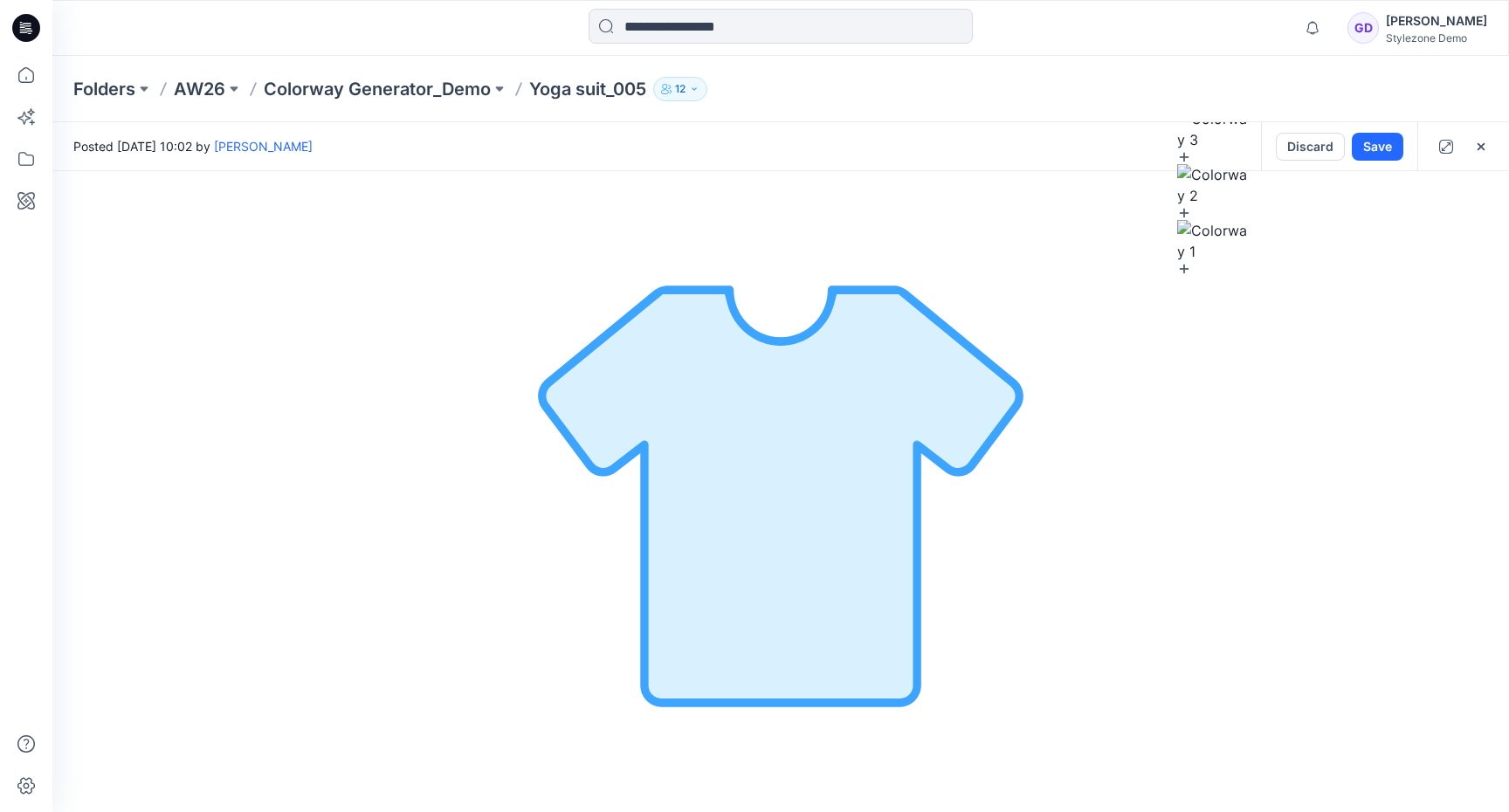
click at [1269, 613] on div at bounding box center [1262, 614] width 28 height 28
click at [155, 621] on p "Flatlock 5.6mm" at bounding box center [159, 630] width 89 height 18
type input "*****"
click at [1260, 610] on div at bounding box center [1262, 614] width 28 height 28
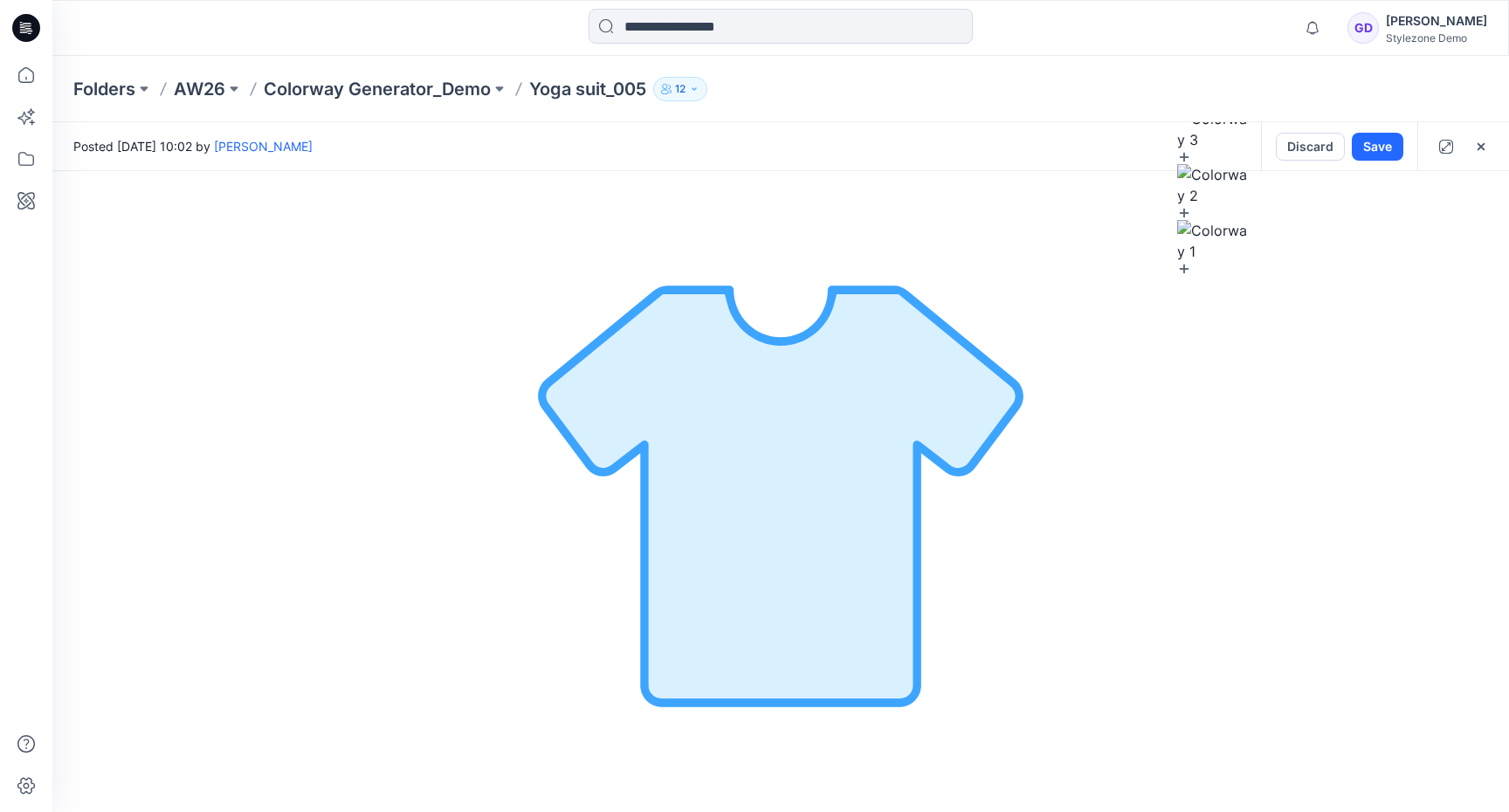
click at [247, 441] on div "Group 1" at bounding box center [209, 444] width 272 height 42
type input "*****"
click at [1268, 618] on div at bounding box center [1262, 614] width 28 height 28
click at [212, 205] on h4 "New Colorway-4" at bounding box center [143, 206] width 141 height 26
click at [248, 206] on icon "button" at bounding box center [243, 206] width 14 height 14
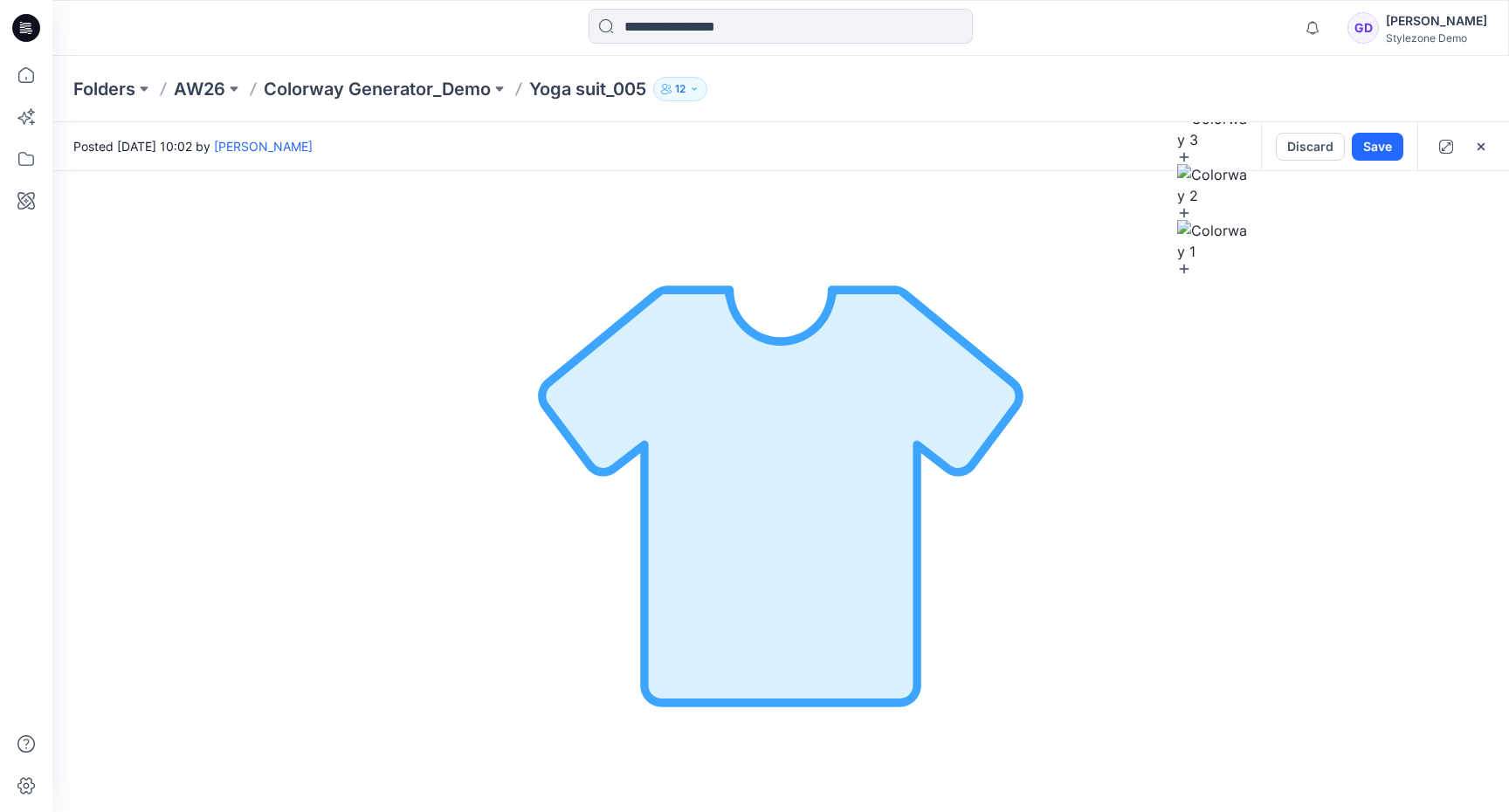
drag, startPoint x: 218, startPoint y: 211, endPoint x: 0, endPoint y: 164, distance: 223.4
click at [0, 164] on div "Notifications Yoga suit_005 Style has been moved to Colorway Generator_Demo fol…" at bounding box center [754, 471] width 1509 height 942
type input "****"
click at [366, 171] on div "**** All Materials By Piece Select All fabric EL73007-15 (80.4% Nylon, 19.6% Sp…" at bounding box center [209, 171] width 314 height 0
click at [1379, 140] on button "Save" at bounding box center [1378, 147] width 52 height 28
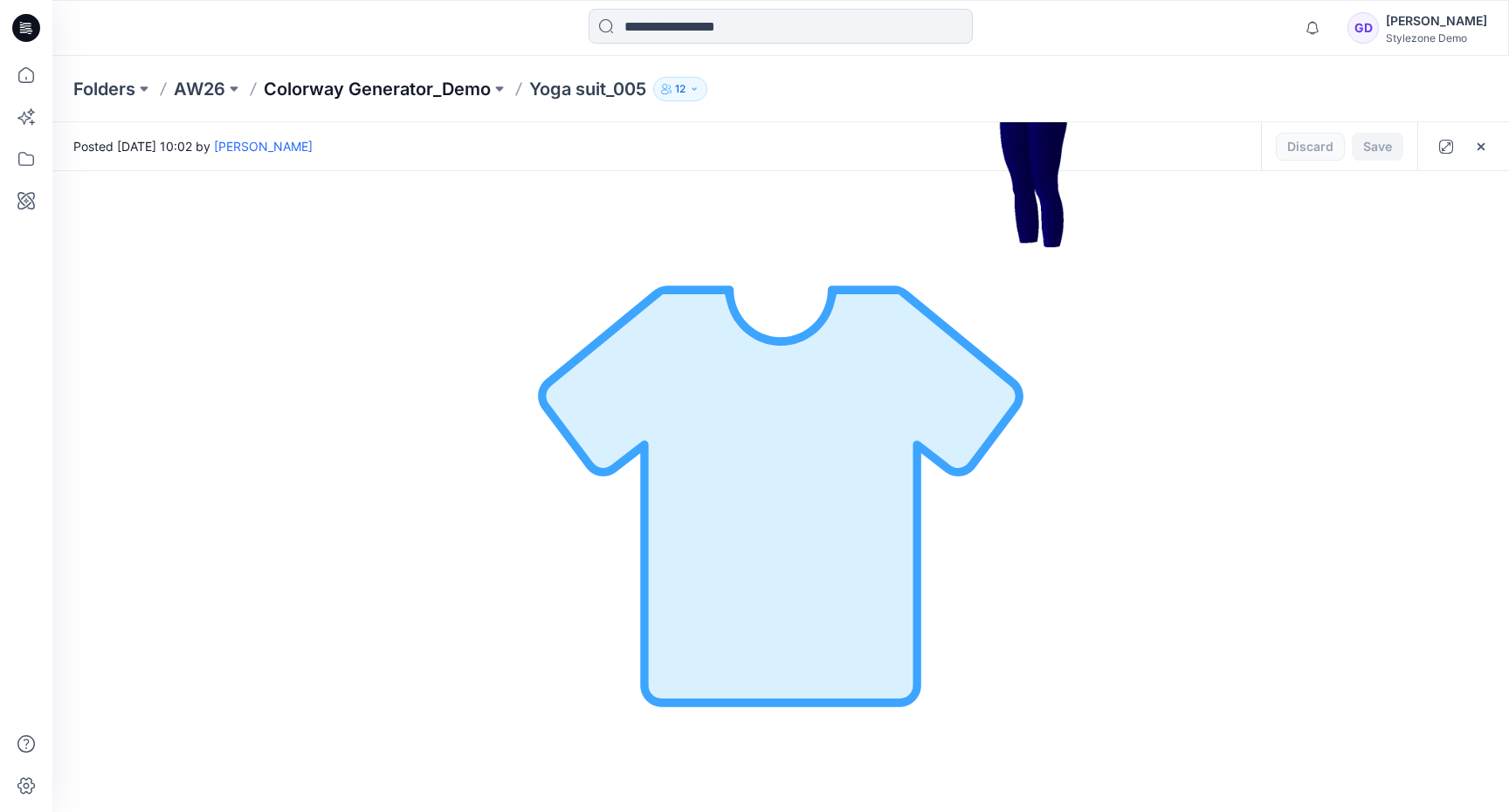
click at [452, 89] on p "Colorway Generator_Demo" at bounding box center [377, 89] width 227 height 24
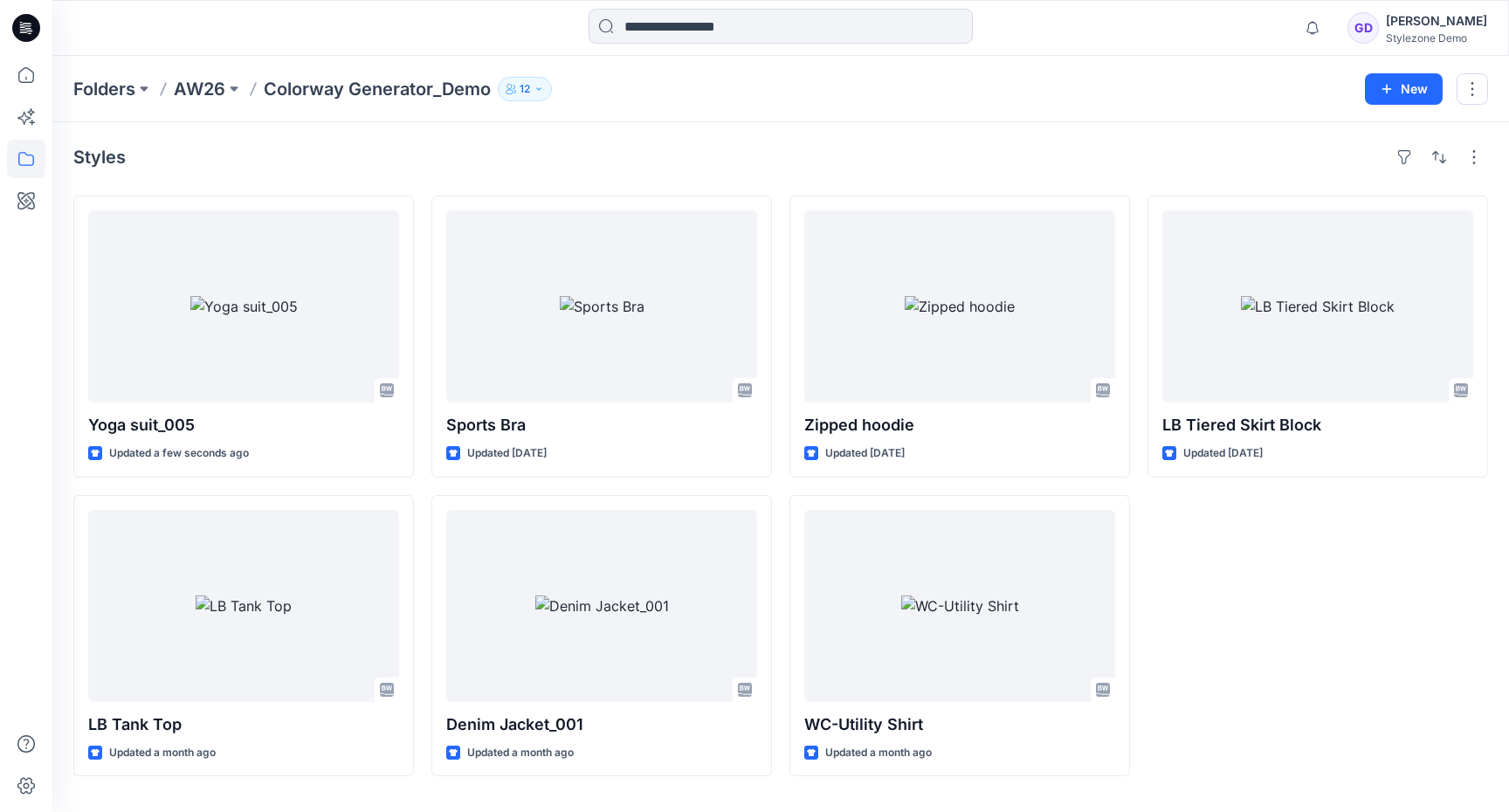
click at [376, 84] on p "Colorway Generator_Demo" at bounding box center [377, 89] width 227 height 24
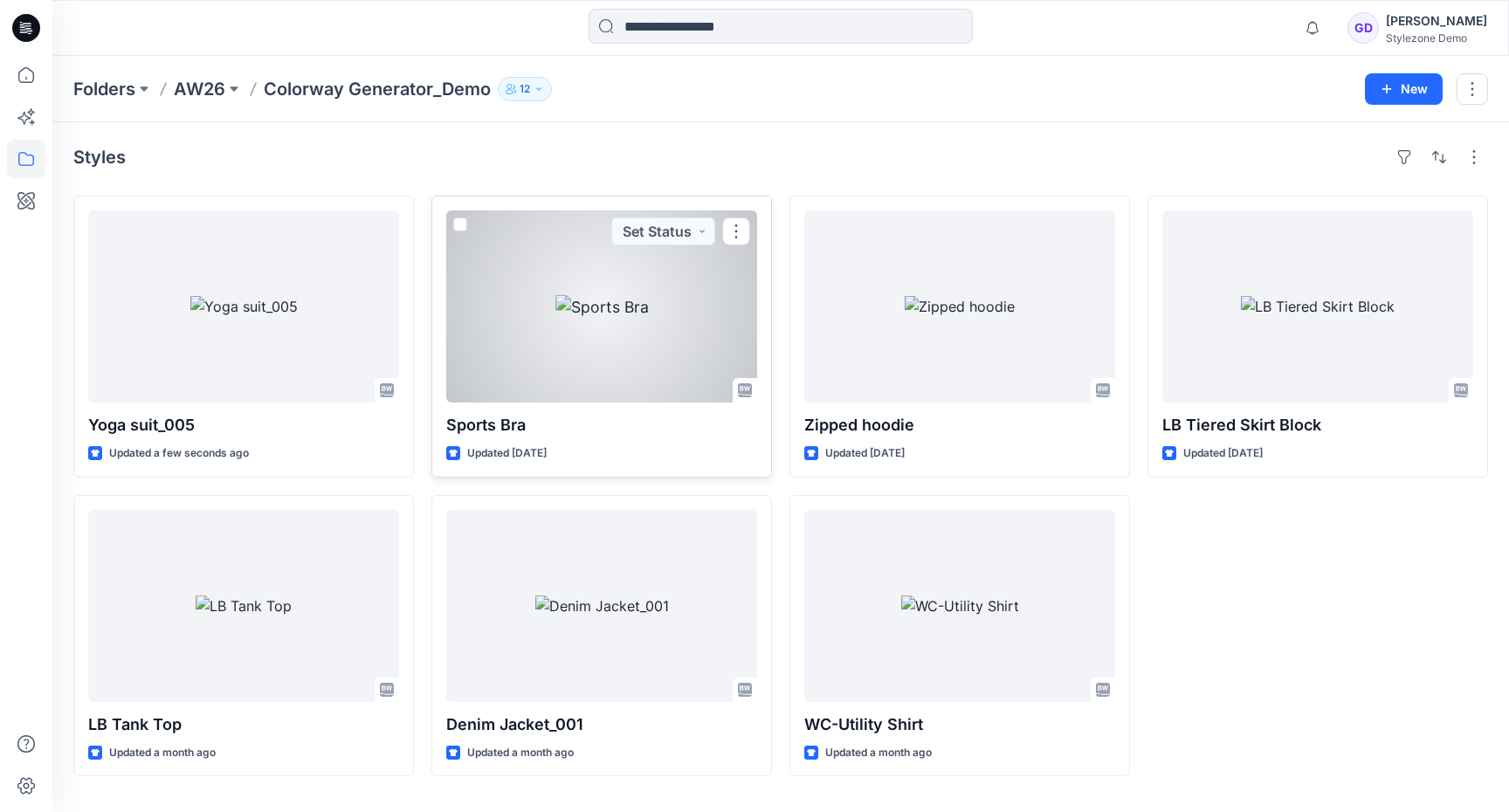
click at [643, 314] on div at bounding box center [601, 306] width 311 height 192
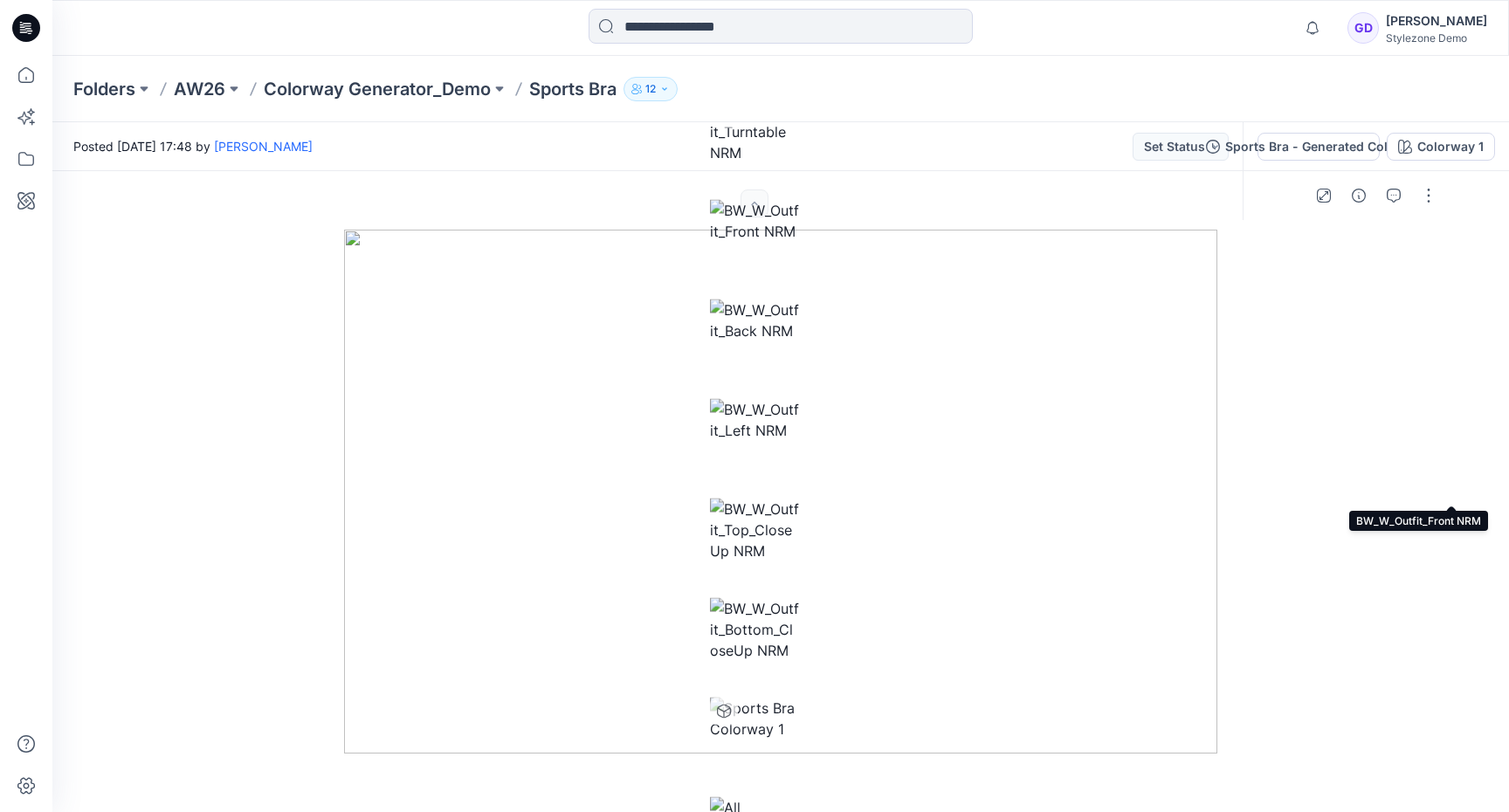
click at [799, 241] on img at bounding box center [754, 220] width 89 height 42
click at [799, 341] on img at bounding box center [754, 320] width 89 height 42
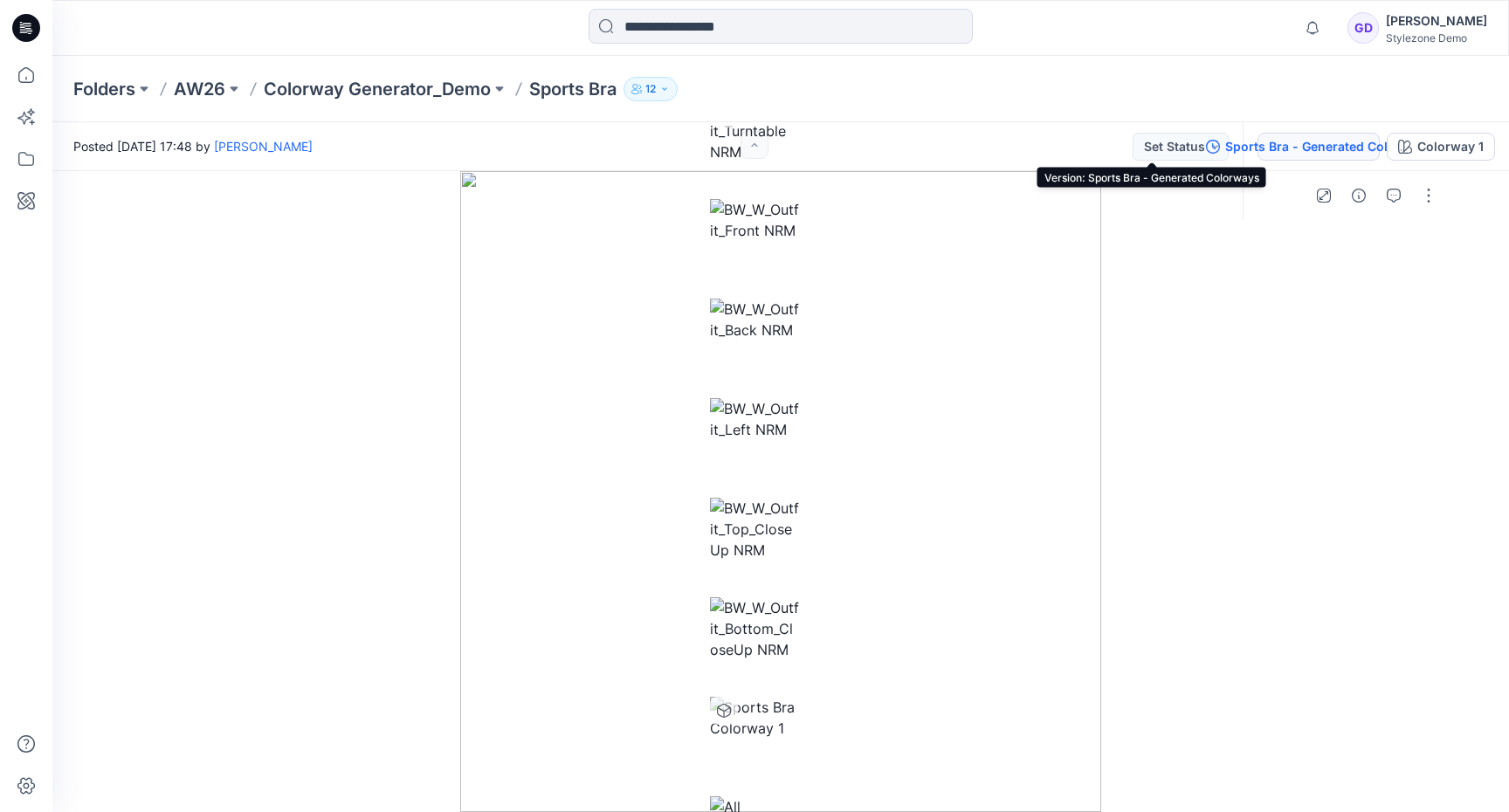
click at [1225, 141] on div "Sports Bra - Generated Colorways" at bounding box center [1328, 146] width 207 height 19
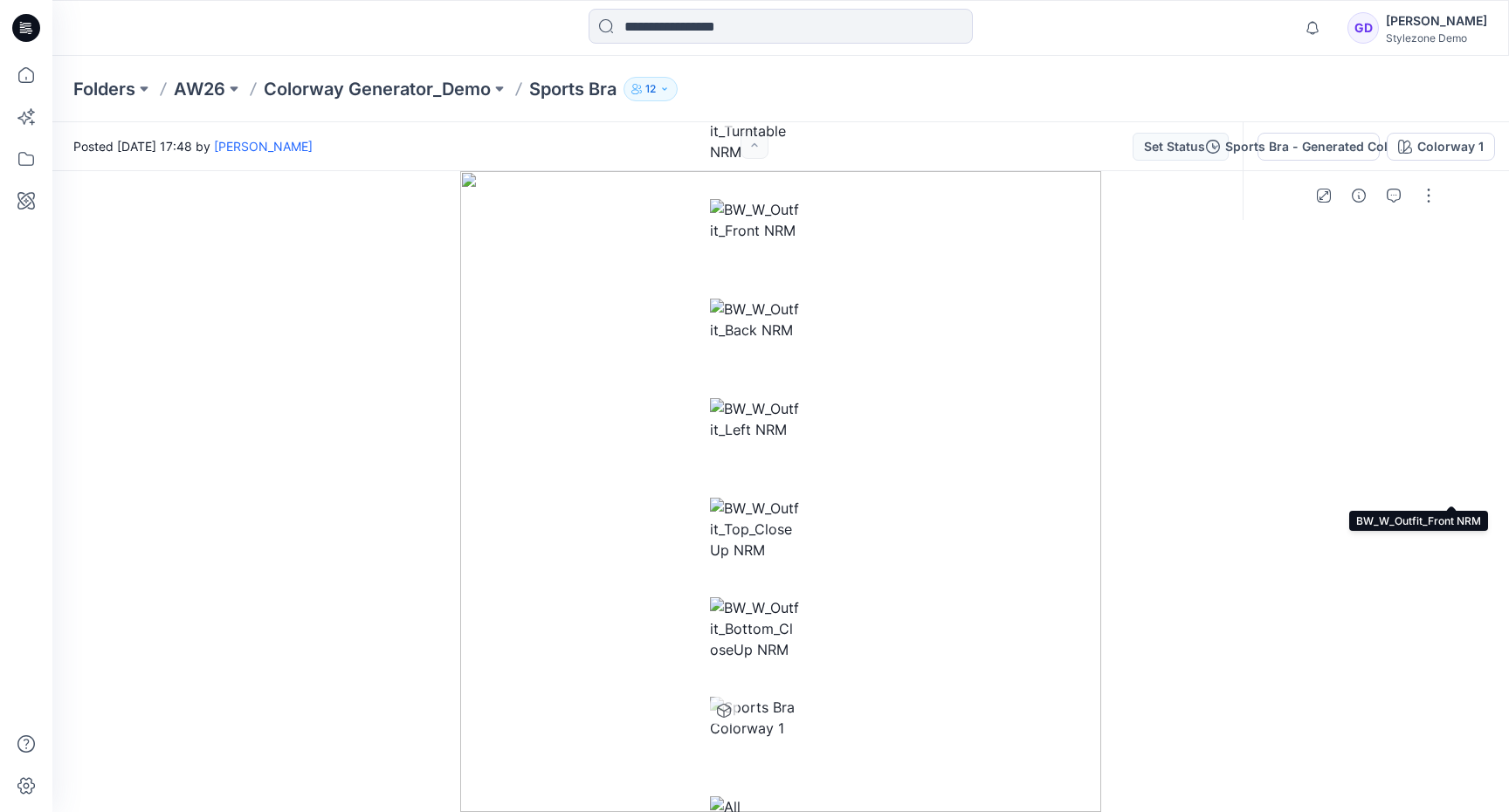
click at [799, 241] on img at bounding box center [754, 220] width 89 height 42
click at [406, 82] on p "Colorway Generator_Demo" at bounding box center [377, 89] width 227 height 24
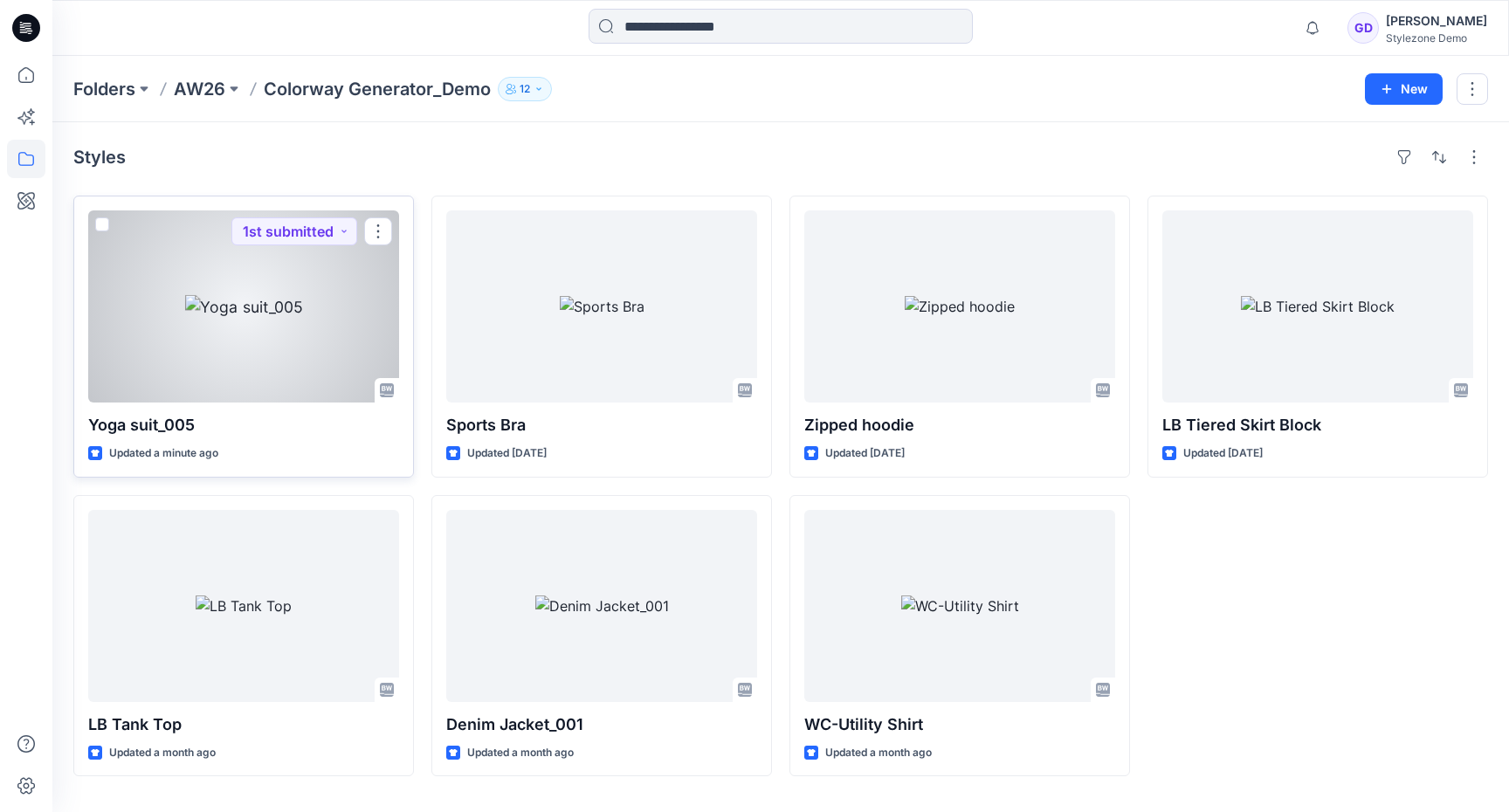
click at [102, 226] on span at bounding box center [102, 224] width 14 height 14
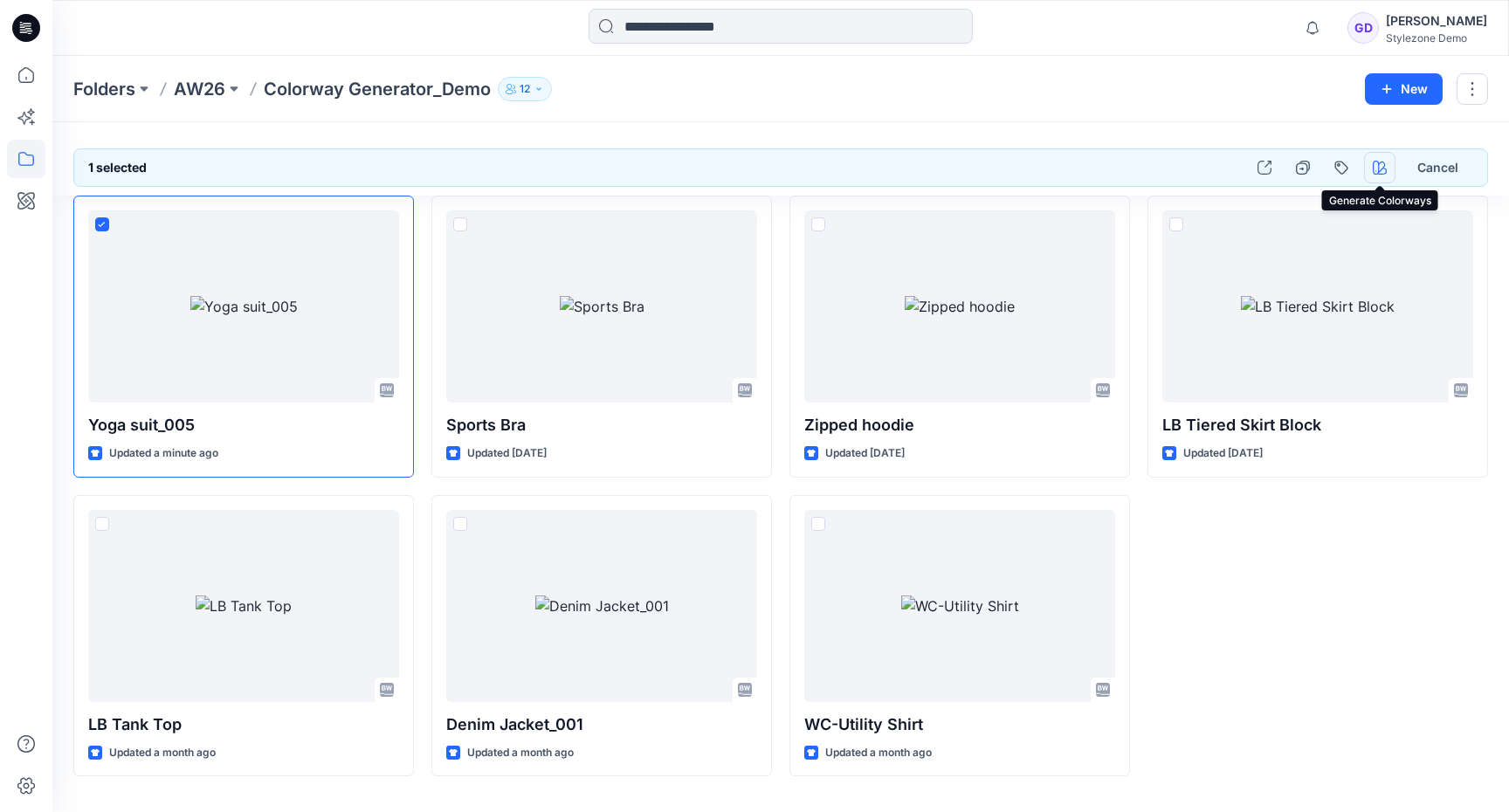
click at [1377, 164] on icon "button" at bounding box center [1380, 168] width 14 height 14
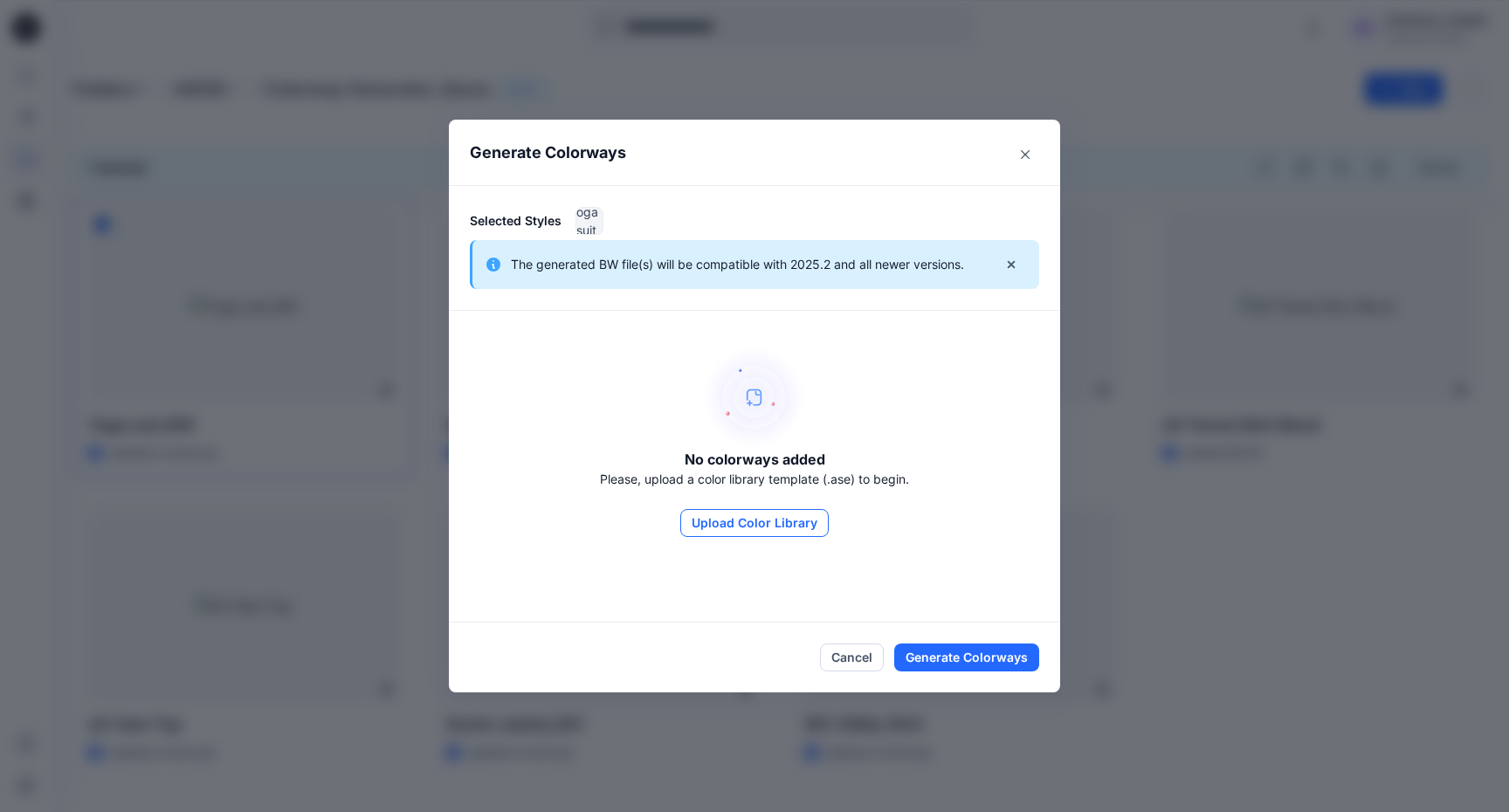
click at [773, 528] on button "Upload Color Library" at bounding box center [754, 523] width 148 height 28
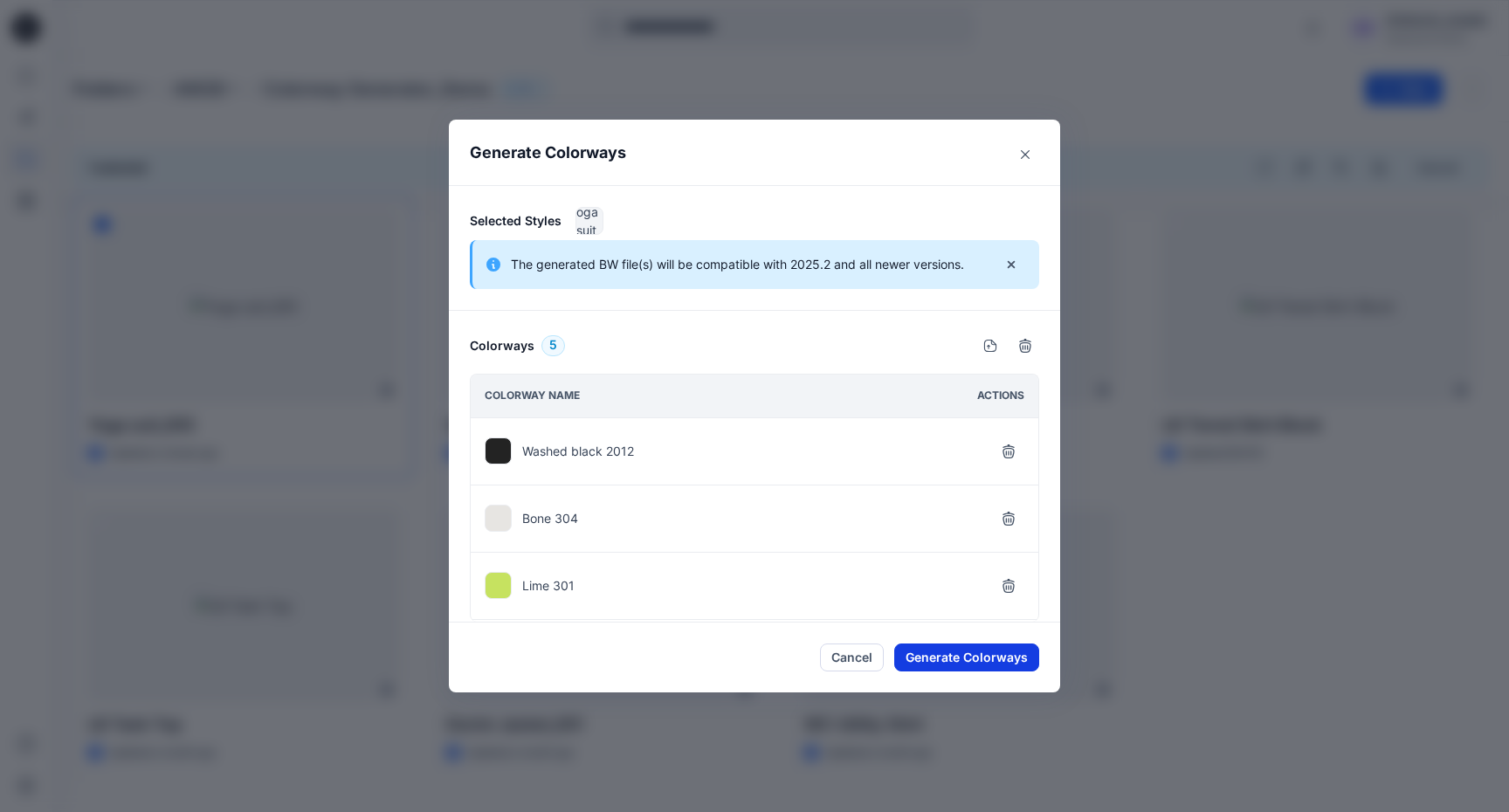
click at [990, 664] on button "Generate Colorways" at bounding box center [966, 658] width 145 height 28
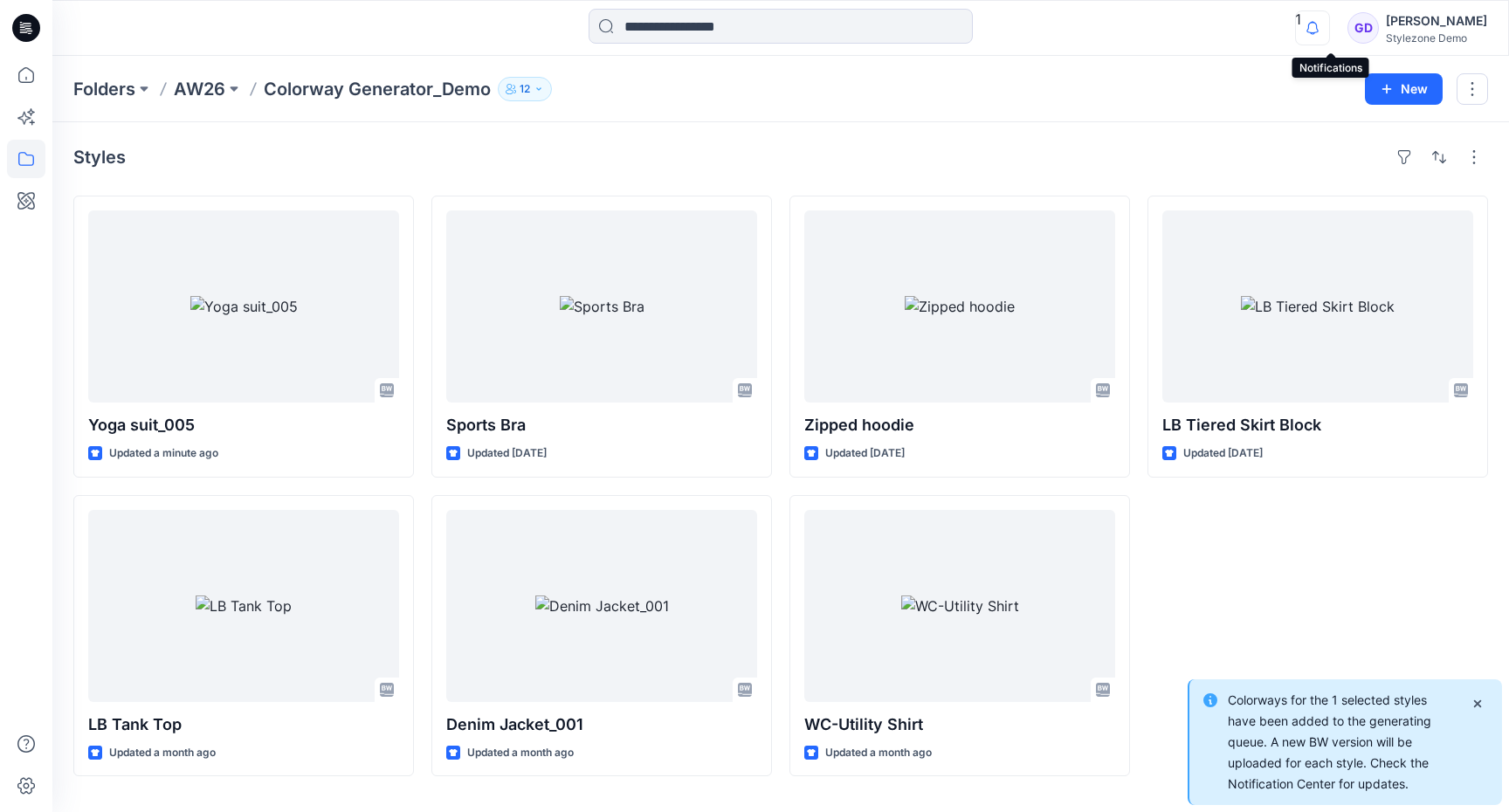
click at [1329, 24] on icon "button" at bounding box center [1312, 27] width 33 height 35
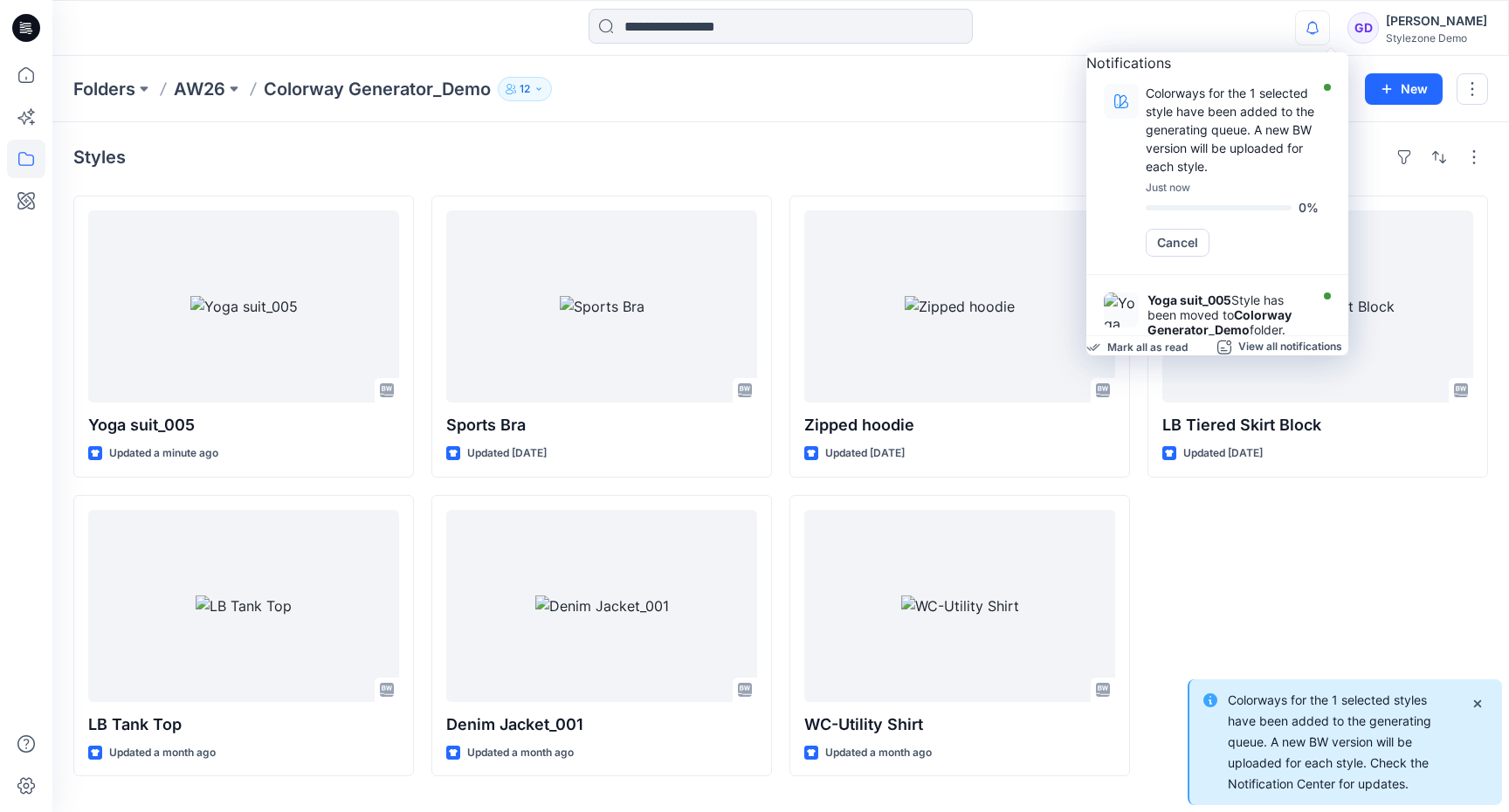
click at [929, 111] on div "Folders AW26 Colorway Generator_Demo 12 New" at bounding box center [780, 89] width 1457 height 66
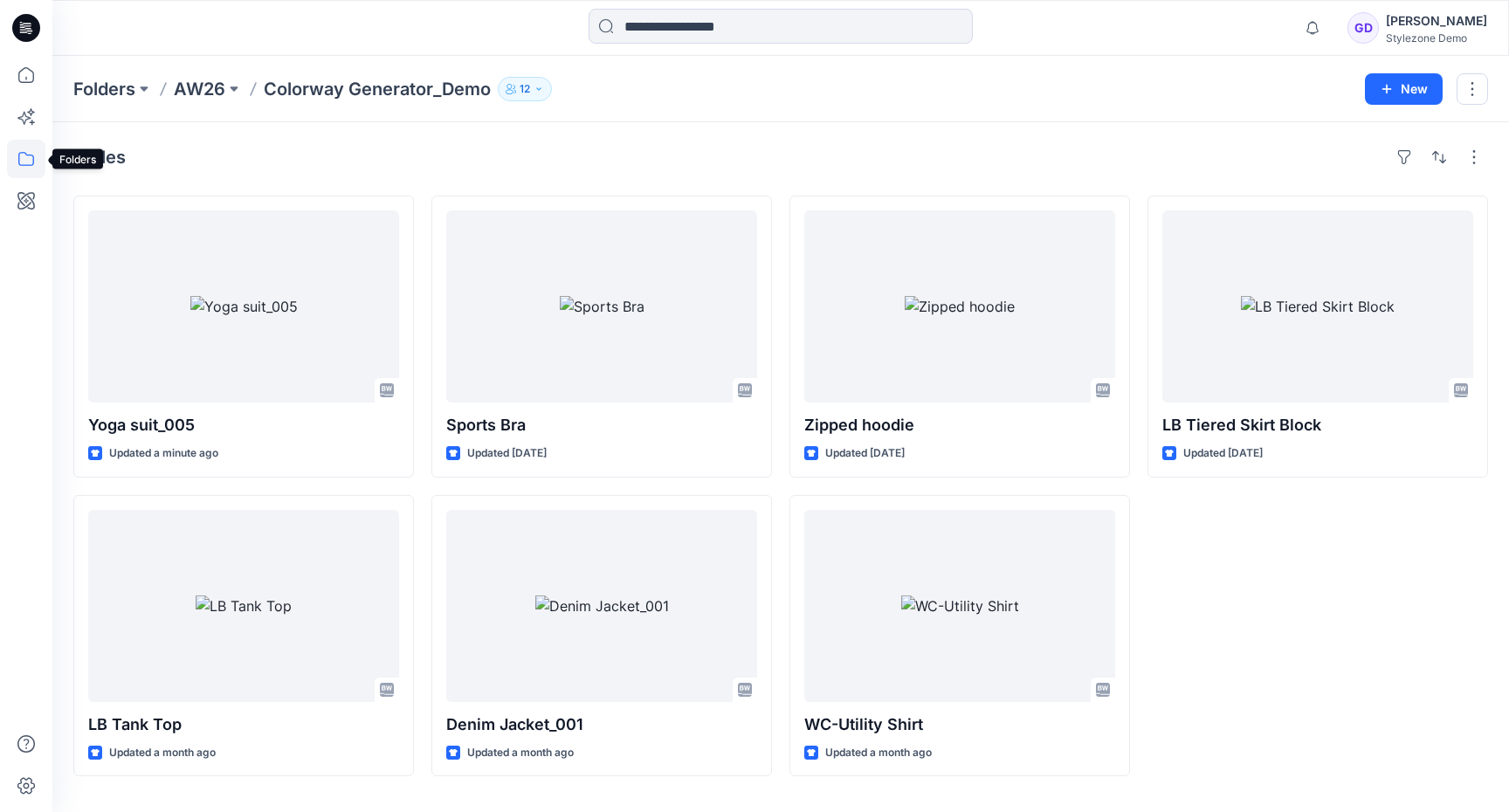
click at [29, 149] on icon at bounding box center [26, 159] width 38 height 38
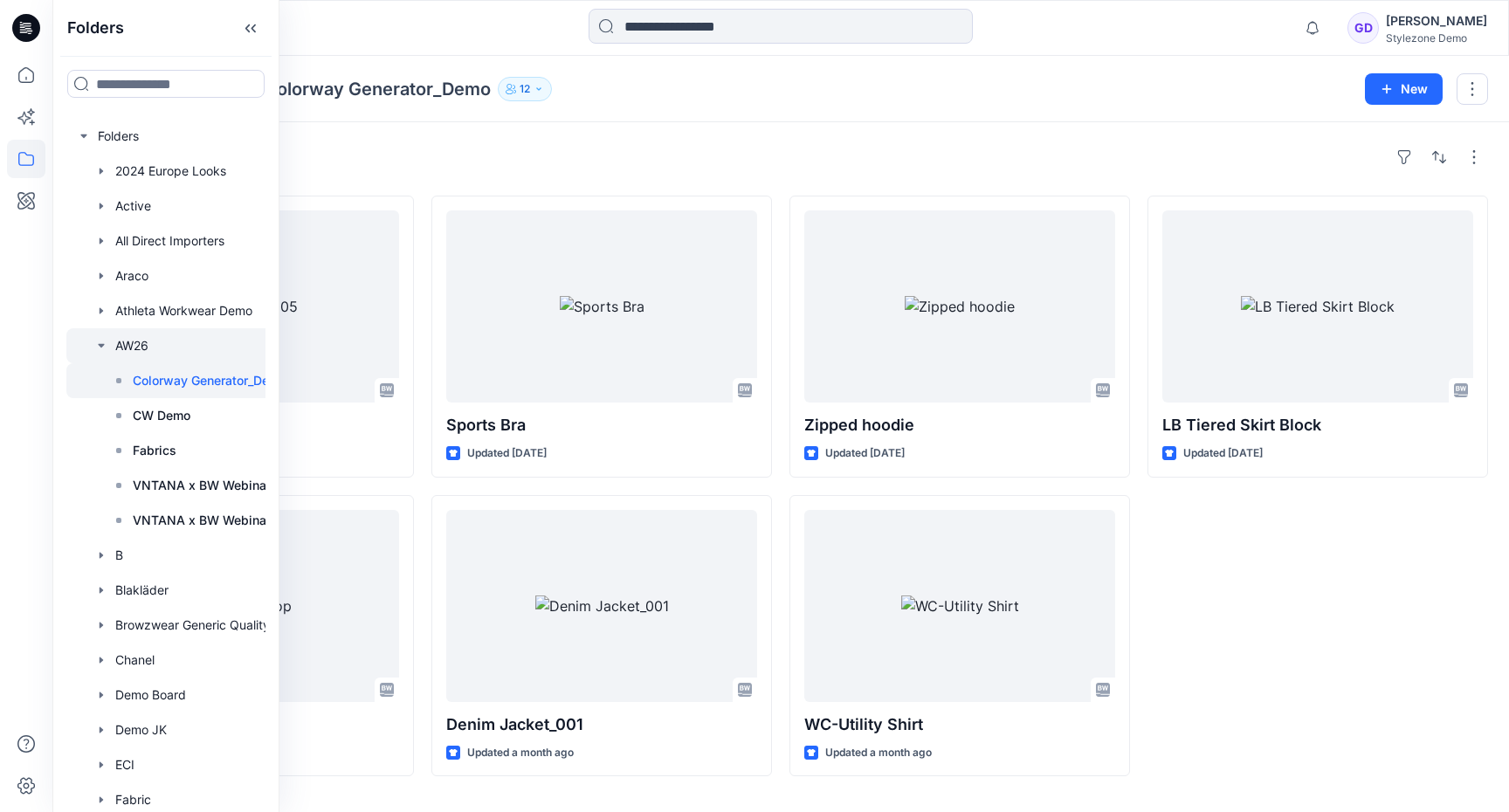
click at [95, 343] on icon "button" at bounding box center [101, 346] width 14 height 14
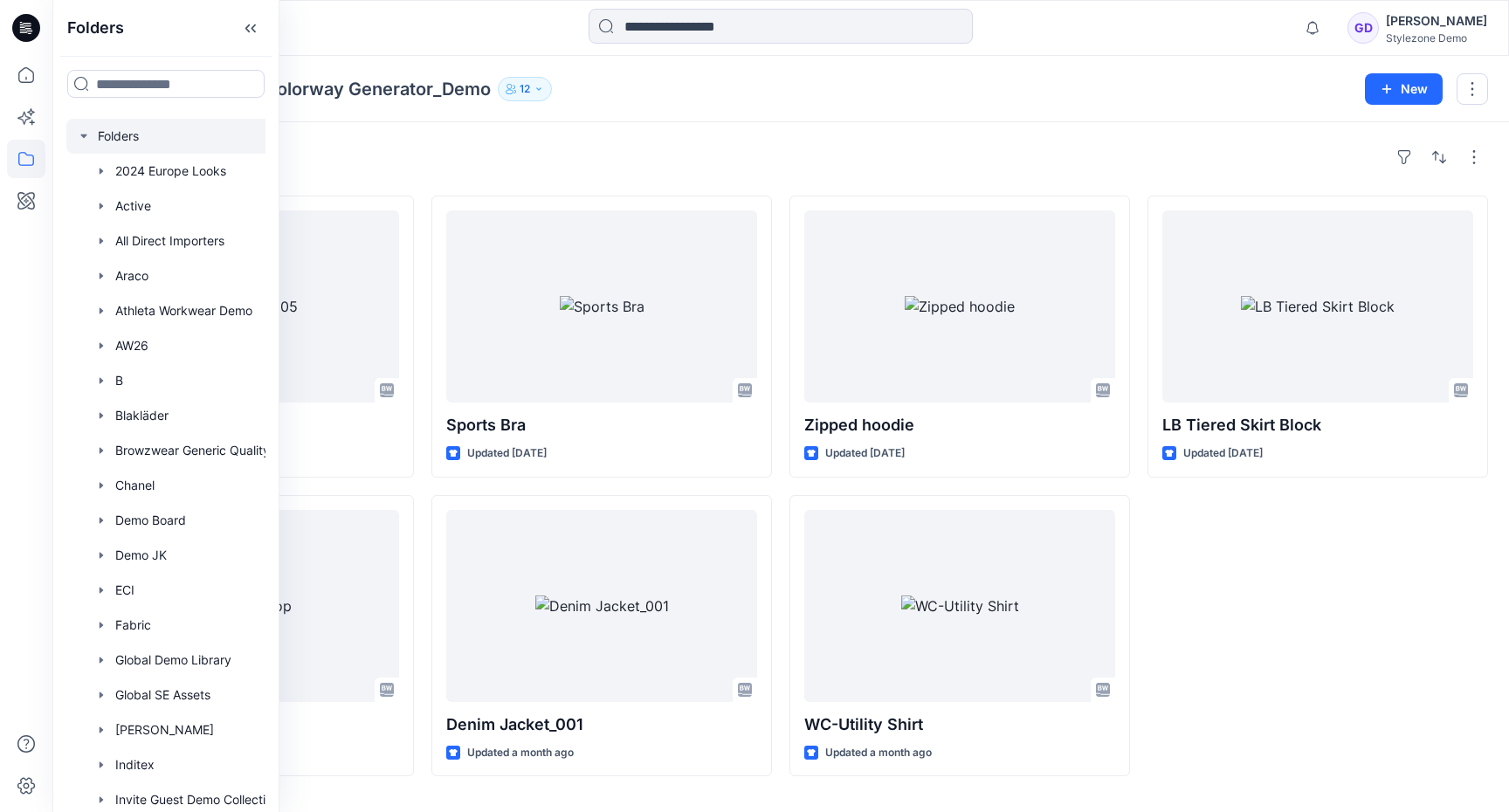
click at [85, 136] on icon "button" at bounding box center [83, 136] width 6 height 3
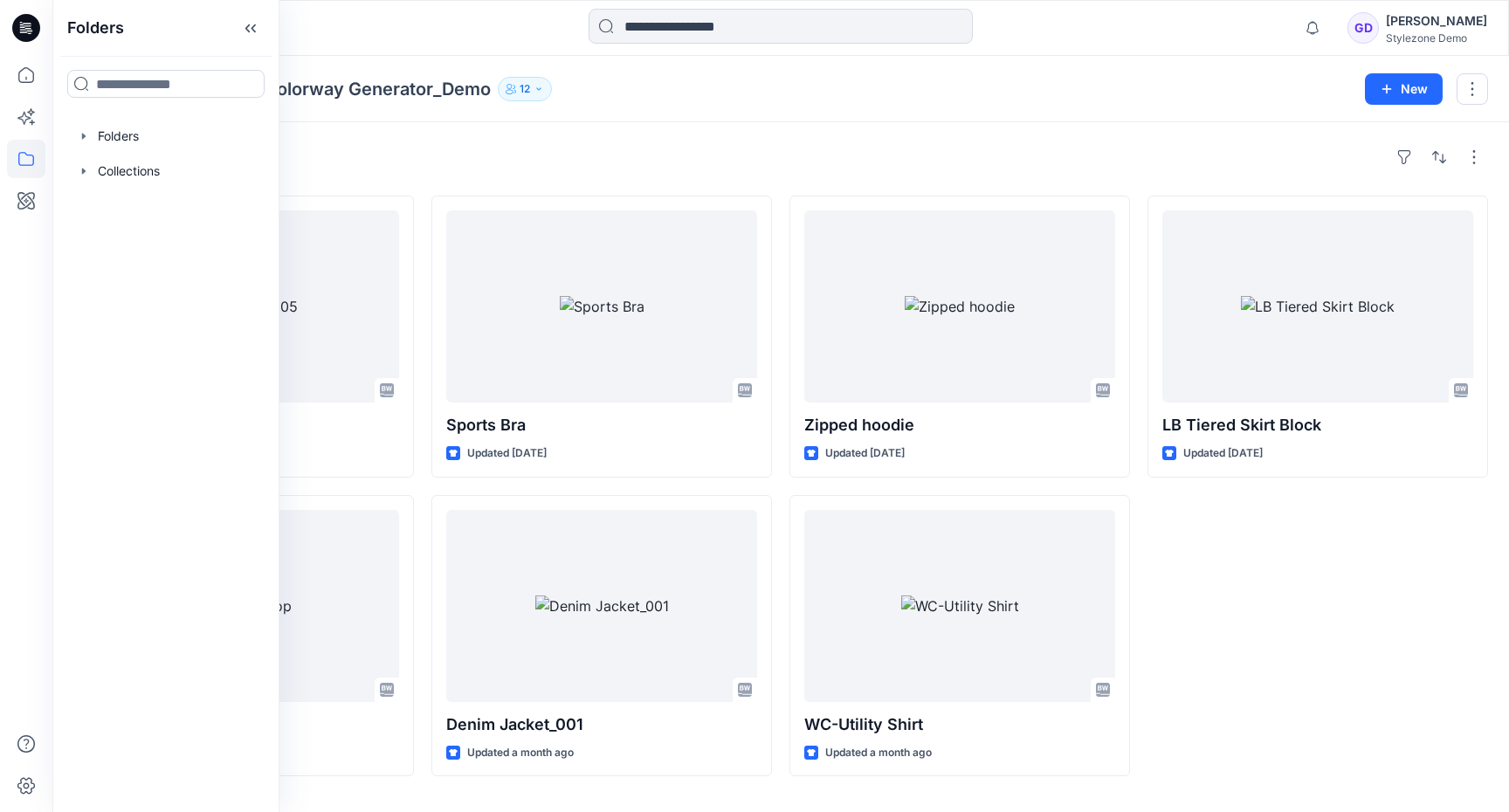
click at [483, 176] on div "Styles Yoga suit_005 Updated a minute ago LB Tank Top Updated a month ago Sport…" at bounding box center [780, 467] width 1457 height 690
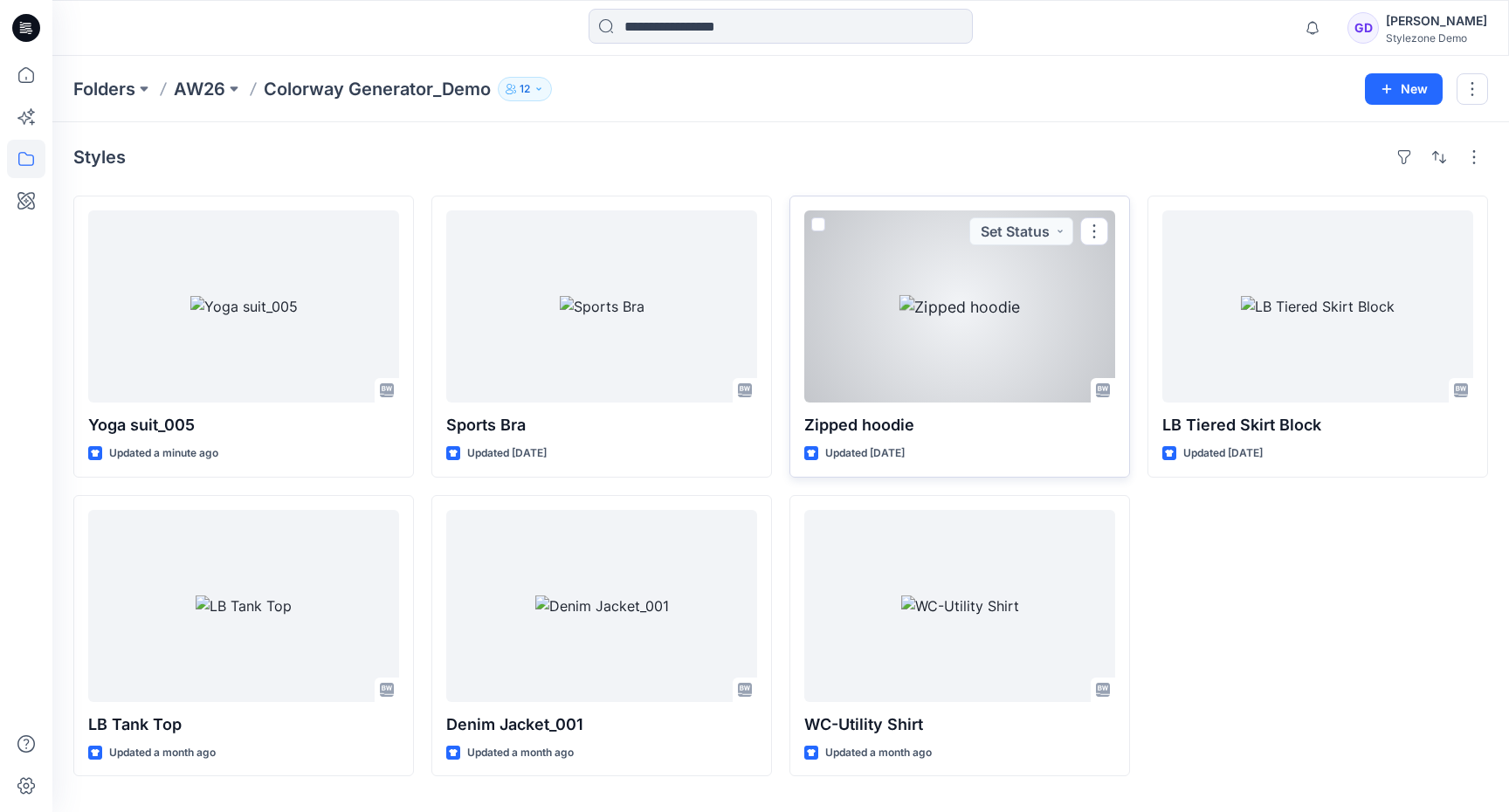
click at [1018, 338] on div at bounding box center [959, 306] width 311 height 192
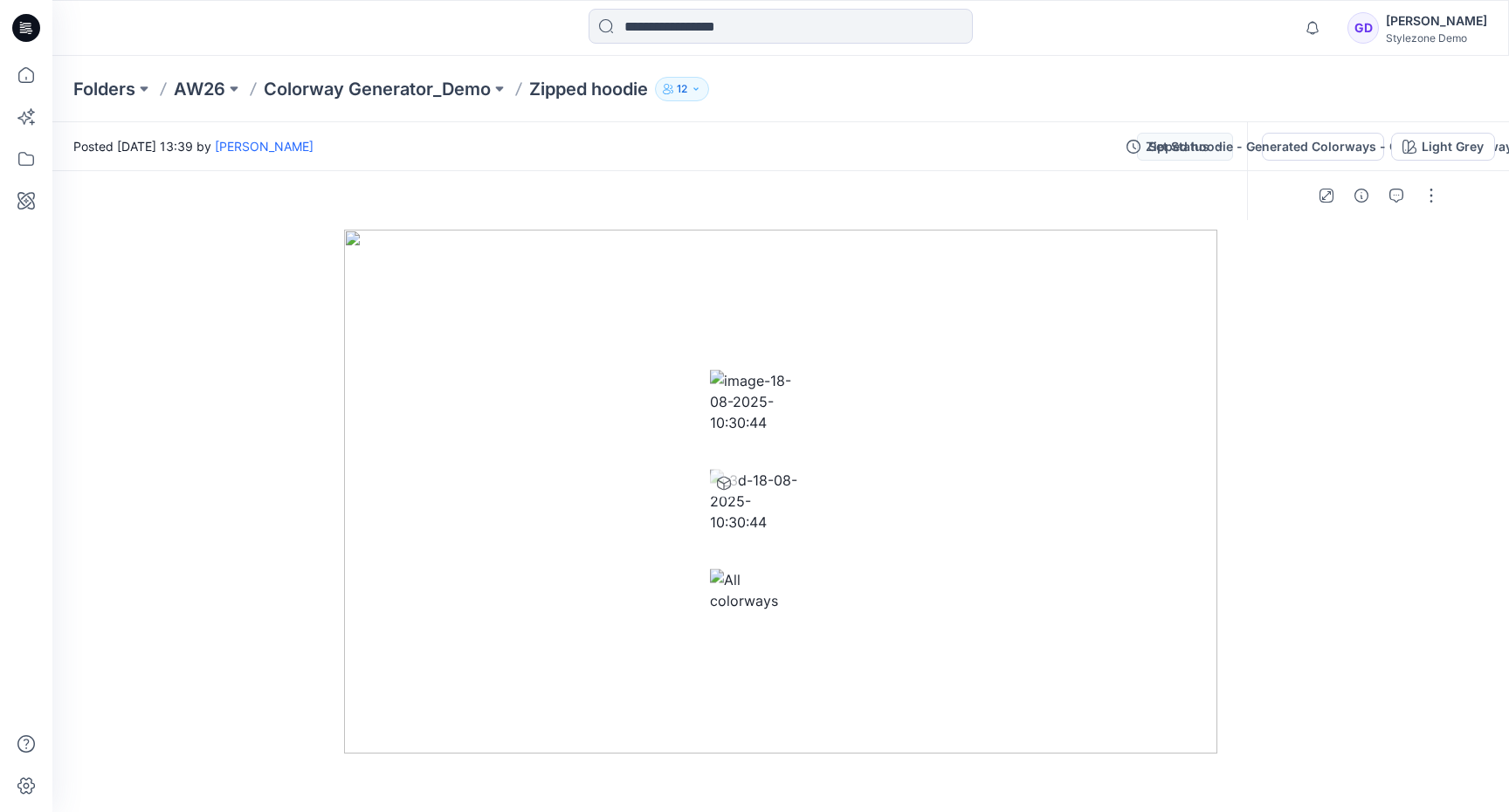
drag, startPoint x: 1006, startPoint y: 523, endPoint x: 931, endPoint y: 523, distance: 75.1
click at [931, 523] on img at bounding box center [780, 492] width 873 height 524
click at [799, 581] on img at bounding box center [754, 590] width 89 height 42
click at [1327, 510] on div at bounding box center [780, 550] width 1457 height 641
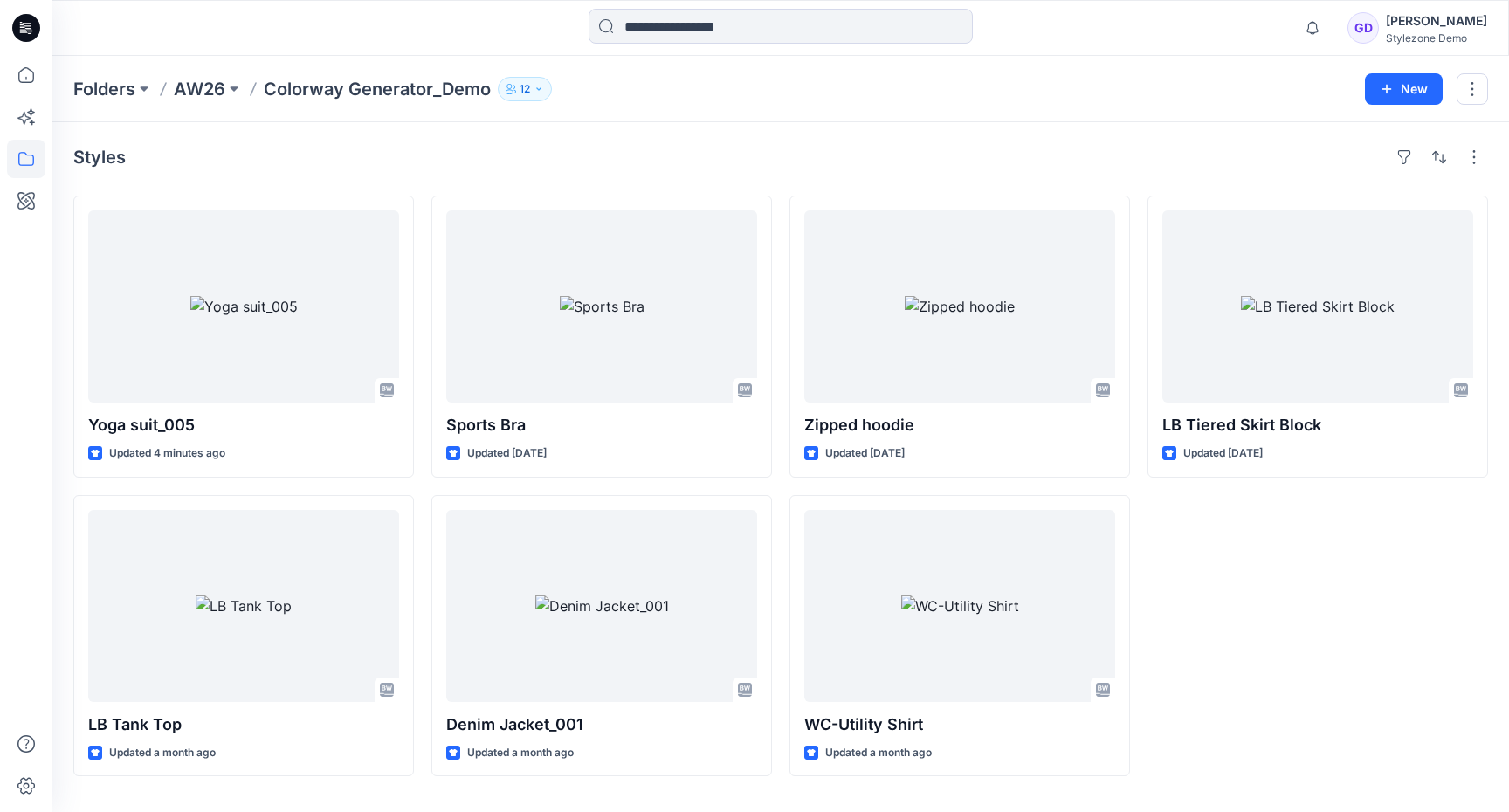
click at [456, 162] on div "Styles" at bounding box center [780, 157] width 1415 height 28
click at [24, 161] on icon at bounding box center [26, 159] width 38 height 38
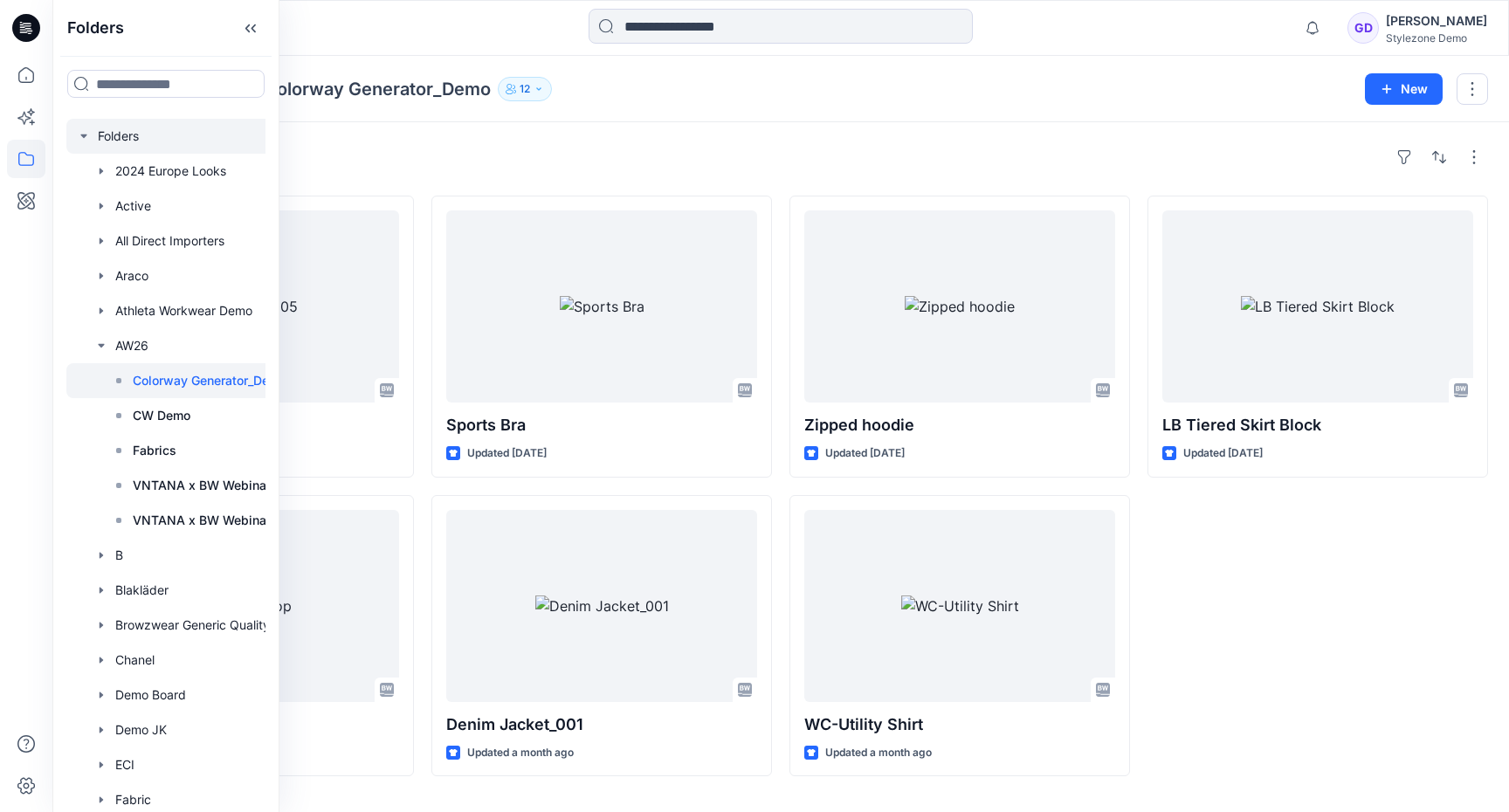
click at [86, 137] on icon "button" at bounding box center [84, 136] width 14 height 14
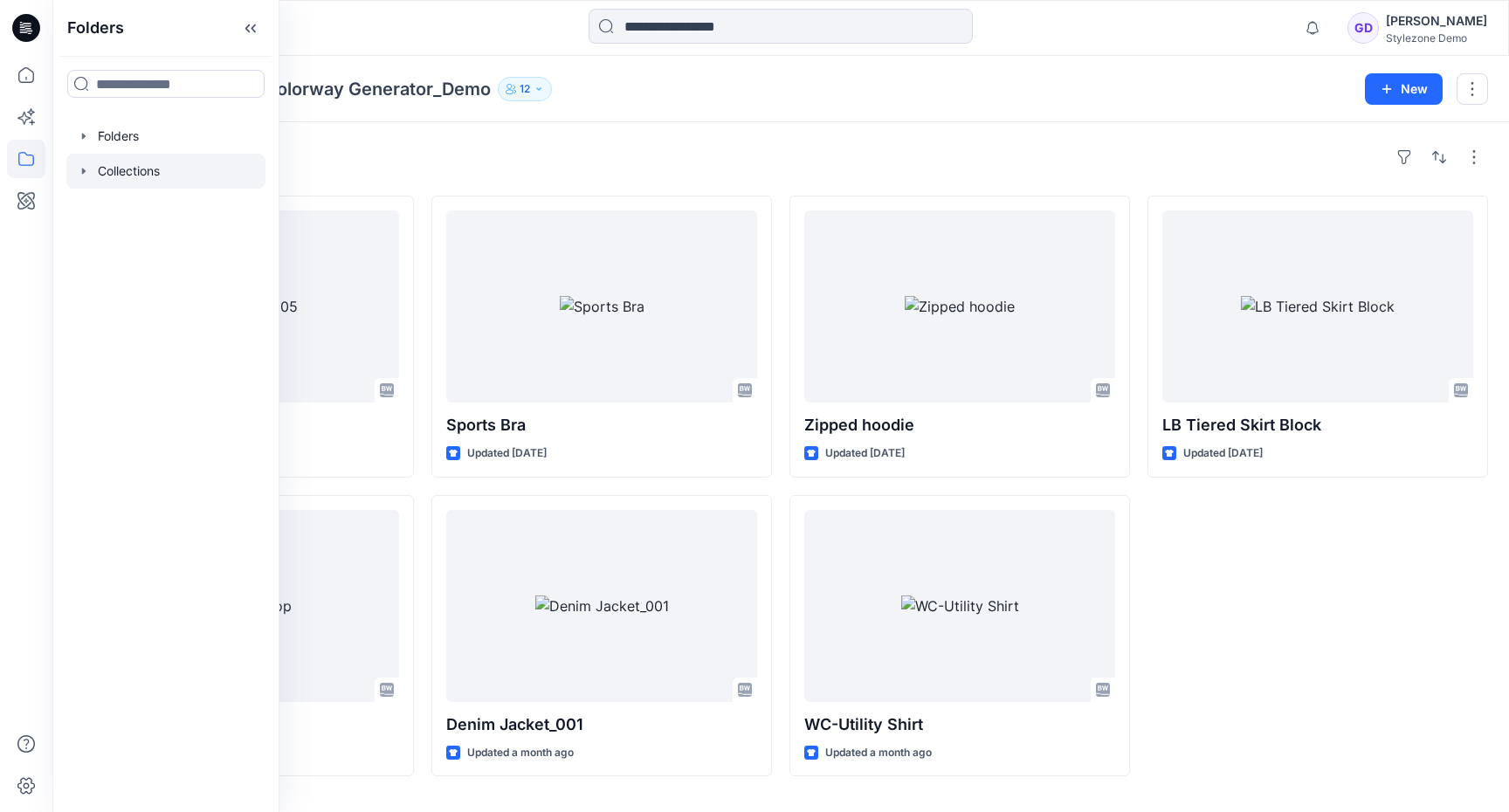
click at [116, 175] on div at bounding box center [165, 171] width 199 height 35
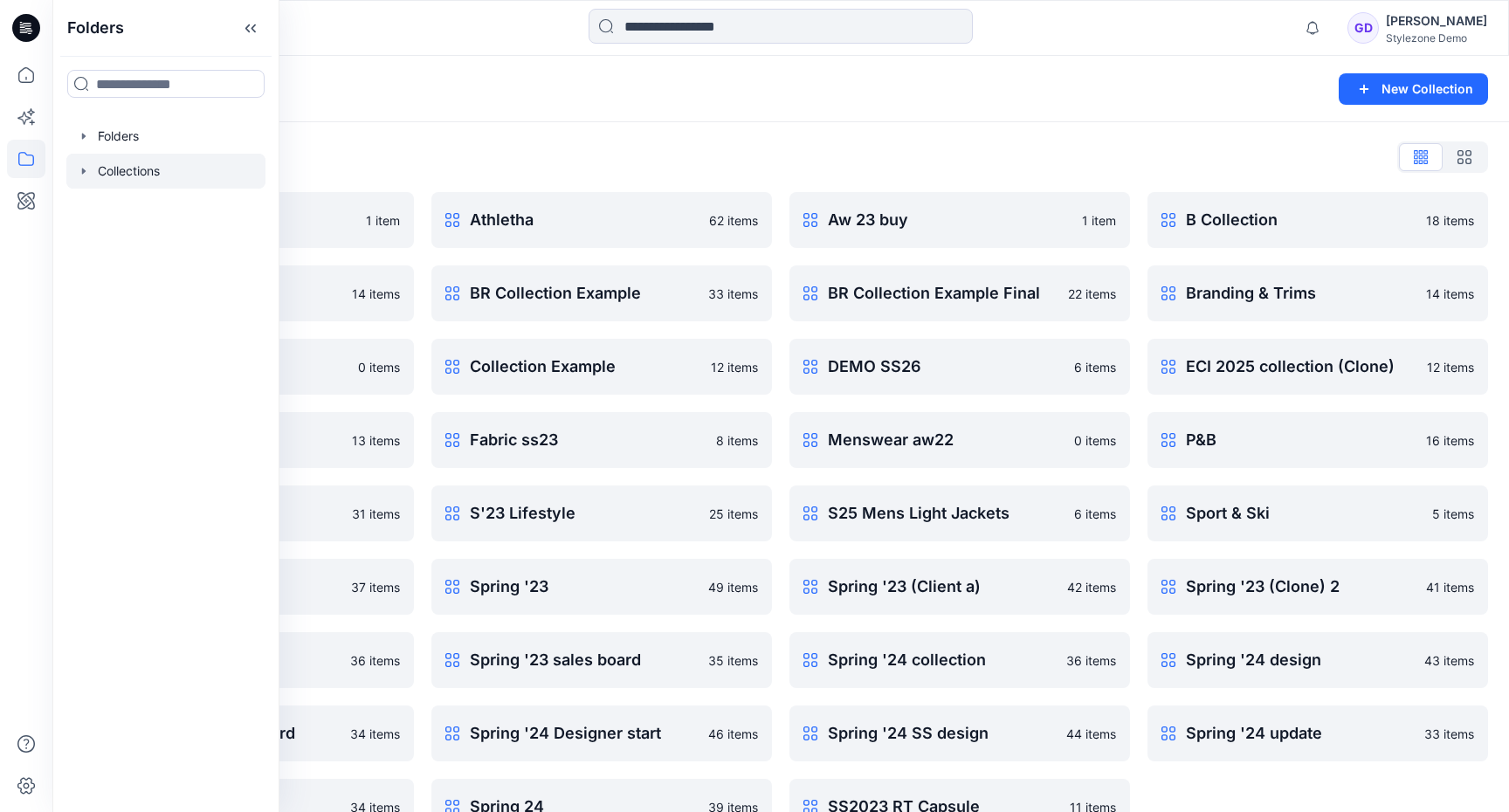
click at [666, 97] on div "Collections" at bounding box center [712, 89] width 1279 height 24
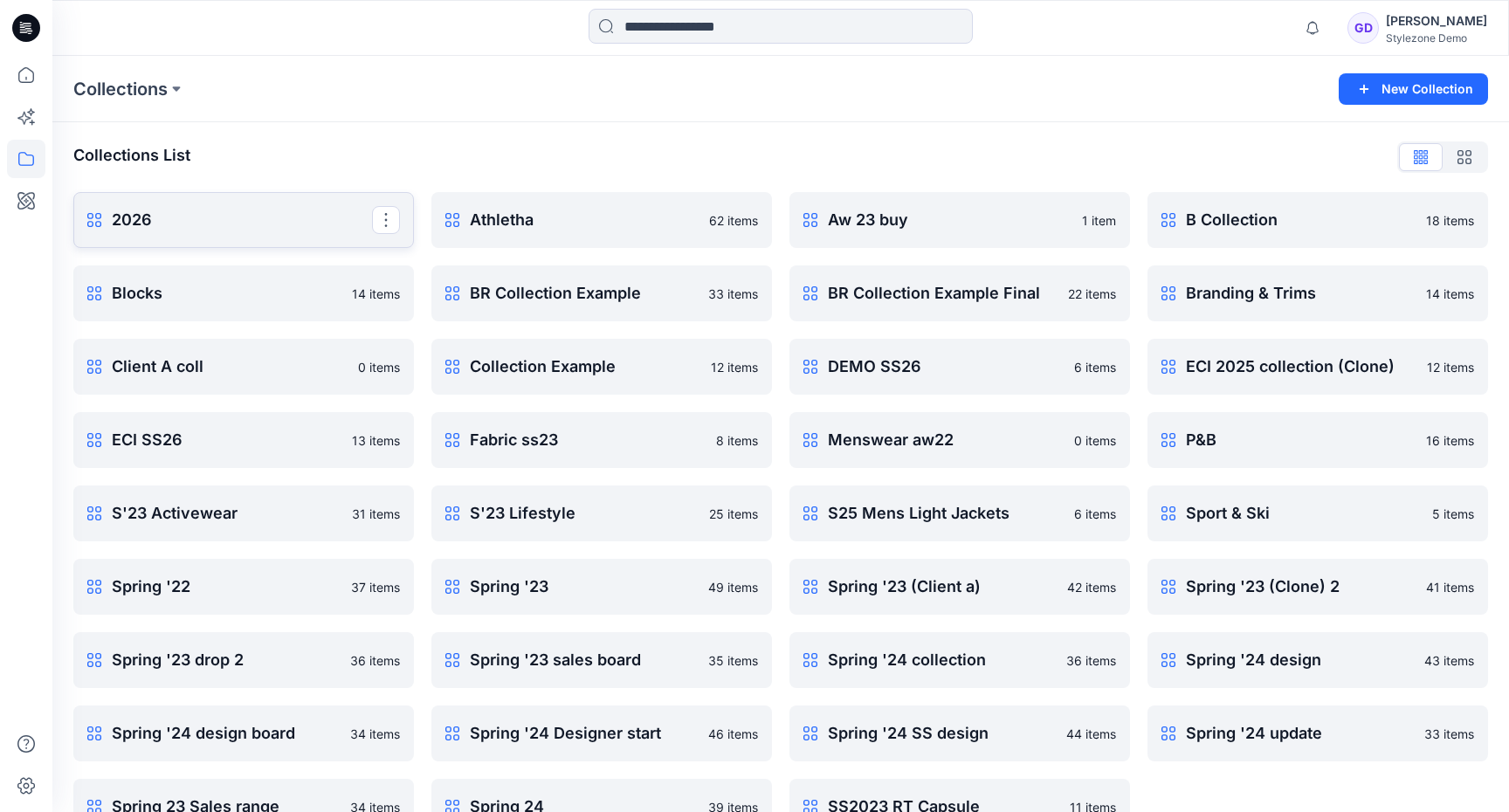
click at [193, 224] on p "2026" at bounding box center [242, 220] width 260 height 24
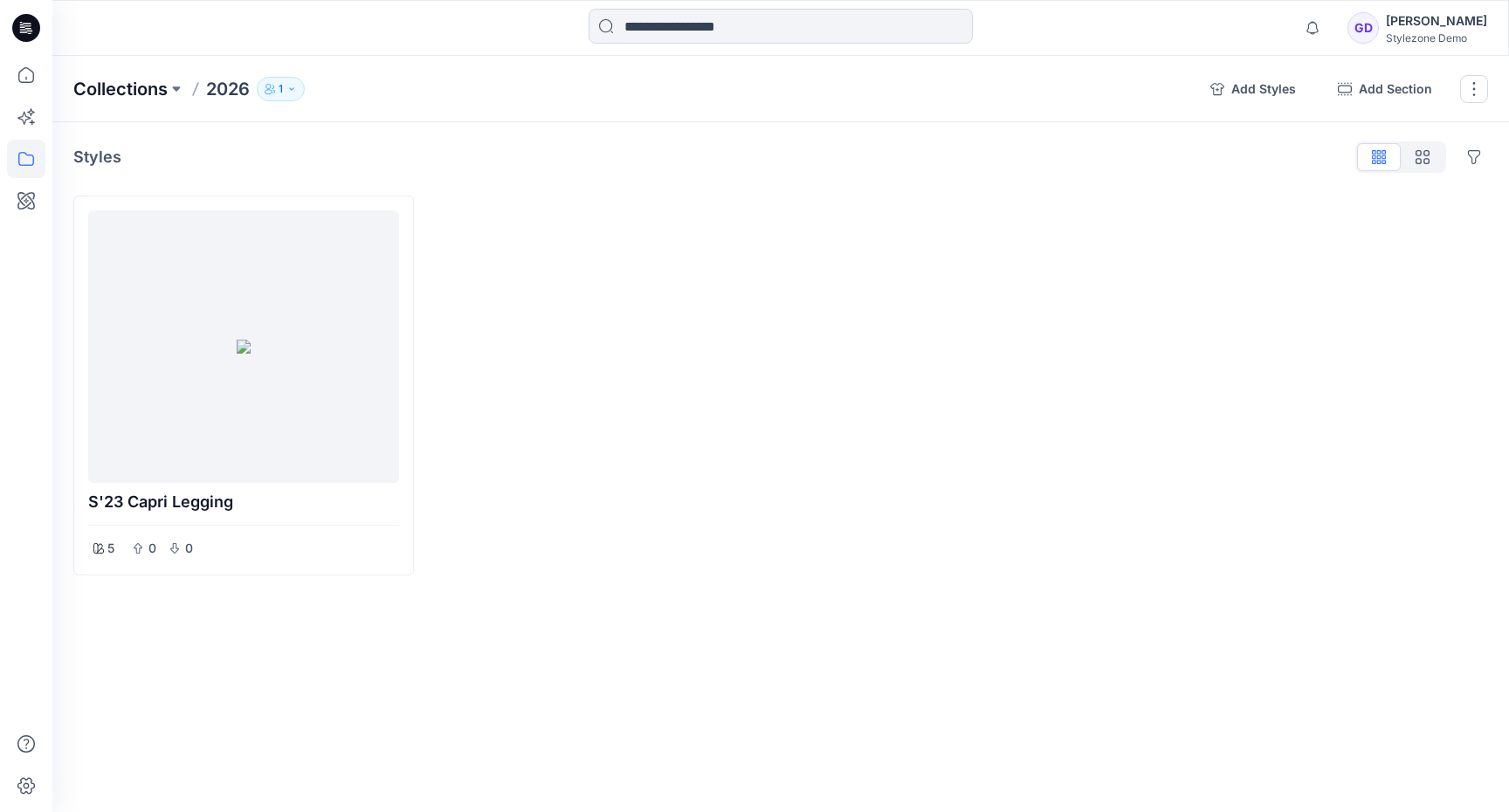
click at [120, 91] on p "Collections" at bounding box center [120, 89] width 94 height 24
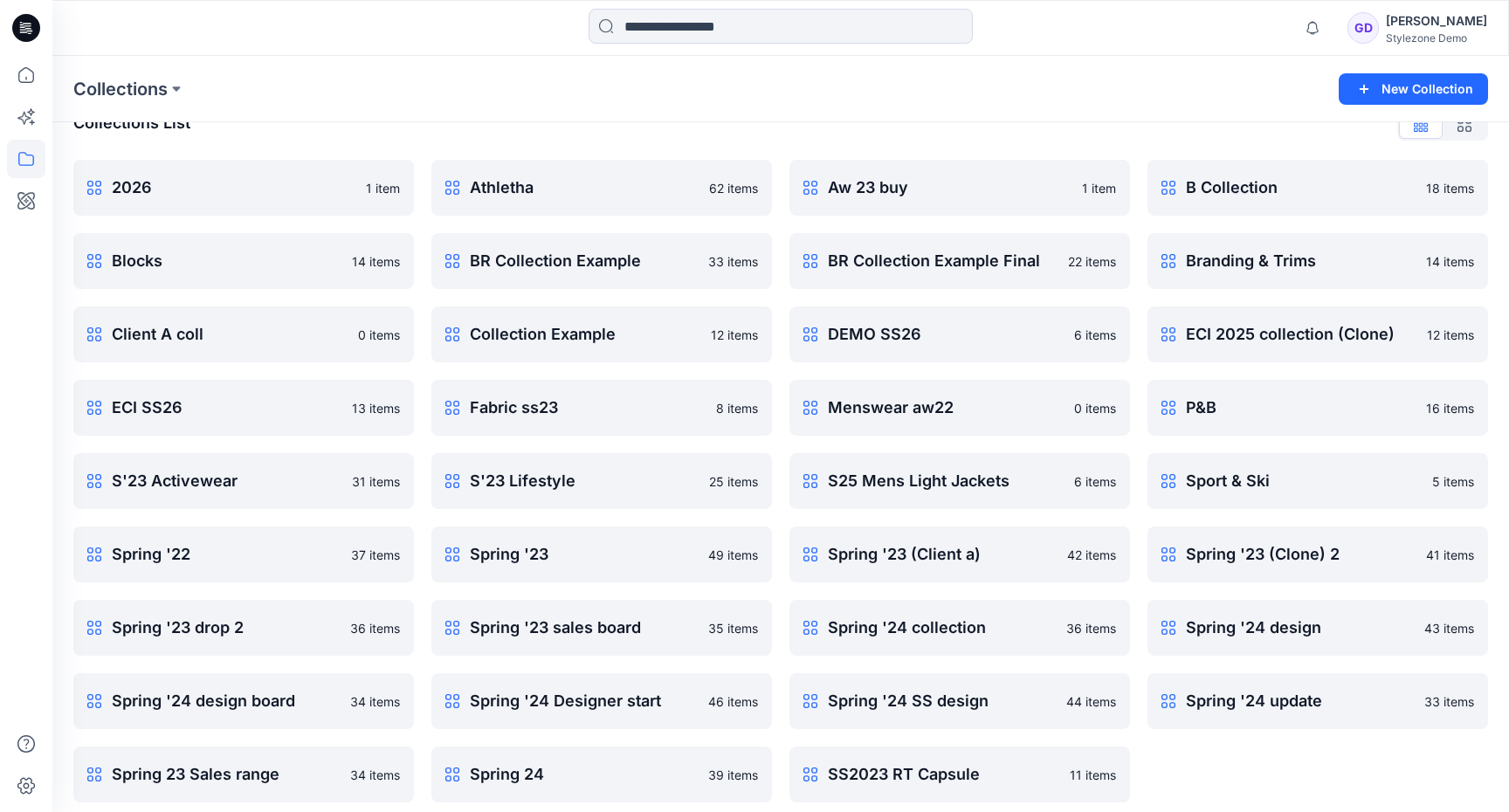
scroll to position [34, 0]
click at [918, 339] on p "DEMO SS26" at bounding box center [958, 333] width 260 height 24
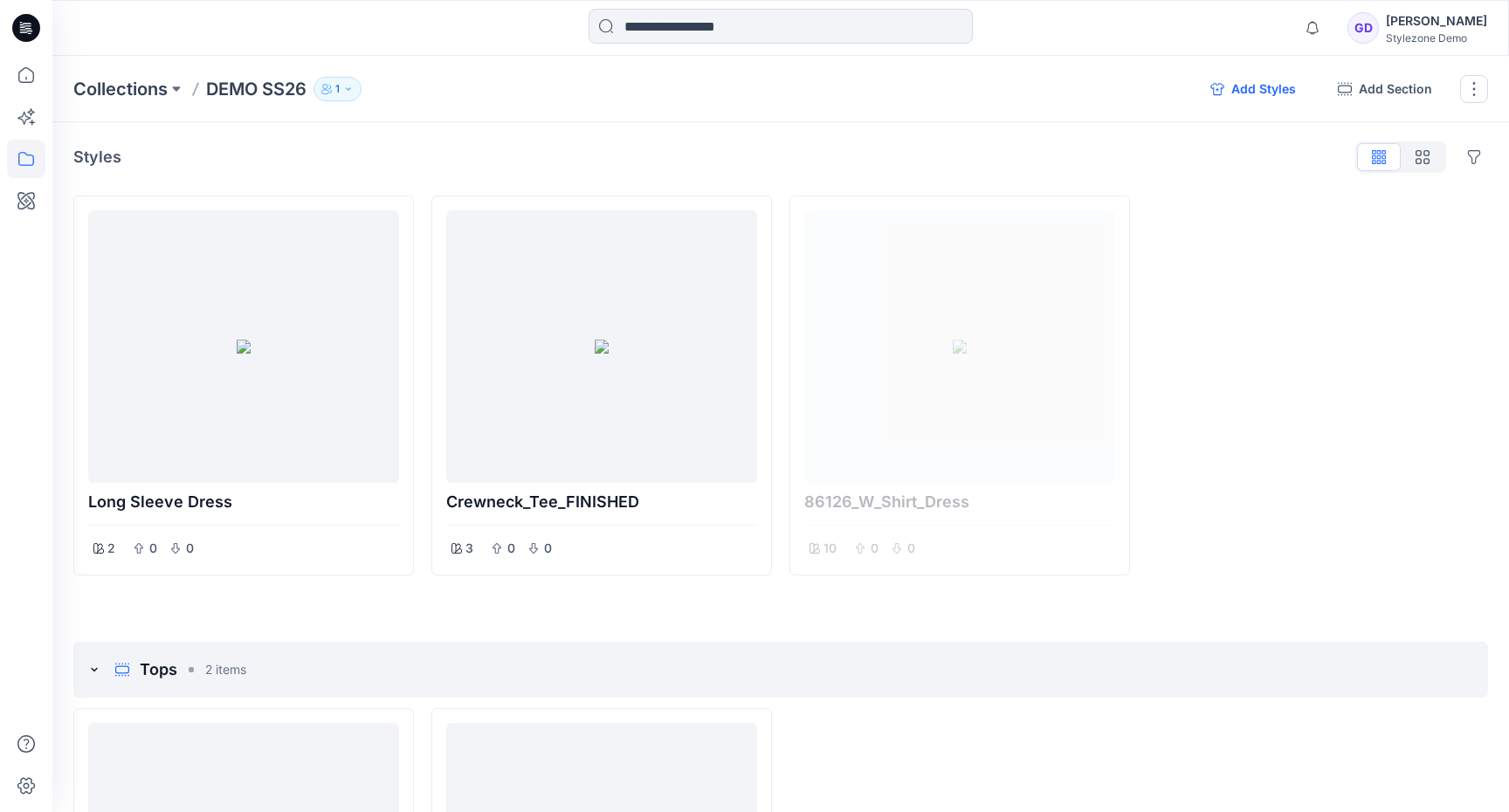
click at [1262, 91] on button "Add Styles" at bounding box center [1254, 89] width 114 height 28
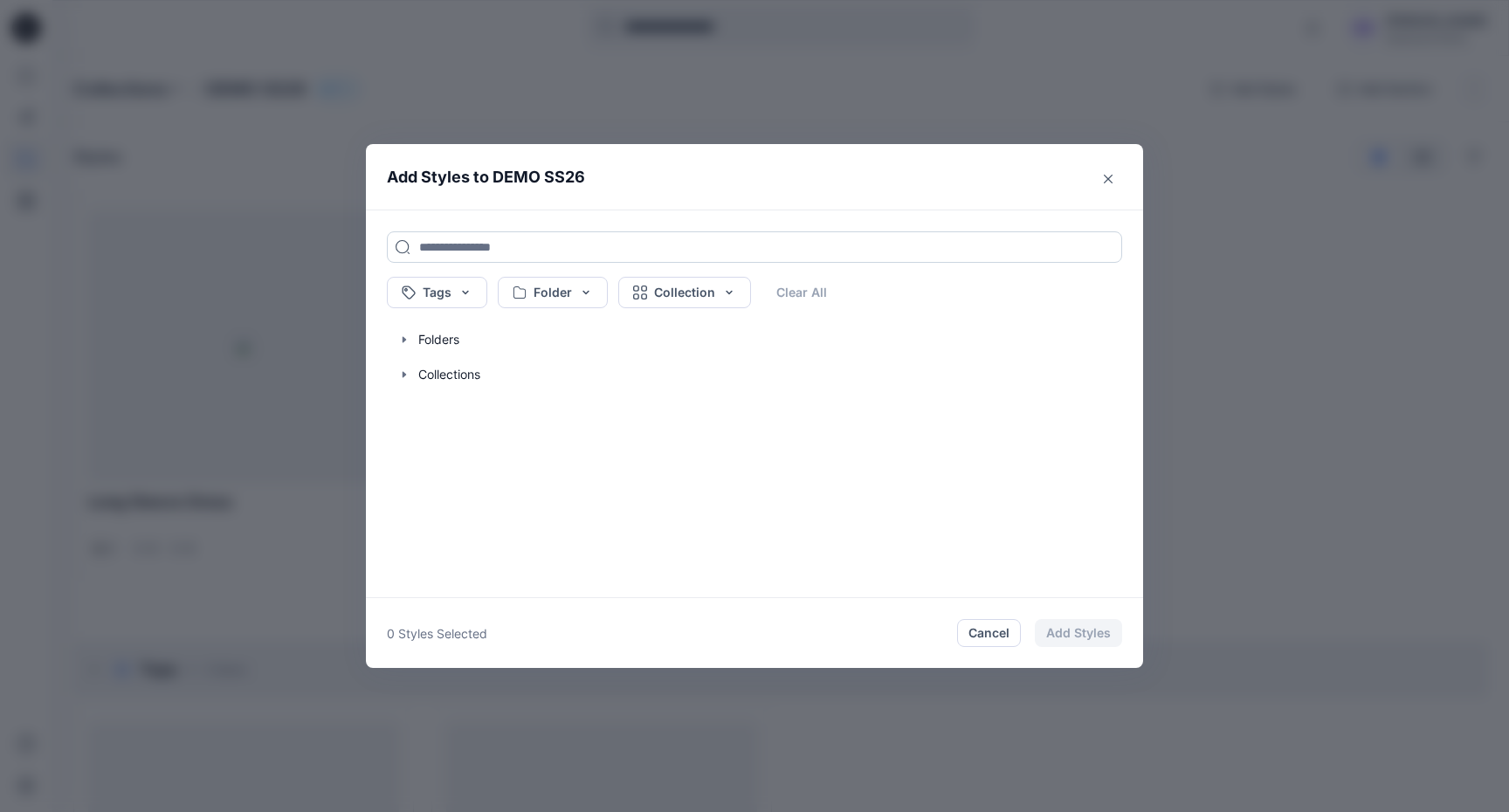
click at [642, 261] on input at bounding box center [754, 246] width 735 height 31
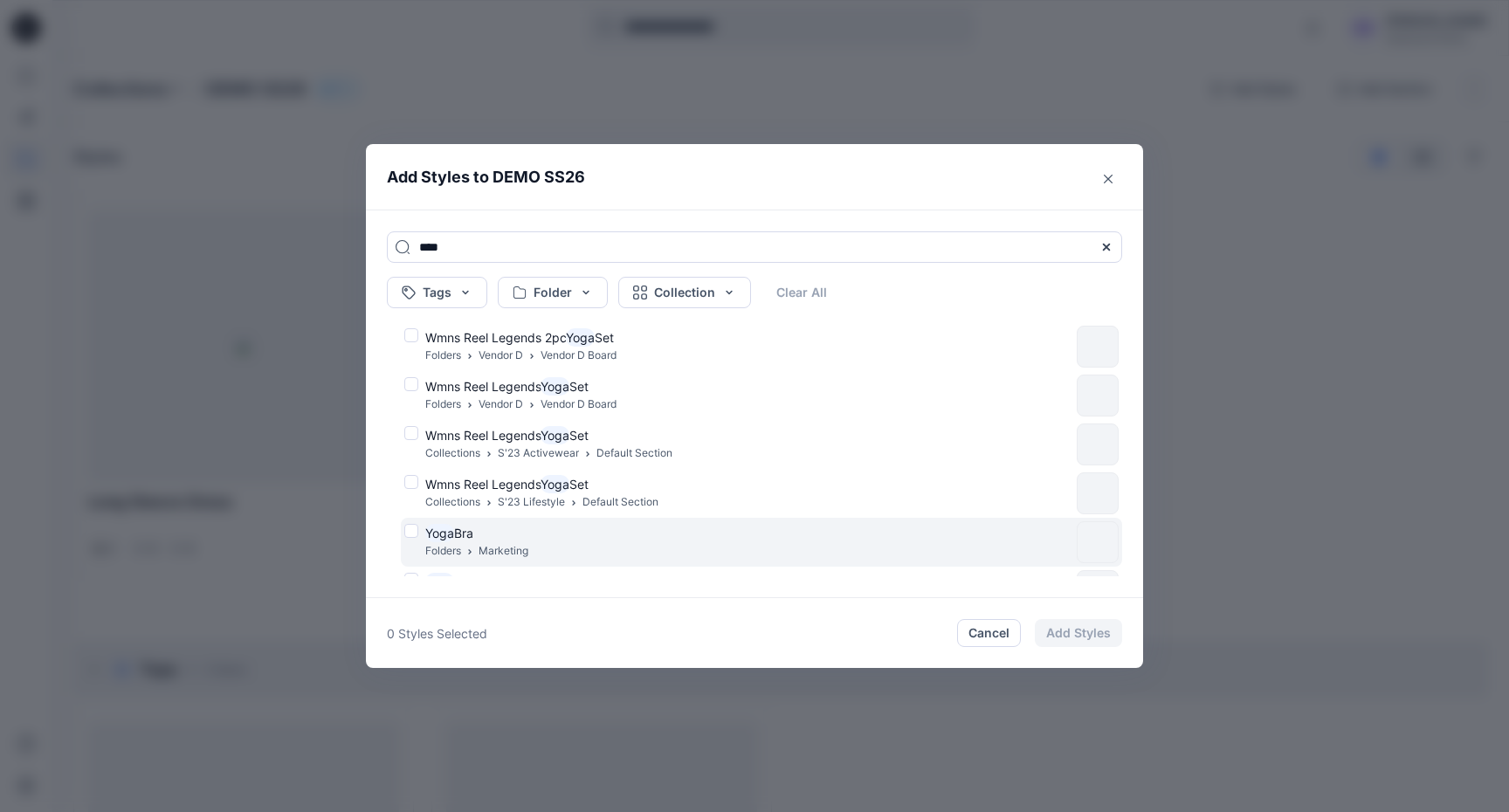
scroll to position [39, 0]
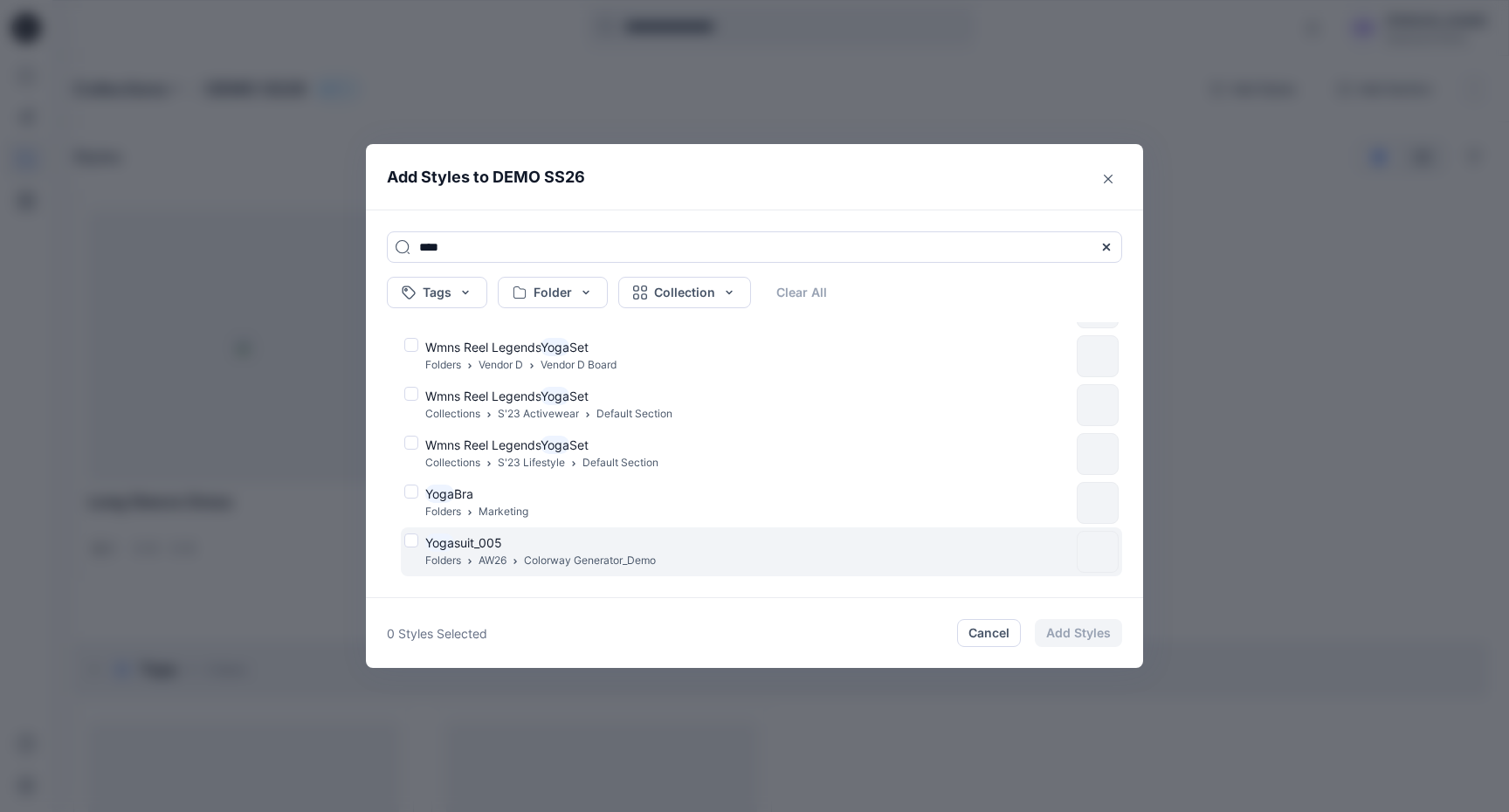
type input "****"
click at [414, 542] on div "Yoga suit_005 Folders AW26 Colorway Generator_Demo" at bounding box center [737, 552] width 666 height 37
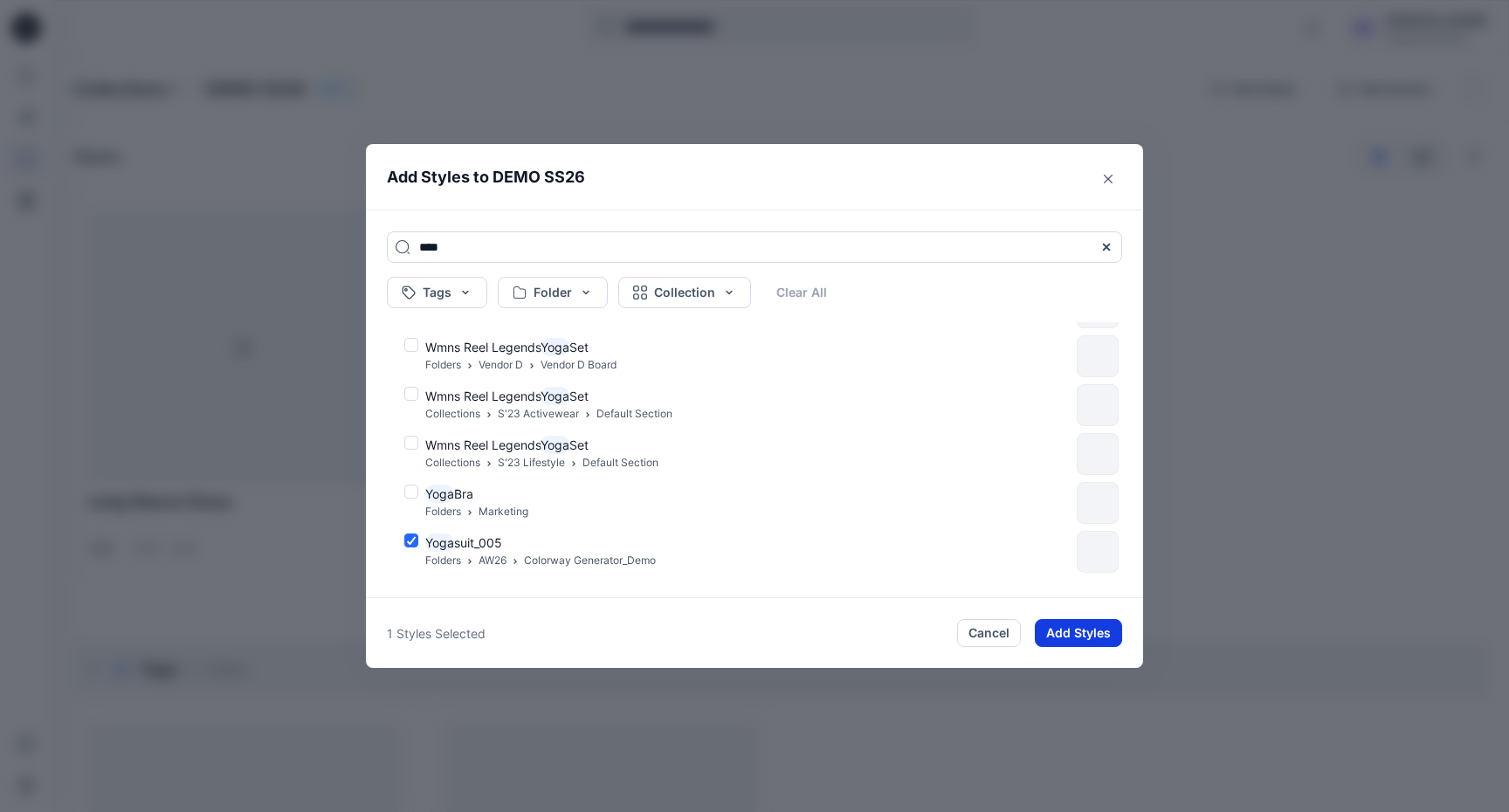
click at [1080, 628] on button "Add Styles" at bounding box center [1078, 633] width 87 height 28
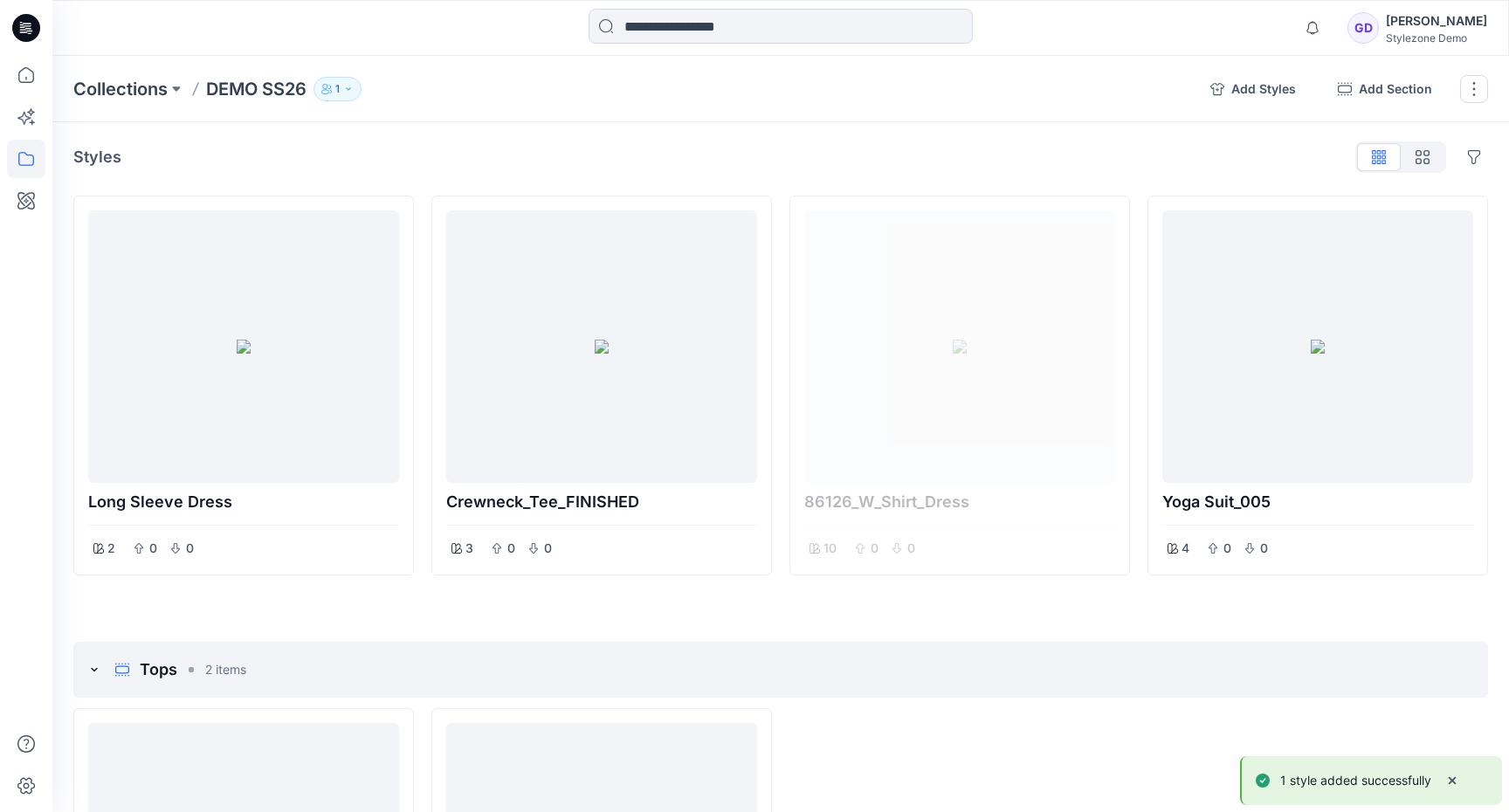
click at [746, 121] on div "Collections DEMO SS26 1 Add Styles Add Section Rename Collection Clone Collecti…" at bounding box center [780, 89] width 1457 height 66
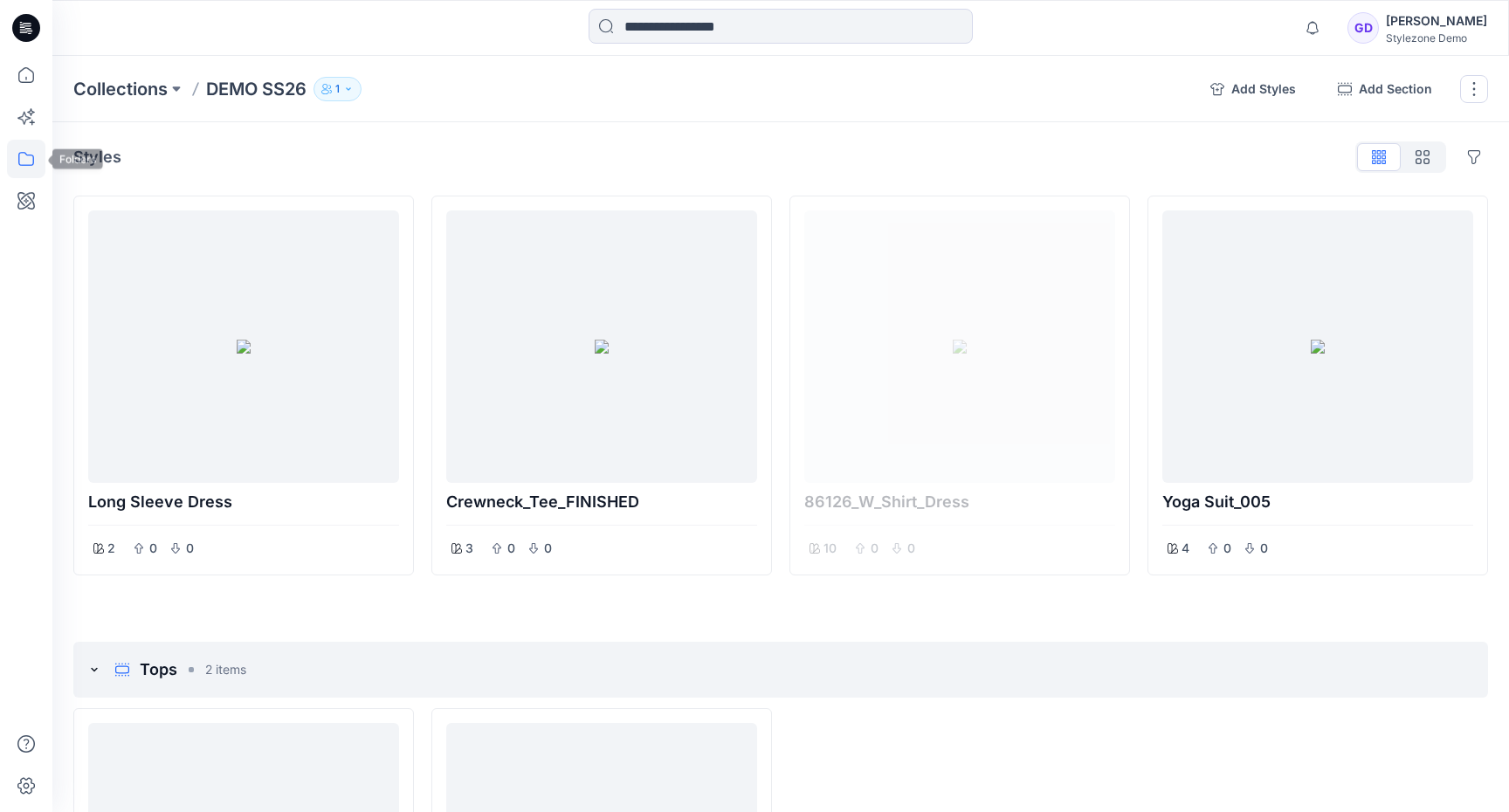
click at [38, 161] on icon at bounding box center [26, 159] width 38 height 38
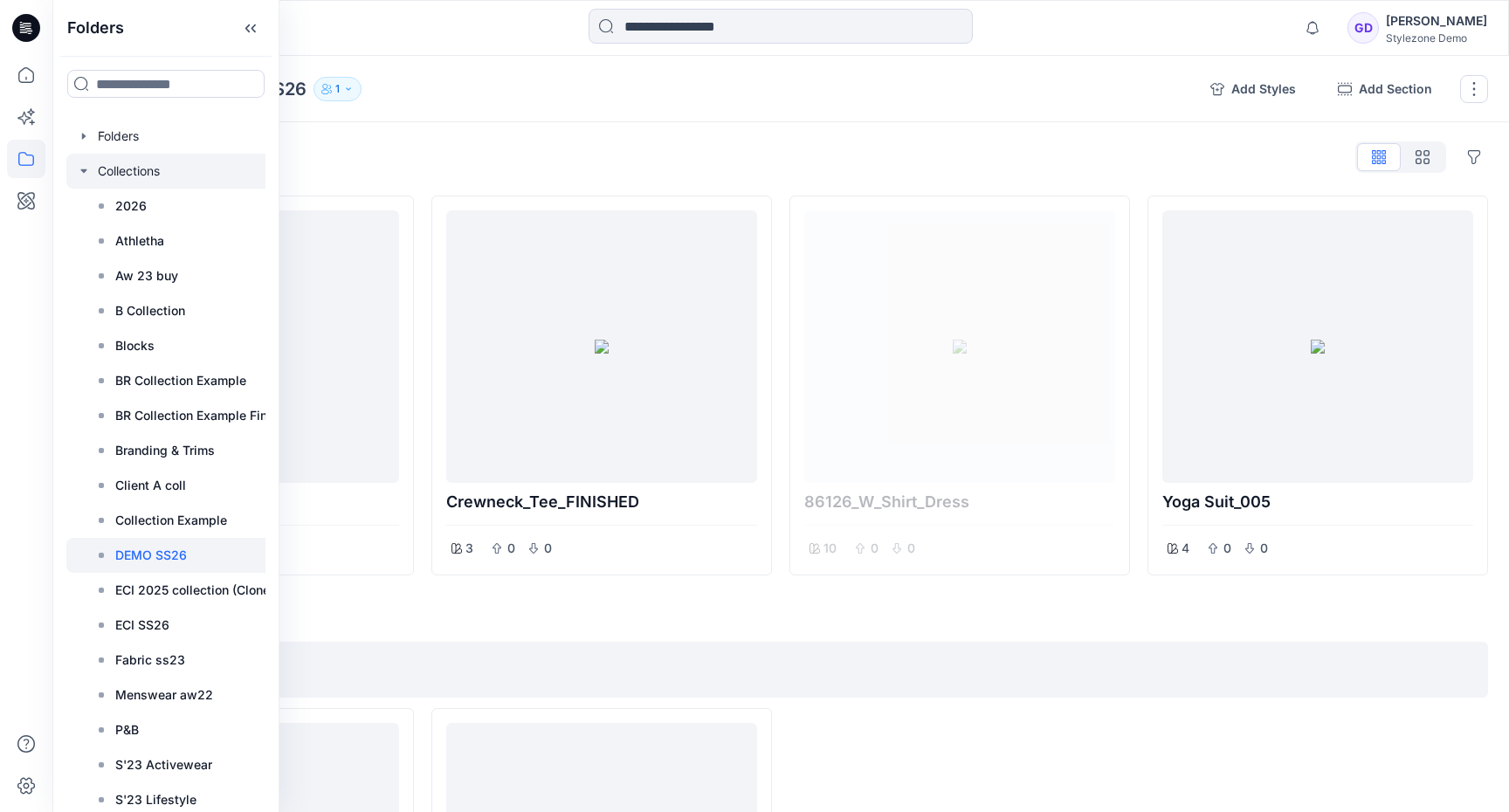
click at [93, 180] on div at bounding box center [177, 171] width 222 height 35
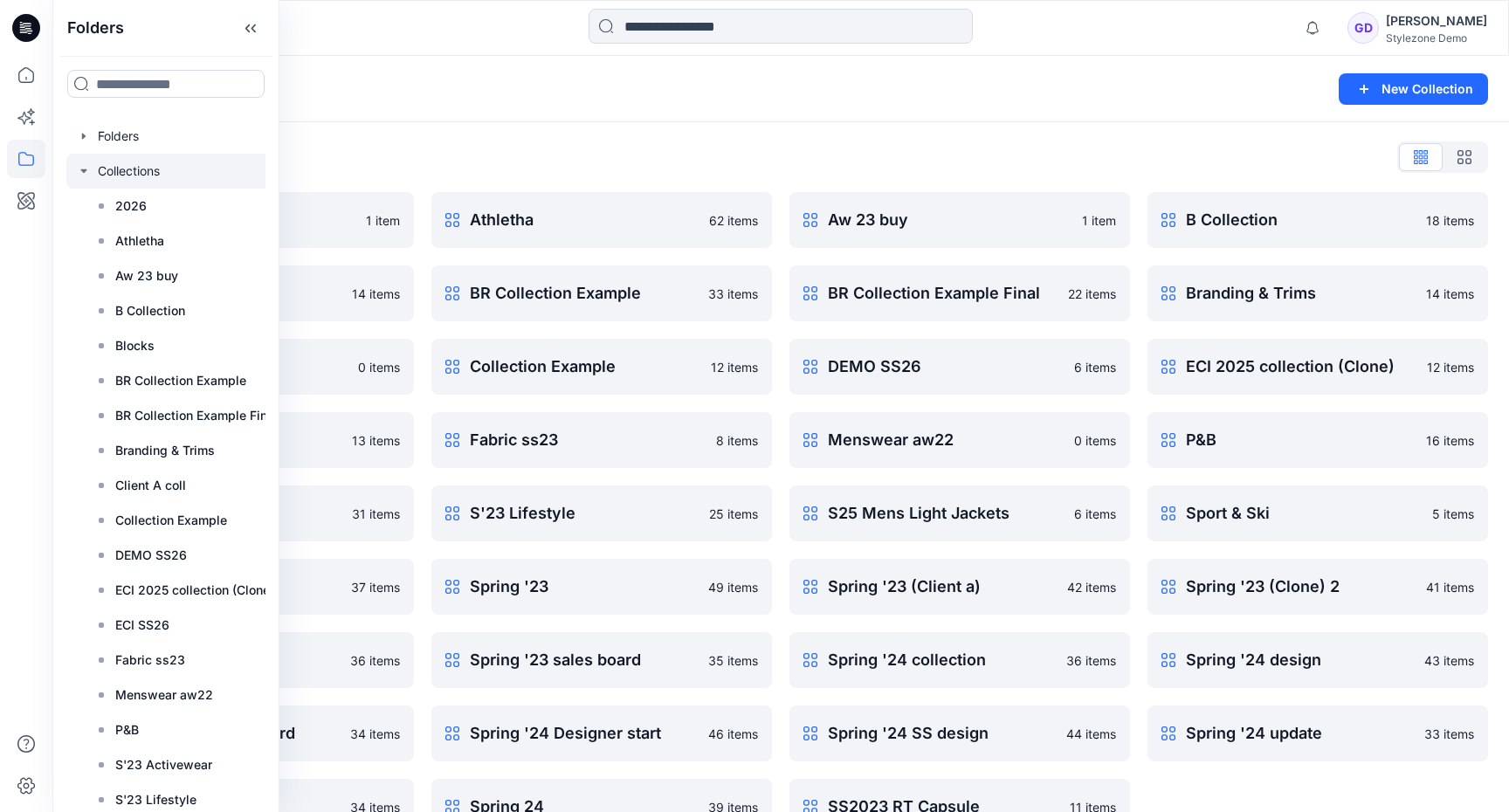
click at [87, 173] on icon "button" at bounding box center [84, 171] width 14 height 14
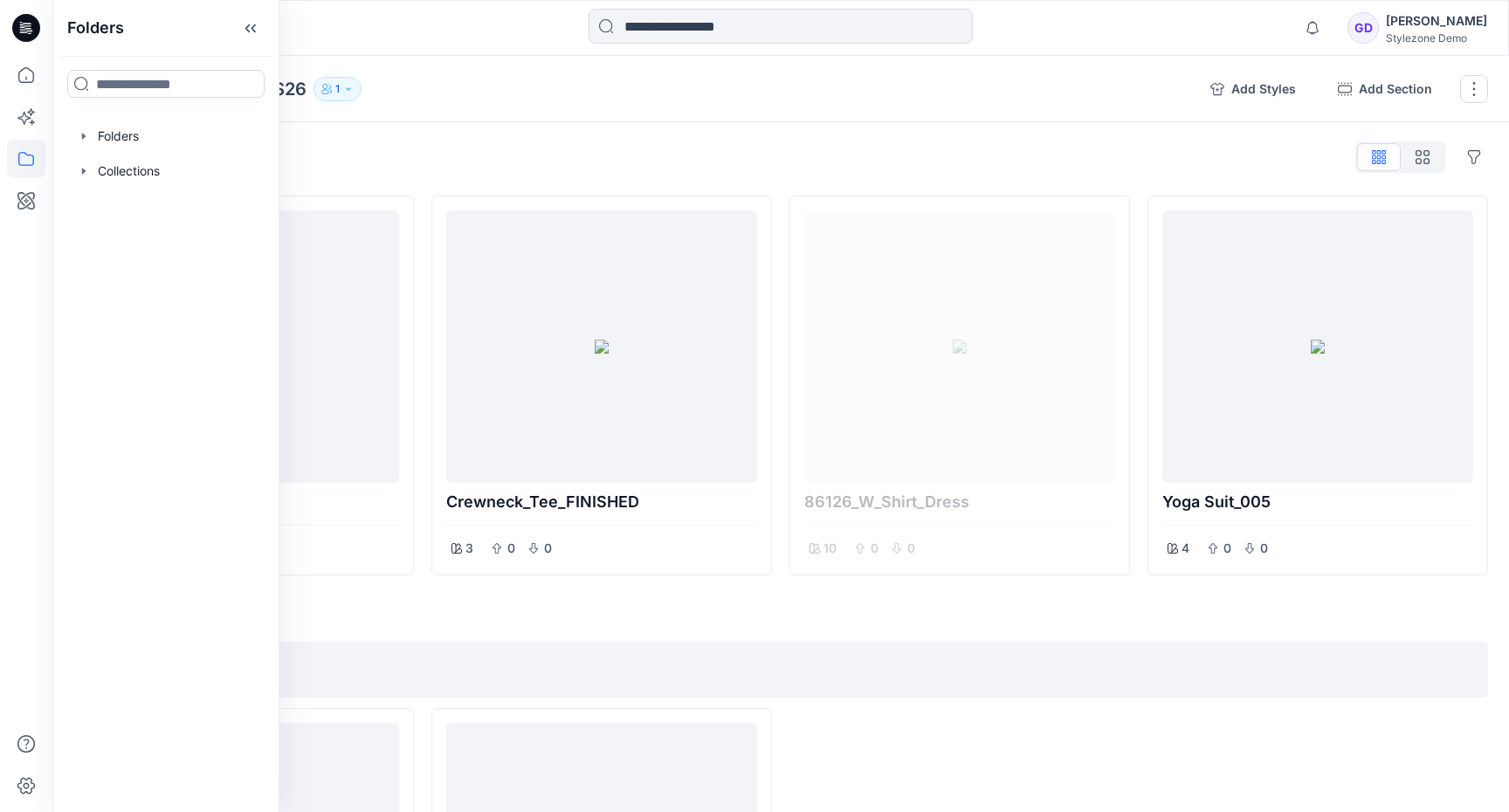
click at [462, 166] on div "Styles Hide Legacy Styles" at bounding box center [780, 157] width 1415 height 28
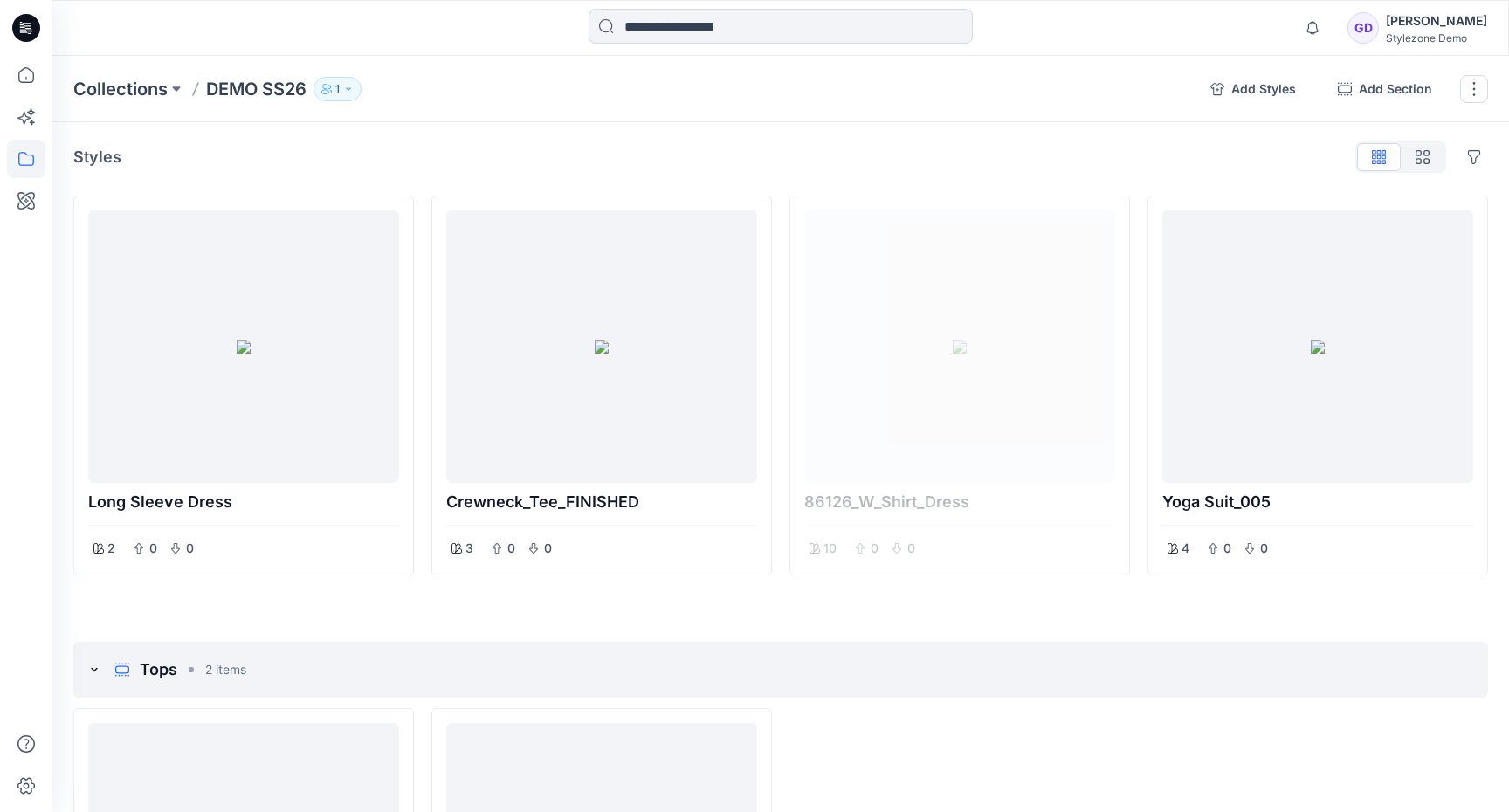
click at [1156, 160] on div "Styles Hide Legacy Styles" at bounding box center [780, 157] width 1415 height 28
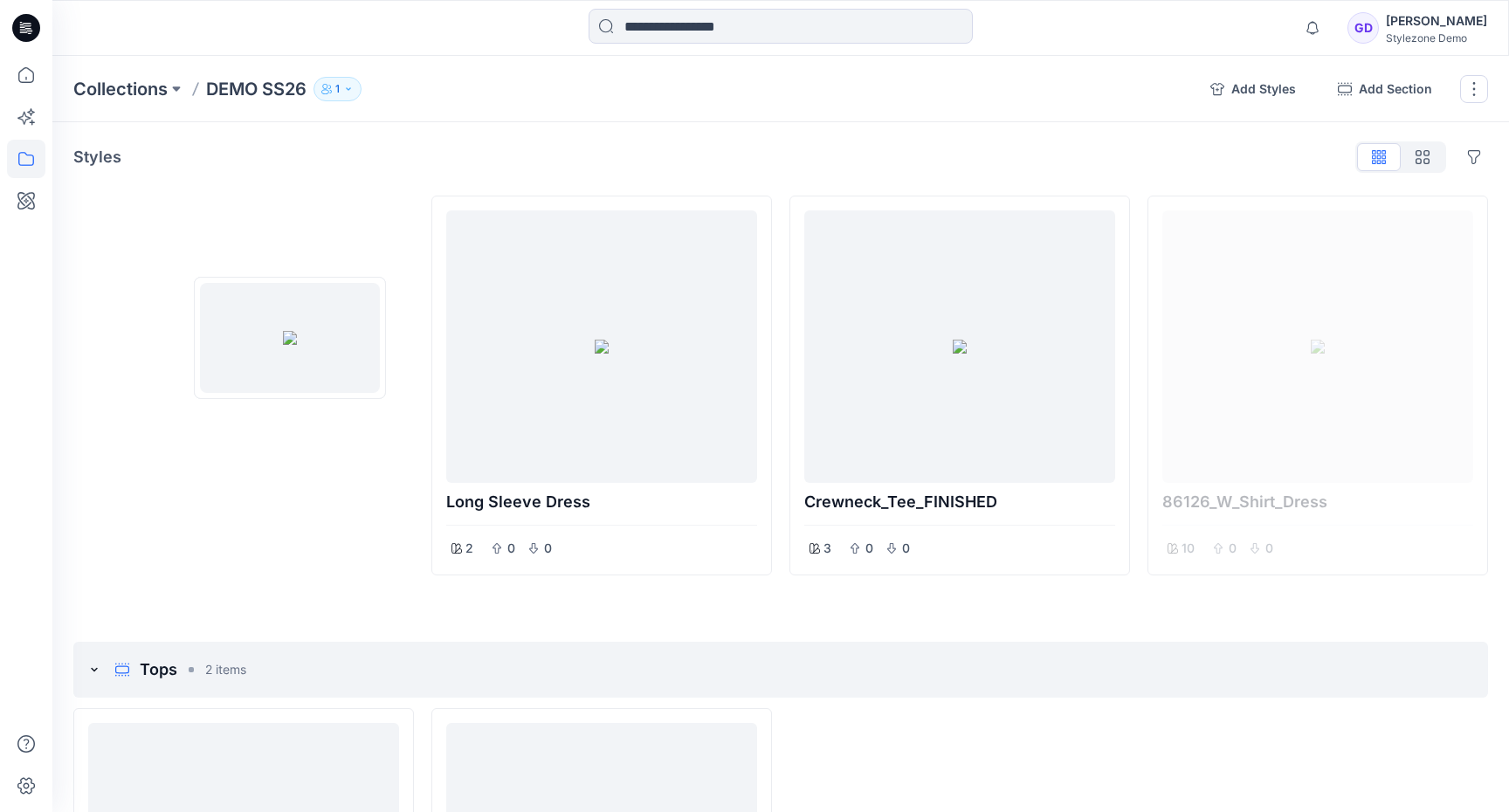
drag, startPoint x: 1373, startPoint y: 337, endPoint x: 227, endPoint y: 350, distance: 1146.0
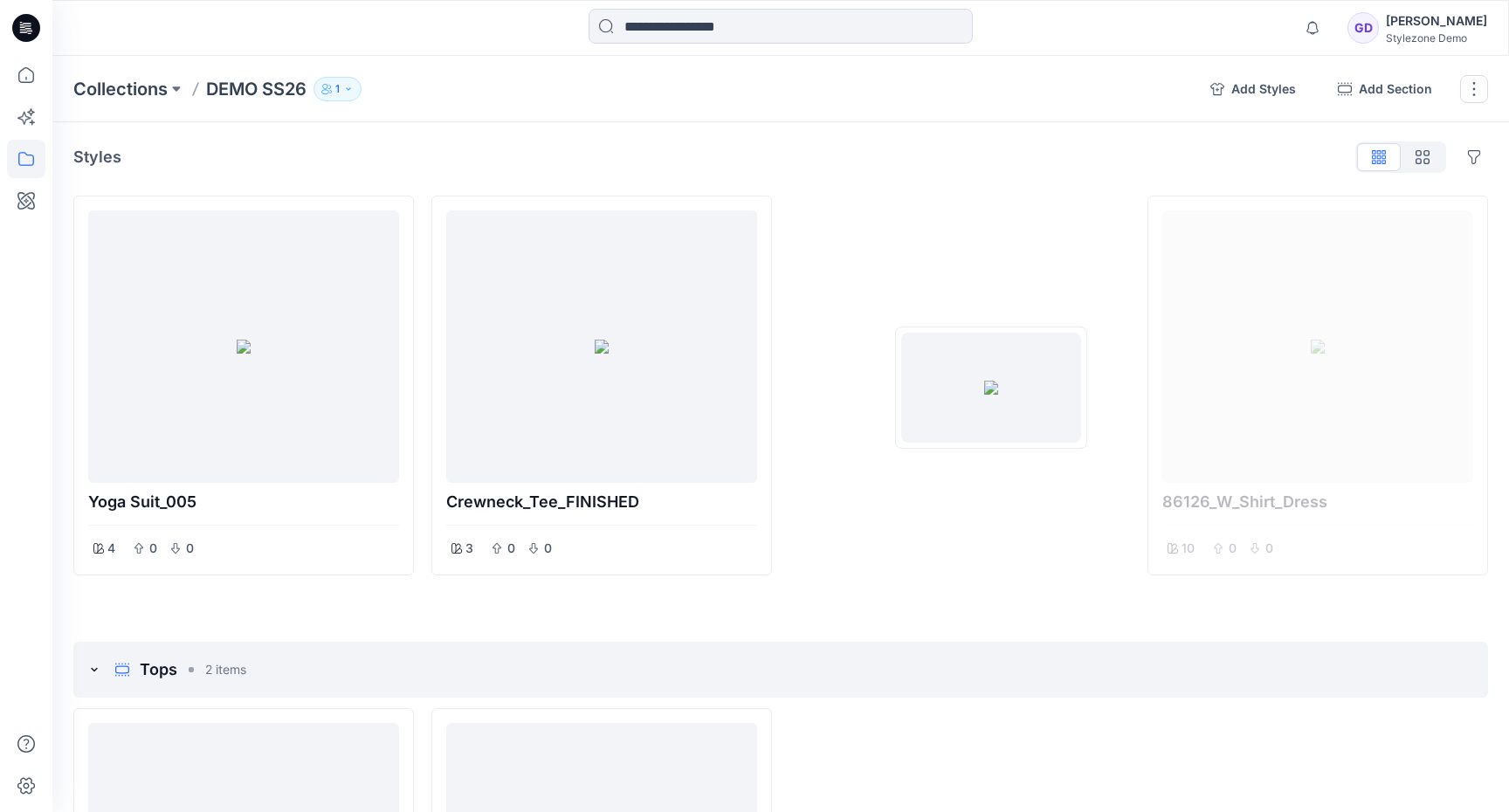
drag, startPoint x: 542, startPoint y: 362, endPoint x: 991, endPoint y: 388, distance: 450.6
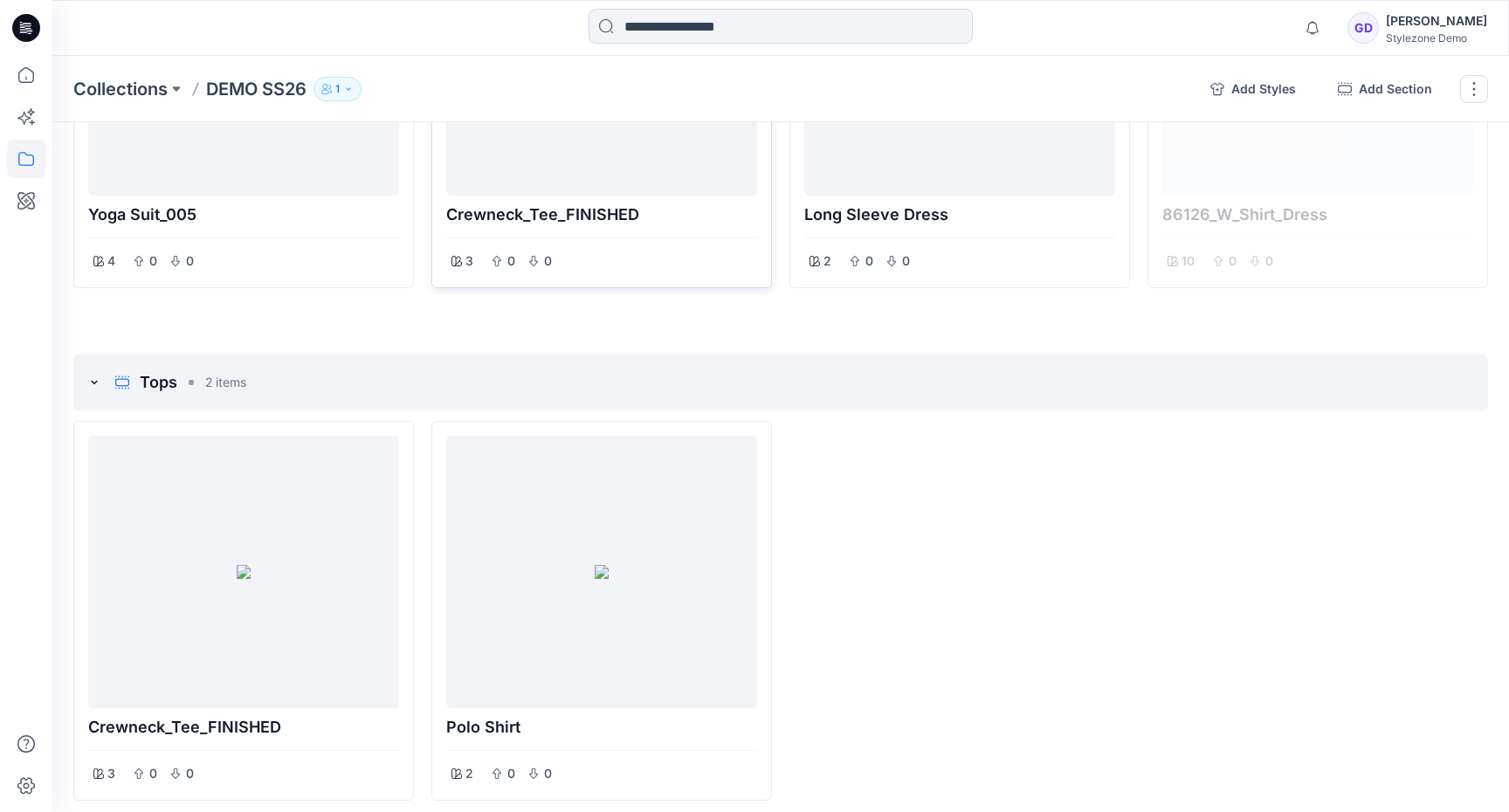
scroll to position [305, 0]
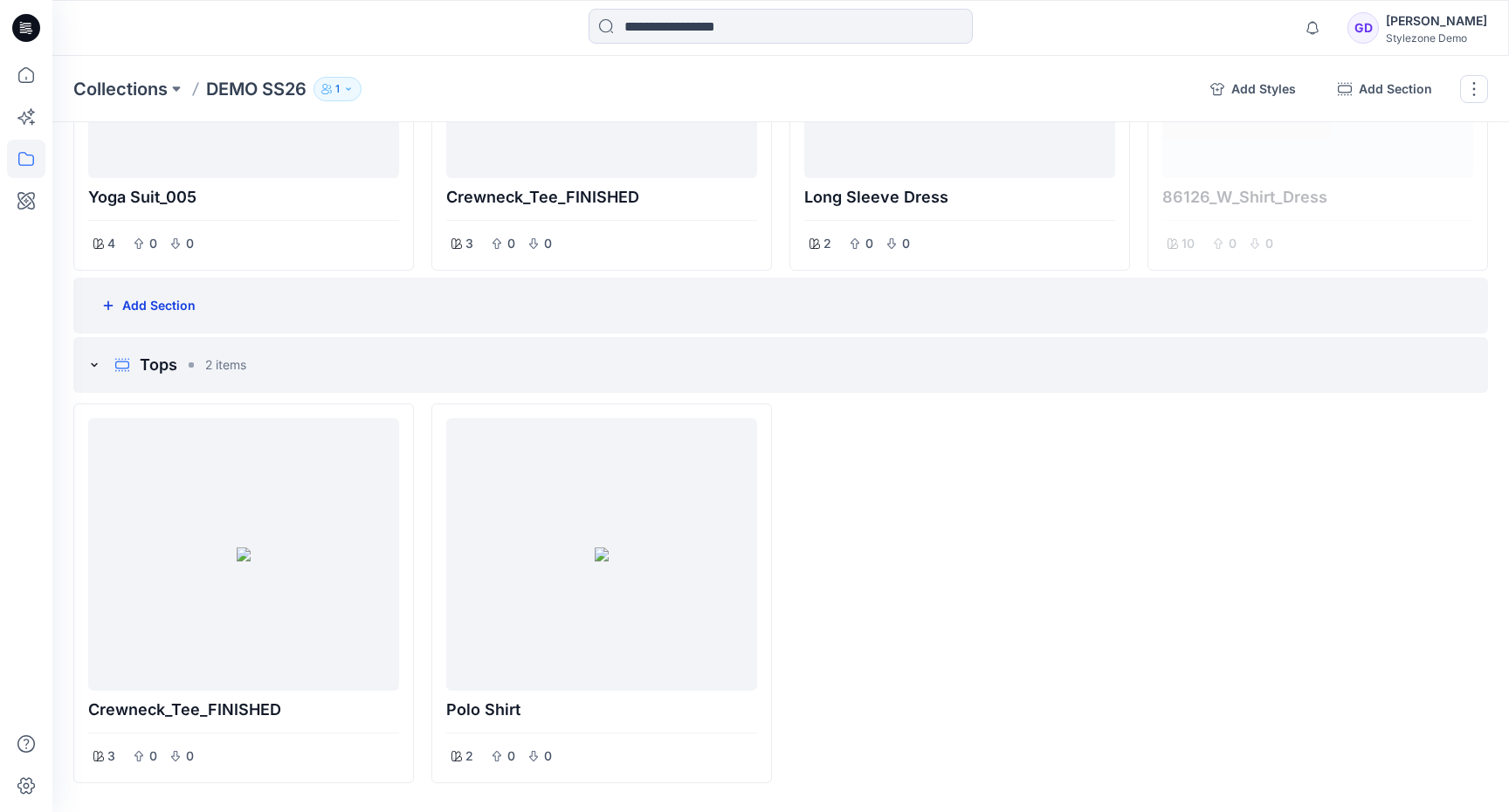
click at [133, 302] on button "Add Section" at bounding box center [148, 305] width 122 height 35
click at [193, 317] on input at bounding box center [183, 306] width 192 height 28
type input "*********"
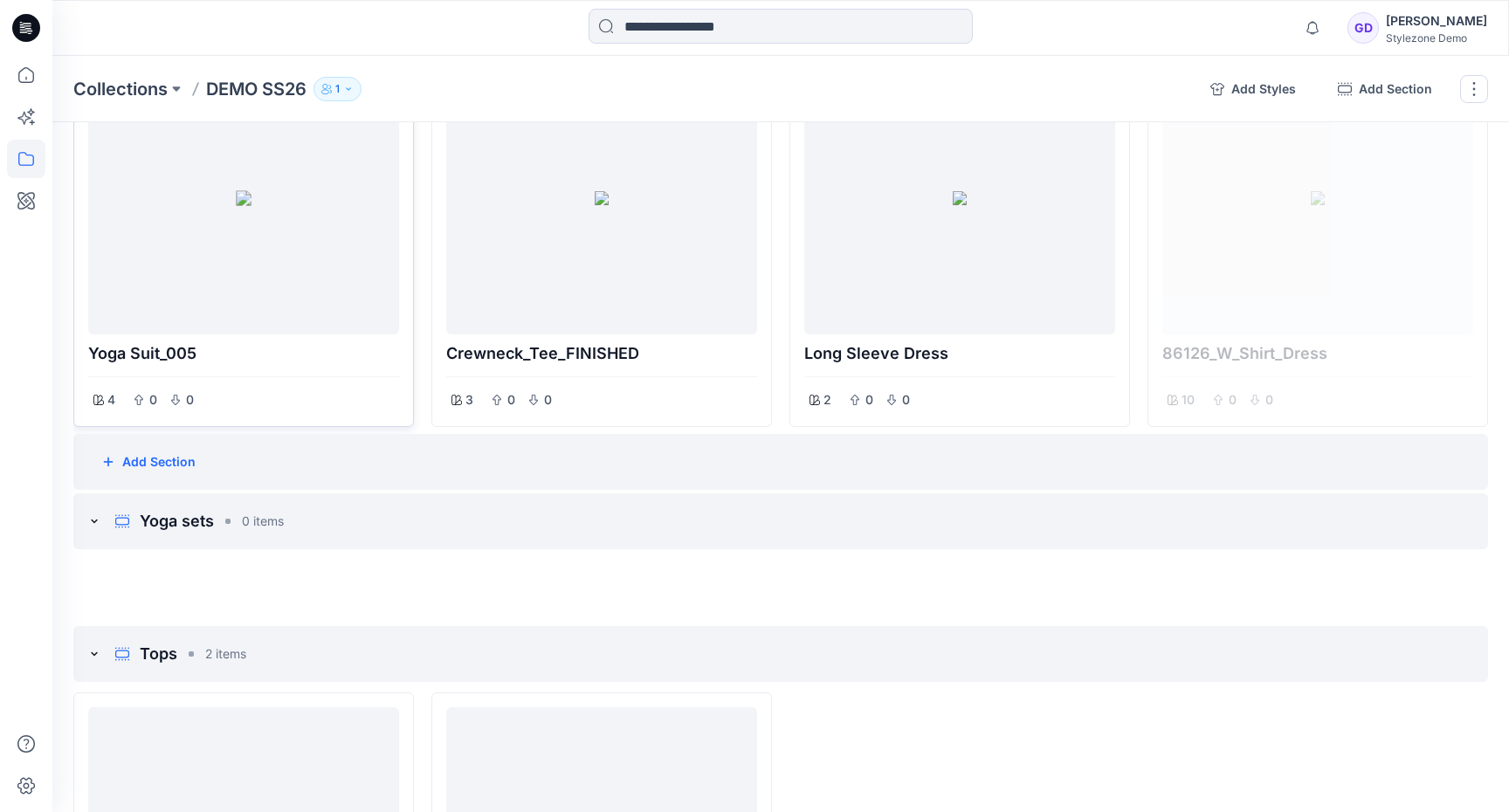
scroll to position [179, 0]
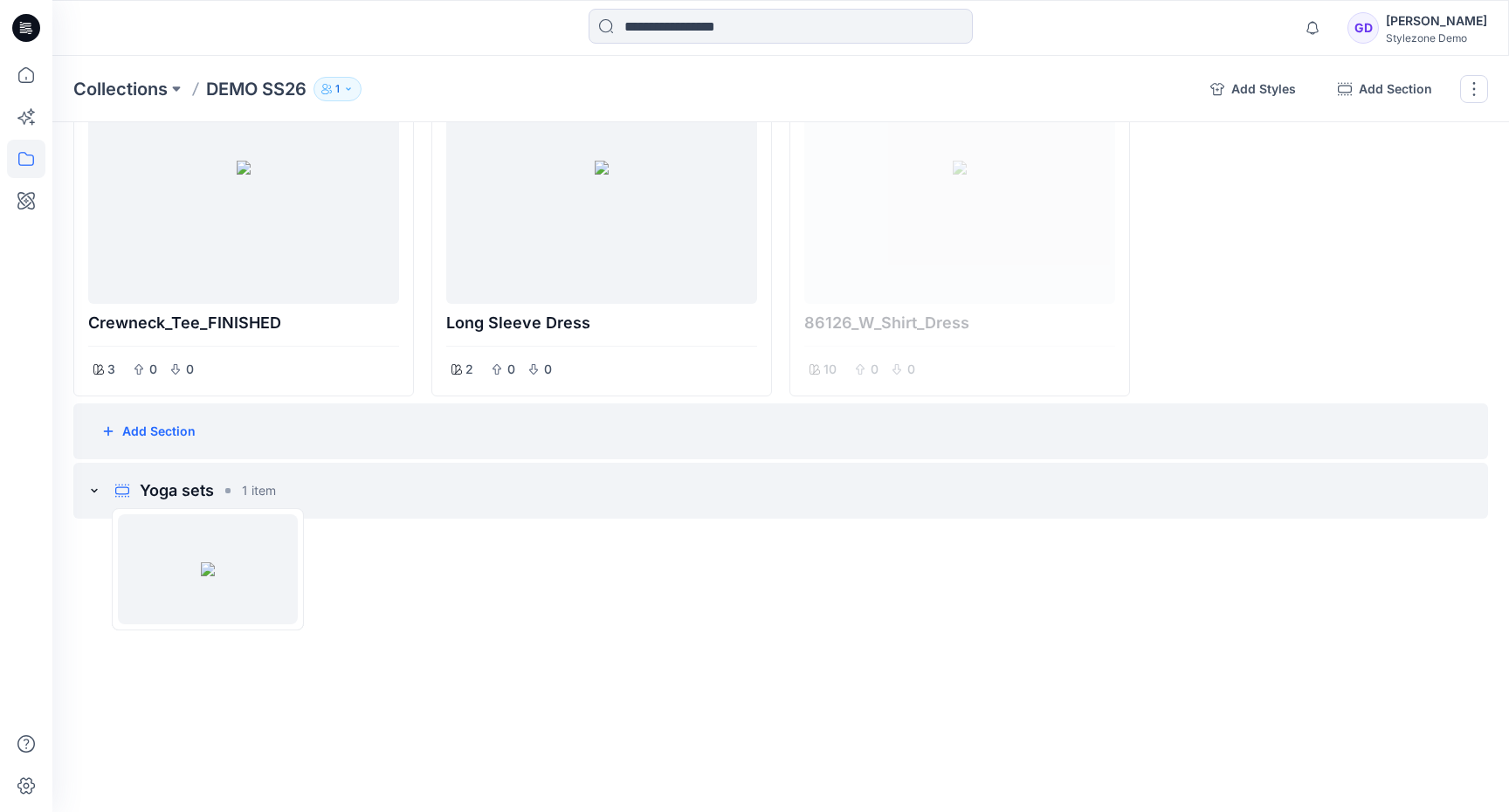
drag, startPoint x: 289, startPoint y: 155, endPoint x: 207, endPoint y: 570, distance: 422.9
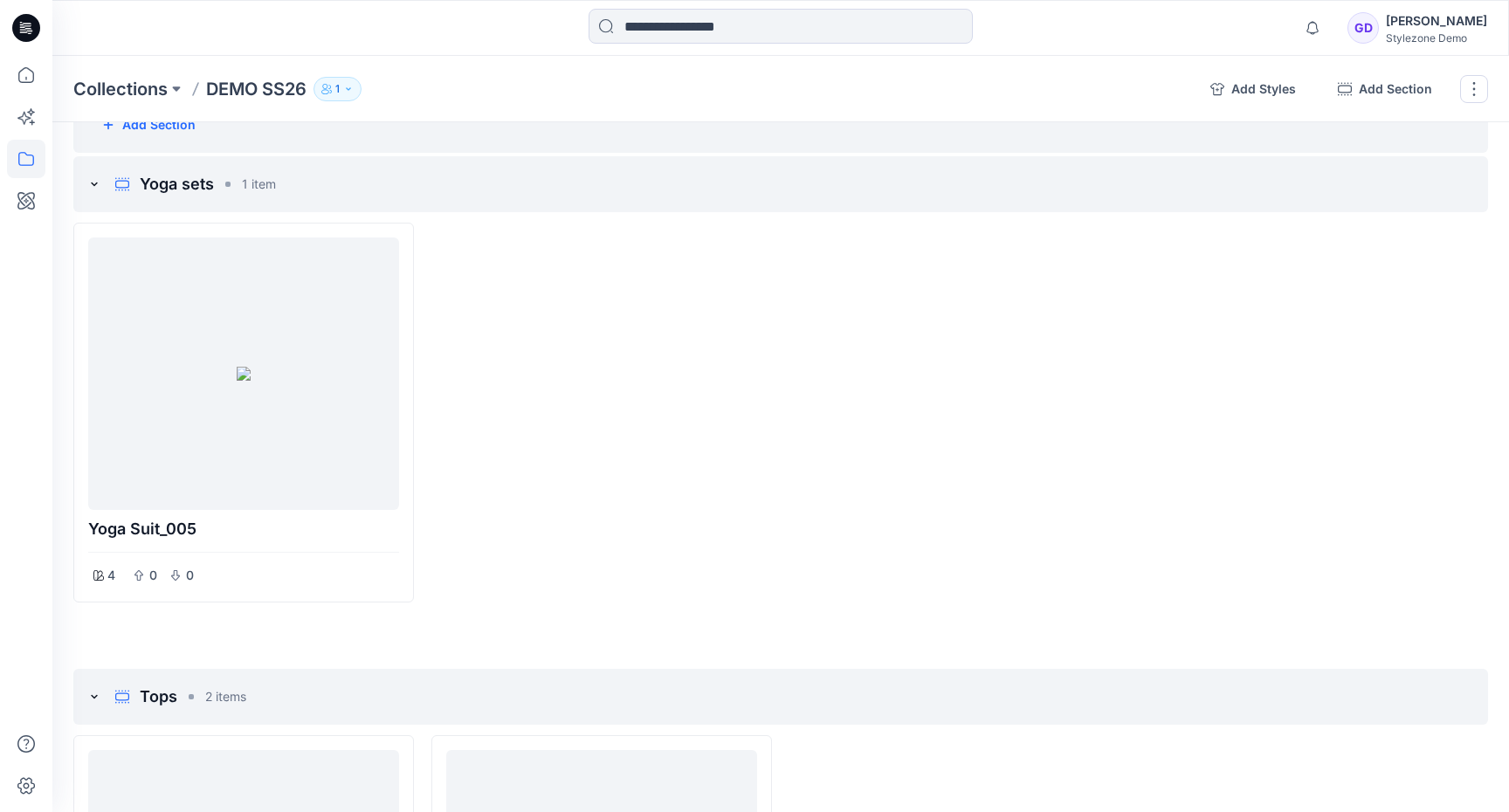
scroll to position [457, 0]
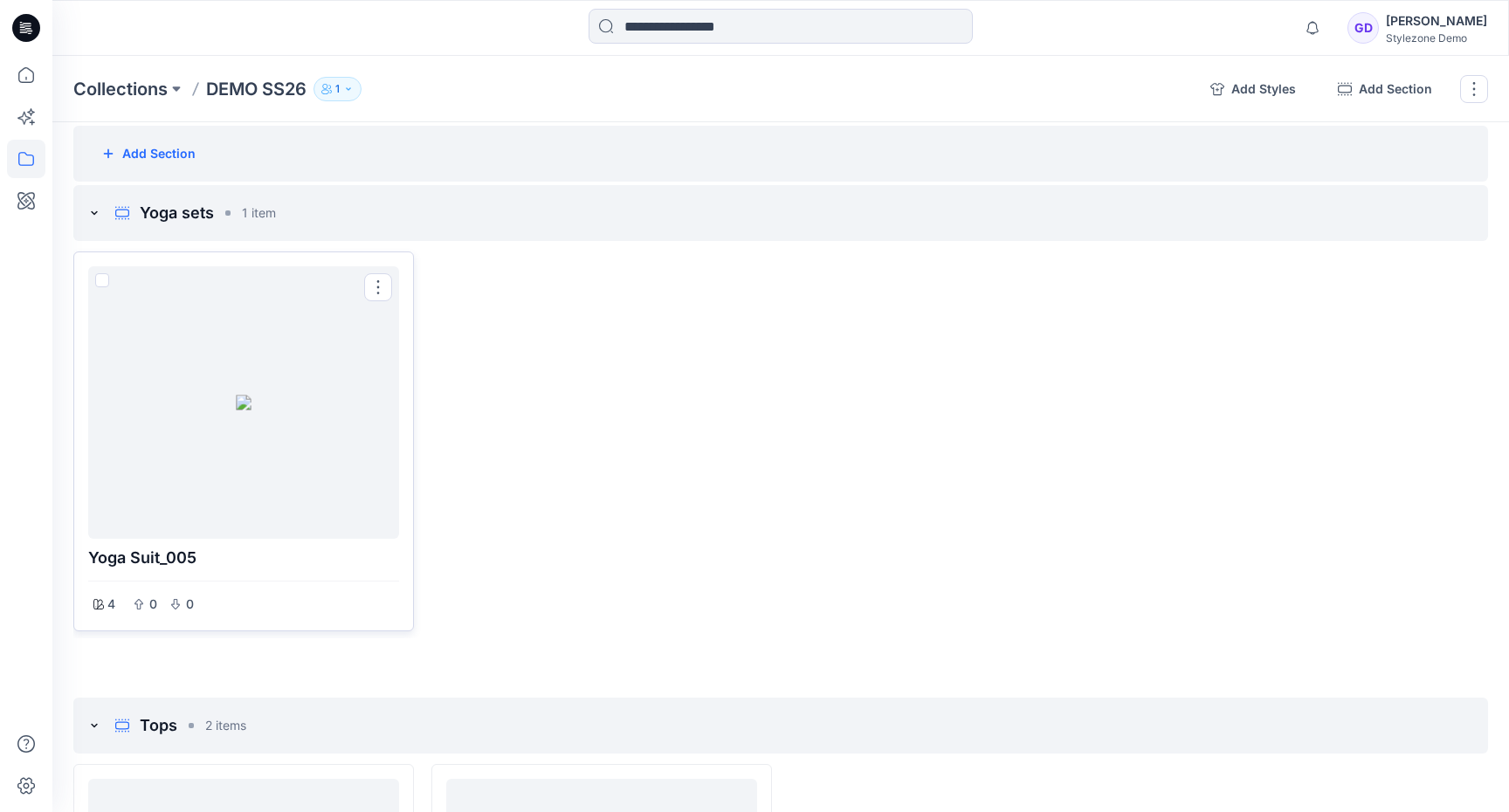
click at [224, 417] on div at bounding box center [243, 402] width 297 height 259
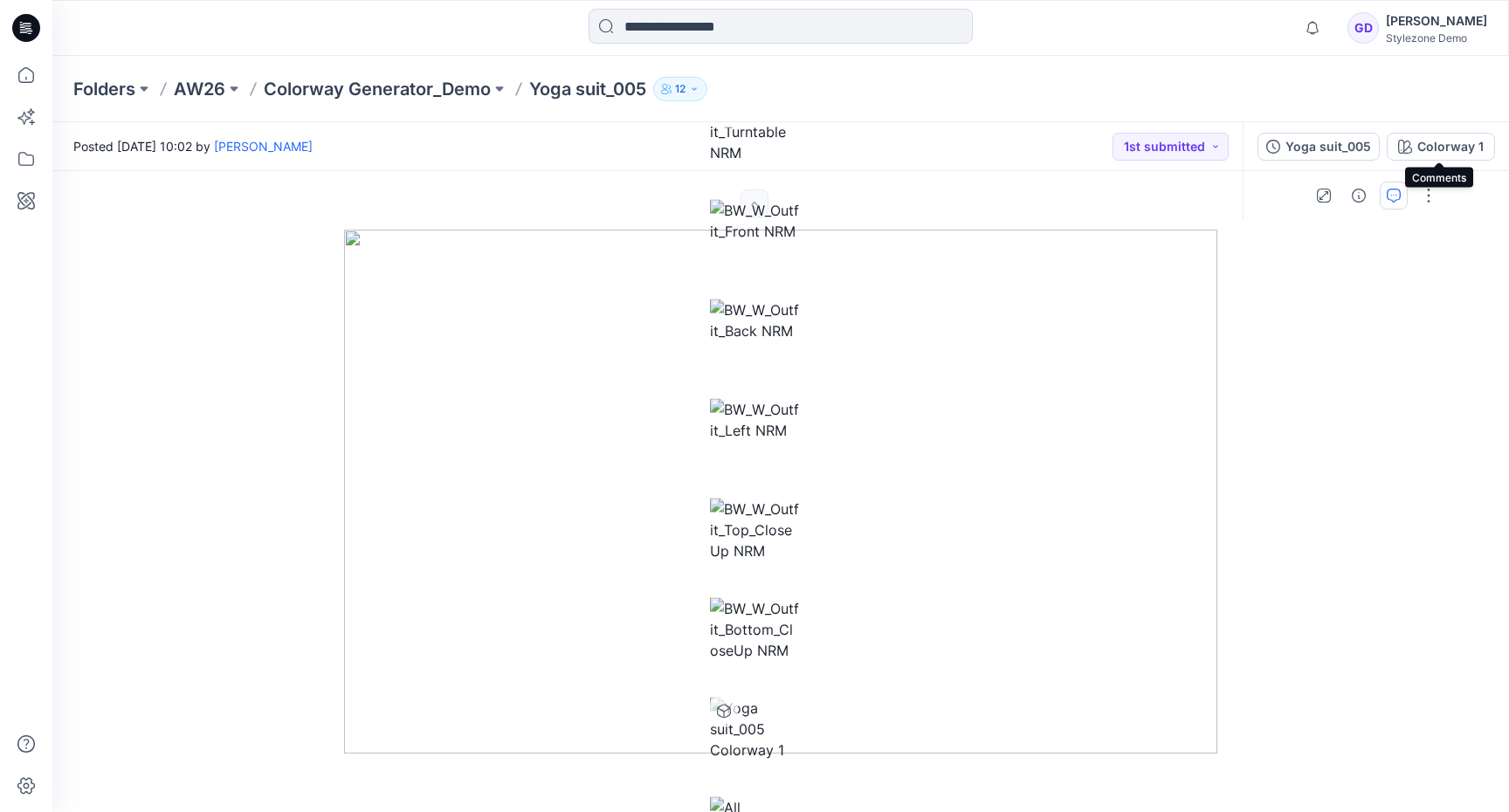
click at [1401, 189] on icon "button" at bounding box center [1394, 196] width 14 height 14
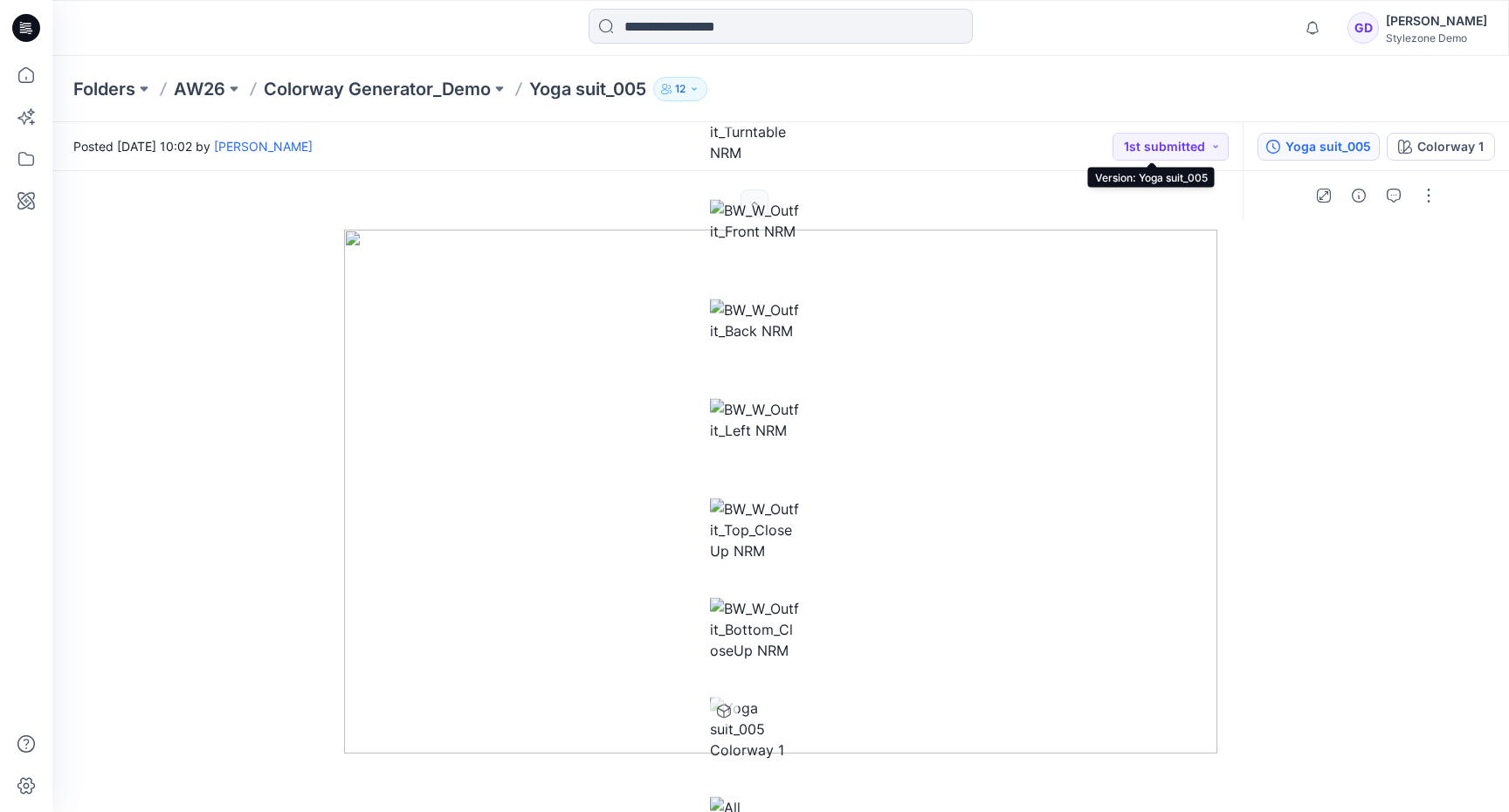
click at [1286, 146] on div "Yoga suit_005" at bounding box center [1329, 146] width 86 height 19
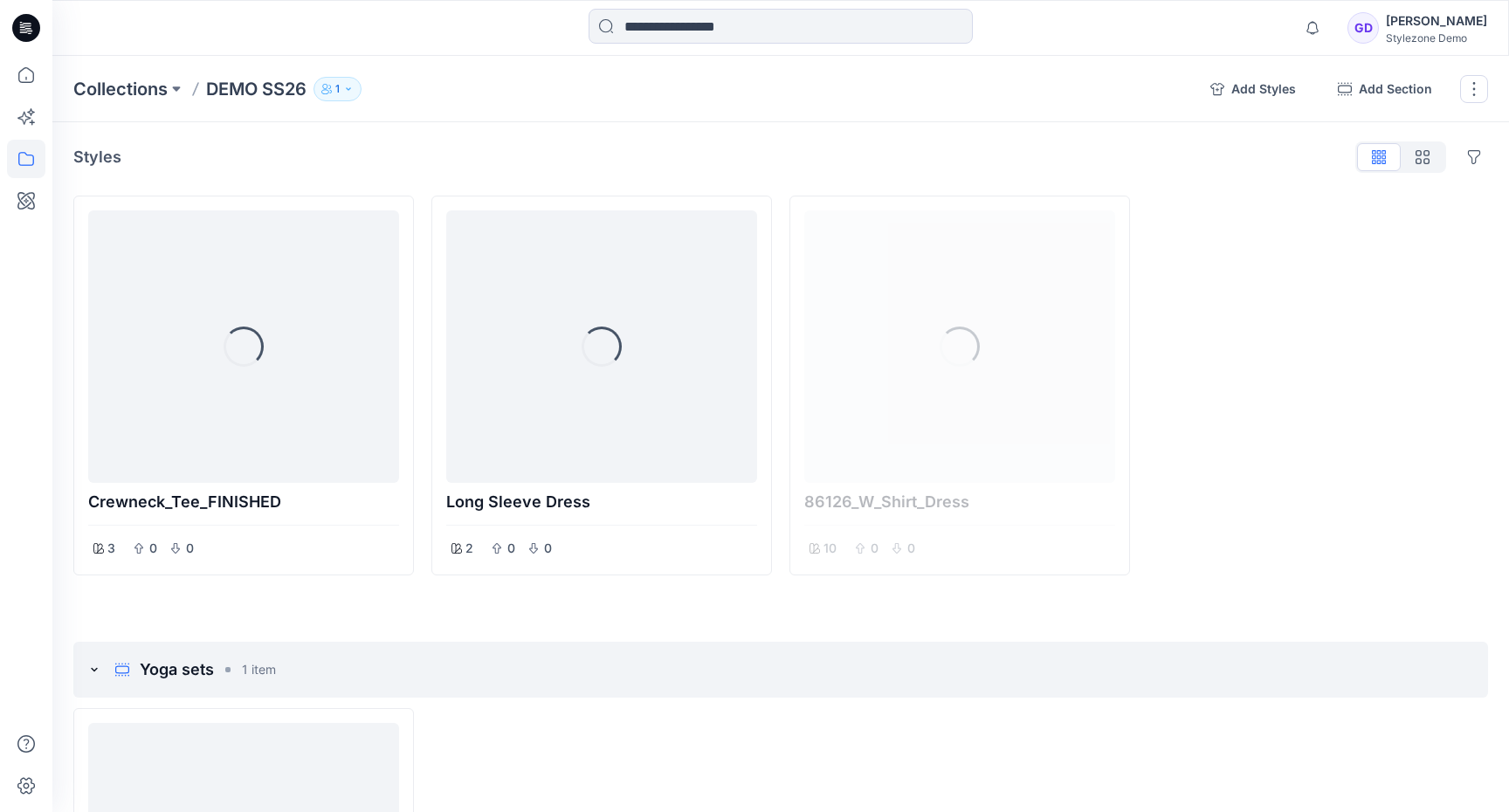
scroll to position [457, 0]
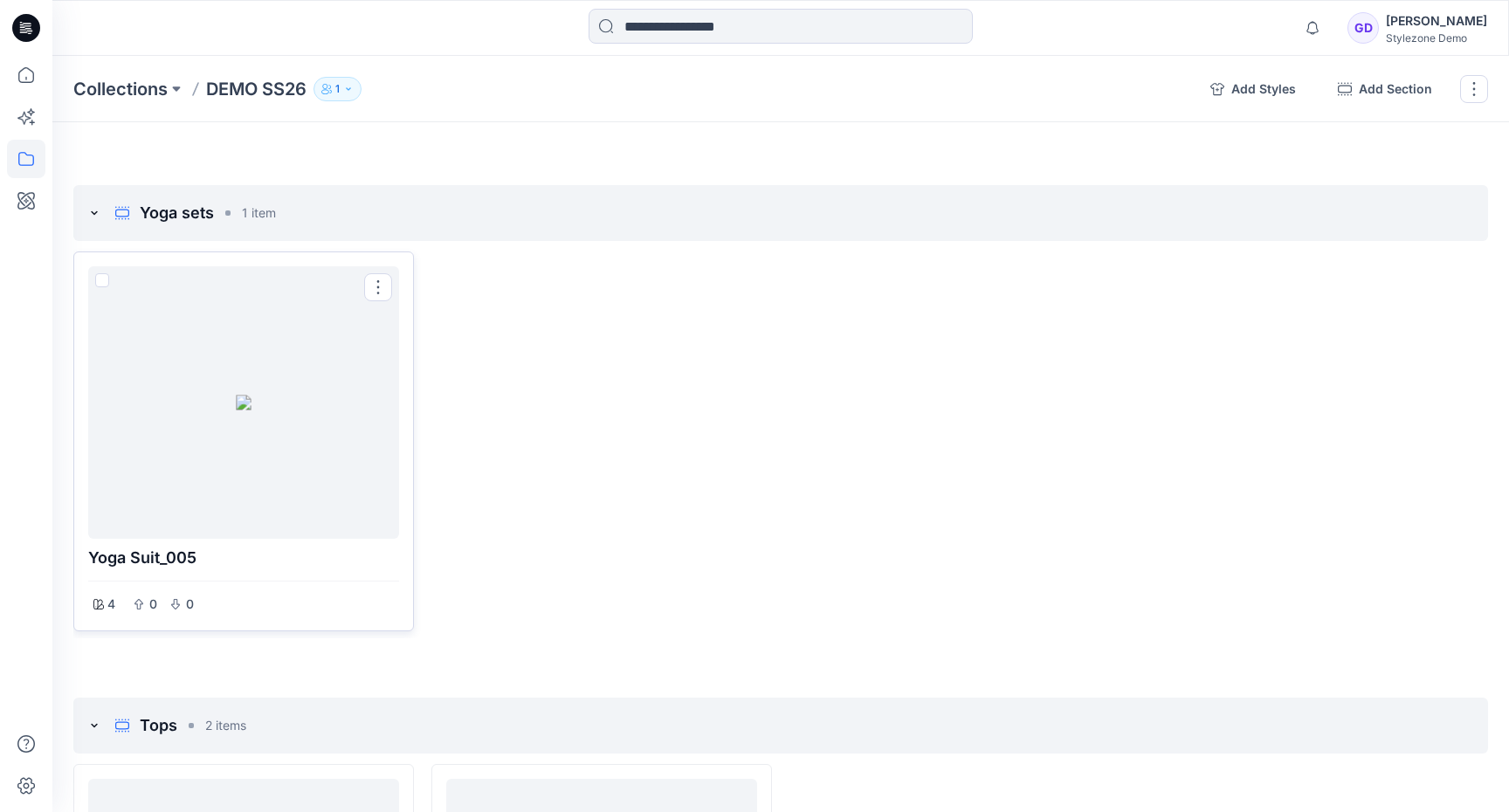
click at [286, 373] on div at bounding box center [243, 402] width 297 height 259
drag, startPoint x: 452, startPoint y: 319, endPoint x: 743, endPoint y: 334, distance: 291.2
drag, startPoint x: 555, startPoint y: 304, endPoint x: 157, endPoint y: 270, distance: 399.7
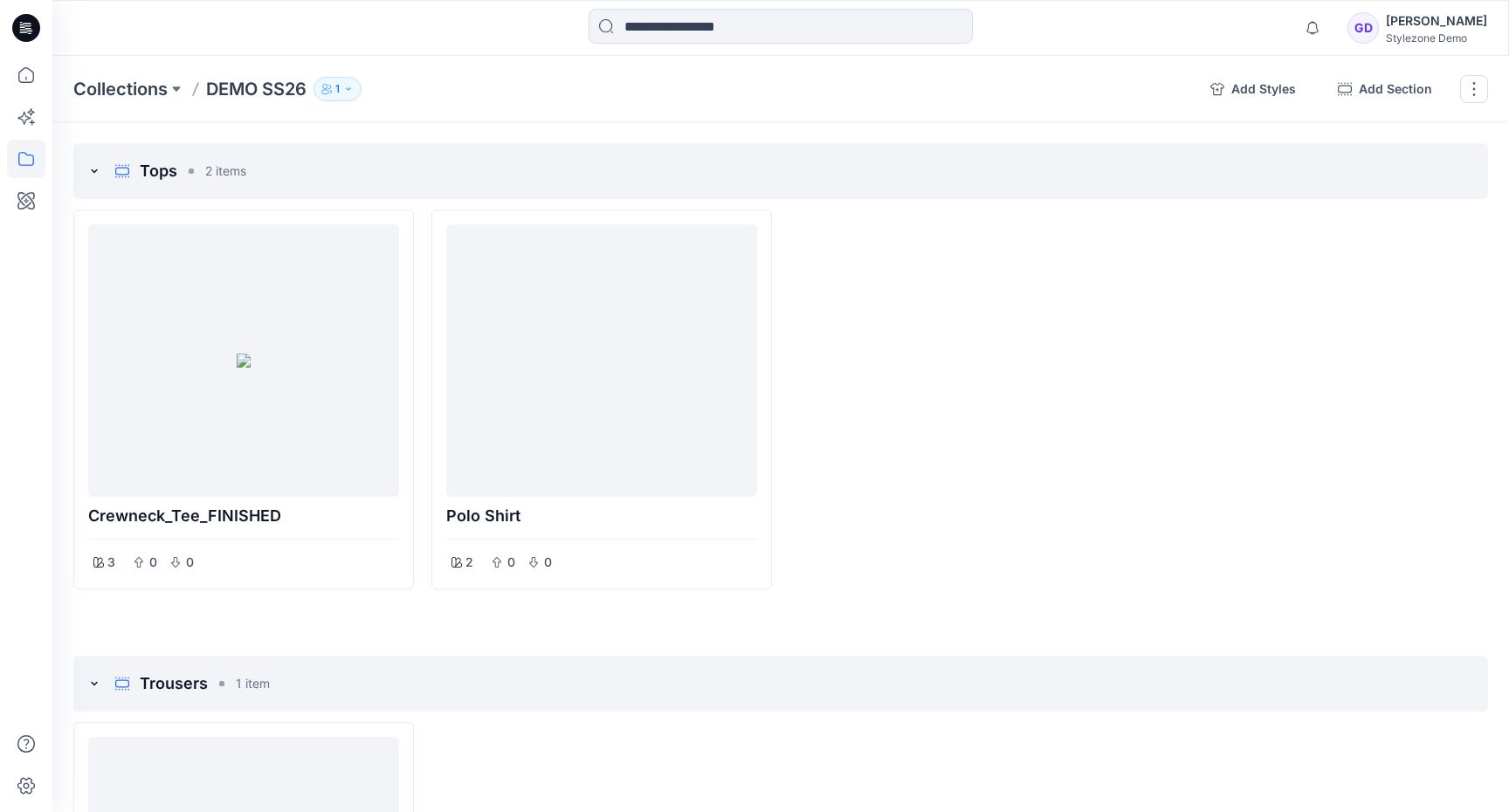
scroll to position [1017, 0]
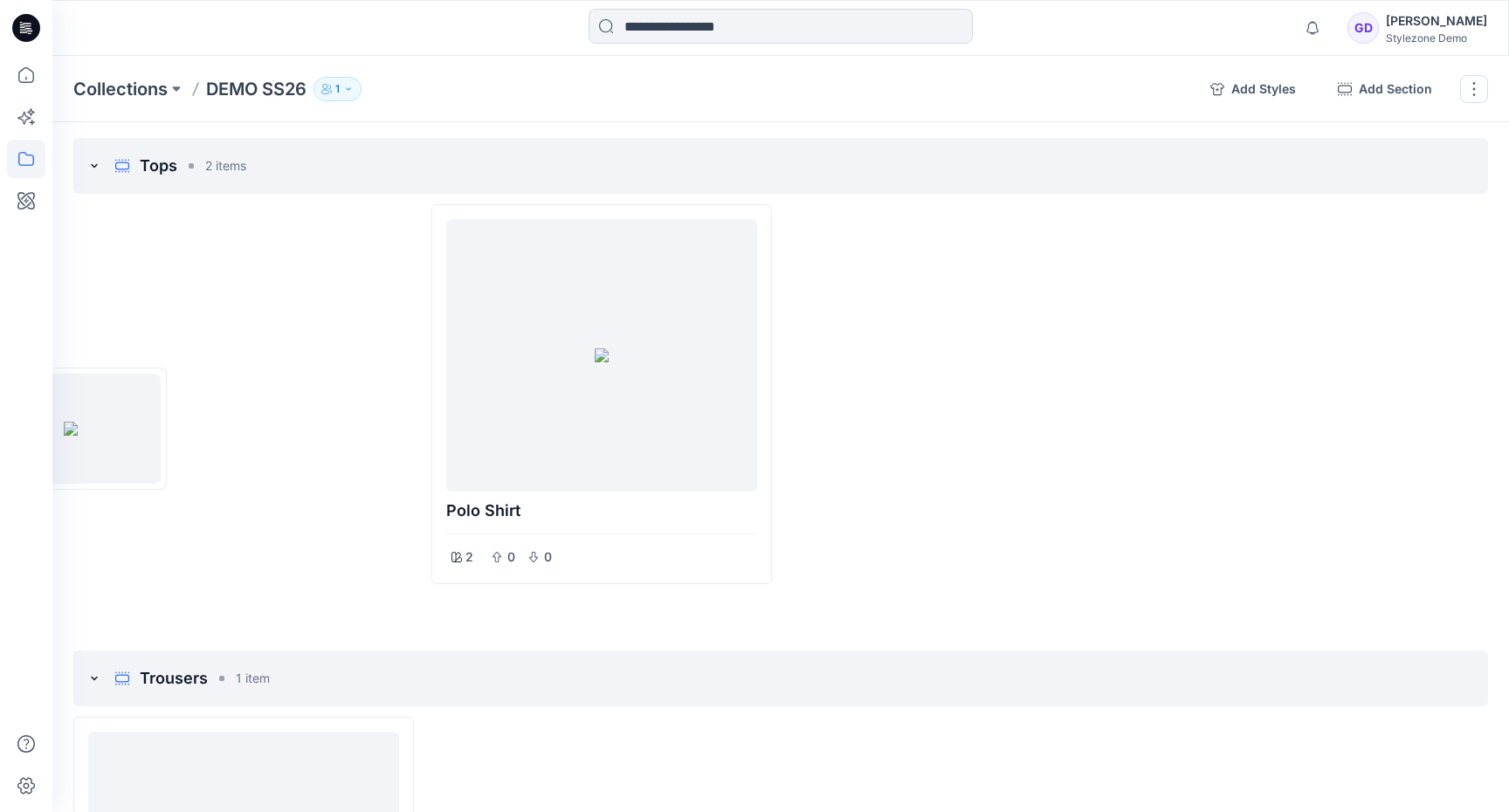
drag, startPoint x: 259, startPoint y: 386, endPoint x: 253, endPoint y: 376, distance: 11.4
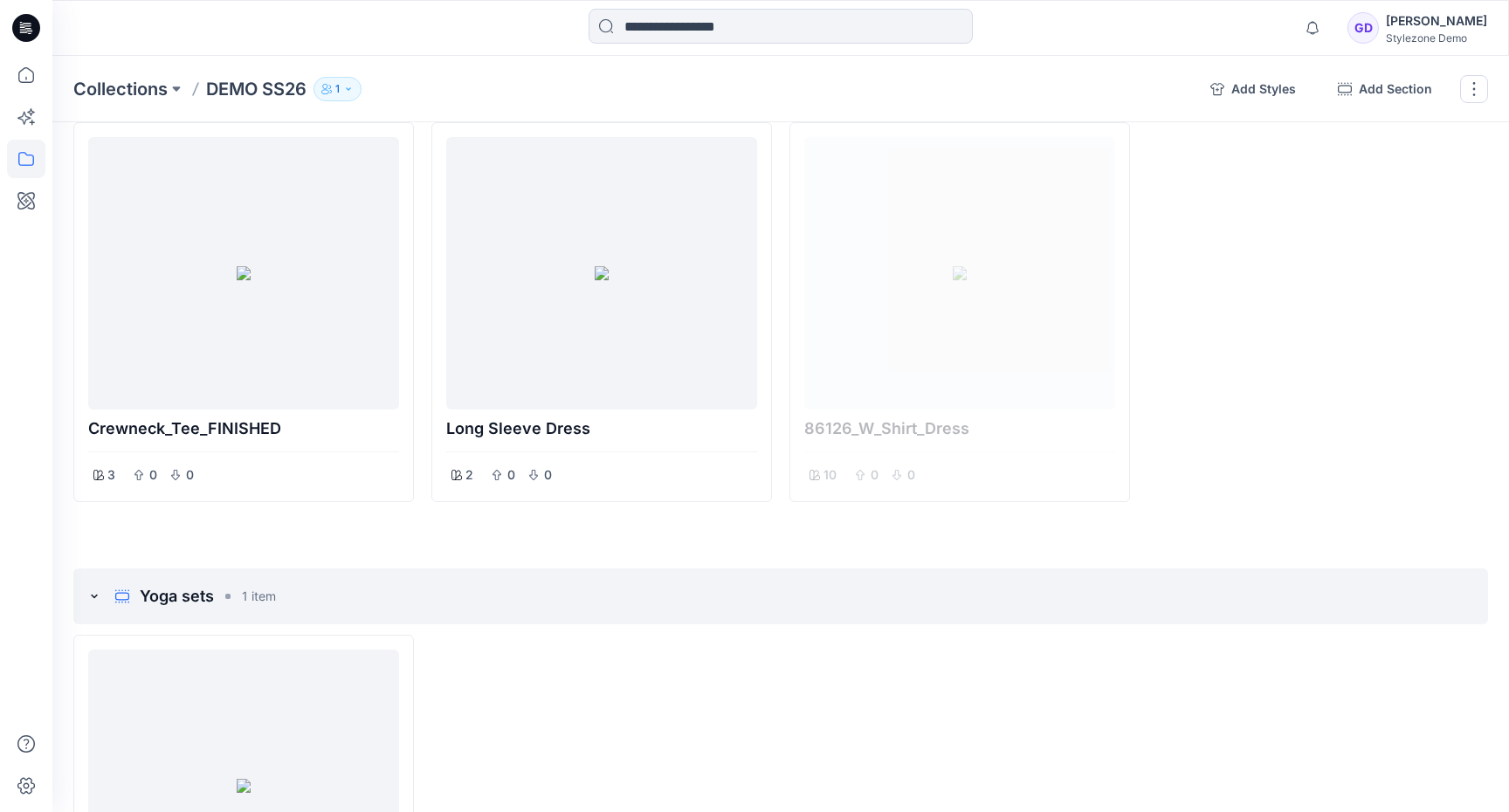
scroll to position [0, 0]
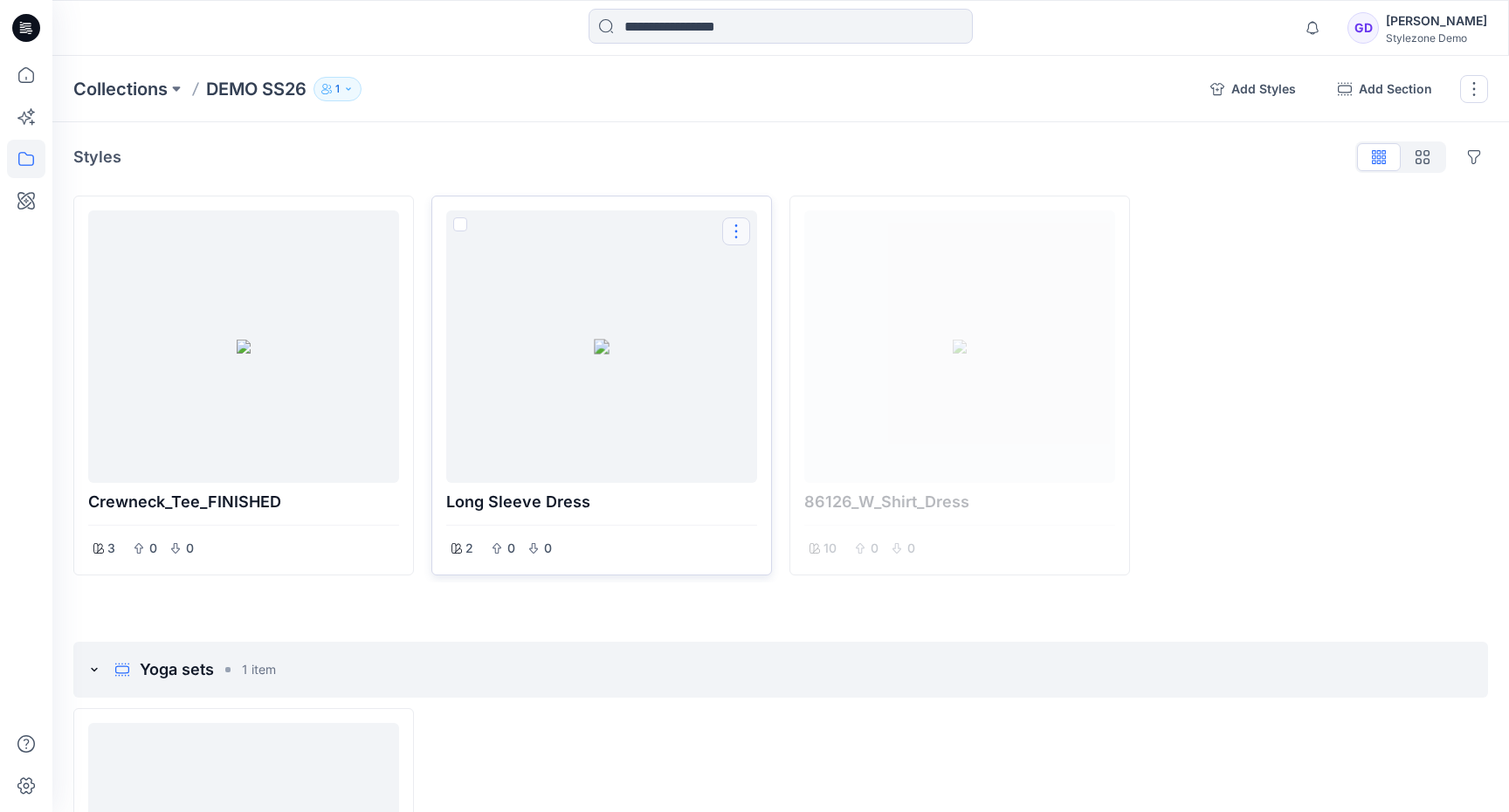
click at [737, 226] on button "Options" at bounding box center [736, 231] width 28 height 28
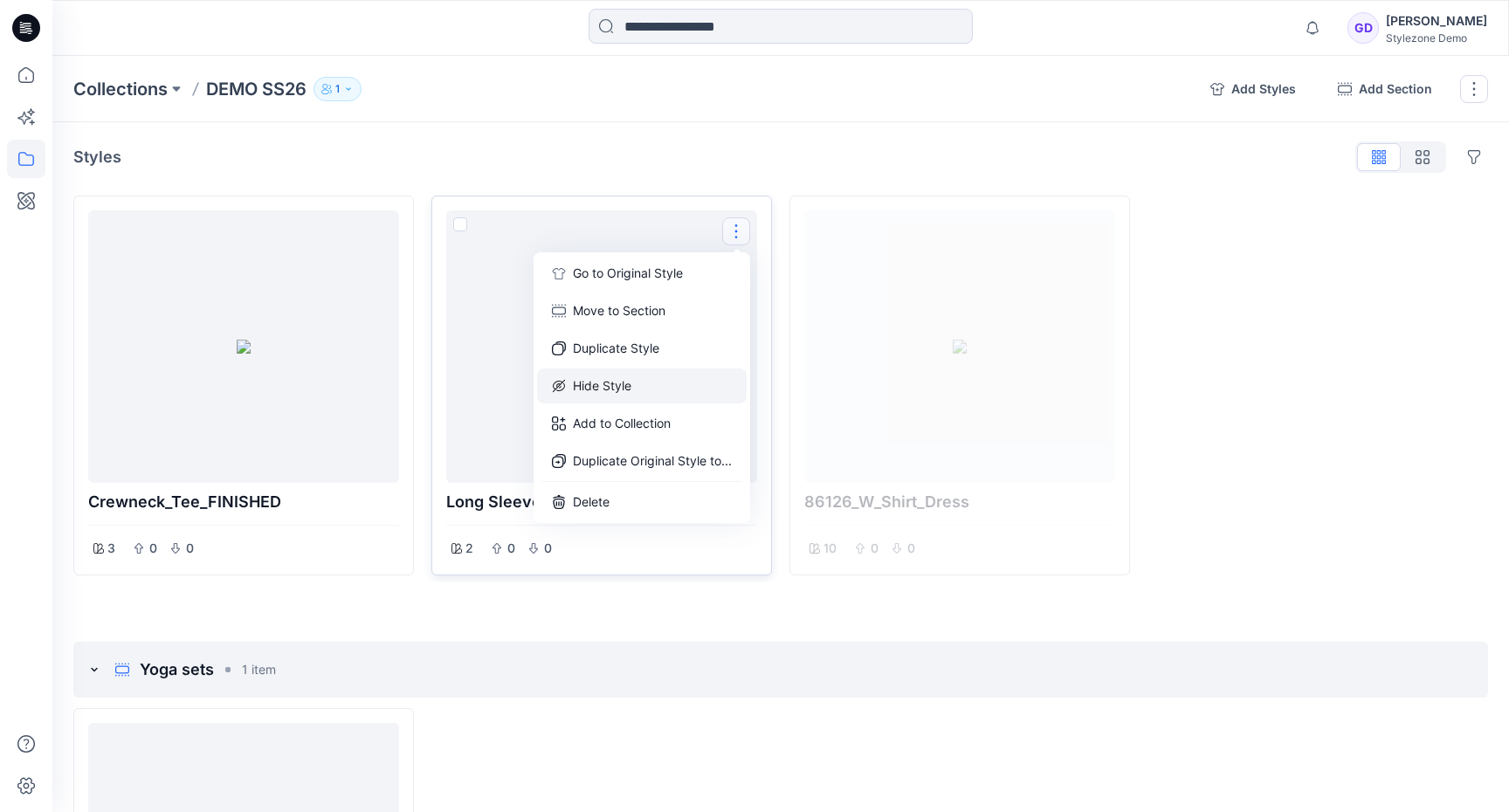
click at [615, 384] on button "Hide Style" at bounding box center [642, 386] width 210 height 35
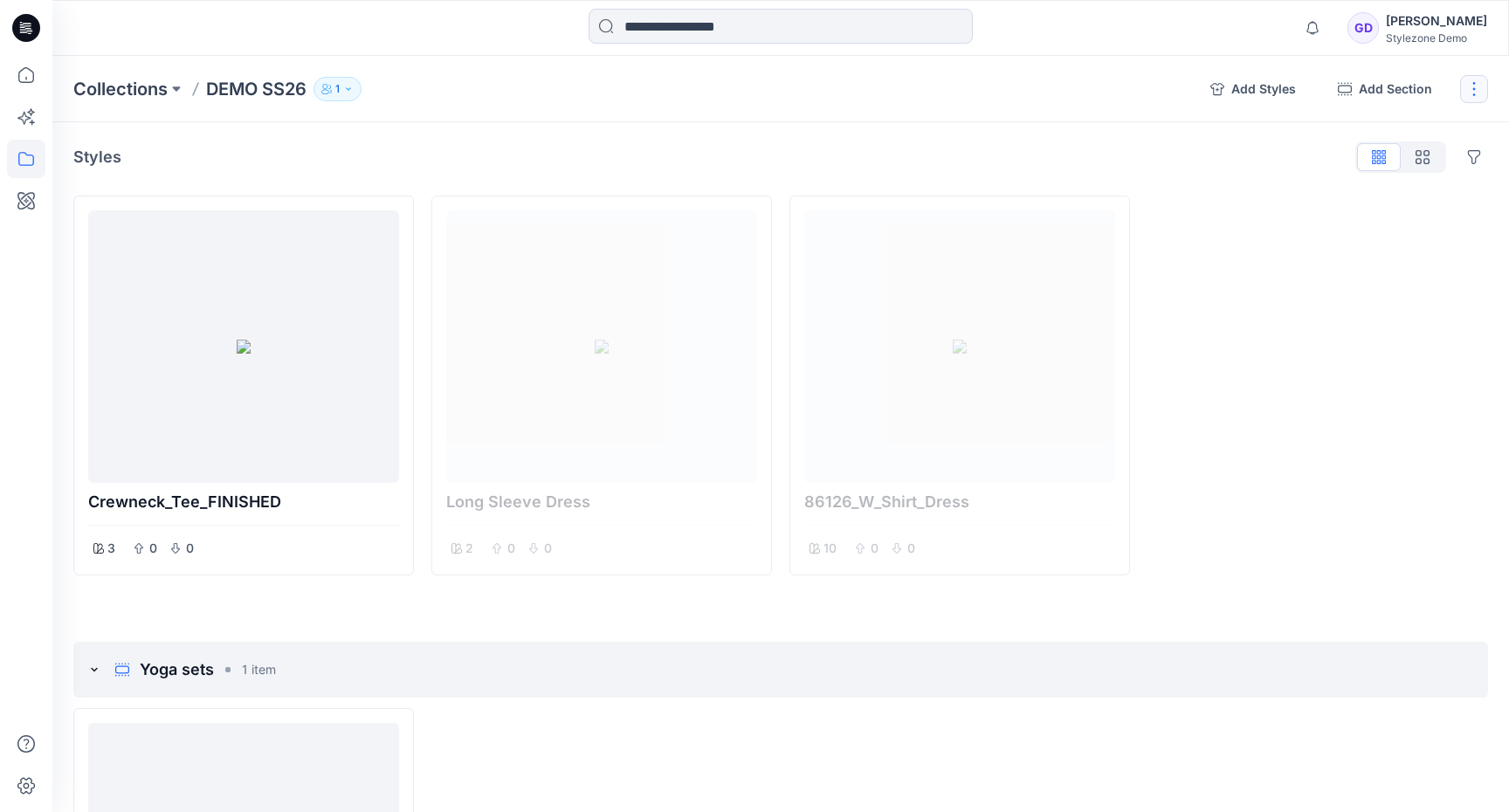
click at [1473, 98] on button "button" at bounding box center [1474, 89] width 28 height 28
click at [1347, 214] on button "Present Collection" at bounding box center [1390, 215] width 189 height 35
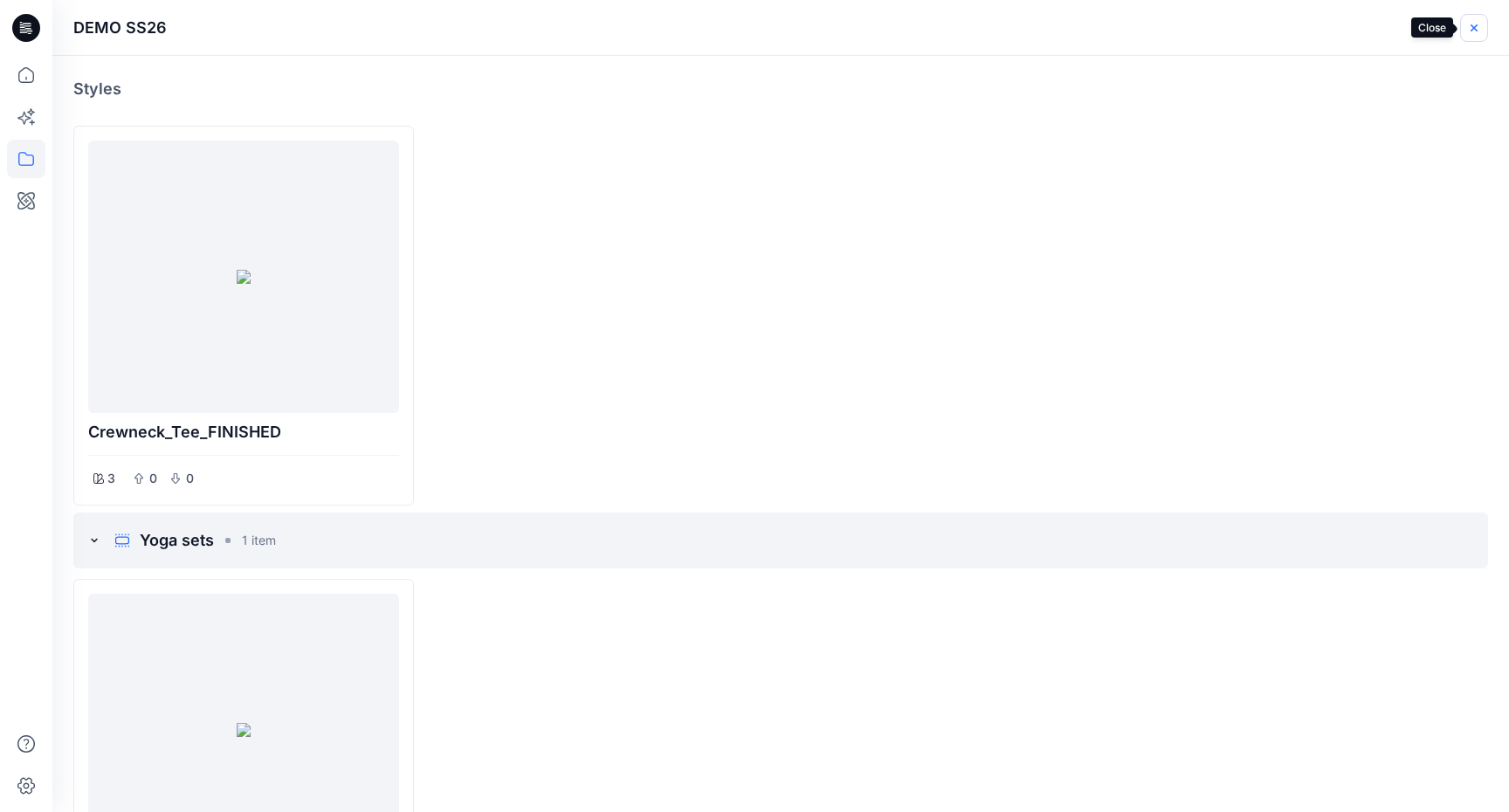
click at [1467, 27] on icon "button" at bounding box center [1474, 28] width 14 height 14
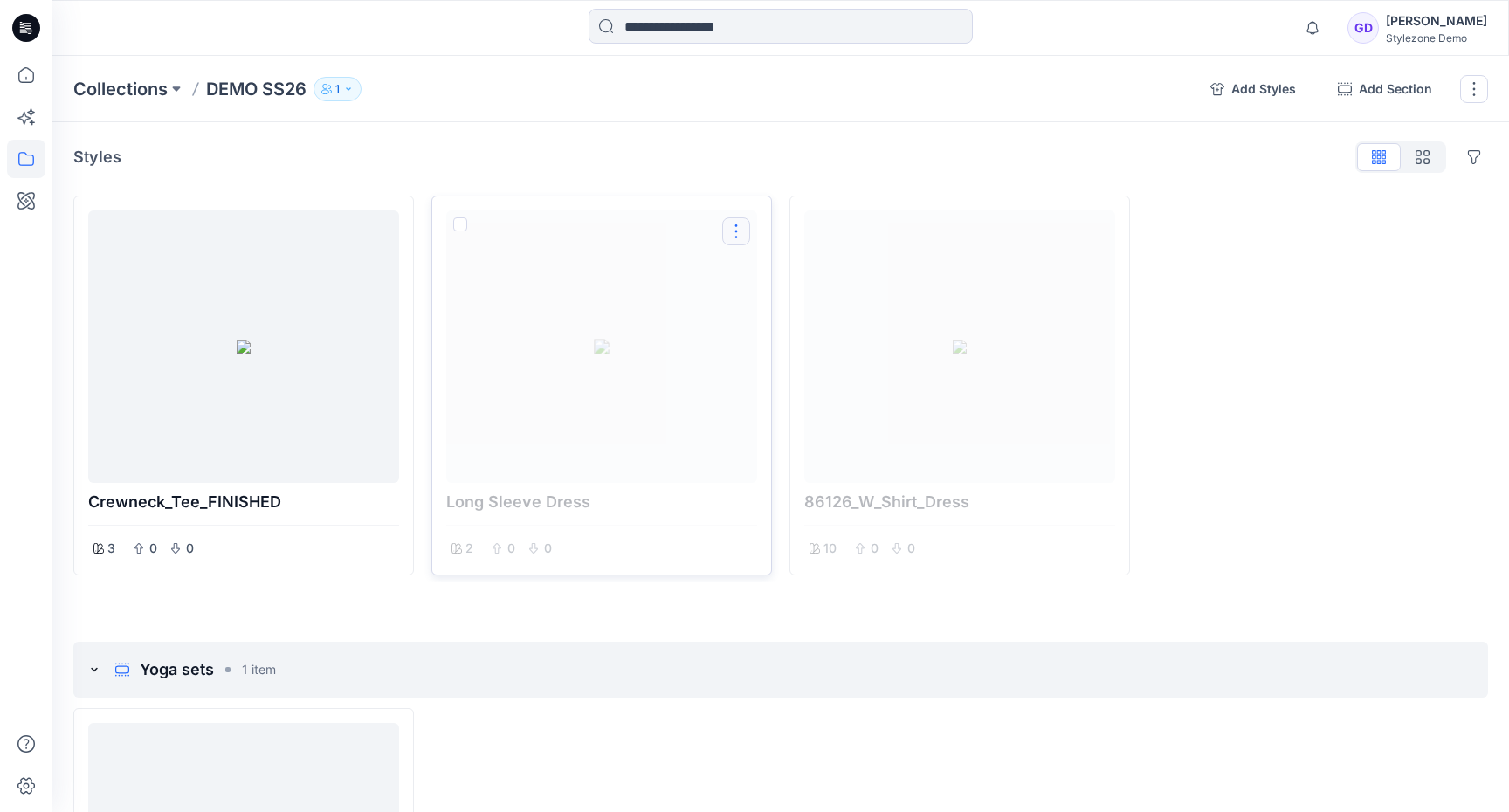
click at [735, 235] on button "Options" at bounding box center [736, 231] width 28 height 28
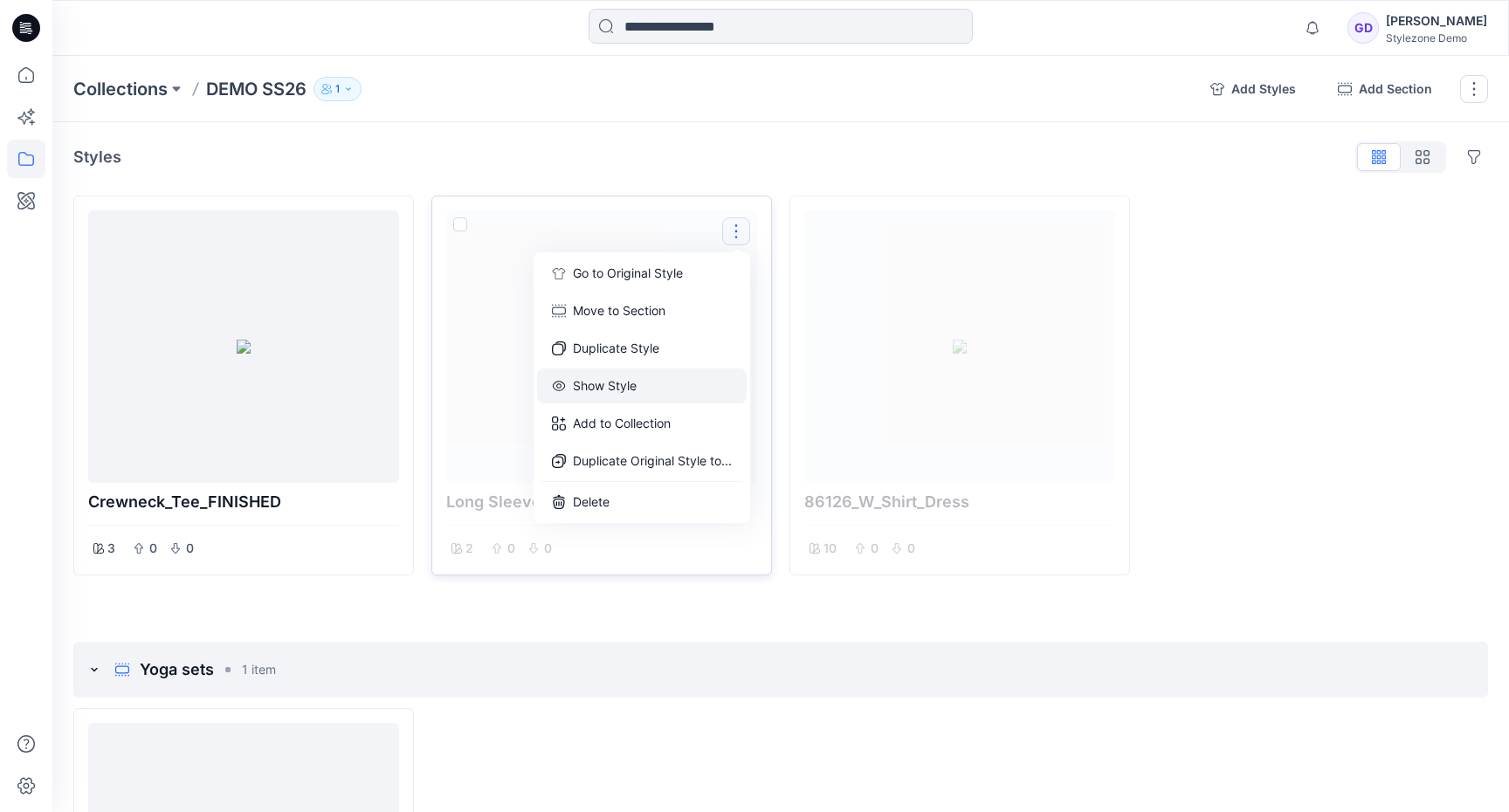
click at [617, 390] on button "Show Style" at bounding box center [642, 386] width 210 height 35
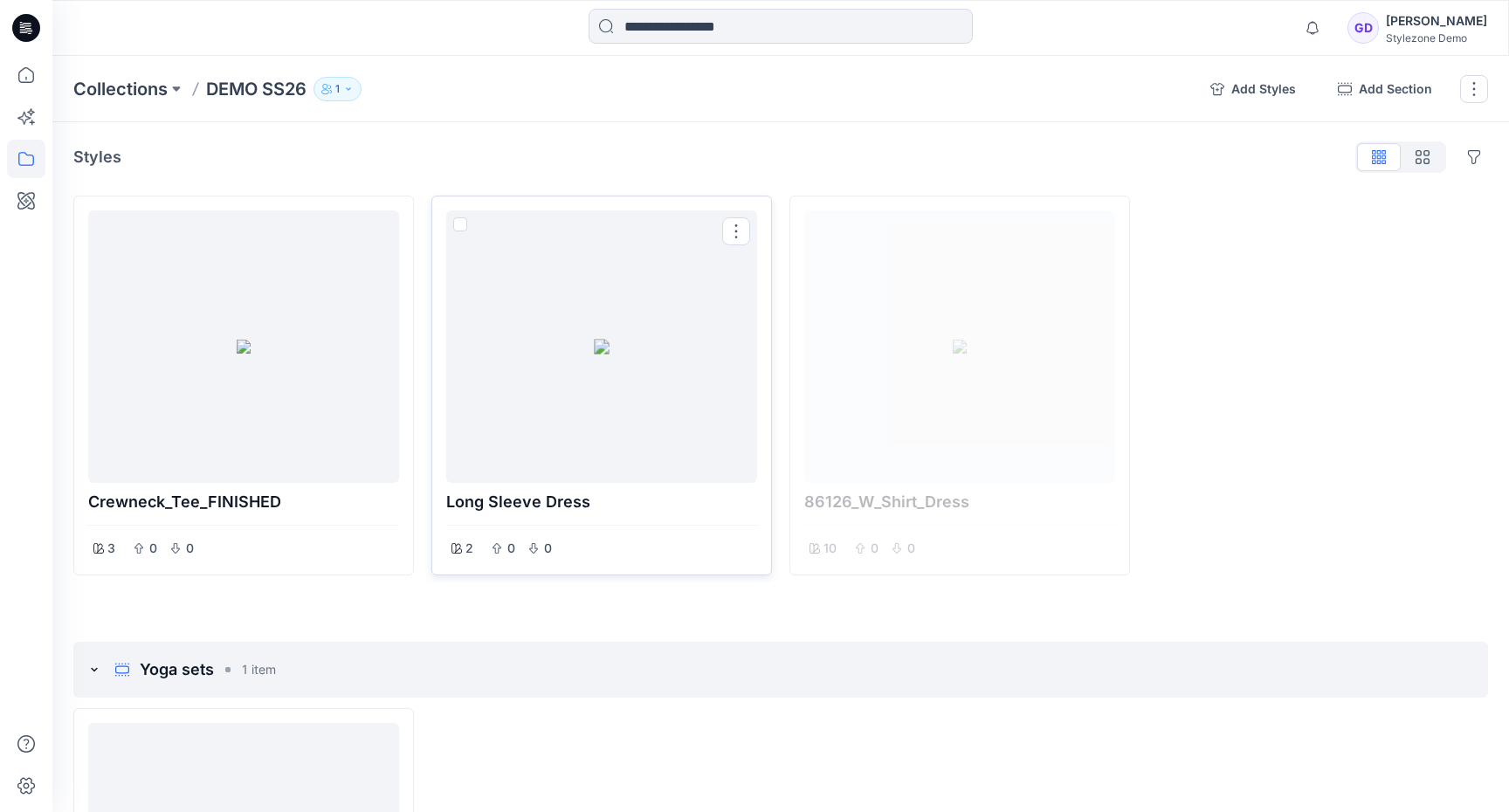
click at [570, 324] on div at bounding box center [601, 346] width 297 height 259
click at [1472, 85] on button "button" at bounding box center [1474, 89] width 28 height 28
click at [1358, 208] on button "Present Collection" at bounding box center [1390, 215] width 189 height 35
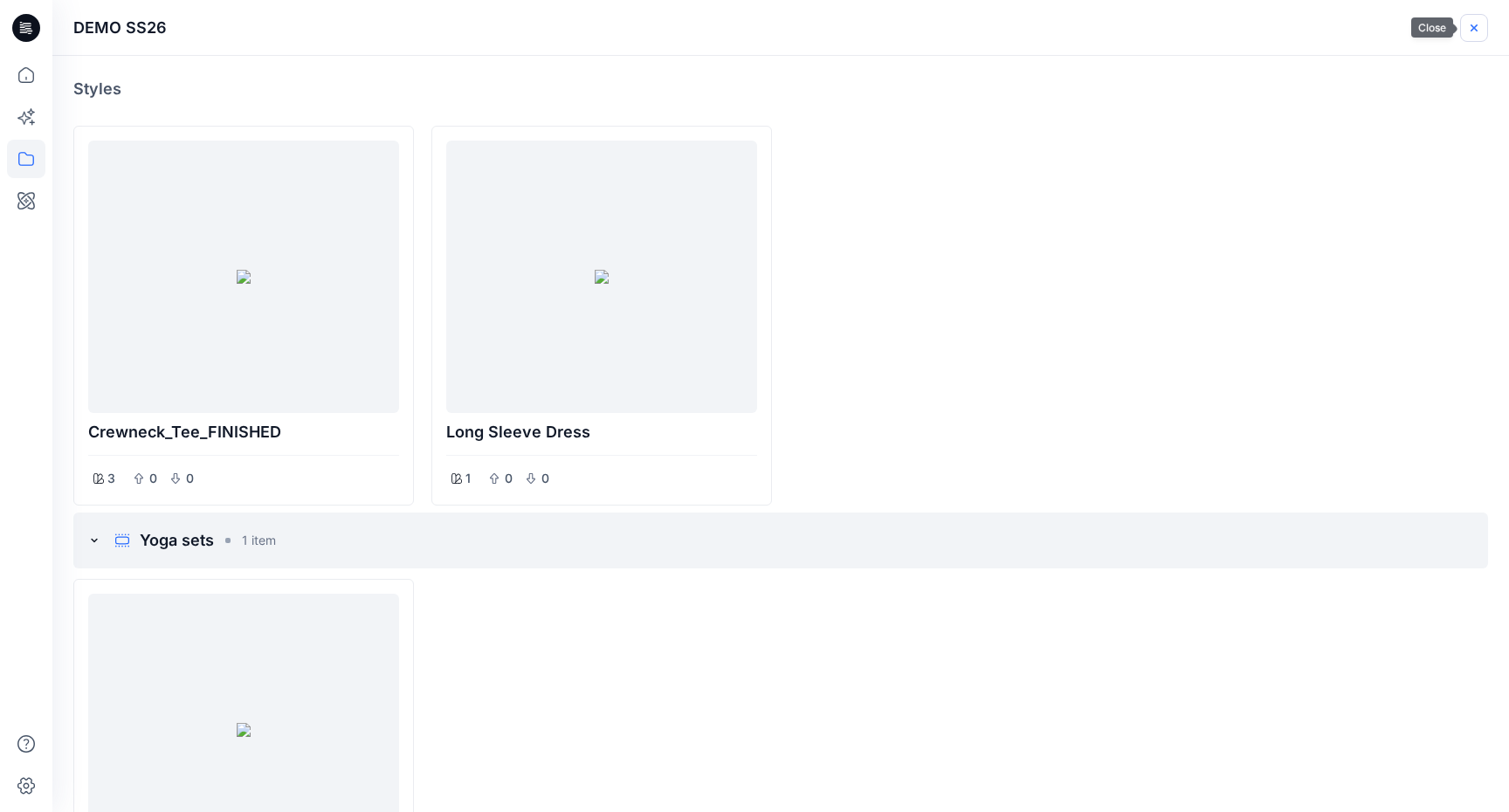
click at [1468, 25] on icon "button" at bounding box center [1474, 28] width 14 height 14
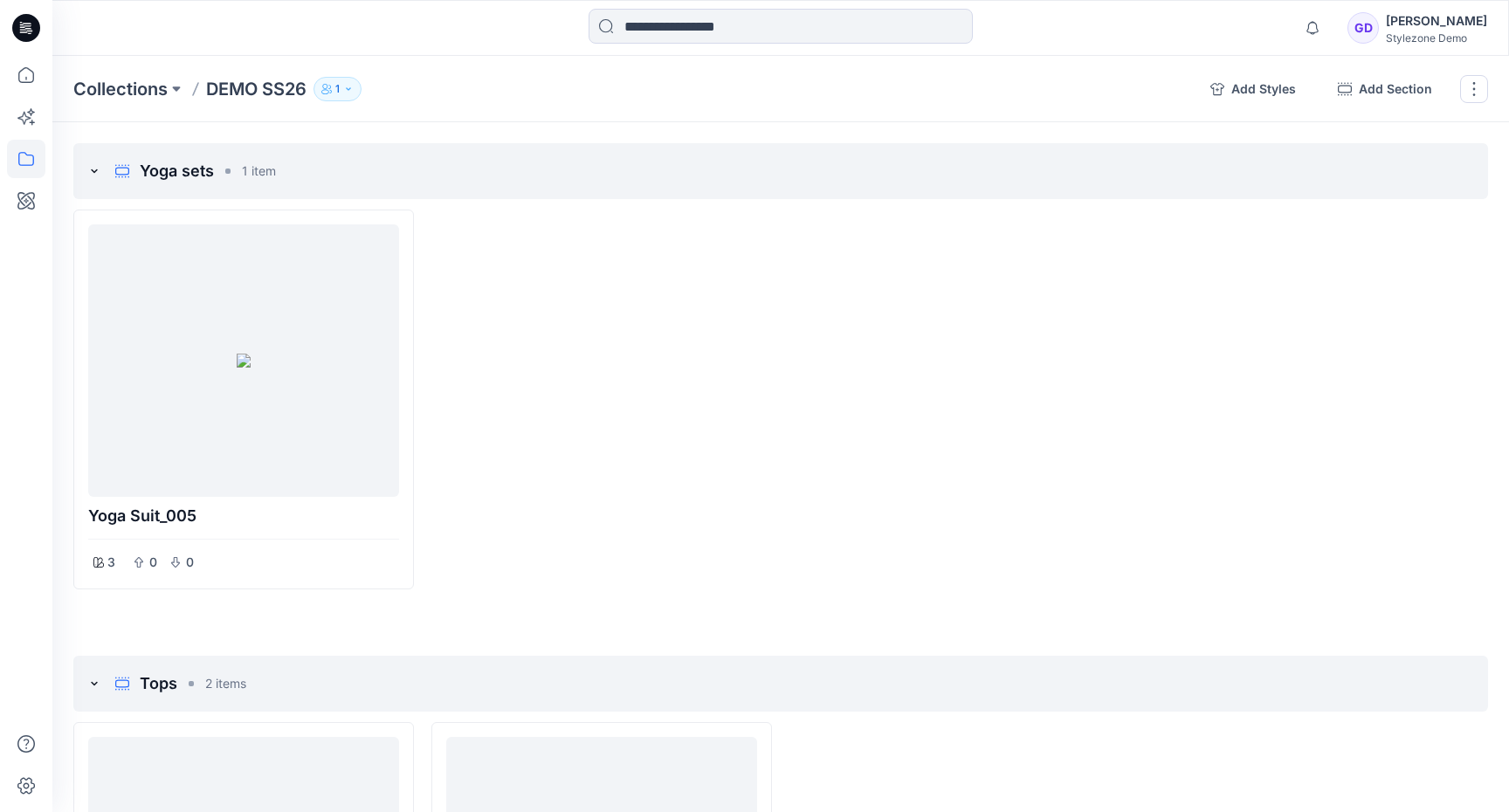
scroll to position [485, 0]
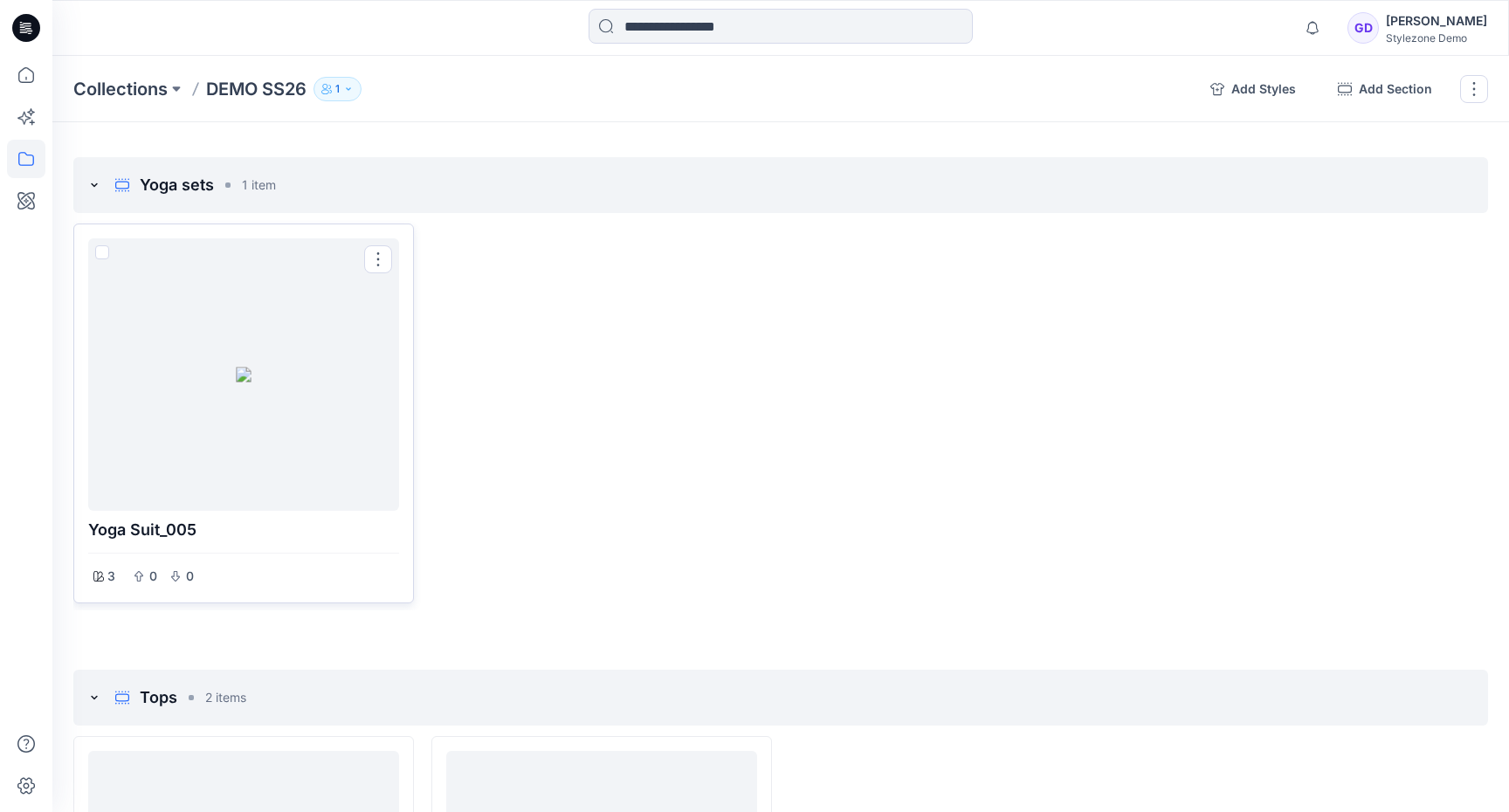
click at [228, 416] on div at bounding box center [243, 374] width 297 height 259
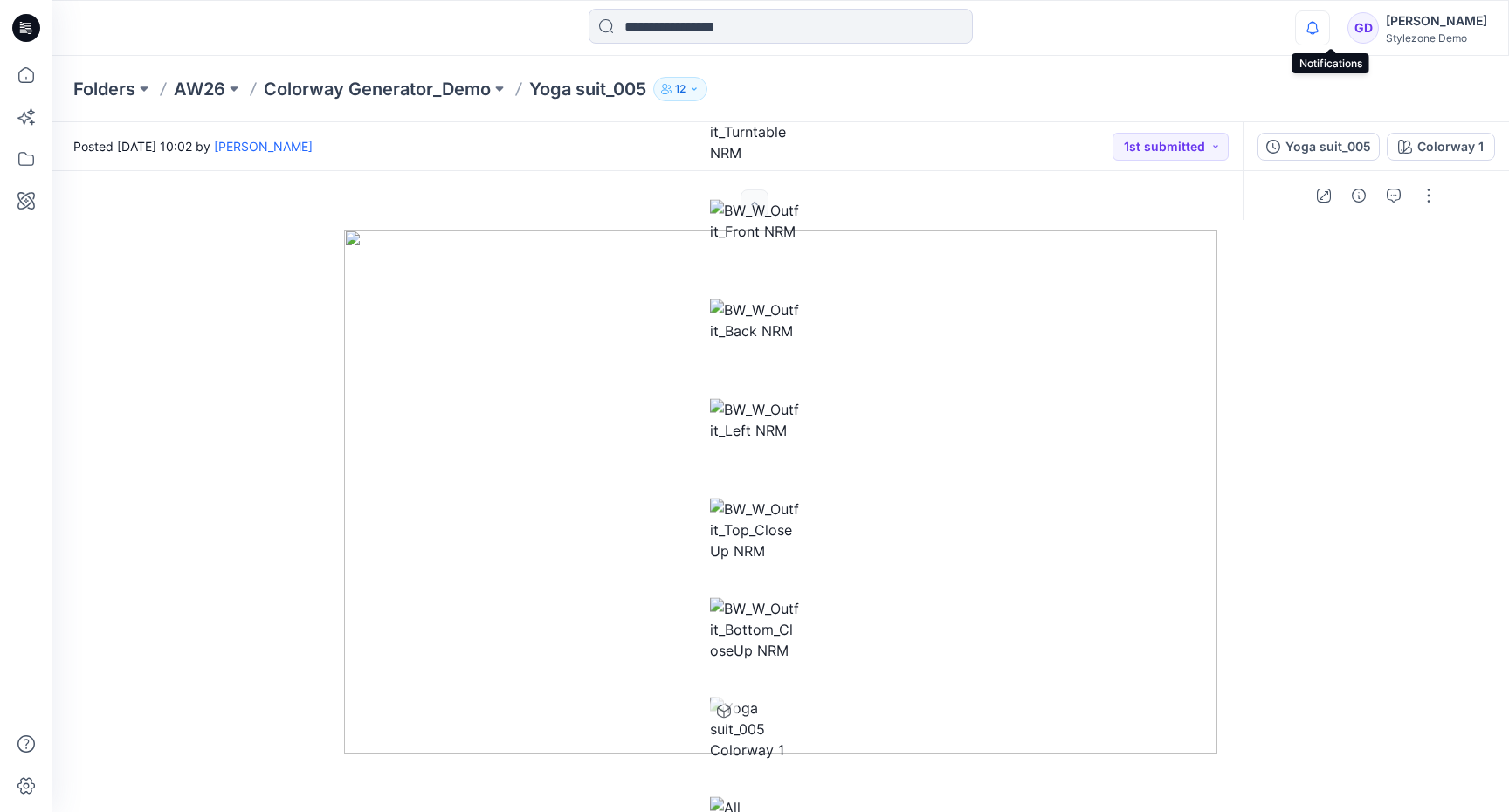
click at [1329, 32] on icon "button" at bounding box center [1312, 27] width 33 height 35
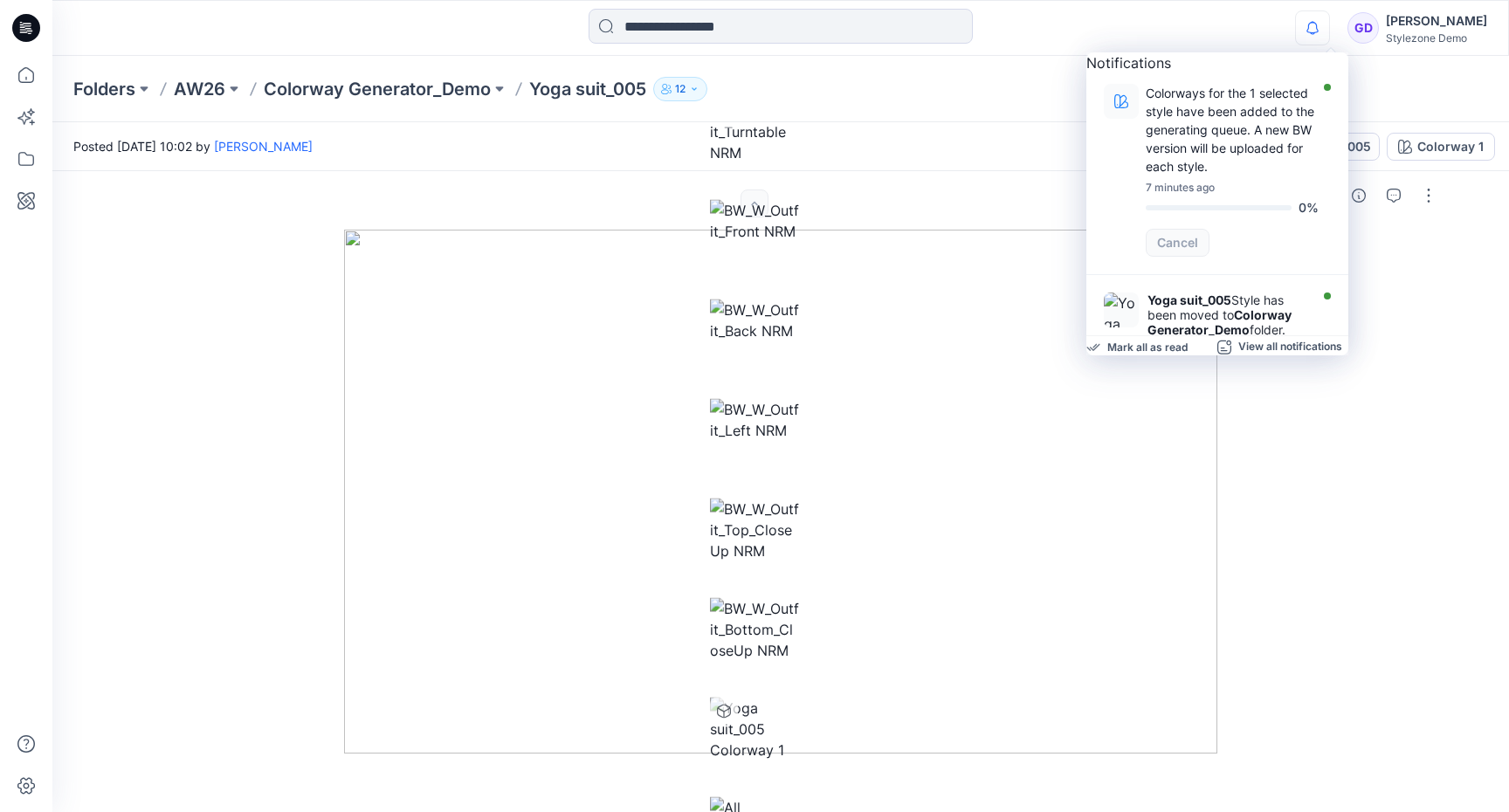
click at [1329, 32] on icon "button" at bounding box center [1312, 27] width 33 height 35
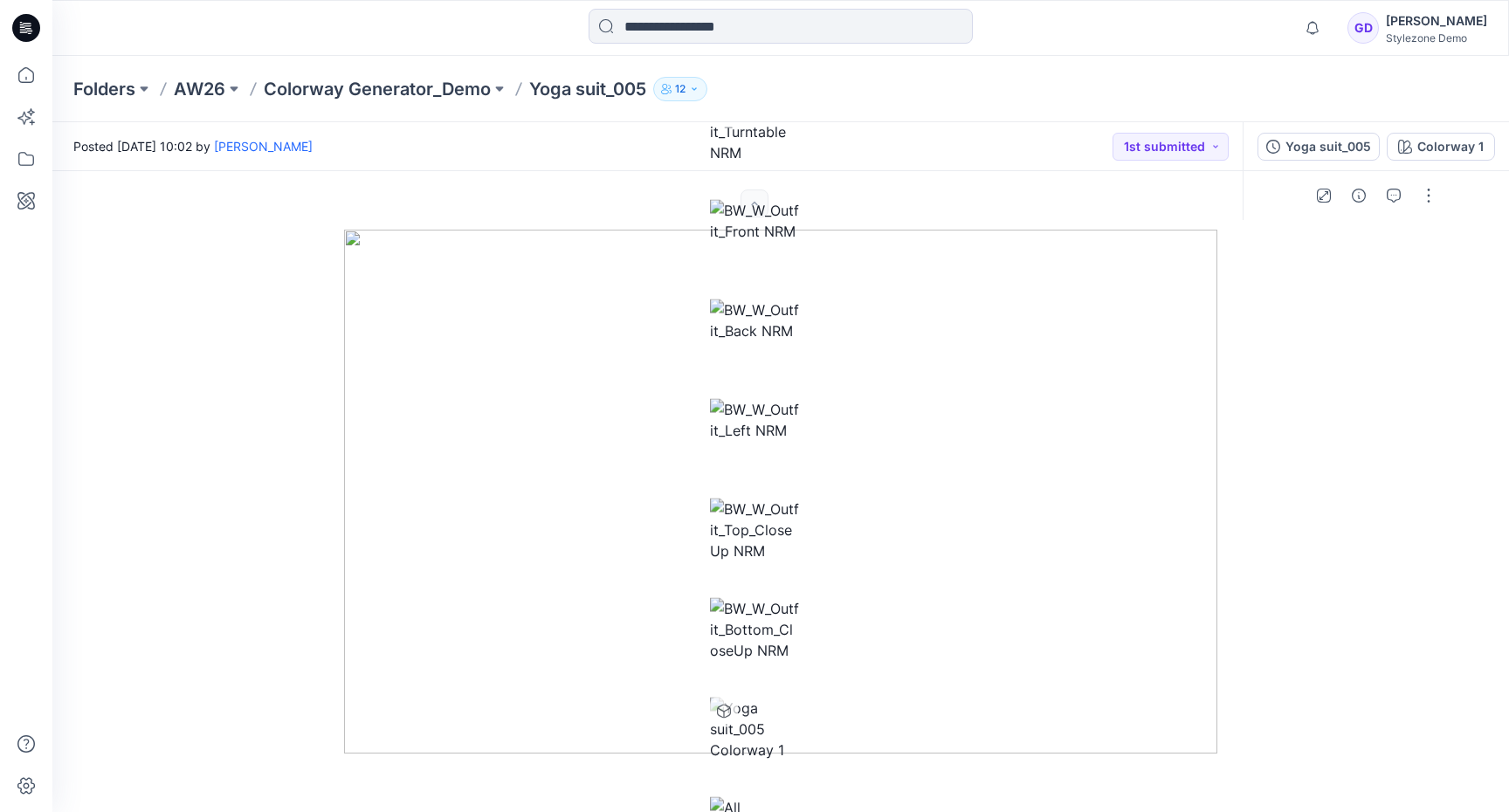
click at [979, 763] on div at bounding box center [780, 550] width 1457 height 641
click at [914, 662] on img at bounding box center [780, 492] width 873 height 524
click at [418, 89] on p "Colorway Generator_Demo" at bounding box center [377, 89] width 227 height 24
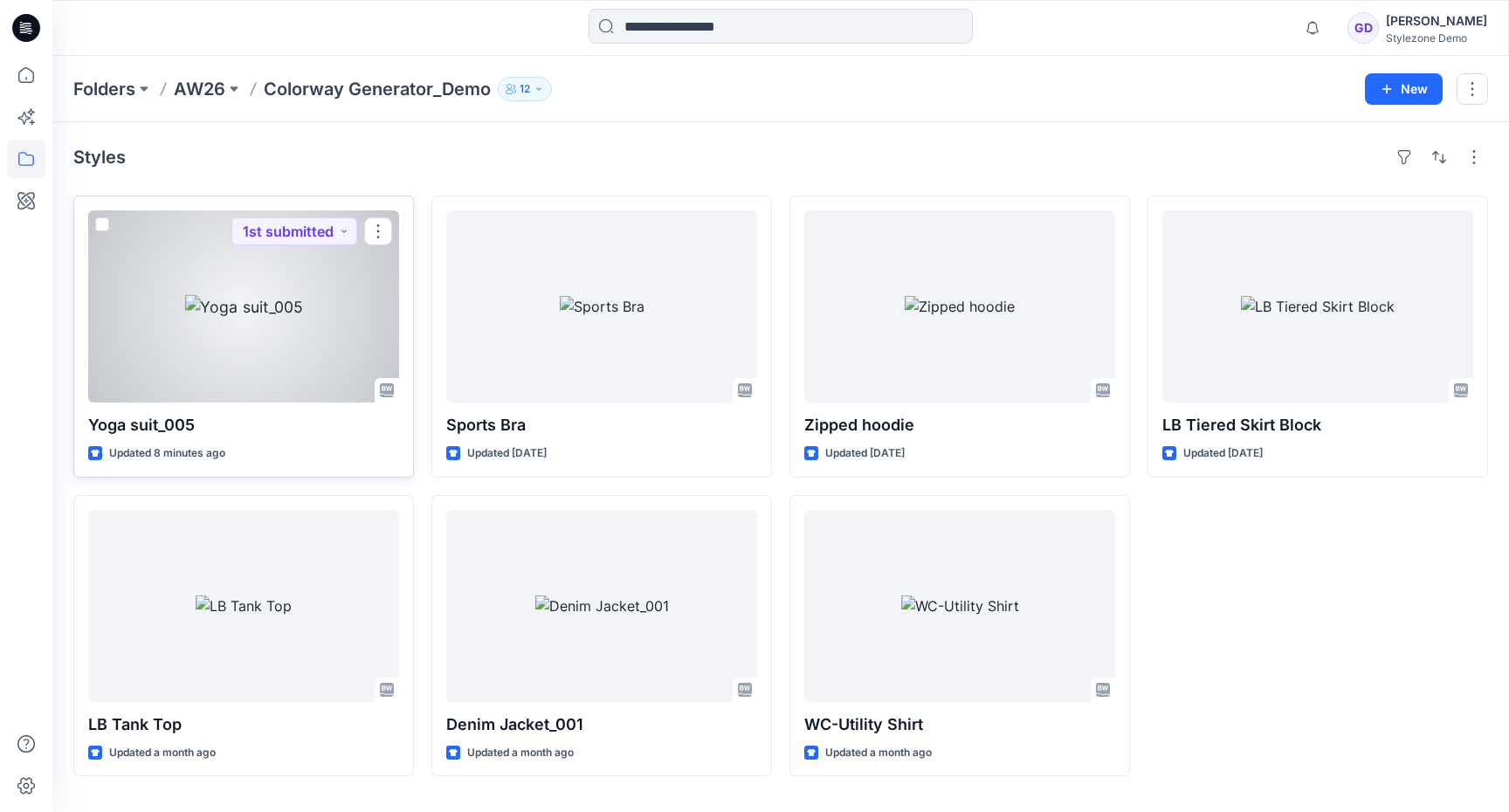
click at [101, 218] on span at bounding box center [102, 224] width 14 height 14
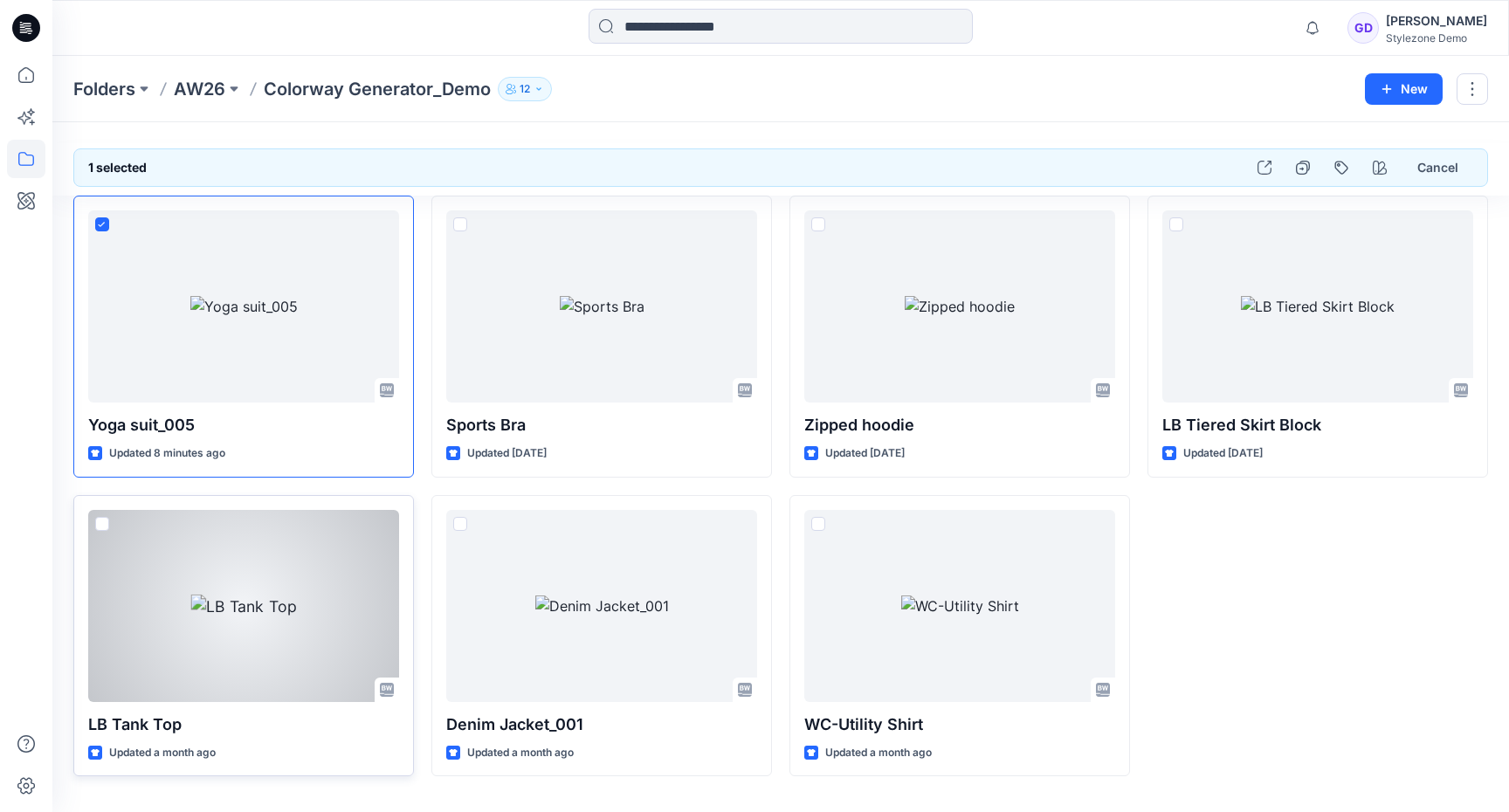
click at [102, 522] on span at bounding box center [102, 524] width 14 height 14
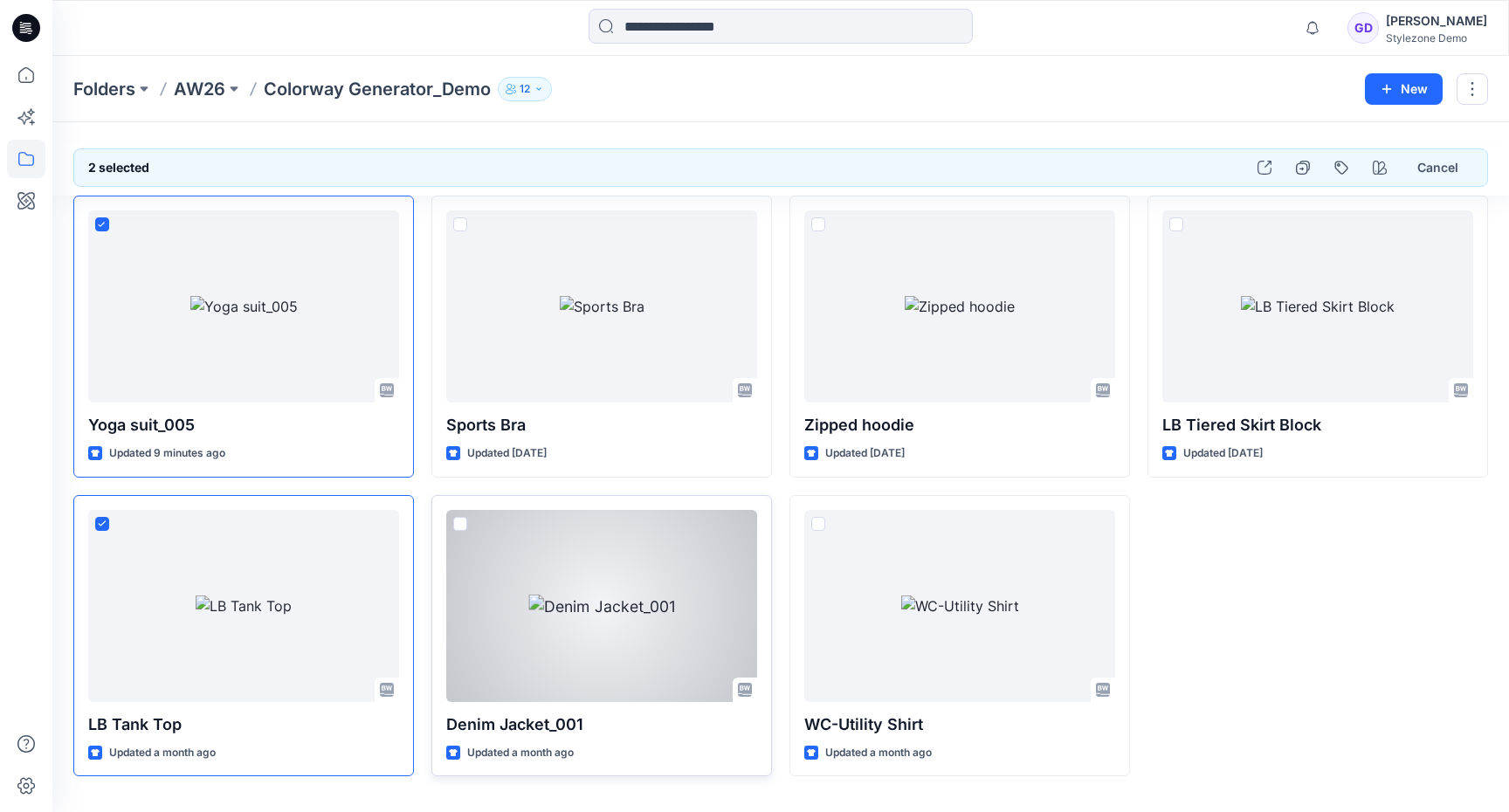
click at [459, 520] on span at bounding box center [460, 524] width 14 height 14
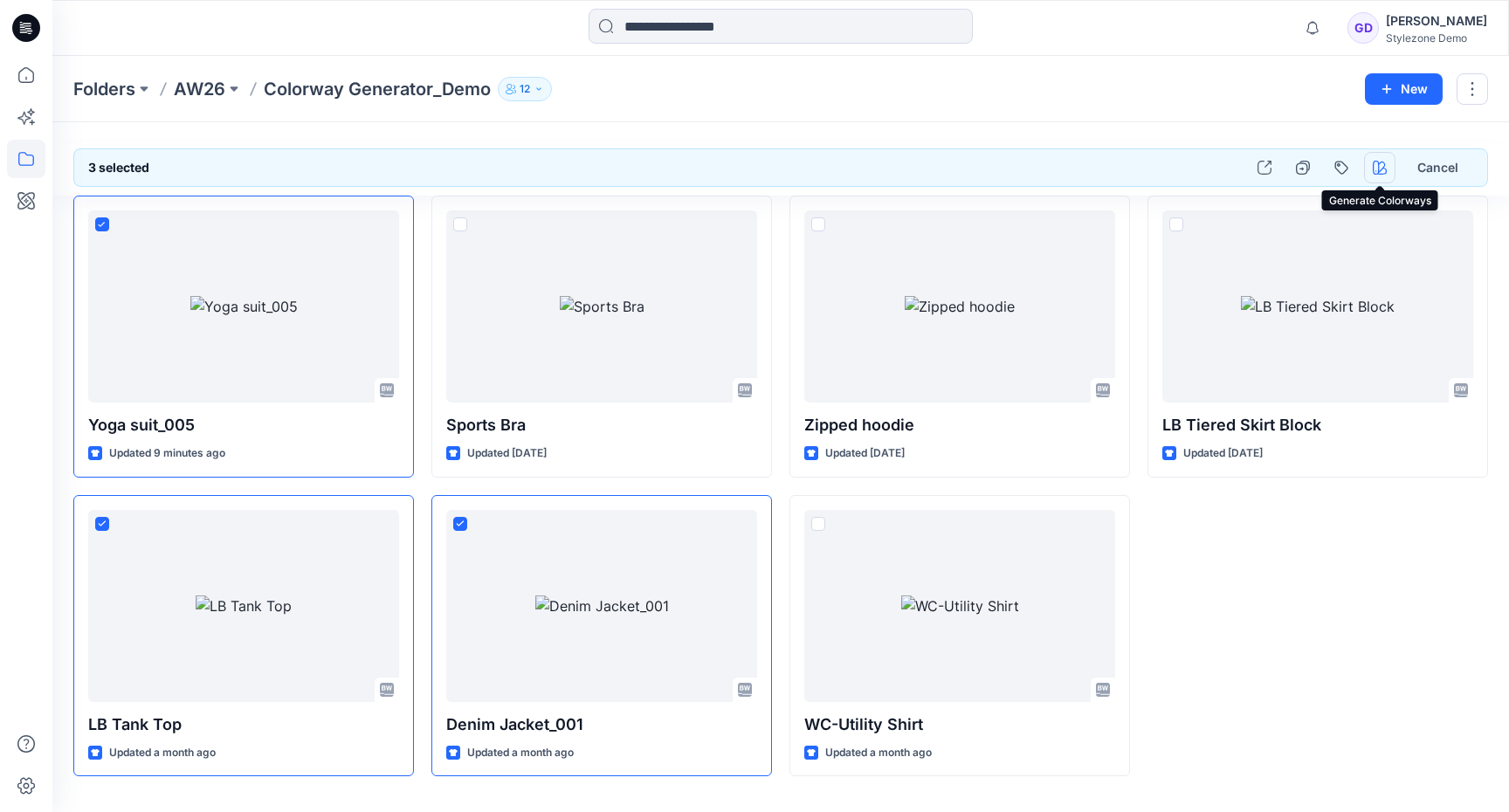
click at [1388, 173] on button "button" at bounding box center [1379, 167] width 31 height 31
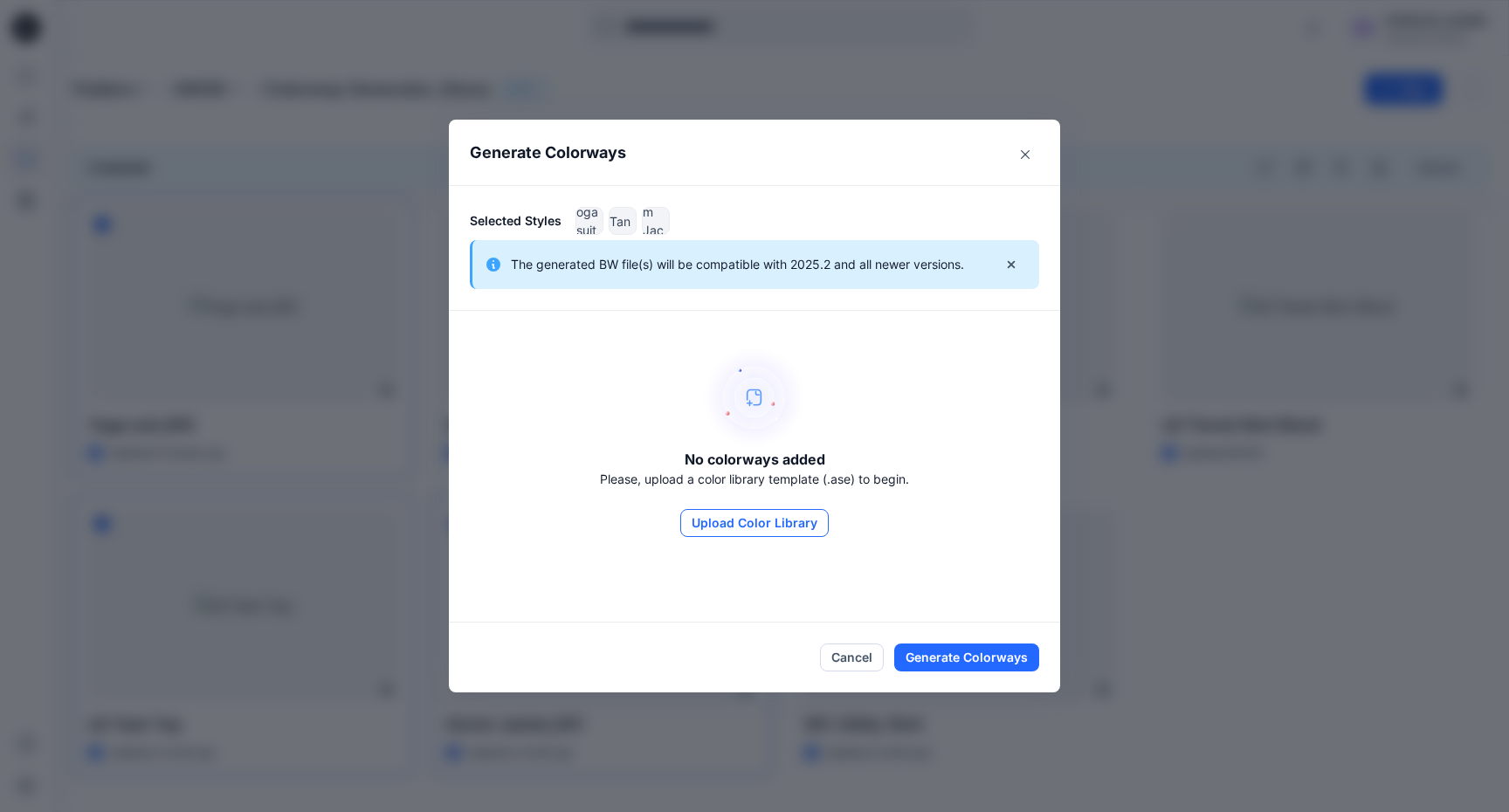
click at [752, 521] on button "Upload Color Library" at bounding box center [754, 523] width 148 height 28
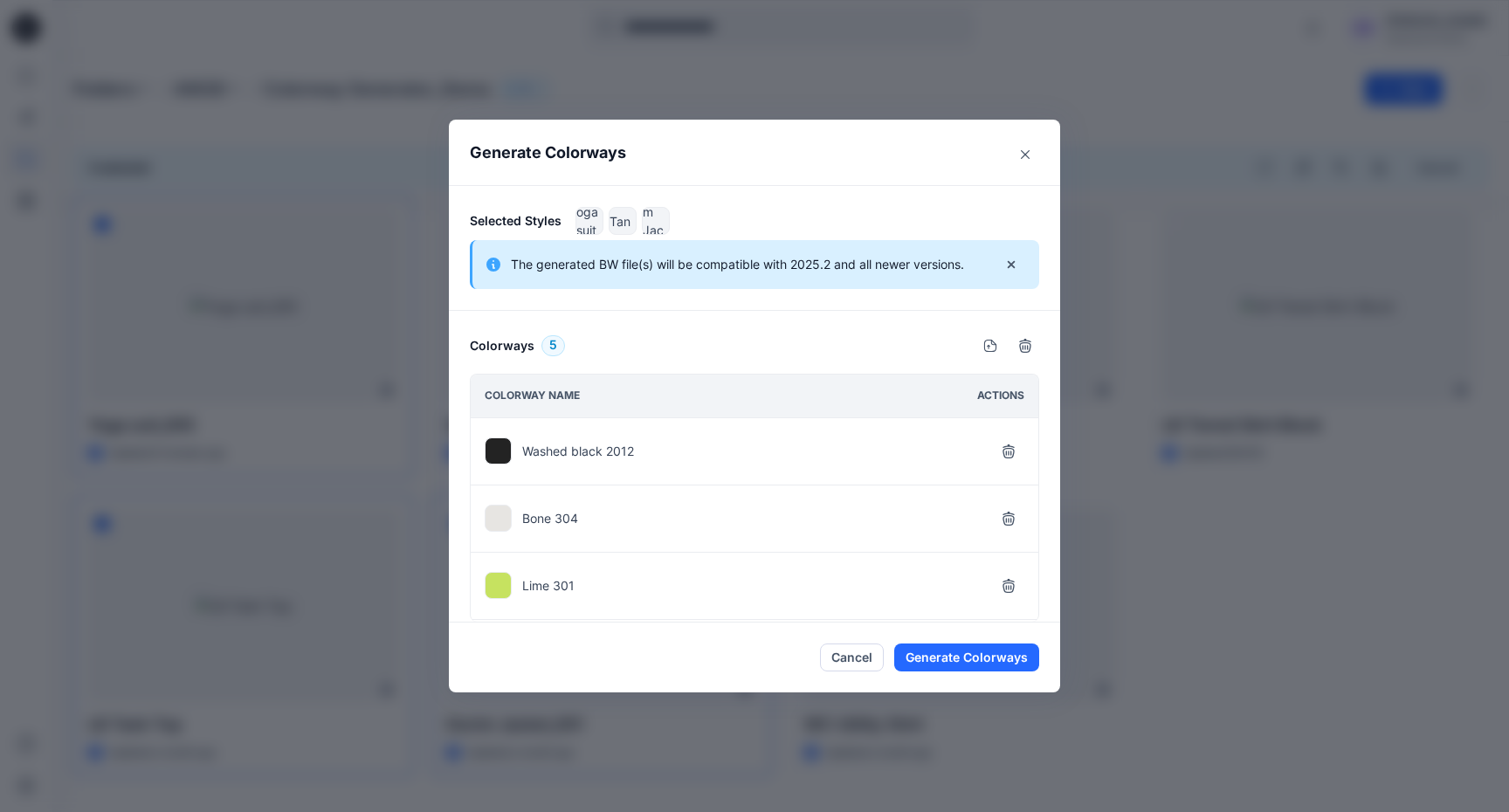
scroll to position [132, 0]
click at [1002, 591] on icon "button" at bounding box center [1009, 589] width 14 height 14
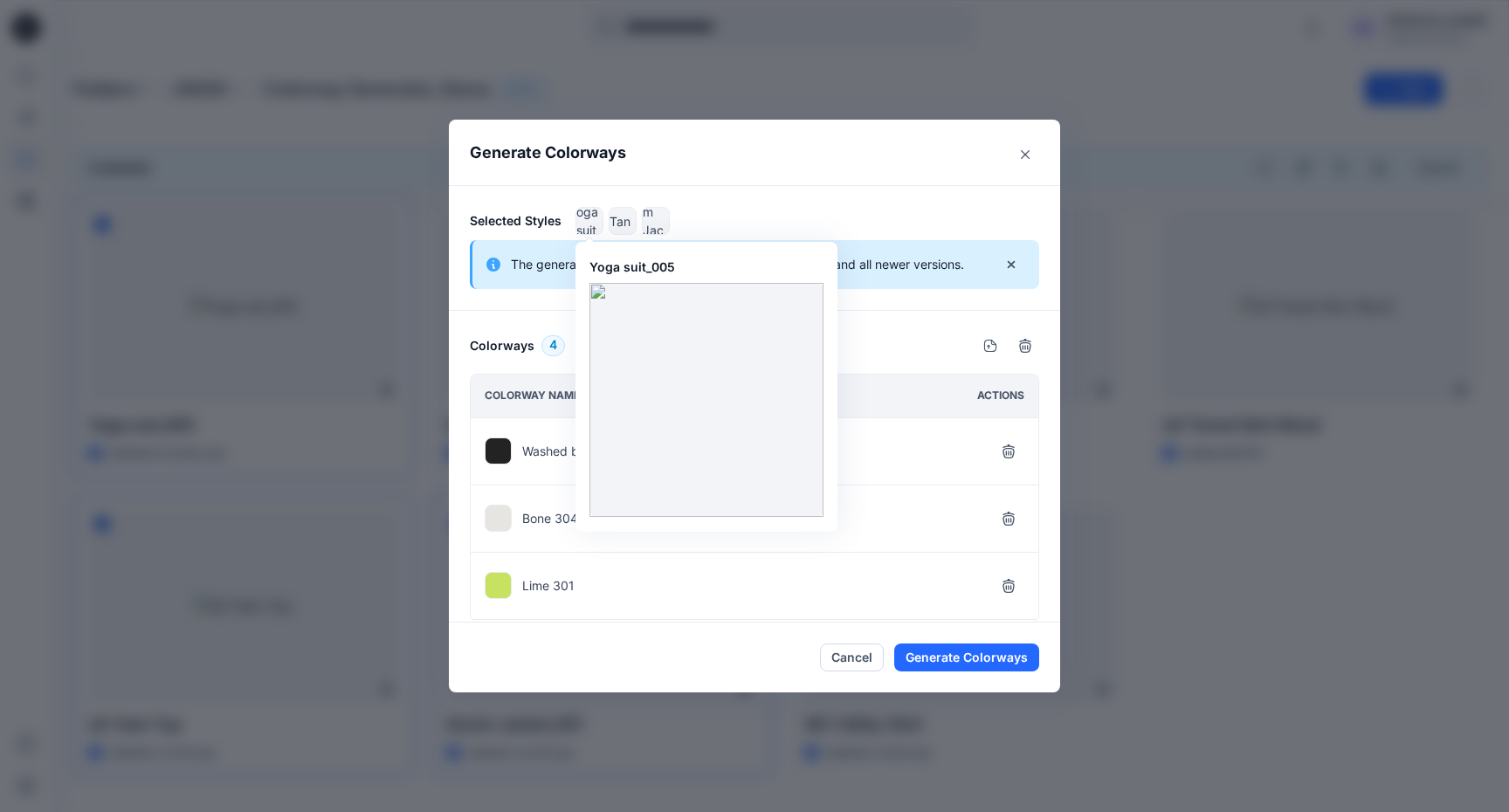
click at [583, 213] on img at bounding box center [589, 220] width 26 height 73
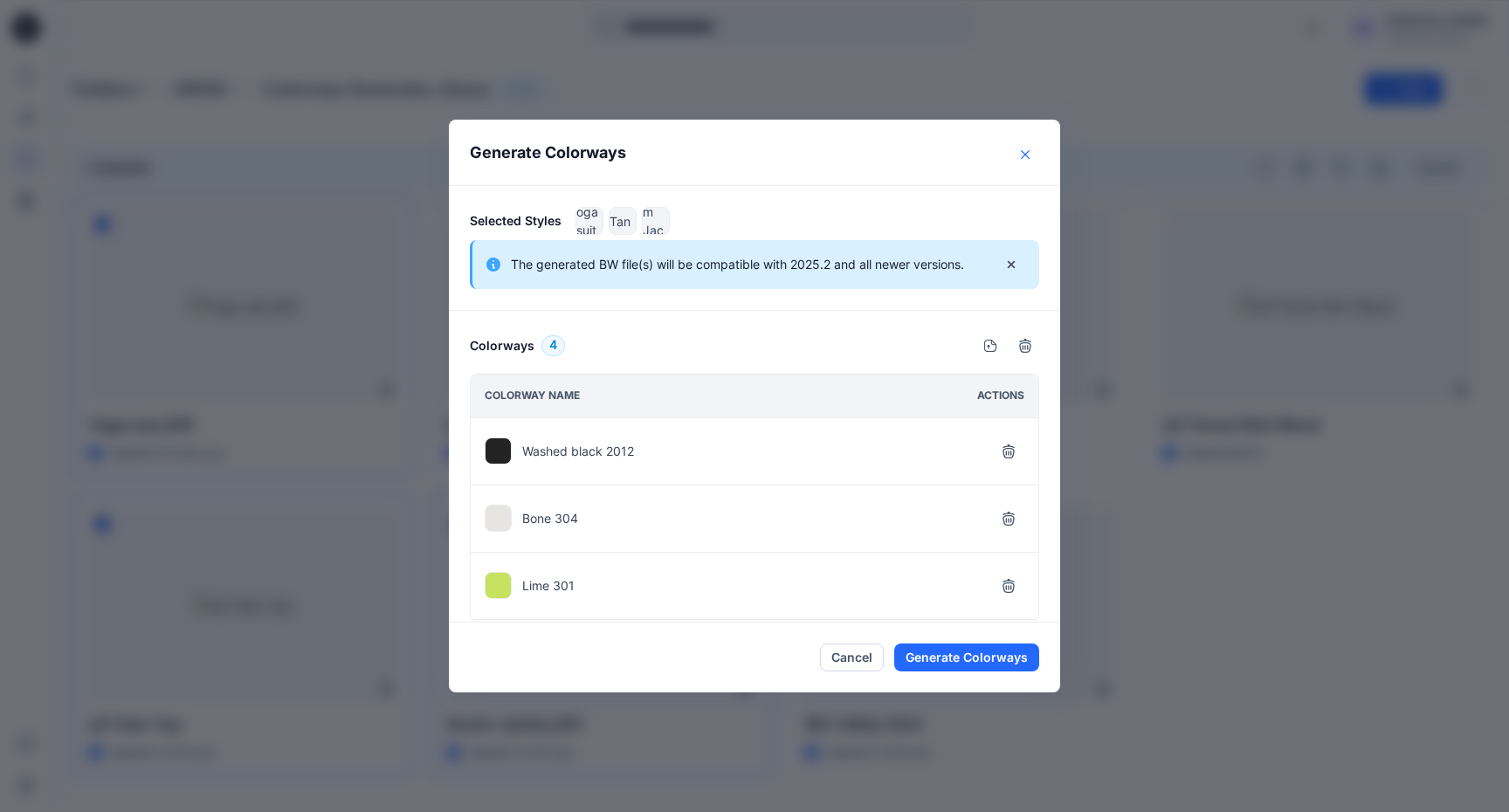
click at [1032, 153] on button "Close" at bounding box center [1025, 155] width 28 height 28
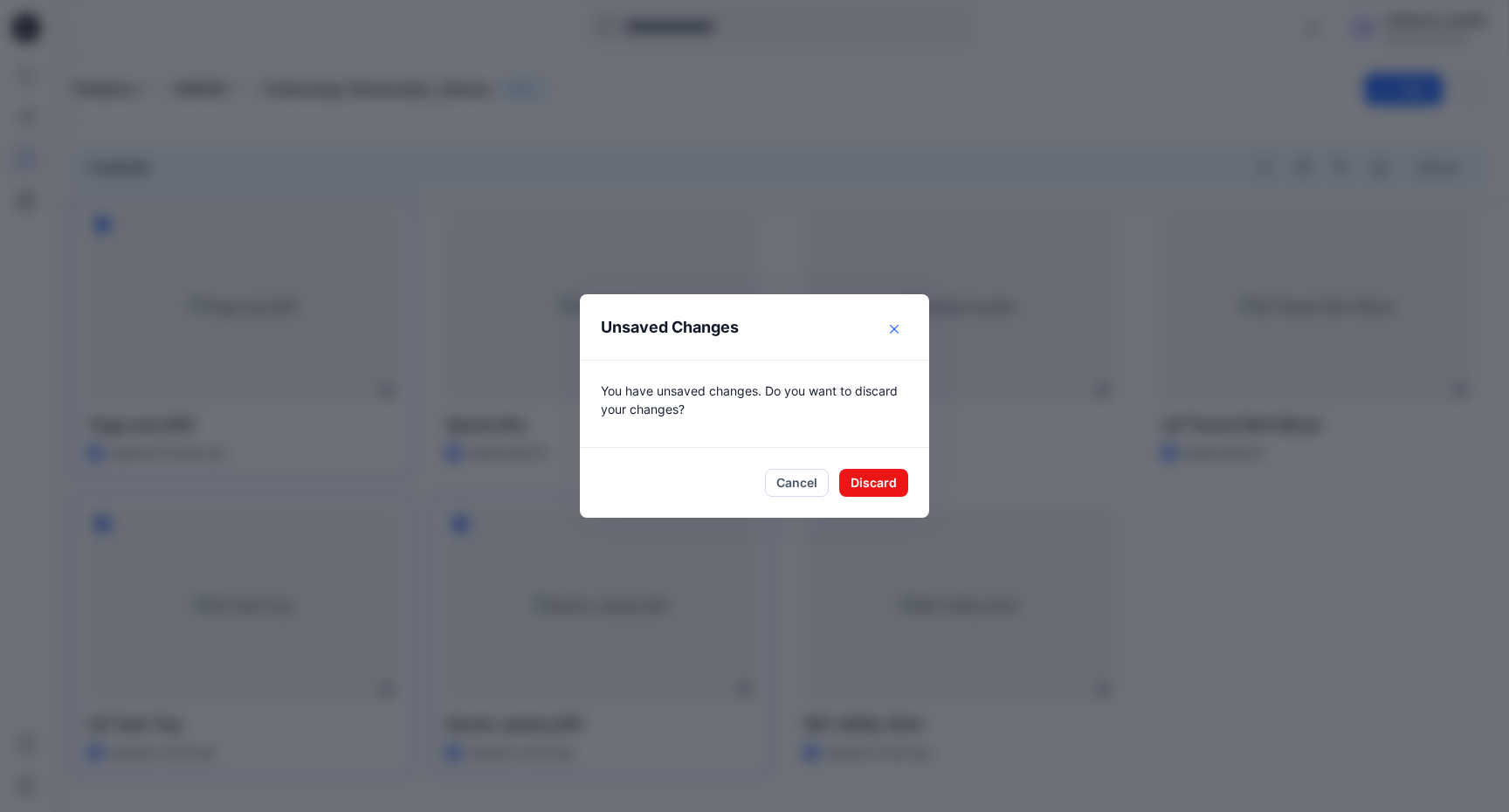
click at [890, 327] on icon "Close" at bounding box center [894, 329] width 9 height 9
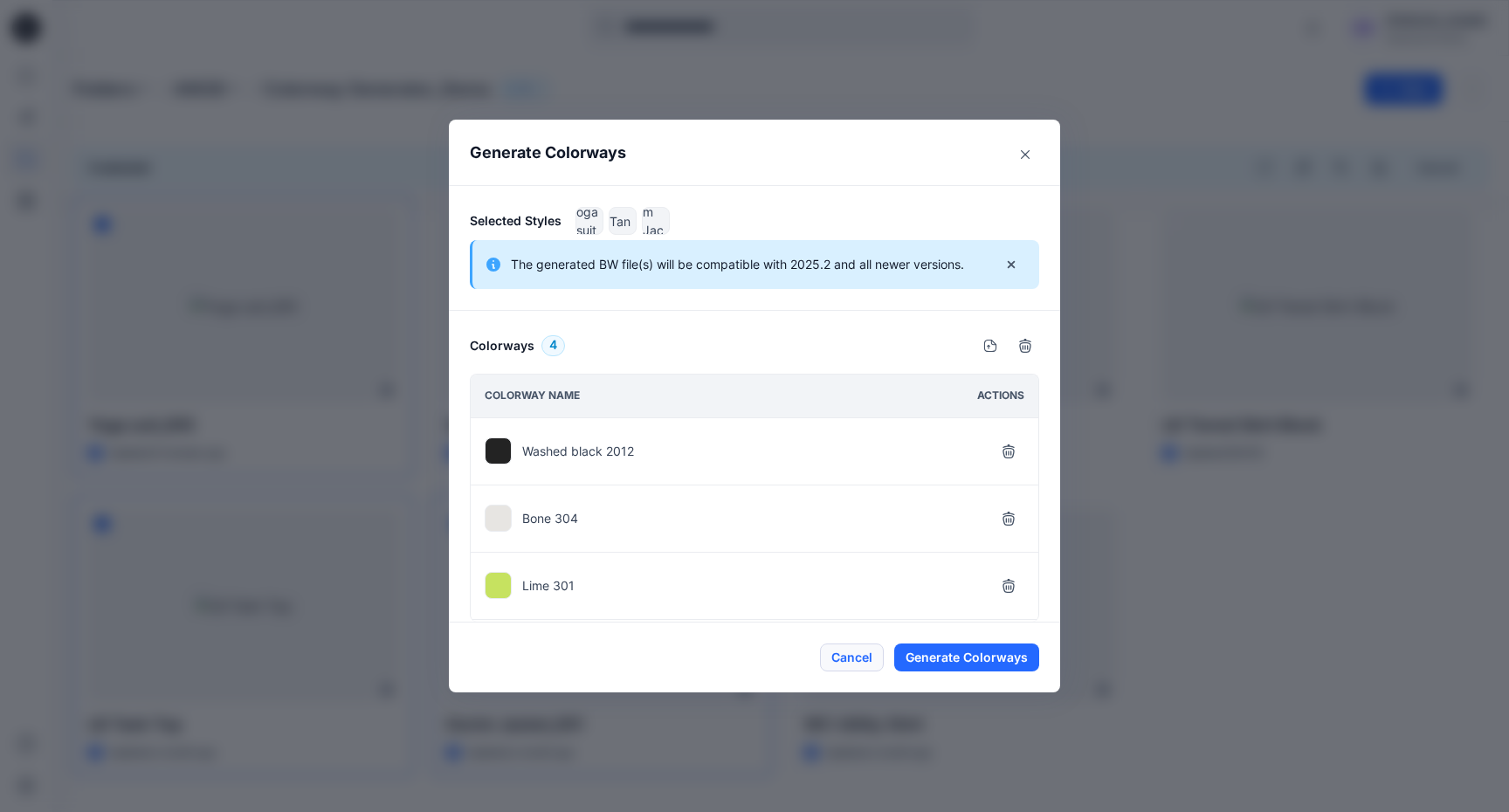
click at [862, 664] on button "Cancel" at bounding box center [852, 658] width 64 height 28
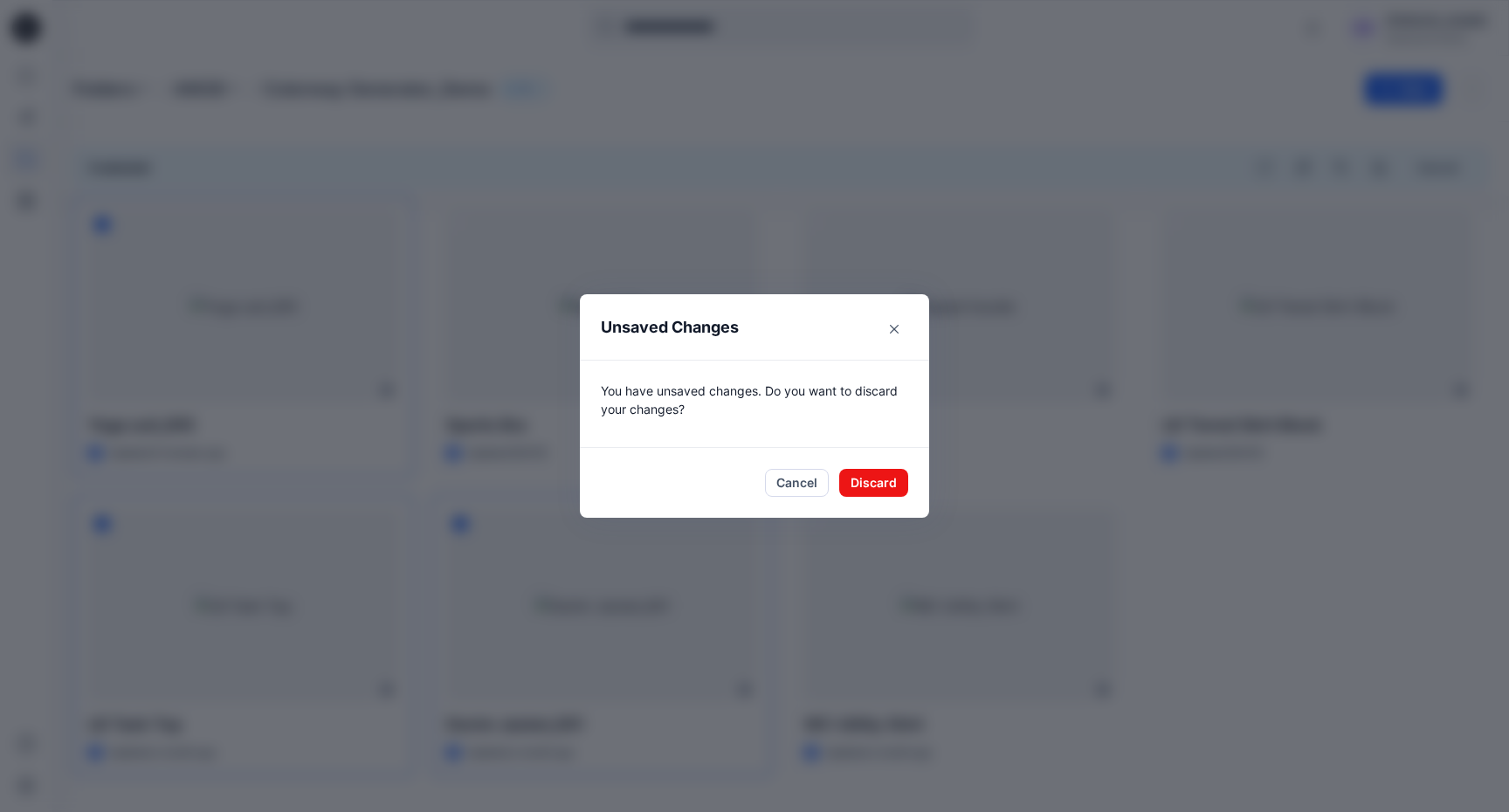
click at [874, 498] on footer "Cancel Discard" at bounding box center [754, 483] width 349 height 70
click at [887, 480] on button "Discard" at bounding box center [873, 483] width 69 height 28
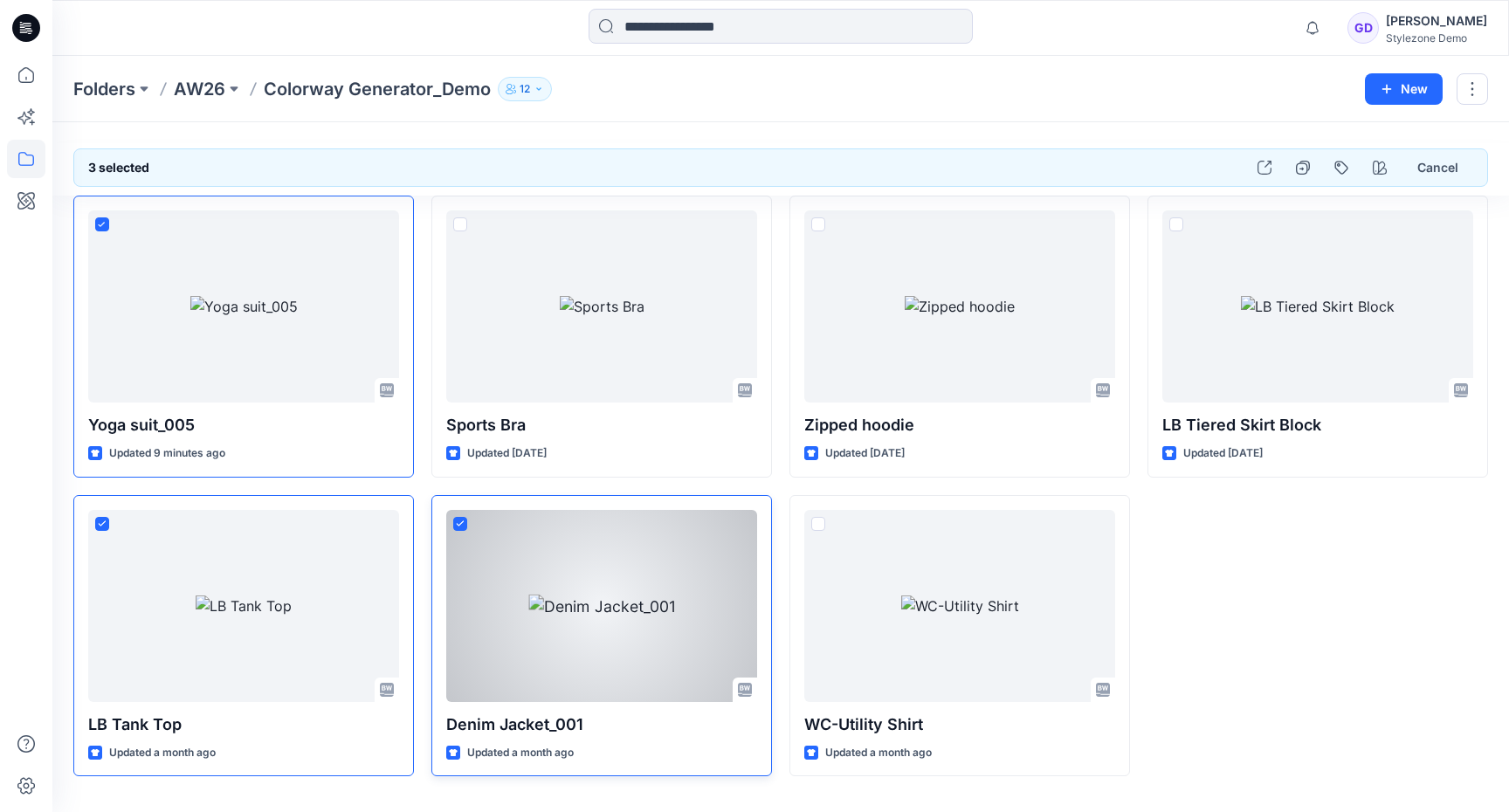
click at [464, 528] on span at bounding box center [460, 524] width 14 height 14
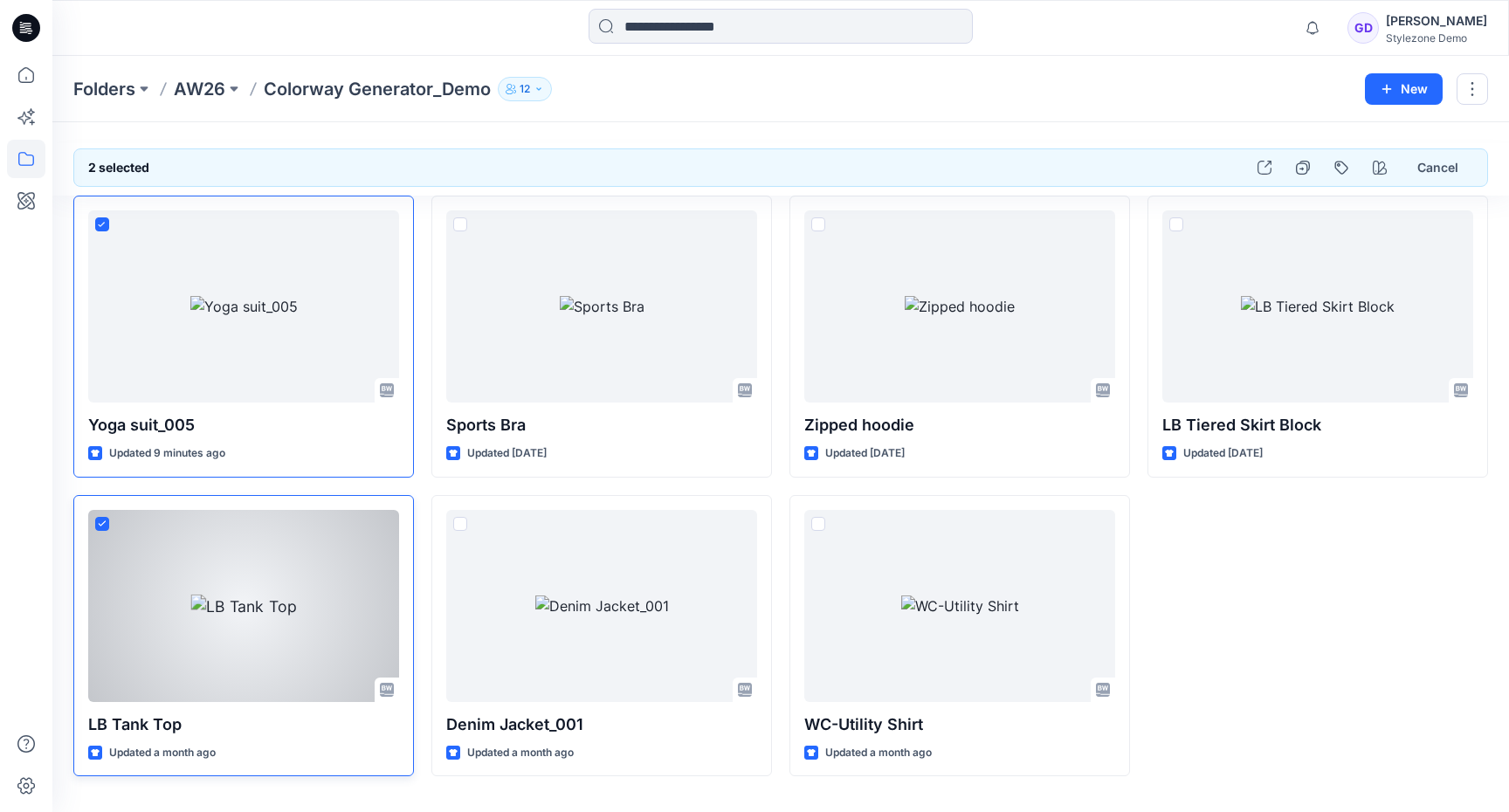
click at [105, 521] on icon at bounding box center [102, 523] width 7 height 4
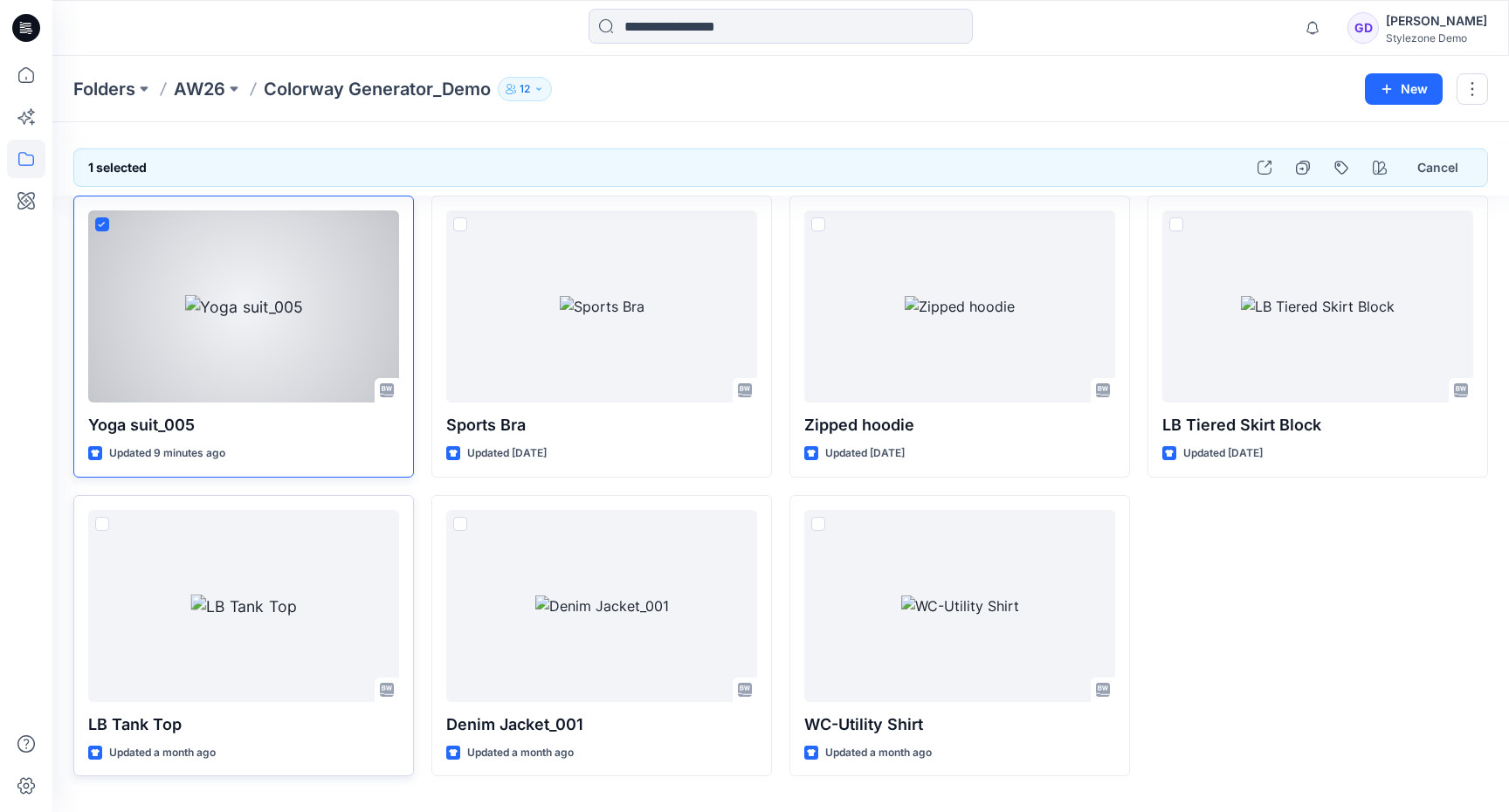
click at [100, 224] on icon at bounding box center [102, 225] width 8 height 6
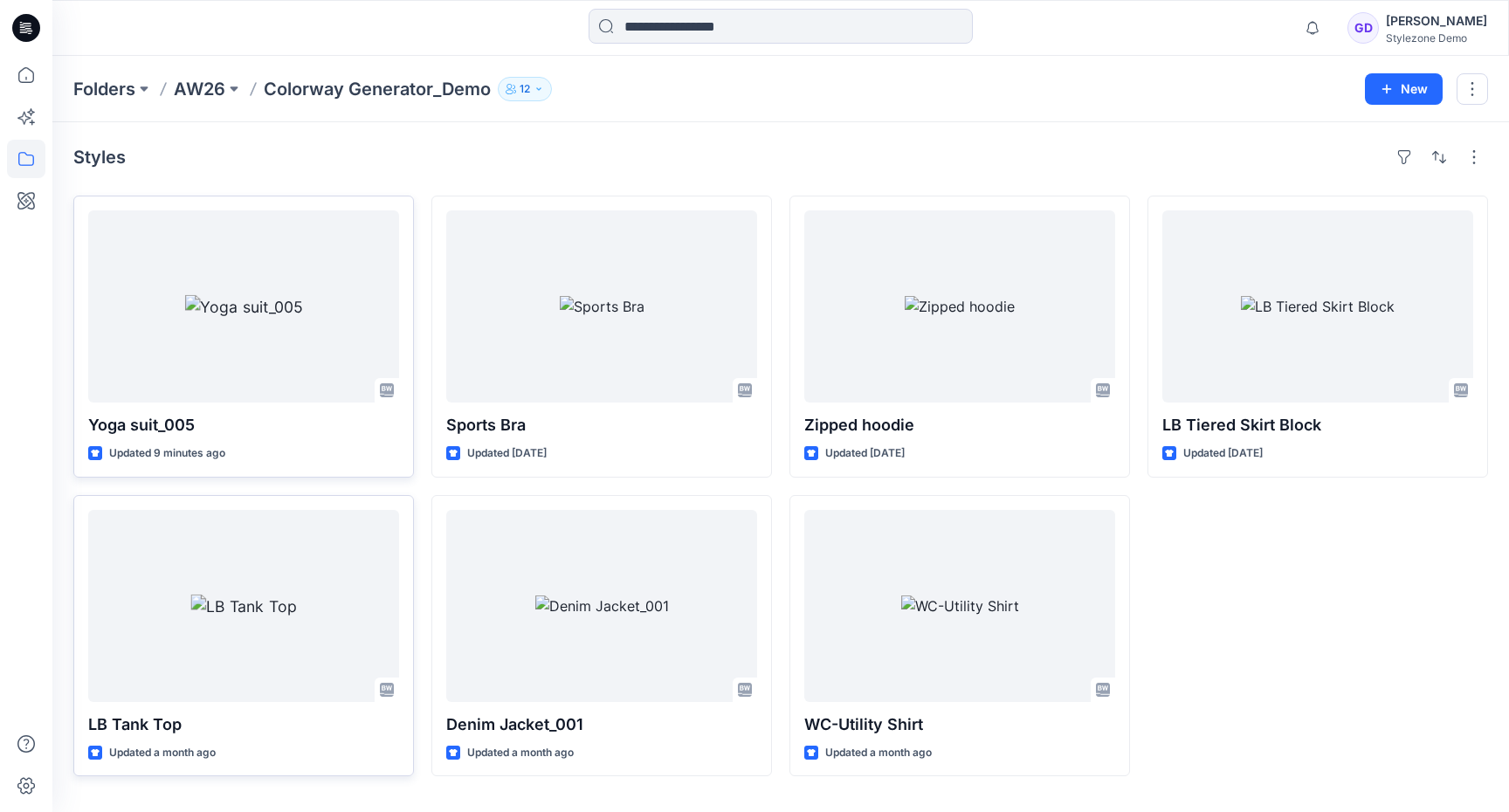
click at [1176, 100] on div "Folders AW26 Colorway Generator_Demo 12" at bounding box center [712, 89] width 1279 height 24
click at [1329, 38] on icon "button" at bounding box center [1312, 27] width 33 height 35
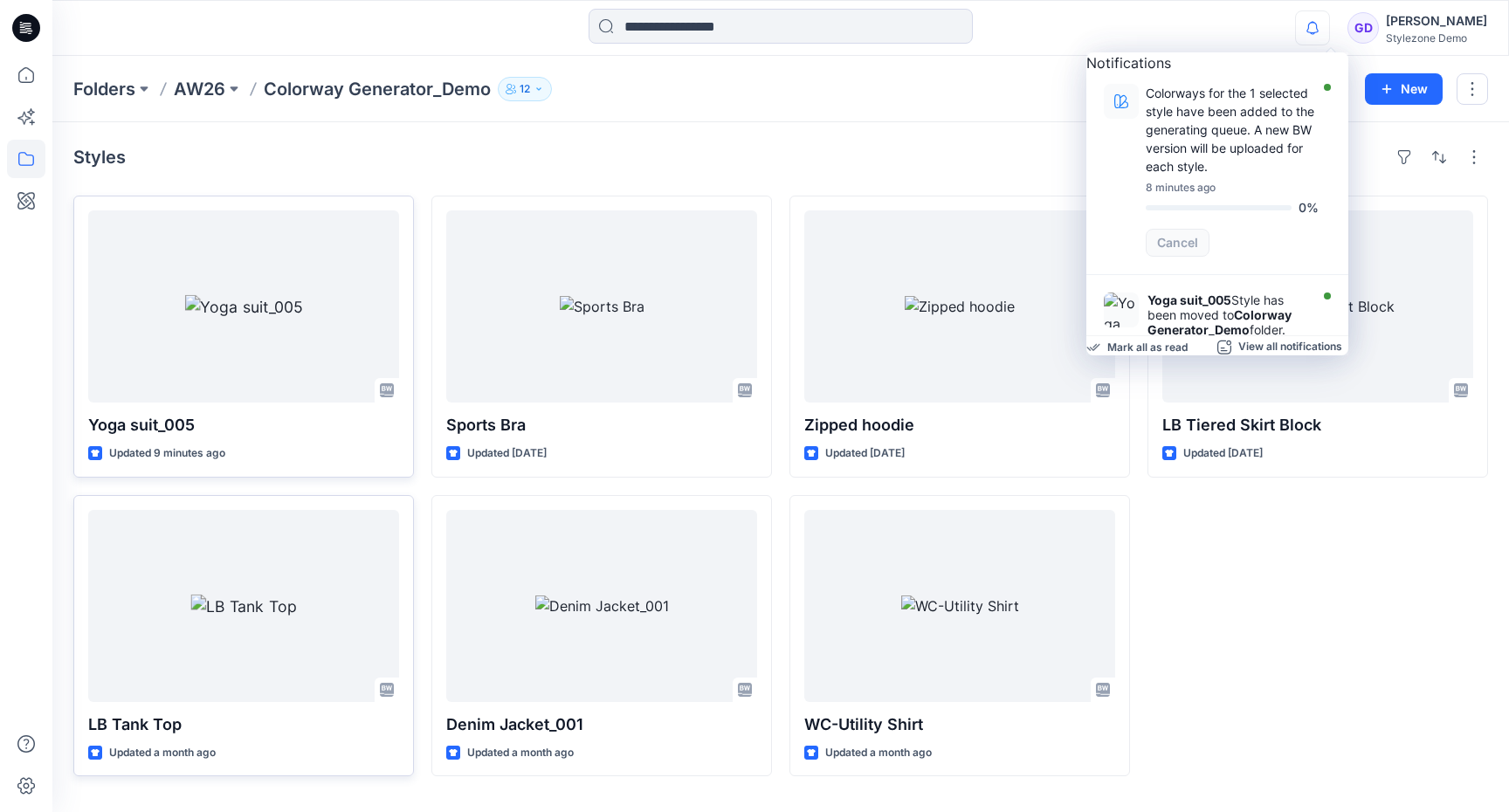
click at [901, 105] on div "Folders AW26 Colorway Generator_Demo 12 New" at bounding box center [780, 89] width 1457 height 66
